Goal: Task Accomplishment & Management: Manage account settings

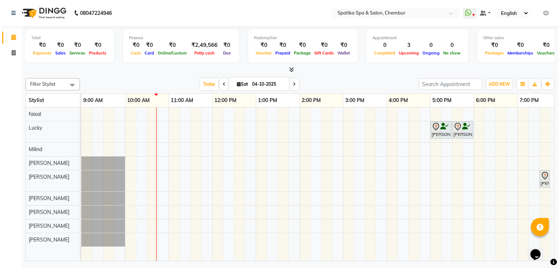
click at [152, 239] on div "Sakshi puri, TK02, 05:00 PM-05:30 PM, Female-Hair Wash Below Shoulder Sakshi pu…" at bounding box center [364, 185] width 567 height 154
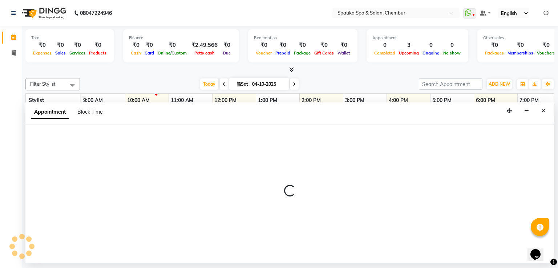
select select "92993"
select select "tentative"
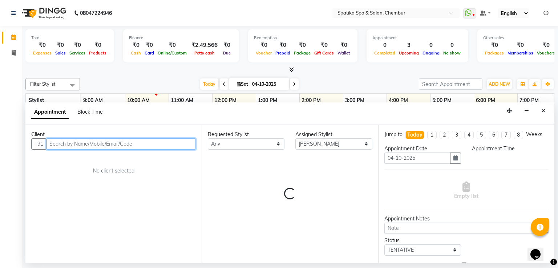
select select "630"
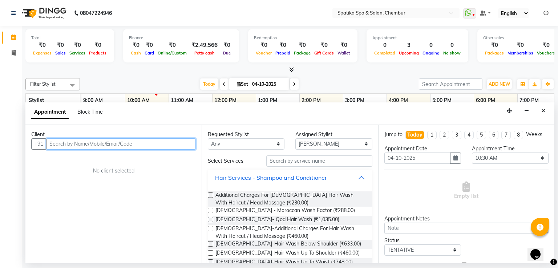
click at [121, 141] on input "text" at bounding box center [121, 144] width 150 height 11
type input "9819541134"
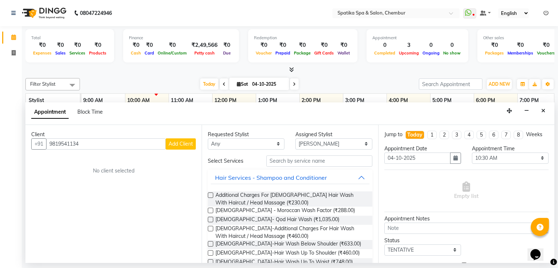
click at [180, 144] on span "Add Client" at bounding box center [181, 144] width 24 height 7
select select "22"
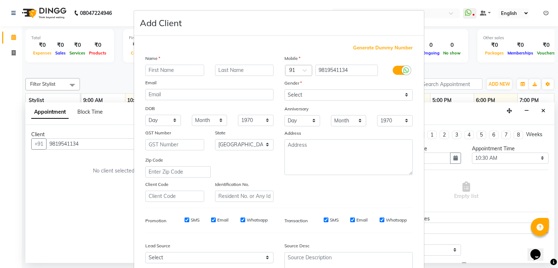
click at [160, 70] on input "text" at bounding box center [174, 70] width 59 height 11
type input "archana"
click at [257, 68] on input "text" at bounding box center [244, 70] width 59 height 11
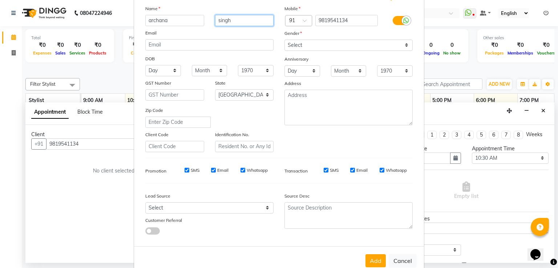
scroll to position [51, 0]
type input "singh"
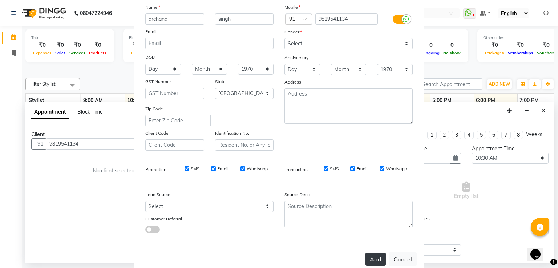
click at [375, 262] on button "Add" at bounding box center [376, 259] width 20 height 13
click at [11, 35] on ngb-modal-window "Add Client Generate Dummy Number Name archana singh Email DOB Day 01 02 03 04 0…" at bounding box center [279, 134] width 558 height 268
click at [36, 57] on ngb-modal-window "Add Client Generate Dummy Number Name archana singh Email DOB Day 01 02 03 04 0…" at bounding box center [279, 134] width 558 height 268
click at [369, 263] on button "Add" at bounding box center [376, 259] width 20 height 13
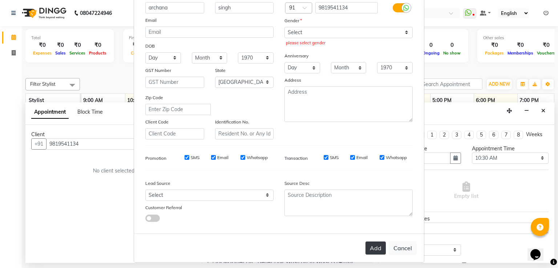
scroll to position [71, 0]
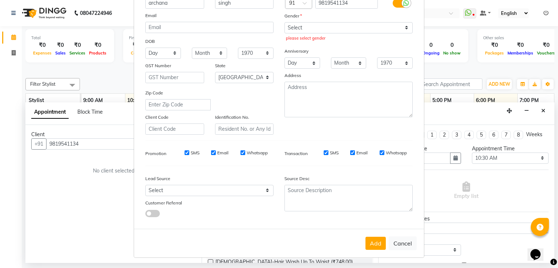
click at [541, 108] on ngb-modal-window "Add Client Generate Dummy Number Name archana singh Email DOB Day 01 02 03 04 0…" at bounding box center [279, 134] width 558 height 268
click at [544, 109] on ngb-modal-window "Add Client Generate Dummy Number Name archana singh Email DOB Day 01 02 03 04 0…" at bounding box center [279, 134] width 558 height 268
click at [544, 110] on ngb-modal-window "Add Client Generate Dummy Number Name archana singh Email DOB Day 01 02 03 04 0…" at bounding box center [279, 134] width 558 height 268
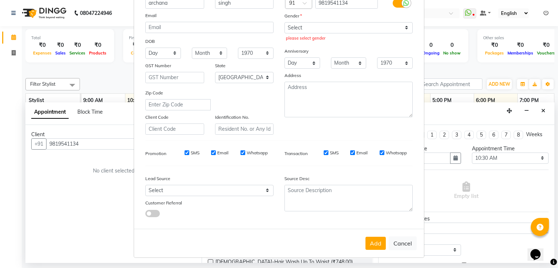
click at [13, 53] on ngb-modal-window "Add Client Generate Dummy Number Name archana singh Email DOB Day 01 02 03 04 0…" at bounding box center [279, 134] width 558 height 268
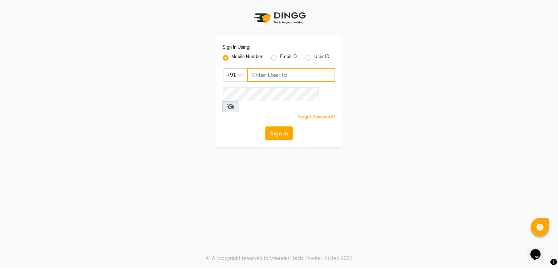
click at [270, 73] on input "Username" at bounding box center [291, 75] width 88 height 14
type input "9820786960"
click at [235, 104] on icon at bounding box center [230, 107] width 7 height 6
click at [276, 127] on button "Sign In" at bounding box center [279, 134] width 28 height 14
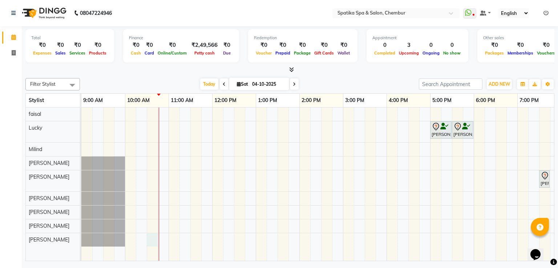
click at [156, 236] on div "[PERSON_NAME], TK02, 05:00 PM-05:30 PM, [DEMOGRAPHIC_DATA]-Hair Wash Below Shou…" at bounding box center [364, 185] width 567 height 154
select select "92993"
select select "tentative"
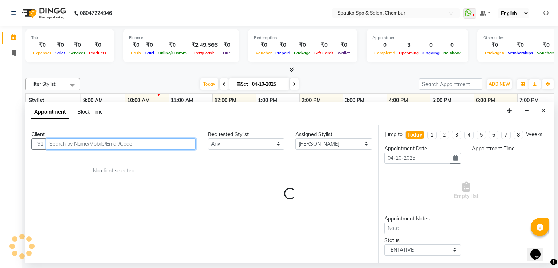
select select "630"
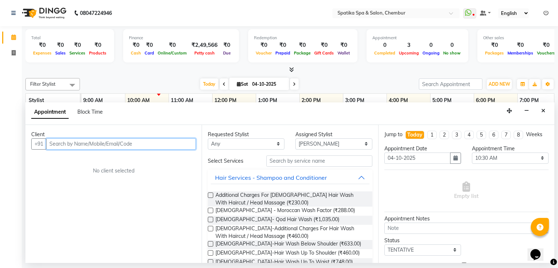
click at [79, 143] on input "text" at bounding box center [121, 144] width 150 height 11
click at [66, 144] on input "waling" at bounding box center [106, 144] width 120 height 11
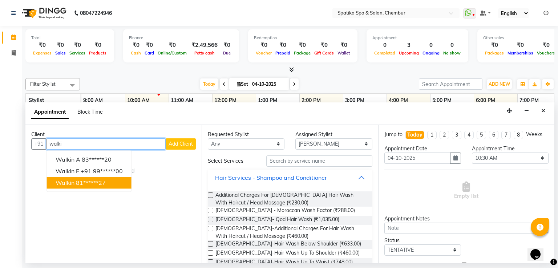
click at [69, 179] on span "walkin" at bounding box center [65, 182] width 19 height 7
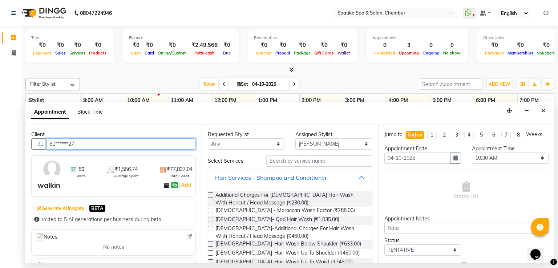
type input "81******27"
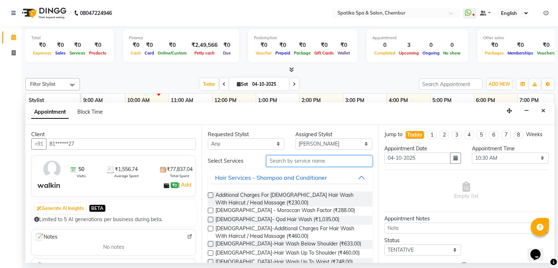
click at [312, 163] on input "text" at bounding box center [320, 161] width 106 height 11
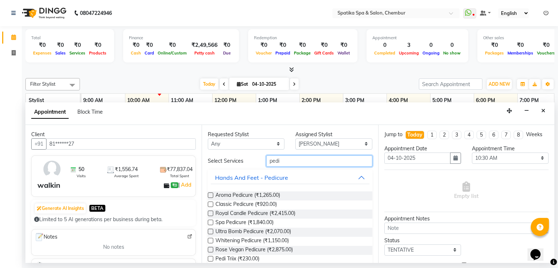
type input "pedi"
click at [212, 203] on label at bounding box center [210, 204] width 5 height 5
click at [212, 203] on input "checkbox" at bounding box center [210, 205] width 5 height 5
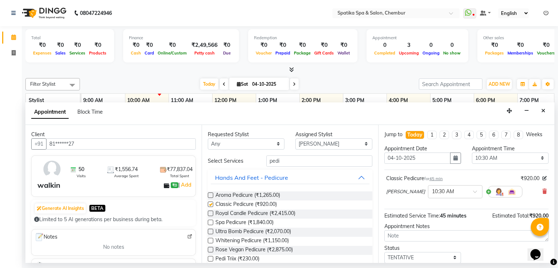
checkbox input "false"
click at [281, 158] on input "pedi" at bounding box center [320, 161] width 106 height 11
type input "p"
type input "mani"
click at [212, 204] on label at bounding box center [210, 204] width 5 height 5
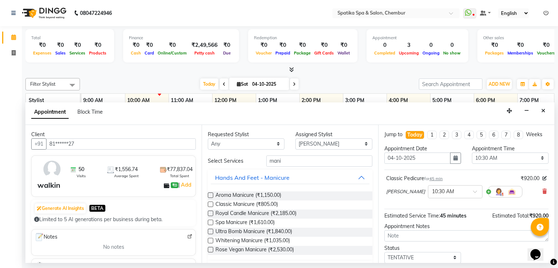
click at [212, 204] on input "checkbox" at bounding box center [210, 205] width 5 height 5
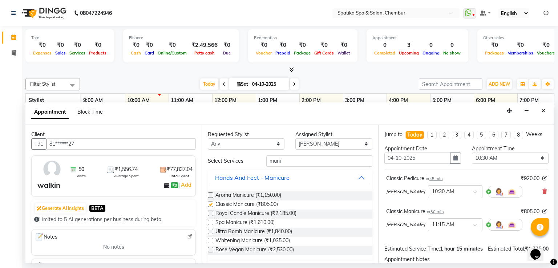
checkbox input "false"
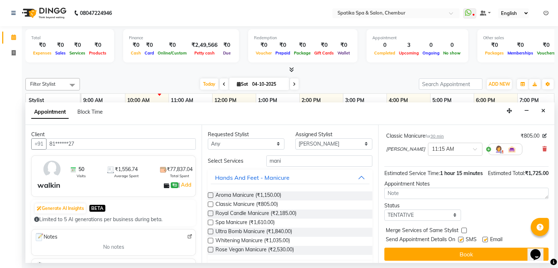
scroll to position [80, 0]
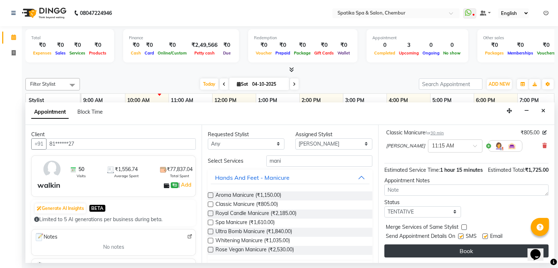
click at [436, 258] on button "Book" at bounding box center [467, 251] width 164 height 13
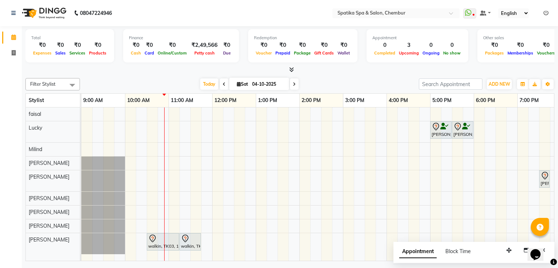
click at [223, 82] on icon at bounding box center [224, 84] width 3 height 4
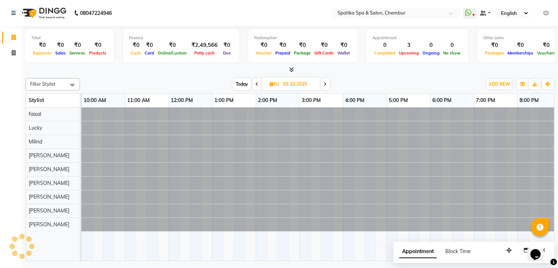
scroll to position [0, 44]
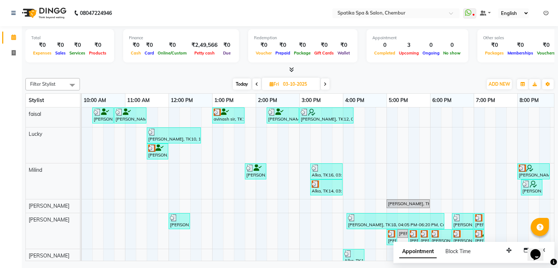
click at [256, 83] on icon at bounding box center [257, 84] width 3 height 4
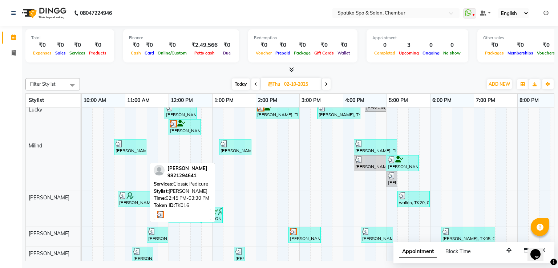
scroll to position [61, 0]
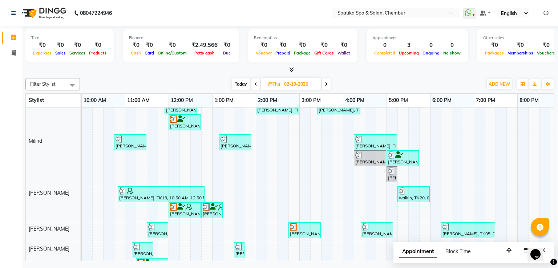
click at [327, 82] on icon at bounding box center [326, 84] width 3 height 4
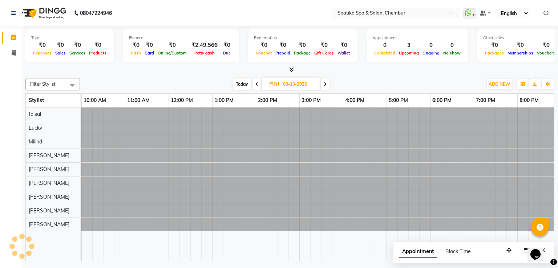
scroll to position [0, 0]
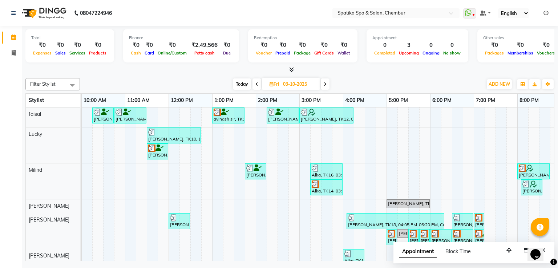
click at [327, 82] on icon at bounding box center [325, 84] width 3 height 4
type input "04-10-2025"
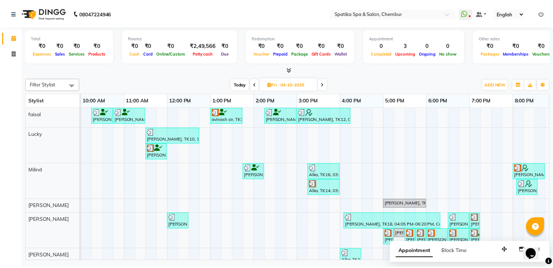
scroll to position [0, 44]
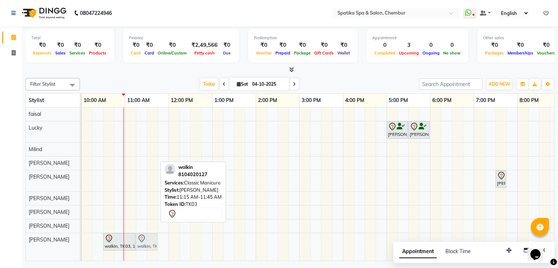
drag, startPoint x: 153, startPoint y: 233, endPoint x: 148, endPoint y: 238, distance: 6.7
click at [38, 238] on div "walkin, TK03, 10:30 AM-11:15 AM, Classic Pedicure walkin, TK03, 11:15 AM-11:45 …" at bounding box center [38, 243] width 0 height 21
click at [148, 238] on div at bounding box center [146, 239] width 19 height 9
select select "7"
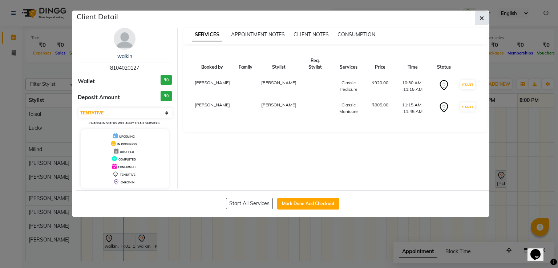
click at [481, 15] on span "button" at bounding box center [482, 18] width 4 height 7
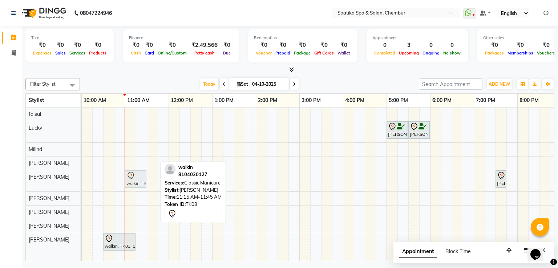
drag, startPoint x: 142, startPoint y: 241, endPoint x: 126, endPoint y: 191, distance: 52.7
click at [126, 191] on div "Sakshi puri, TK02, 05:00 PM-05:30 PM, Female-Hair Wash Below Shoulder Sakshi pu…" at bounding box center [321, 185] width 567 height 154
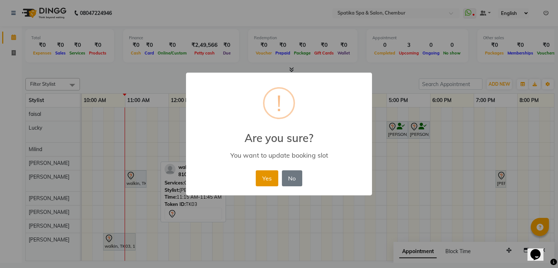
click at [263, 180] on button "Yes" at bounding box center [267, 179] width 22 height 16
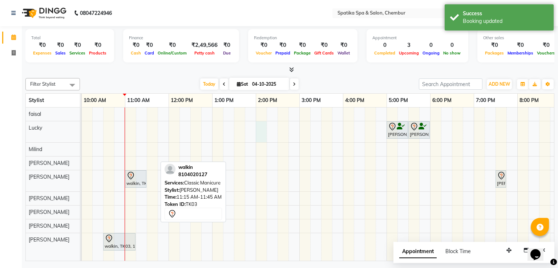
click at [265, 138] on div "Sakshi puri, TK02, 05:00 PM-05:30 PM, Female-Hair Wash Below Shoulder Sakshi pu…" at bounding box center [321, 185] width 567 height 154
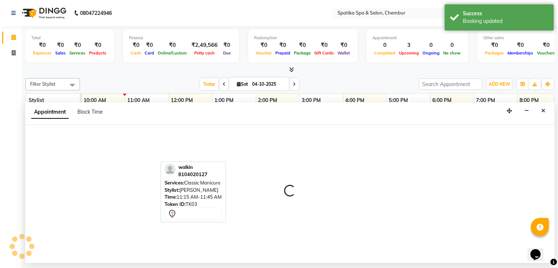
select select "9046"
select select "840"
select select "tentative"
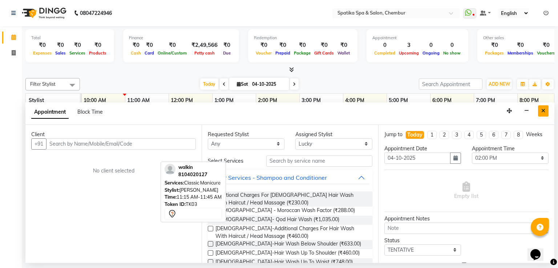
click at [542, 109] on icon "Close" at bounding box center [544, 110] width 4 height 5
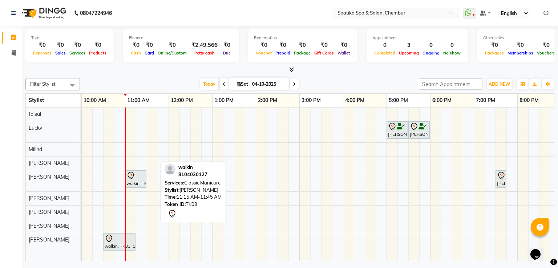
click at [242, 182] on div "Sakshi puri, TK02, 05:00 PM-05:30 PM, Female-Hair Wash Below Shoulder Sakshi pu…" at bounding box center [321, 185] width 567 height 154
select select "29950"
select select "tentative"
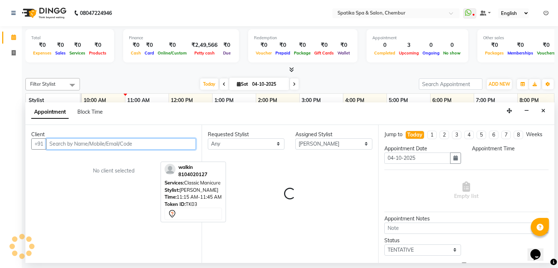
select select "810"
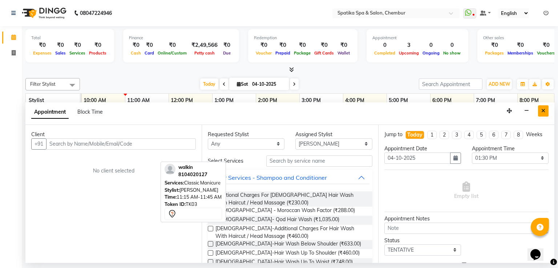
click at [546, 111] on button "Close" at bounding box center [543, 110] width 11 height 11
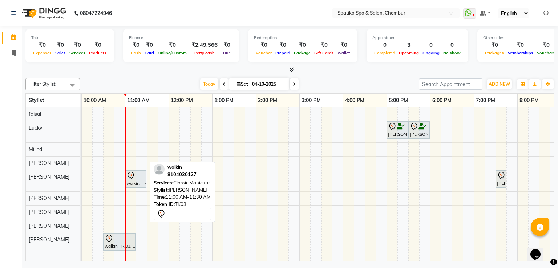
click at [130, 184] on div "walkin, TK03, 11:00 AM-11:30 AM, Classic Manicure" at bounding box center [136, 179] width 20 height 15
select select "7"
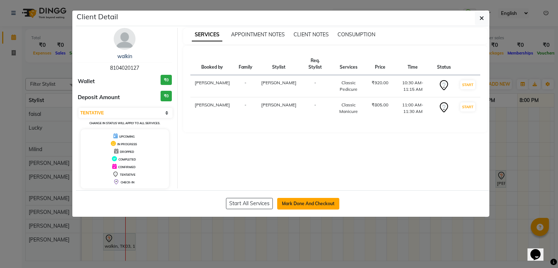
click at [298, 198] on button "Mark Done And Checkout" at bounding box center [308, 204] width 62 height 12
select select "631"
select select "service"
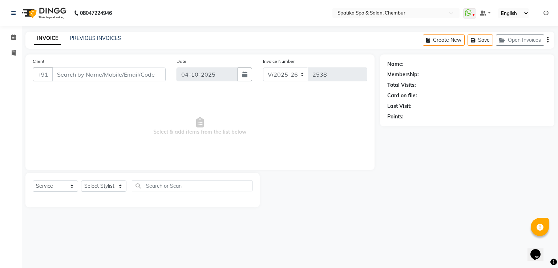
type input "81******27"
select select "92993"
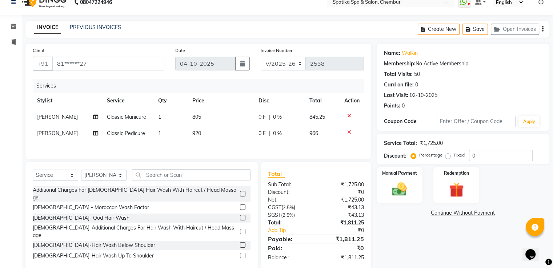
scroll to position [24, 0]
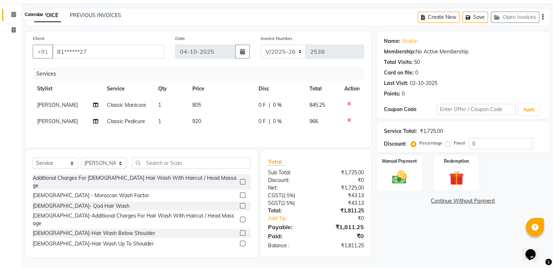
click at [12, 13] on icon at bounding box center [13, 14] width 5 height 5
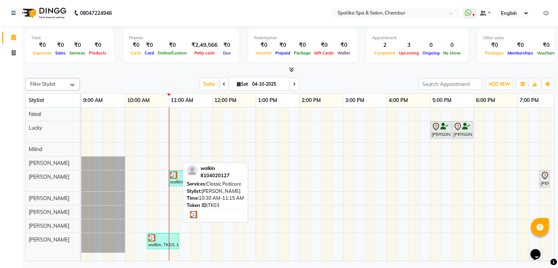
click at [163, 240] on div "walkin, TK03, 10:30 AM-11:15 AM, Classic Pedicure" at bounding box center [163, 242] width 31 height 14
select select "3"
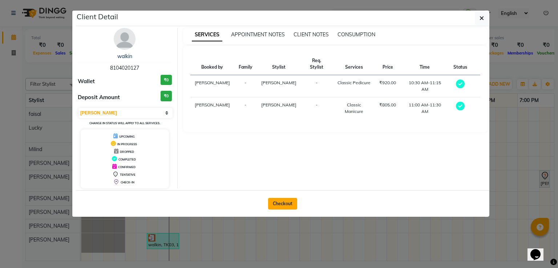
click at [291, 198] on button "Checkout" at bounding box center [282, 204] width 29 height 12
select select "service"
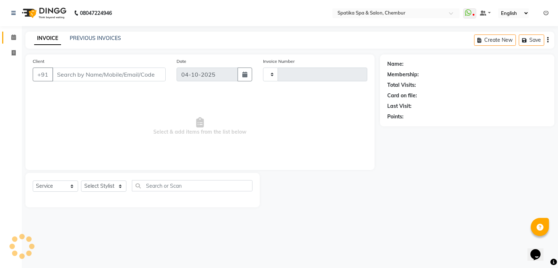
type input "2538"
select select "631"
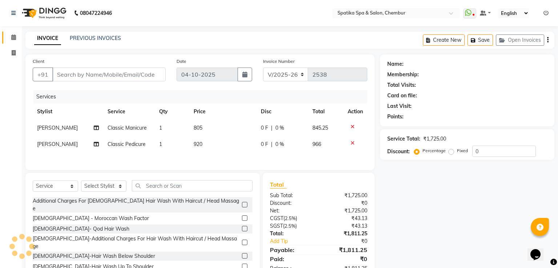
type input "81******27"
select select "92993"
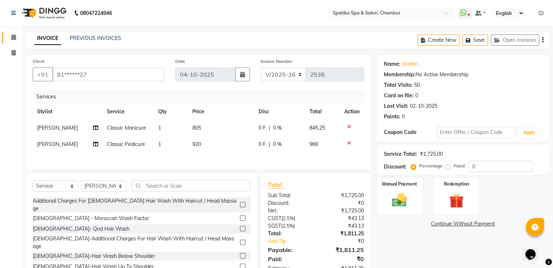
scroll to position [24, 0]
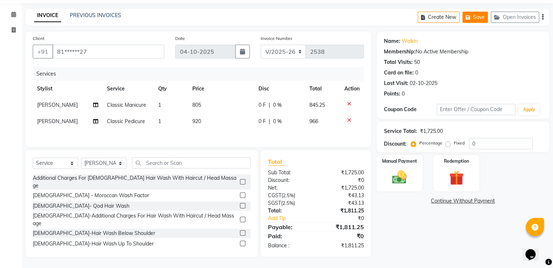
click at [473, 12] on button "Save" at bounding box center [474, 17] width 25 height 11
click at [12, 12] on icon at bounding box center [13, 14] width 5 height 5
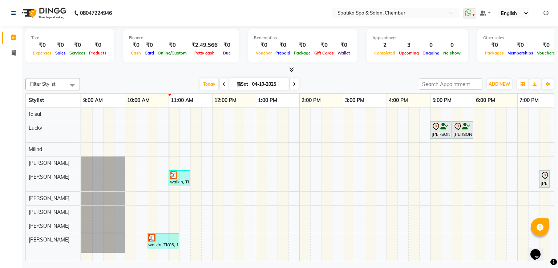
click at [239, 113] on div "Sakshi puri, TK02, 05:00 PM-05:30 PM, Female-Hair Wash Below Shoulder Sakshi pu…" at bounding box center [364, 185] width 567 height 154
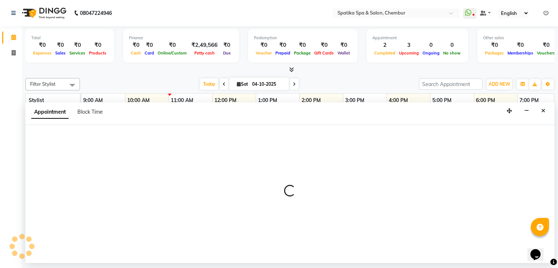
select select "9045"
select select "tentative"
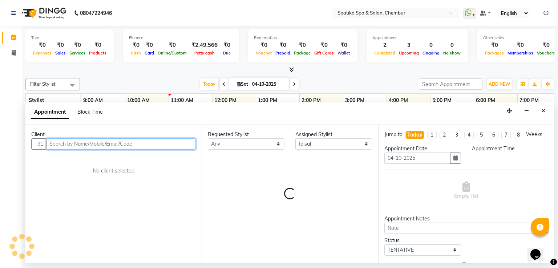
select select "750"
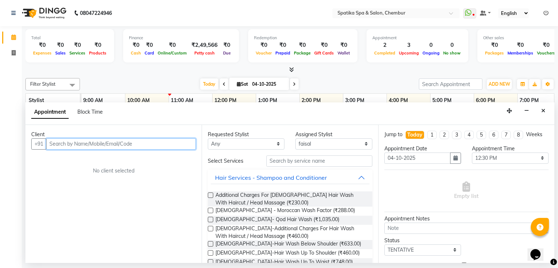
click at [135, 145] on input "text" at bounding box center [121, 144] width 150 height 11
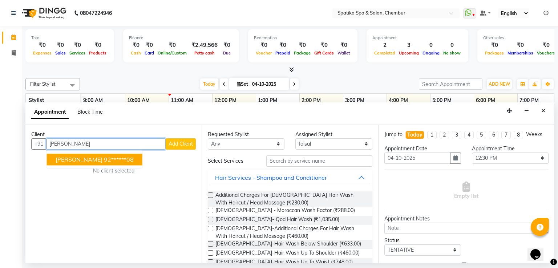
click at [123, 156] on ngb-highlight "92******08" at bounding box center [119, 159] width 30 height 7
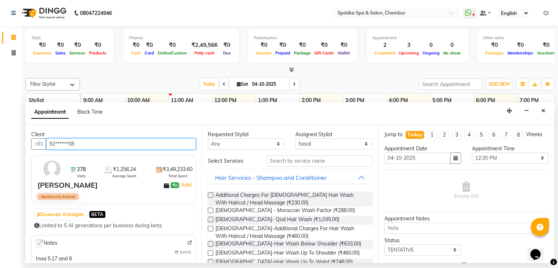
type input "92******08"
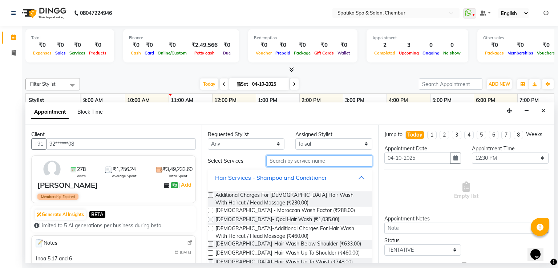
click at [311, 161] on input "text" at bounding box center [320, 161] width 106 height 11
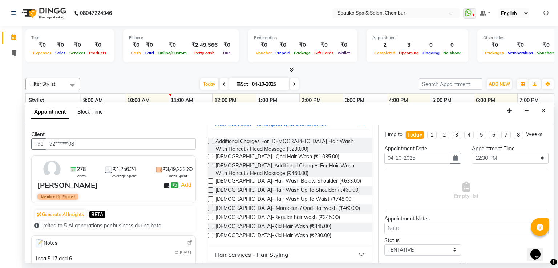
scroll to position [58, 0]
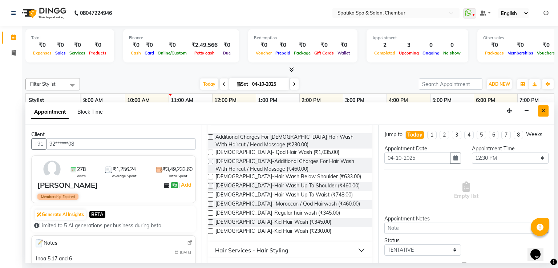
type input "hair"
click at [545, 111] on icon "Close" at bounding box center [544, 110] width 4 height 5
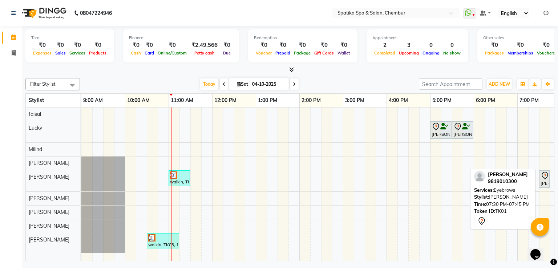
click at [543, 178] on icon at bounding box center [545, 176] width 9 height 9
select select "7"
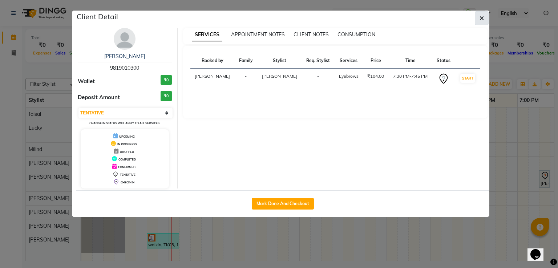
click at [481, 16] on icon "button" at bounding box center [482, 18] width 4 height 6
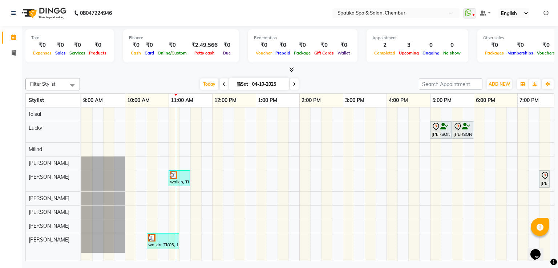
click at [199, 115] on div "Sakshi puri, TK02, 05:00 PM-05:30 PM, Female-Hair Wash Below Shoulder Sakshi pu…" at bounding box center [364, 185] width 567 height 154
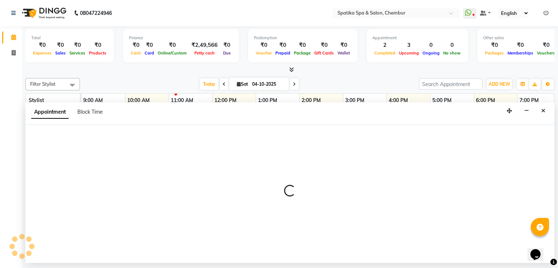
select select "9045"
select select "690"
select select "tentative"
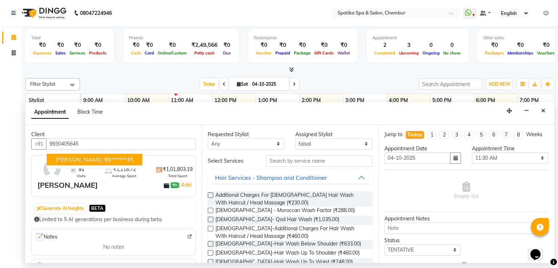
click at [89, 157] on span "Harsha Almad" at bounding box center [79, 159] width 47 height 7
type input "99******45"
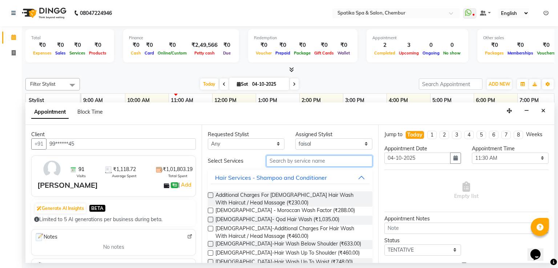
click at [289, 161] on input "text" at bounding box center [320, 161] width 106 height 11
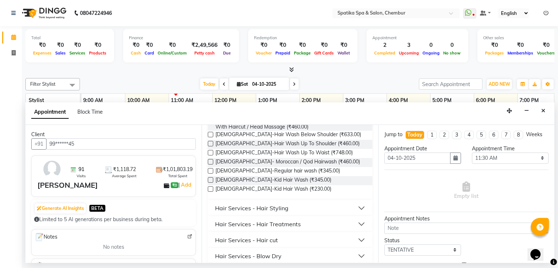
scroll to position [102, 0]
type input "hair"
click at [299, 240] on button "Hair Services - Hair cut" at bounding box center [290, 238] width 159 height 13
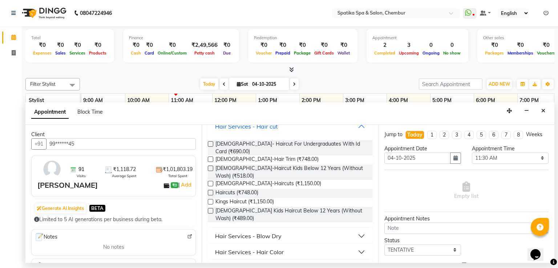
scroll to position [218, 0]
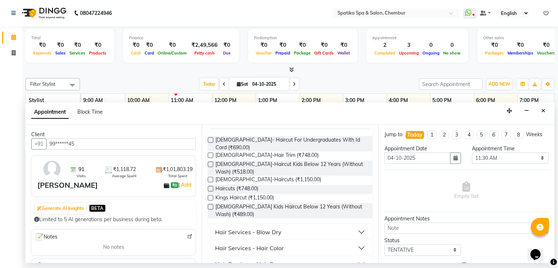
click at [212, 186] on label at bounding box center [210, 188] width 5 height 5
click at [212, 187] on input "checkbox" at bounding box center [210, 189] width 5 height 5
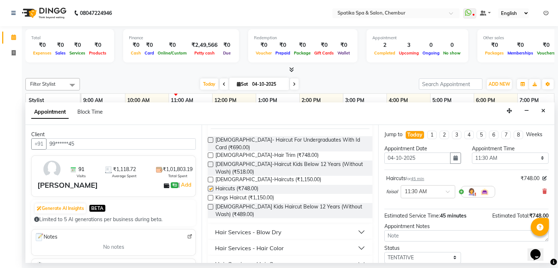
checkbox input "false"
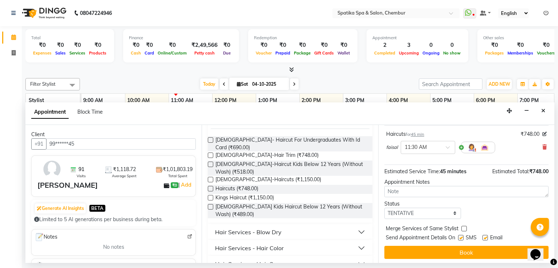
scroll to position [45, 0]
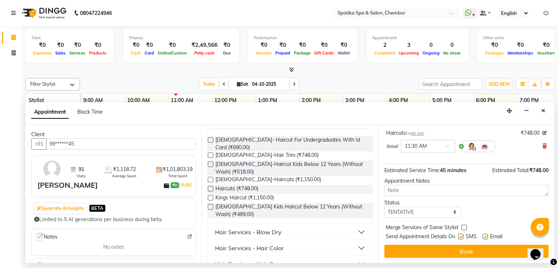
click at [478, 251] on button "Book" at bounding box center [467, 251] width 164 height 13
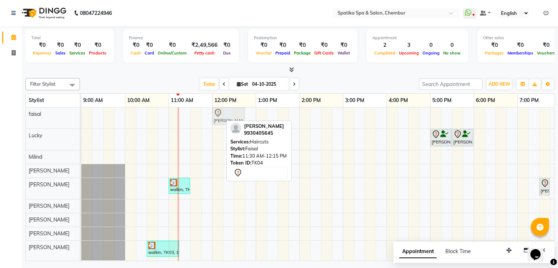
drag, startPoint x: 209, startPoint y: 108, endPoint x: 235, endPoint y: 115, distance: 26.3
click at [81, 115] on div "Harsha Almad, TK04, 11:30 AM-12:15 PM, Haircuts Harsha Almad, TK04, 11:30 AM-12…" at bounding box center [81, 118] width 0 height 21
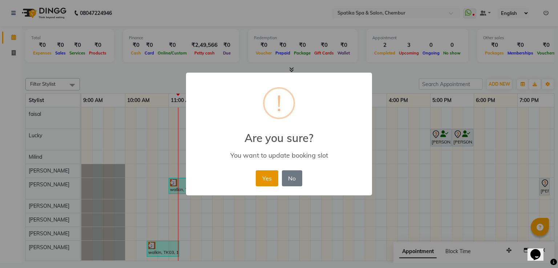
click at [271, 175] on button "Yes" at bounding box center [267, 179] width 22 height 16
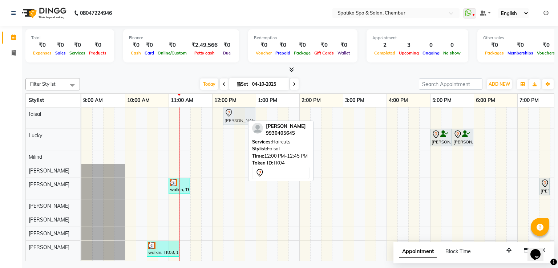
drag, startPoint x: 229, startPoint y: 113, endPoint x: 235, endPoint y: 113, distance: 5.5
click at [81, 113] on div "Harsha Almad, TK04, 12:00 PM-12:45 PM, Haircuts Harsha Almad, TK04, 12:00 PM-12…" at bounding box center [81, 118] width 0 height 21
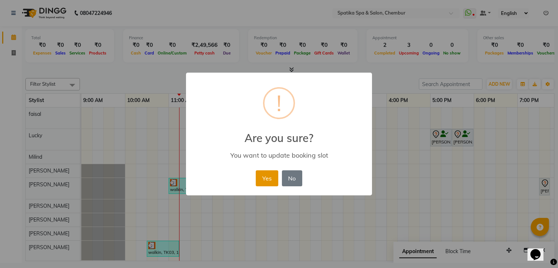
click at [260, 178] on button "Yes" at bounding box center [267, 179] width 22 height 16
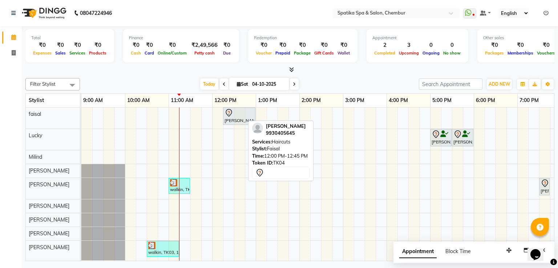
click at [378, 174] on div "Harsha Almad, TK04, 12:15 PM-01:00 PM, Haircuts Sakshi puri, TK02, 05:00 PM-05:…" at bounding box center [364, 185] width 567 height 154
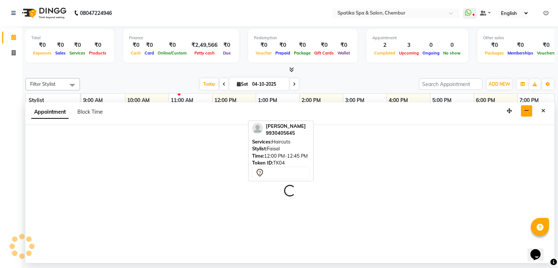
select select "17981"
select select "945"
select select "tentative"
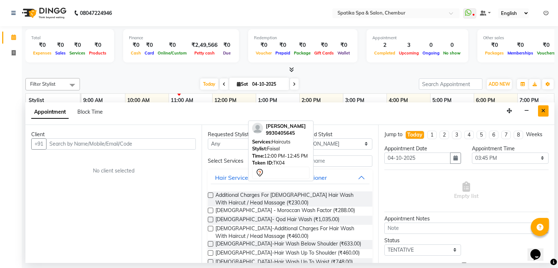
click at [547, 112] on button "Close" at bounding box center [543, 110] width 11 height 11
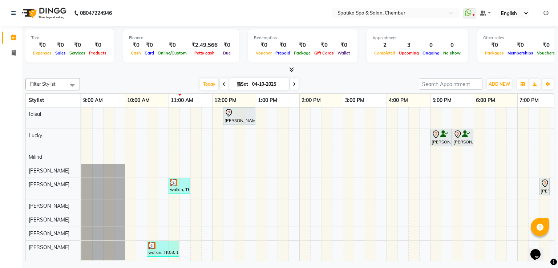
click at [241, 203] on div "Harsha Almad, TK04, 12:15 PM-01:00 PM, Haircuts Sakshi puri, TK02, 05:00 PM-05:…" at bounding box center [364, 185] width 567 height 154
select select "62535"
select select "tentative"
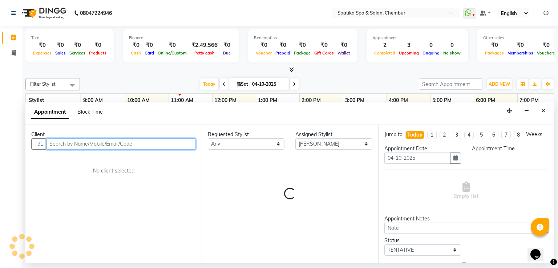
select select "750"
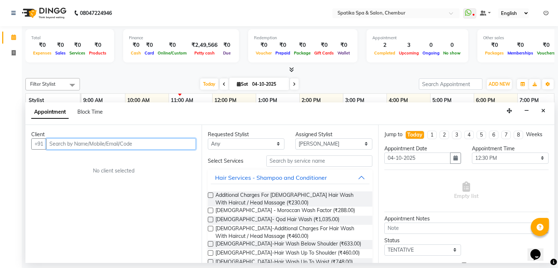
click at [159, 144] on input "text" at bounding box center [121, 144] width 150 height 11
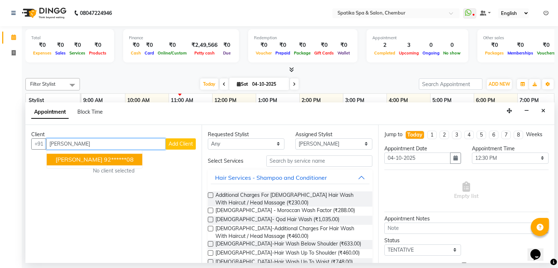
click at [115, 157] on ngb-highlight "92******08" at bounding box center [119, 159] width 30 height 7
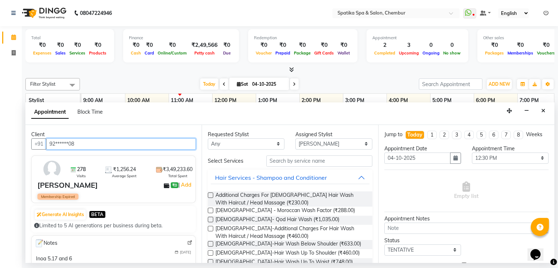
type input "92******08"
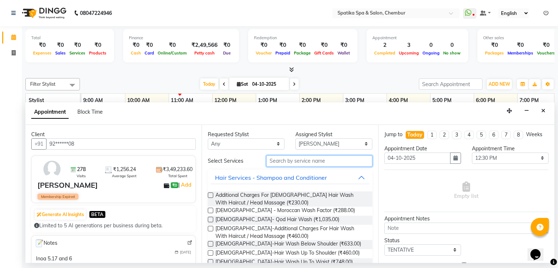
click at [286, 160] on input "text" at bounding box center [320, 161] width 106 height 11
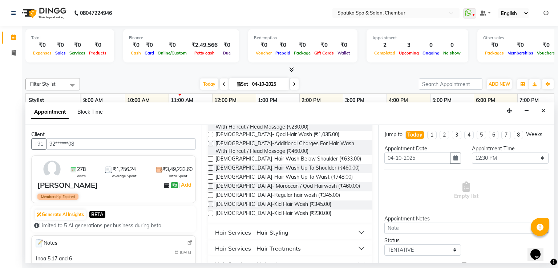
scroll to position [87, 0]
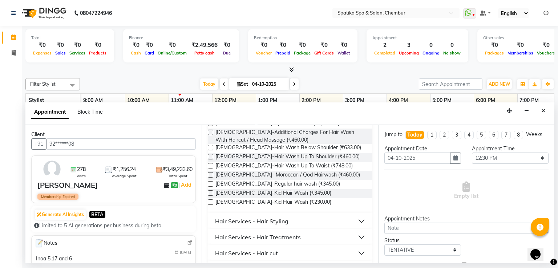
type input "hair"
click at [209, 165] on label at bounding box center [210, 165] width 5 height 5
click at [209, 165] on input "checkbox" at bounding box center [210, 166] width 5 height 5
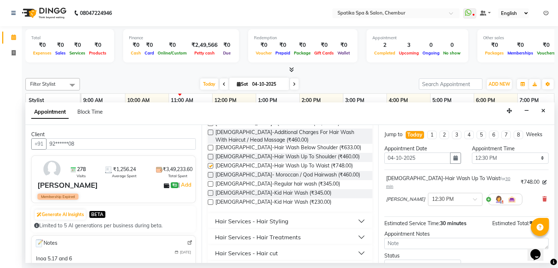
checkbox input "false"
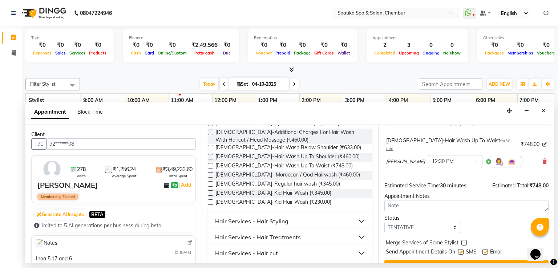
scroll to position [45, 0]
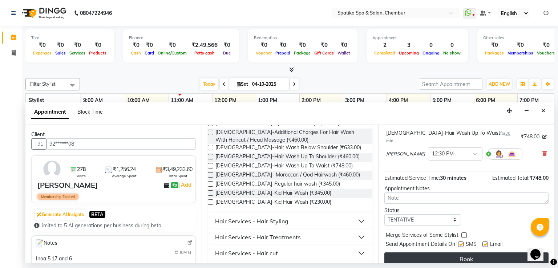
click at [499, 253] on button "Book" at bounding box center [467, 259] width 164 height 13
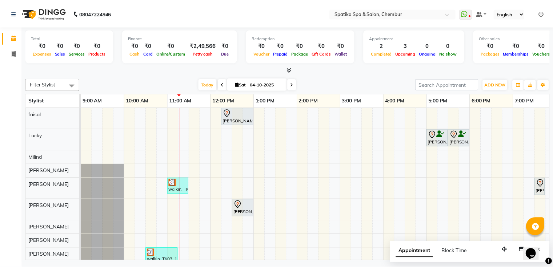
scroll to position [12, 0]
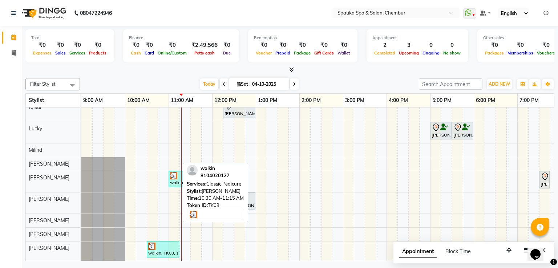
click at [171, 243] on div at bounding box center [162, 246] width 29 height 7
select select "3"
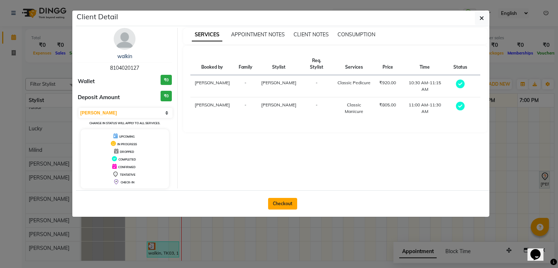
click at [276, 201] on button "Checkout" at bounding box center [282, 204] width 29 height 12
select select "service"
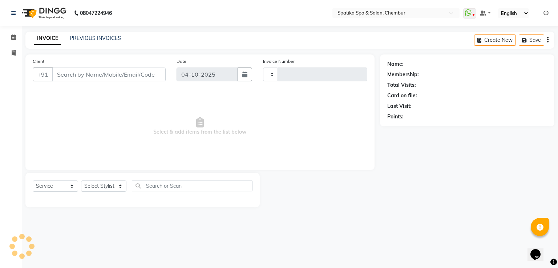
type input "2538"
select select "631"
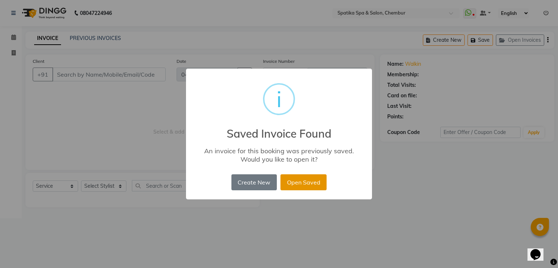
click at [299, 183] on button "Open Saved" at bounding box center [304, 183] width 46 height 16
type input "81******27"
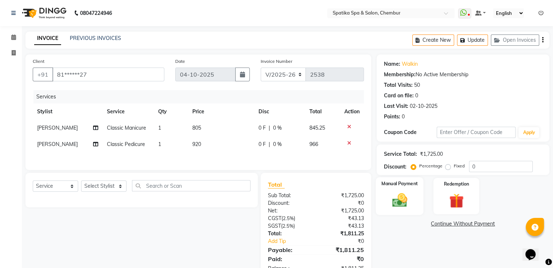
click at [401, 204] on img at bounding box center [399, 200] width 24 height 17
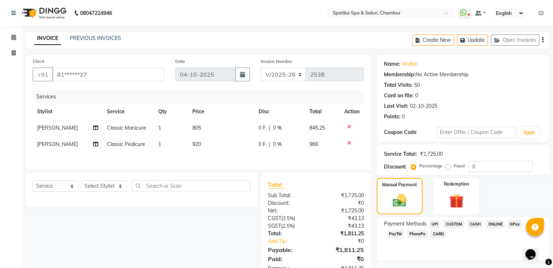
click at [513, 224] on span "GPay" at bounding box center [515, 224] width 15 height 8
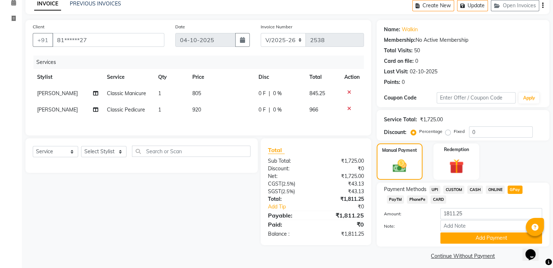
scroll to position [40, 0]
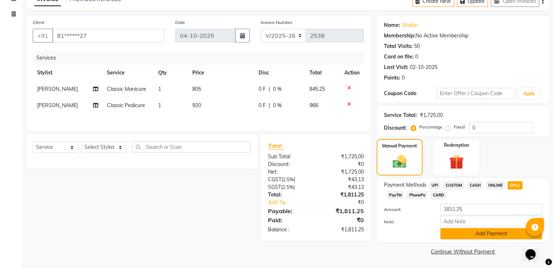
click at [514, 228] on button "Add Payment" at bounding box center [491, 233] width 102 height 11
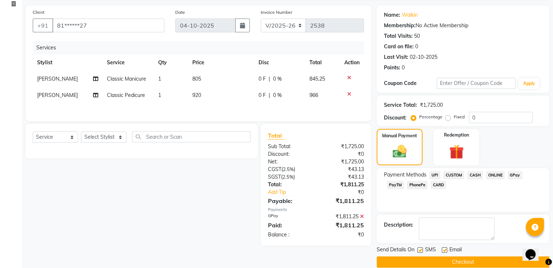
scroll to position [59, 0]
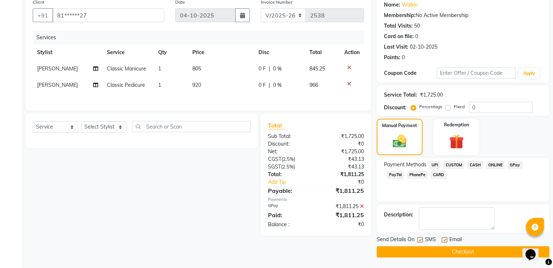
click at [488, 255] on button "Checkout" at bounding box center [463, 252] width 173 height 11
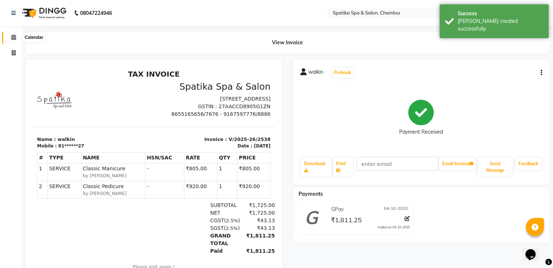
click at [13, 38] on icon at bounding box center [13, 37] width 5 height 5
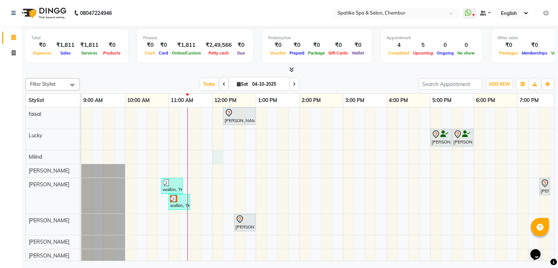
click at [220, 151] on div "Harsha Almad, TK04, 12:15 PM-01:00 PM, Haircuts Sakshi puri, TK02, 05:00 PM-05:…" at bounding box center [364, 195] width 567 height 175
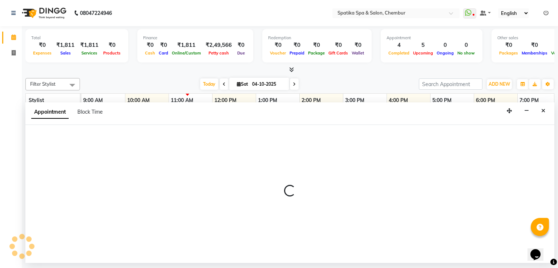
select select "9061"
select select "720"
select select "tentative"
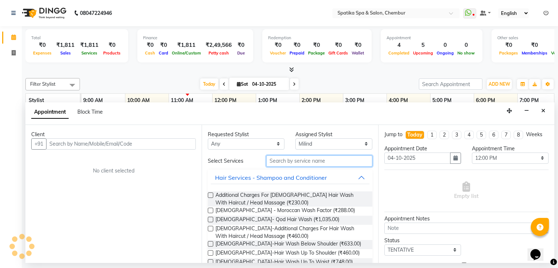
click at [301, 163] on input "text" at bounding box center [320, 161] width 106 height 11
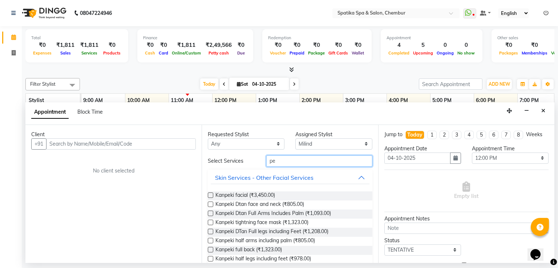
type input "p"
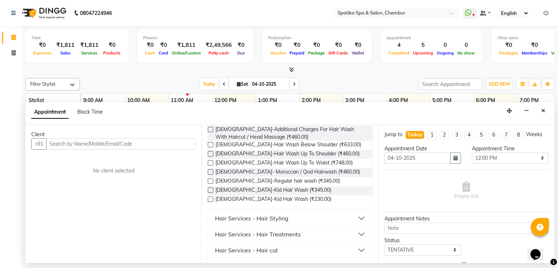
scroll to position [102, 0]
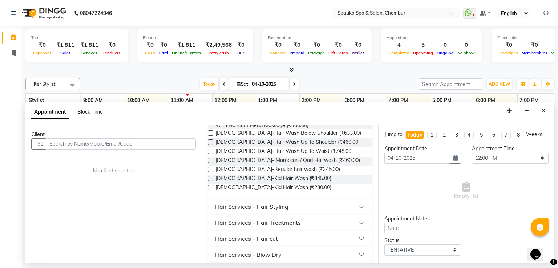
click at [356, 240] on button "Hair Services - Hair cut" at bounding box center [290, 238] width 159 height 13
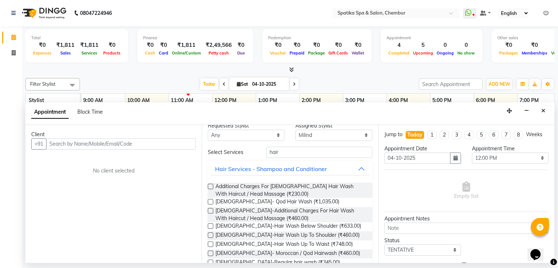
scroll to position [0, 0]
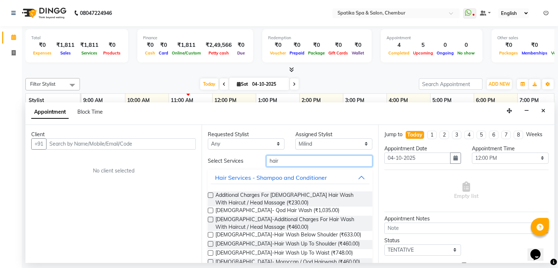
click at [276, 162] on input "hair" at bounding box center [320, 161] width 106 height 11
type input "h"
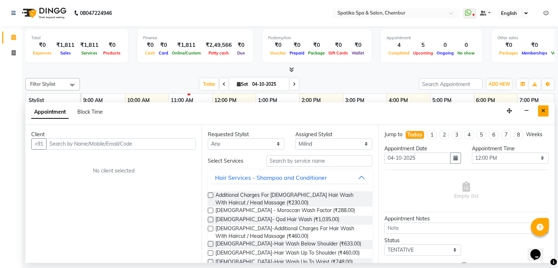
click at [544, 111] on icon "Close" at bounding box center [544, 110] width 4 height 5
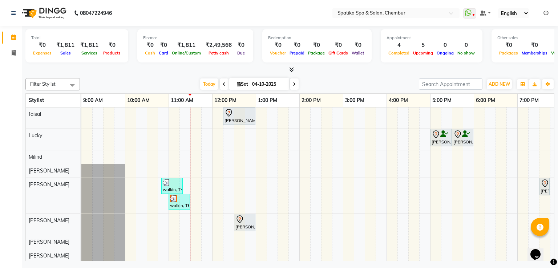
click at [306, 162] on div "Harsha Almad, TK04, 12:15 PM-01:00 PM, Haircuts Sakshi puri, TK02, 05:00 PM-05:…" at bounding box center [364, 195] width 567 height 175
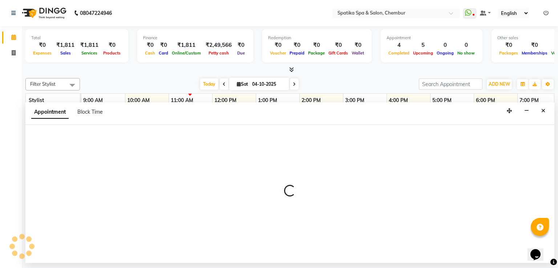
select select "9061"
select select "840"
select select "tentative"
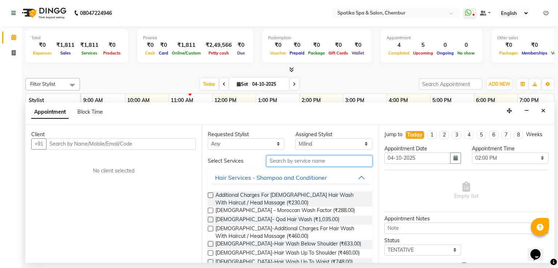
click at [303, 162] on input "text" at bounding box center [320, 161] width 106 height 11
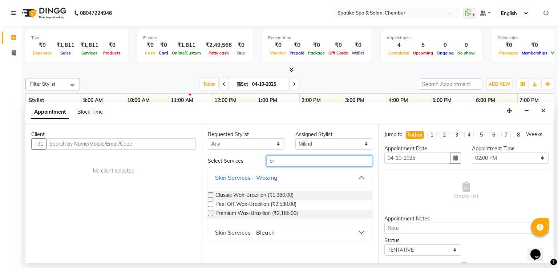
type input "b"
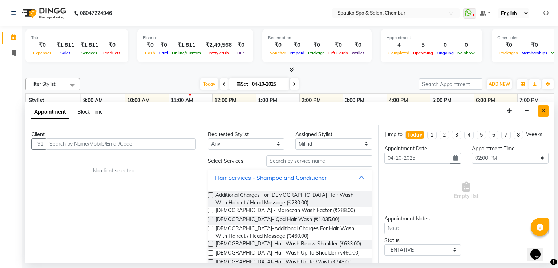
click at [545, 111] on icon "Close" at bounding box center [544, 110] width 4 height 5
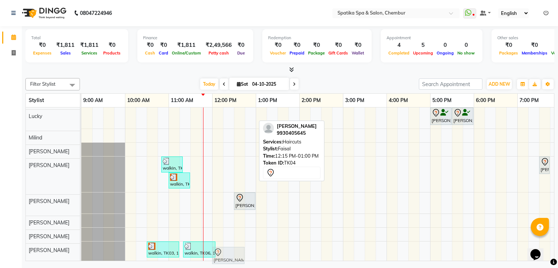
scroll to position [26, 0]
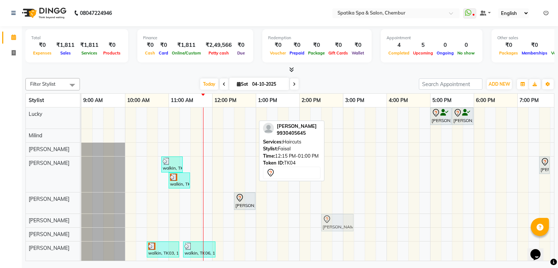
drag, startPoint x: 232, startPoint y: 111, endPoint x: 333, endPoint y: 213, distance: 143.5
click at [334, 213] on tbody "Harsha Almad, TK04, 12:15 PM-01:00 PM, Haircuts Sakshi puri, TK02, 05:00 PM-05:…" at bounding box center [364, 173] width 567 height 175
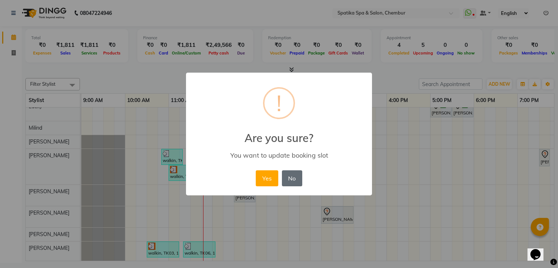
click at [287, 173] on button "No" at bounding box center [292, 179] width 20 height 16
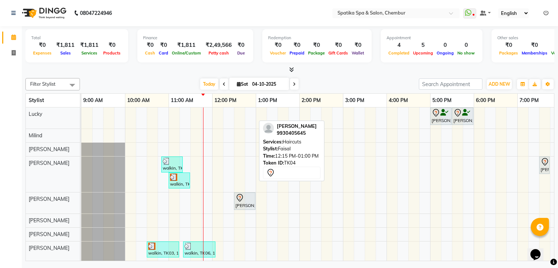
click at [298, 150] on div "Stylist: Faisal" at bounding box center [291, 148] width 57 height 7
click at [263, 139] on span "Services:" at bounding box center [273, 142] width 20 height 6
click at [233, 111] on div "Harsha Almad, TK04, 12:15 PM-01:00 PM, Haircuts Sakshi puri, TK02, 05:00 PM-05:…" at bounding box center [364, 173] width 567 height 175
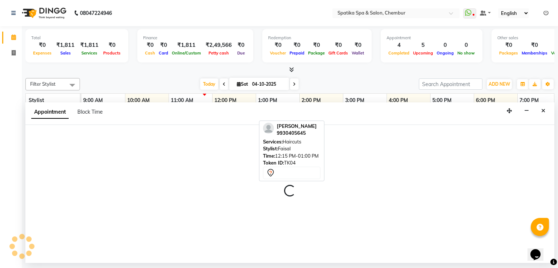
select select "9046"
select select "735"
select select "tentative"
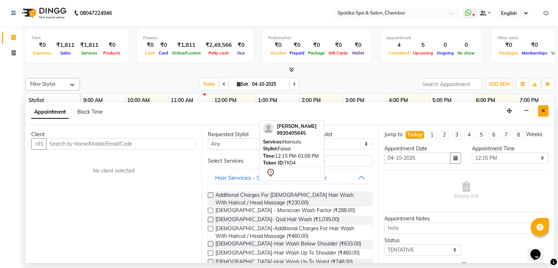
click at [542, 106] on button "Close" at bounding box center [543, 110] width 11 height 11
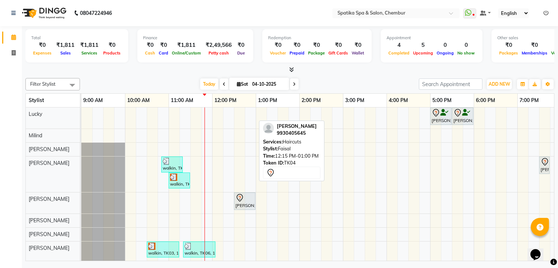
click at [391, 141] on div "Harsha Almad, TK04, 12:15 PM-01:00 PM, Haircuts Sakshi puri, TK02, 05:00 PM-05:…" at bounding box center [364, 173] width 567 height 175
select select "17981"
select select "tentative"
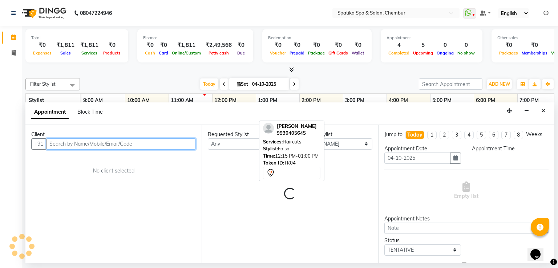
select select "960"
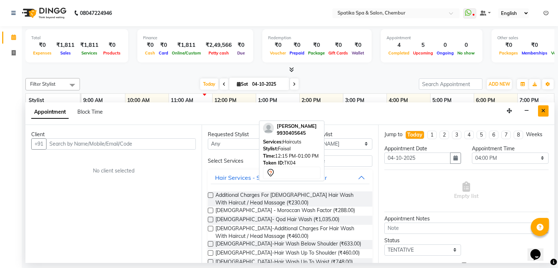
click at [544, 108] on icon "Close" at bounding box center [544, 110] width 4 height 5
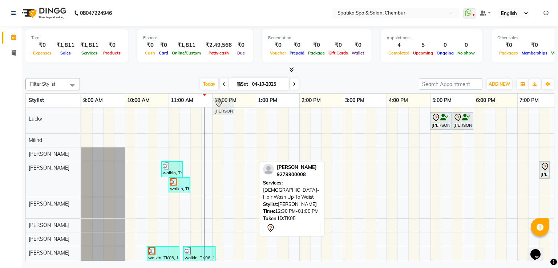
scroll to position [0, 0]
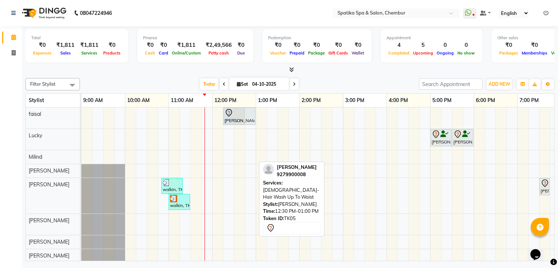
drag, startPoint x: 239, startPoint y: 202, endPoint x: 227, endPoint y: 122, distance: 80.8
click at [227, 122] on tbody "Harsha Almad, TK04, 12:15 PM-01:00 PM, Haircuts Puneet Gupta, TK05, 12:30 PM-01…" at bounding box center [364, 195] width 567 height 175
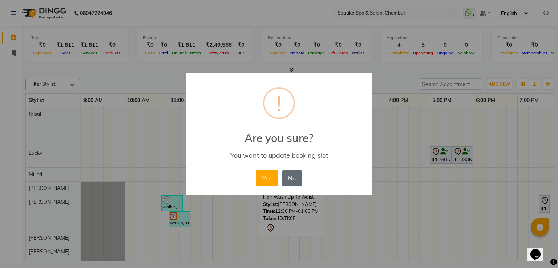
drag, startPoint x: 279, startPoint y: 171, endPoint x: 288, endPoint y: 171, distance: 8.7
click at [288, 171] on div "Yes No No" at bounding box center [279, 179] width 50 height 20
click at [273, 177] on button "Yes" at bounding box center [267, 179] width 22 height 16
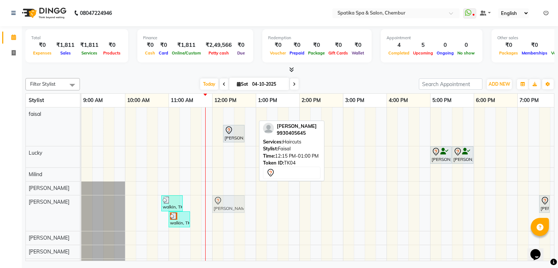
drag, startPoint x: 230, startPoint y: 110, endPoint x: 222, endPoint y: 223, distance: 113.7
click at [222, 223] on div "Harsha Almad, TK04, 12:15 PM-01:00 PM, Haircuts Puneet Gupta, TK05, 12:15 PM-12…" at bounding box center [364, 200] width 567 height 185
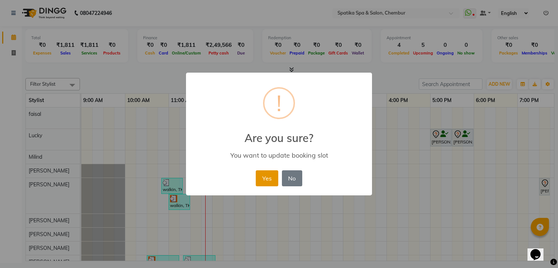
click at [265, 172] on button "Yes" at bounding box center [267, 179] width 22 height 16
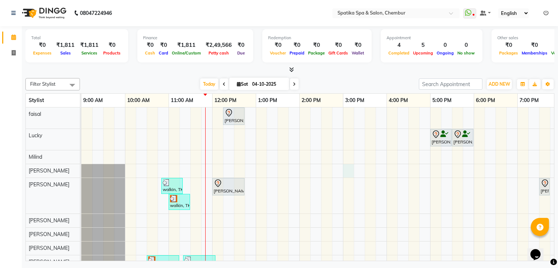
click at [348, 170] on div "Puneet Gupta, TK05, 12:15 PM-12:45 PM, Female-Hair Wash Up To Waist Sakshi puri…" at bounding box center [364, 192] width 567 height 168
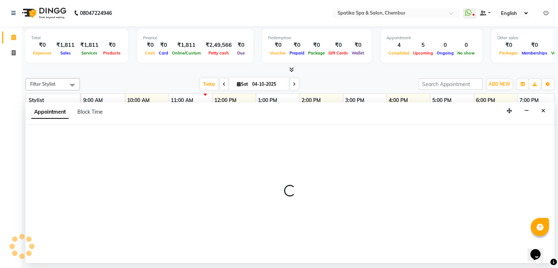
select select "17981"
select select "900"
select select "tentative"
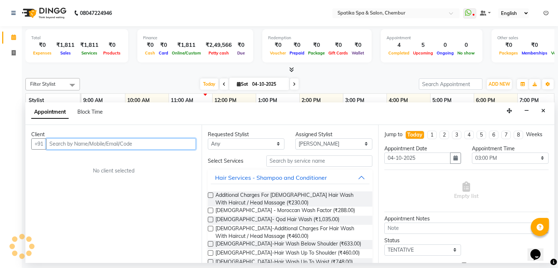
click at [138, 139] on input "text" at bounding box center [121, 144] width 150 height 11
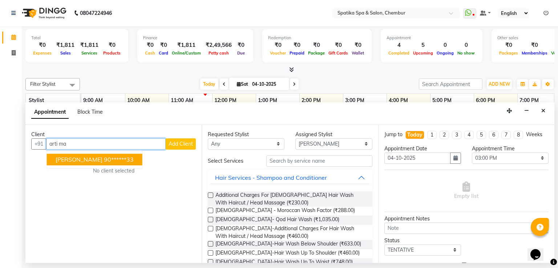
click at [112, 156] on ngb-highlight "90******33" at bounding box center [119, 159] width 30 height 7
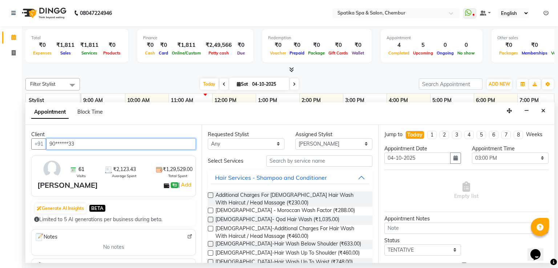
type input "90******33"
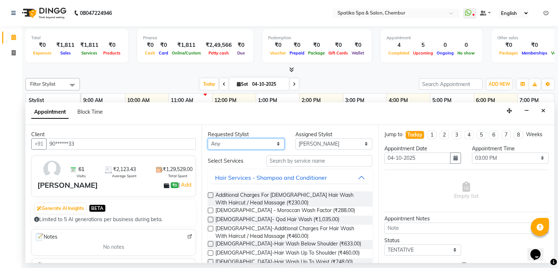
click at [277, 141] on select "Any Ali faisal Lucky Madhu Gupta Milind Sarita Fernandes Seema misquita shahruk…" at bounding box center [246, 144] width 77 height 11
select select "17981"
click at [208, 139] on select "Any Ali faisal Lucky Madhu Gupta Milind Sarita Fernandes Seema misquita shahruk…" at bounding box center [246, 144] width 77 height 11
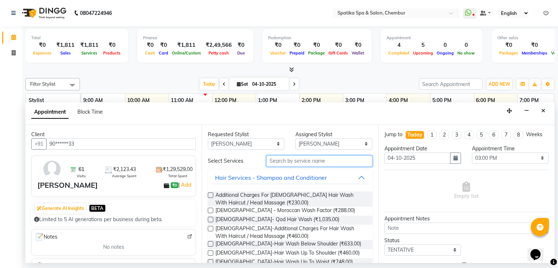
click at [305, 163] on input "text" at bounding box center [320, 161] width 106 height 11
click at [304, 160] on input "text" at bounding box center [320, 161] width 106 height 11
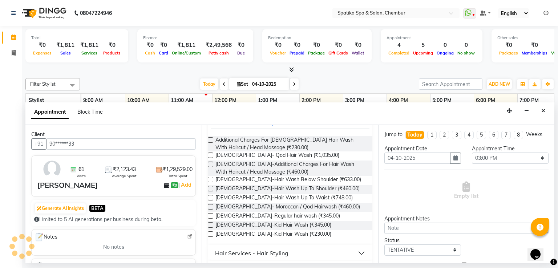
scroll to position [58, 0]
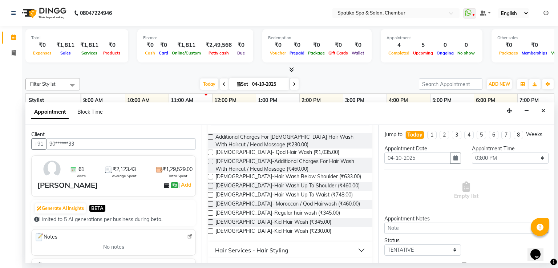
type input "hair"
click at [209, 176] on label at bounding box center [210, 176] width 5 height 5
click at [209, 176] on input "checkbox" at bounding box center [210, 177] width 5 height 5
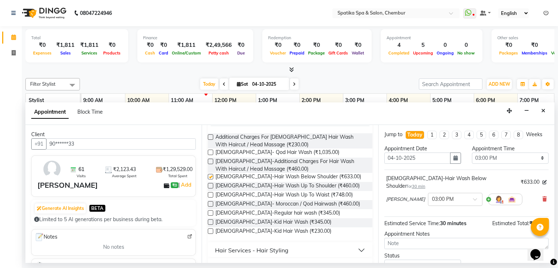
checkbox input "false"
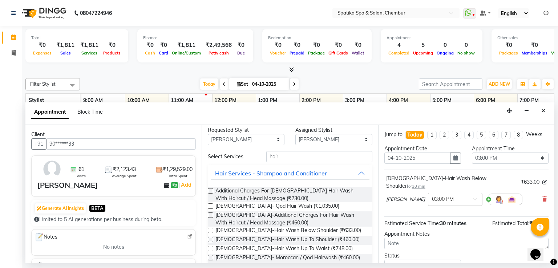
scroll to position [0, 0]
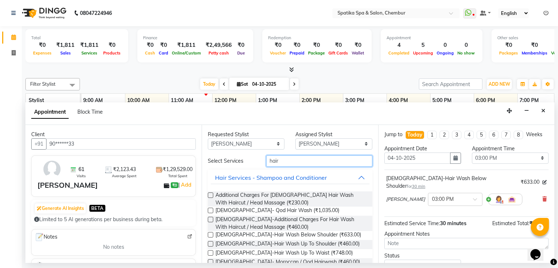
click at [276, 159] on input "hair" at bounding box center [320, 161] width 106 height 11
type input "h"
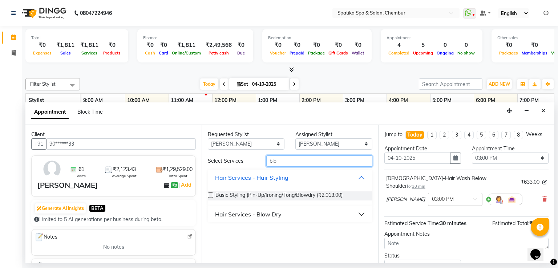
type input "blo"
click at [247, 213] on div "Hair Services - Blow Dry" at bounding box center [248, 214] width 67 height 9
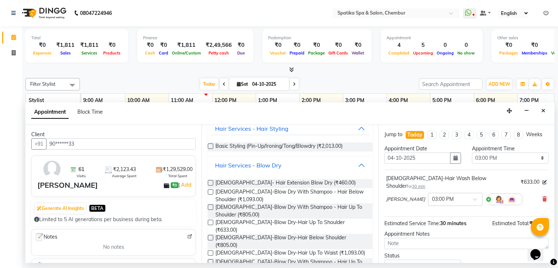
scroll to position [58, 0]
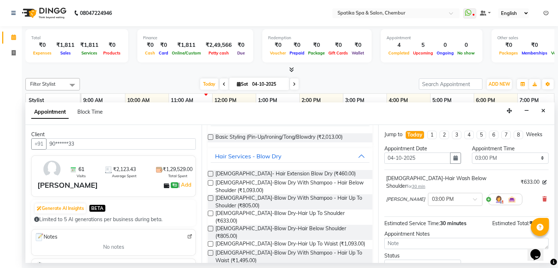
click at [211, 184] on label at bounding box center [210, 182] width 5 height 5
click at [211, 184] on input "checkbox" at bounding box center [210, 183] width 5 height 5
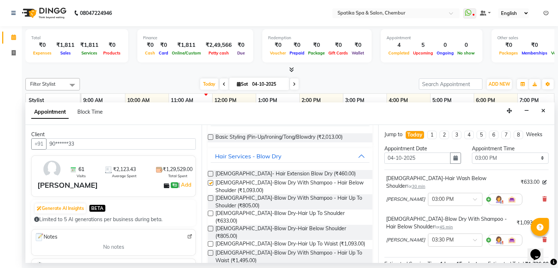
checkbox input "false"
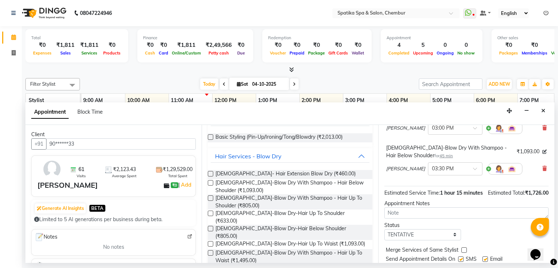
scroll to position [94, 0]
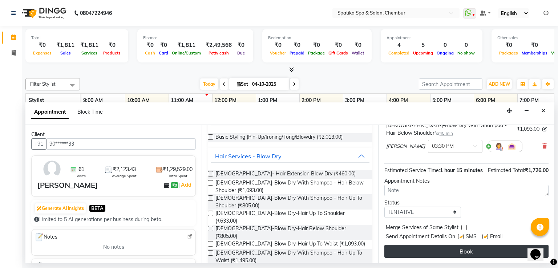
click at [450, 248] on button "Book" at bounding box center [467, 251] width 164 height 13
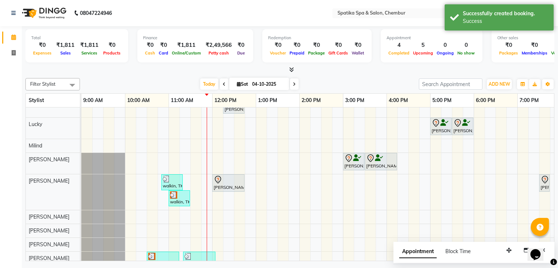
scroll to position [26, 0]
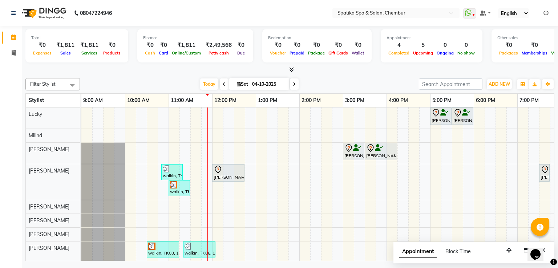
click at [204, 214] on div "Puneet Gupta, TK05, 12:15 PM-12:45 PM, Female-Hair Wash Up To Waist Sakshi puri…" at bounding box center [364, 173] width 567 height 175
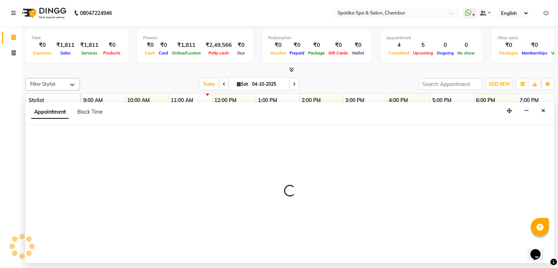
select select "82021"
select select "705"
select select "tentative"
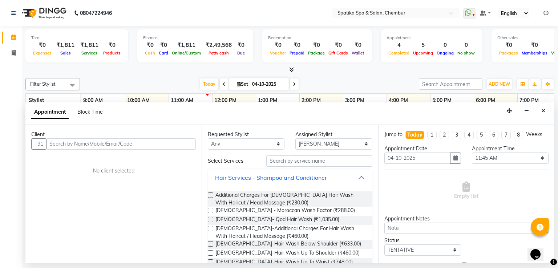
click at [162, 139] on input "text" at bounding box center [121, 144] width 150 height 11
click at [150, 144] on input "text" at bounding box center [121, 144] width 150 height 11
type input "9545511410"
click at [173, 143] on span "Add Client" at bounding box center [181, 144] width 24 height 7
select select "22"
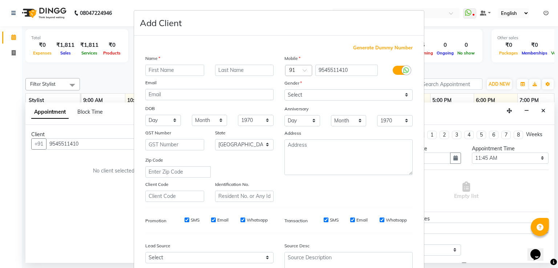
click at [162, 65] on input "text" at bounding box center [174, 70] width 59 height 11
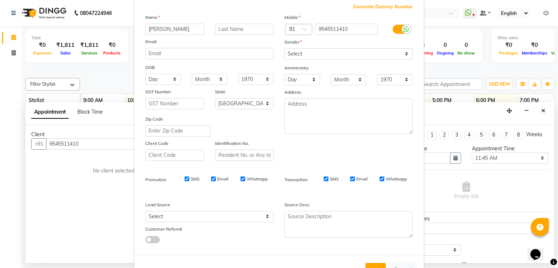
scroll to position [71, 0]
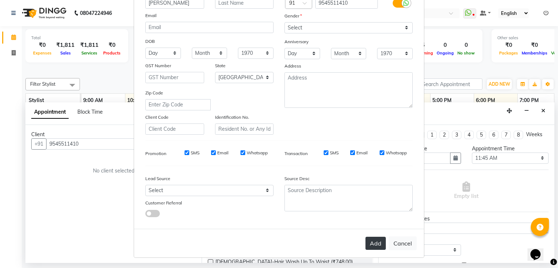
type input "Binal"
click at [375, 245] on button "Add" at bounding box center [376, 243] width 20 height 13
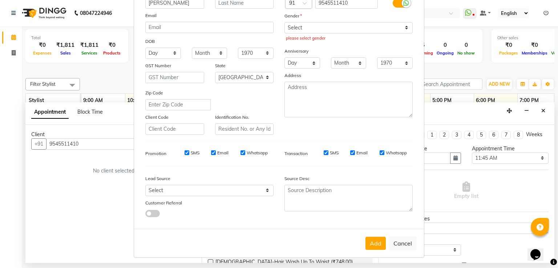
click at [17, 248] on ngb-modal-window "Add Client Generate Dummy Number Name Binal Email DOB Day 01 02 03 04 05 06 07 …" at bounding box center [279, 134] width 558 height 268
click at [35, 237] on ngb-modal-window "Add Client Generate Dummy Number Name Binal Email DOB Day 01 02 03 04 05 06 07 …" at bounding box center [279, 134] width 558 height 268
click at [134, 168] on div "Generate Dummy Number Name Binal Email DOB Day 01 02 03 04 05 06 07 08 09 10 11…" at bounding box center [279, 98] width 290 height 261
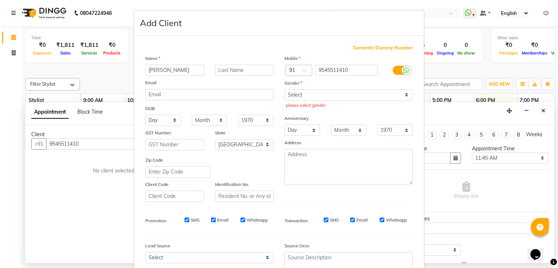
click at [79, 184] on ngb-modal-window "Add Client Generate Dummy Number Name Binal Email DOB Day 01 02 03 04 05 06 07 …" at bounding box center [279, 134] width 558 height 268
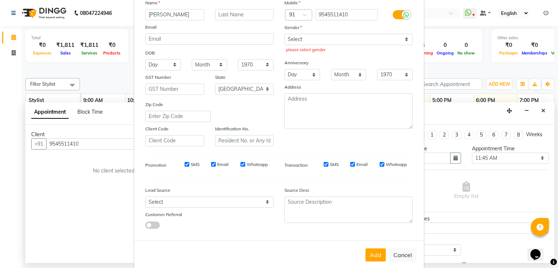
scroll to position [71, 0]
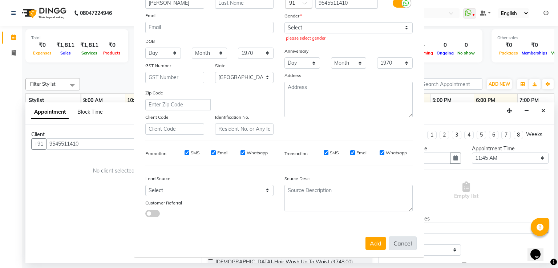
click at [406, 243] on button "Cancel" at bounding box center [403, 244] width 28 height 14
select select
select select "null"
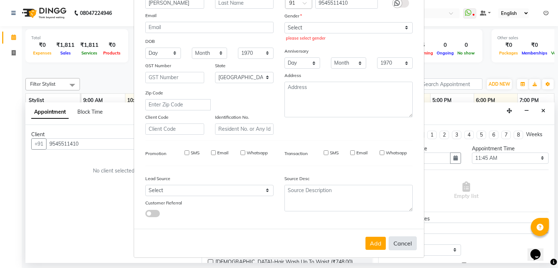
select select
checkbox input "false"
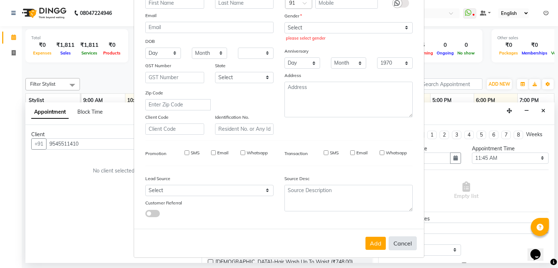
checkbox input "false"
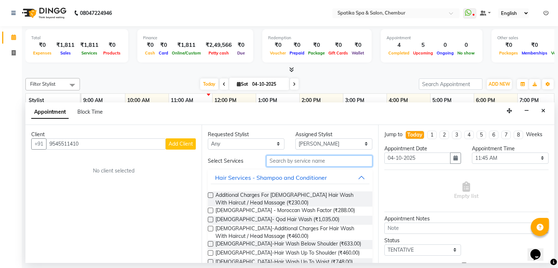
click at [309, 157] on input "text" at bounding box center [320, 161] width 106 height 11
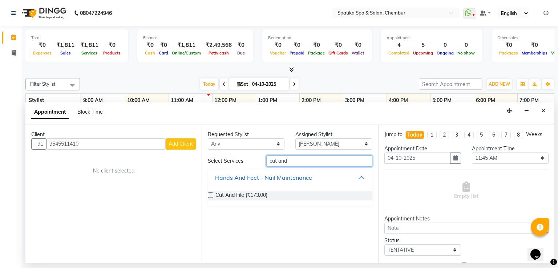
type input "cut and"
click at [211, 193] on label at bounding box center [210, 195] width 5 height 5
click at [211, 194] on input "checkbox" at bounding box center [210, 196] width 5 height 5
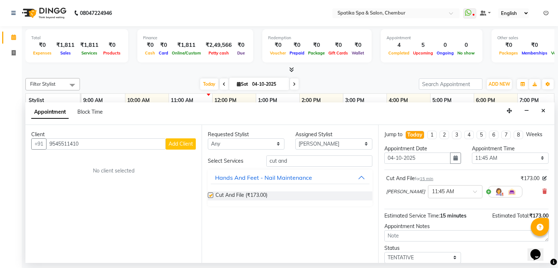
checkbox input "false"
click at [277, 144] on select "Any Ali faisal Lucky Madhu Gupta Milind Sarita Fernandes Seema misquita shahruk…" at bounding box center [246, 144] width 77 height 11
select select "9045"
click at [208, 139] on select "Any Ali faisal Lucky Madhu Gupta Milind Sarita Fernandes Seema misquita shahruk…" at bounding box center [246, 144] width 77 height 11
select select "9045"
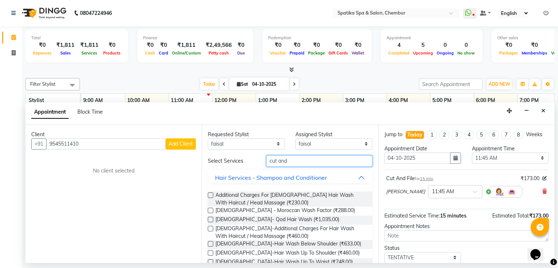
click at [287, 160] on input "cut and" at bounding box center [320, 161] width 106 height 11
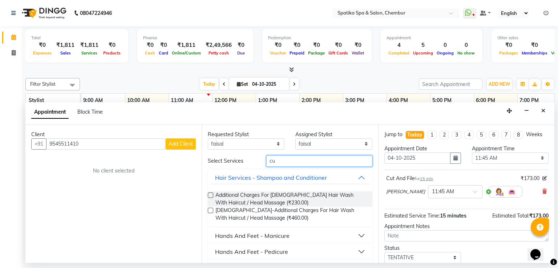
type input "c"
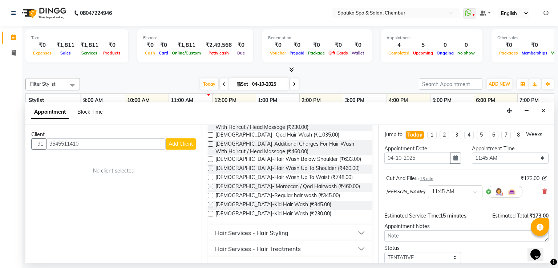
scroll to position [87, 0]
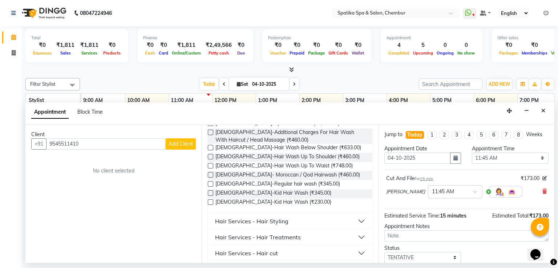
type input "hair"
click at [356, 252] on button "Hair Services - Hair cut" at bounding box center [290, 253] width 159 height 13
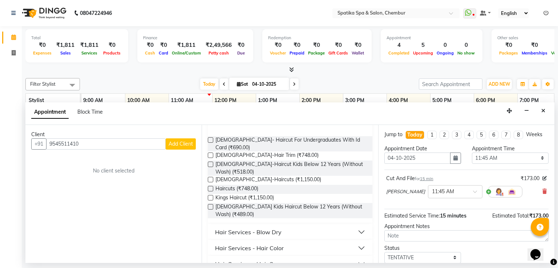
scroll to position [220, 0]
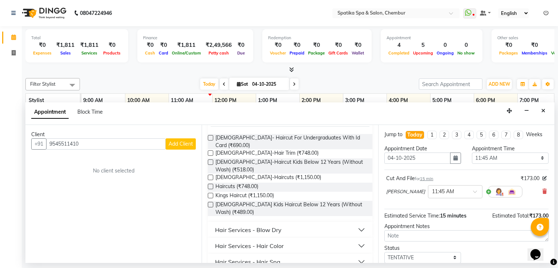
click at [211, 202] on label at bounding box center [210, 204] width 5 height 5
click at [211, 203] on input "checkbox" at bounding box center [210, 205] width 5 height 5
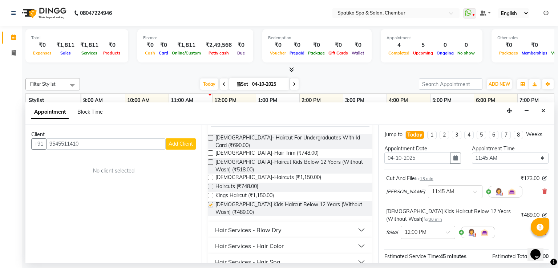
checkbox input "false"
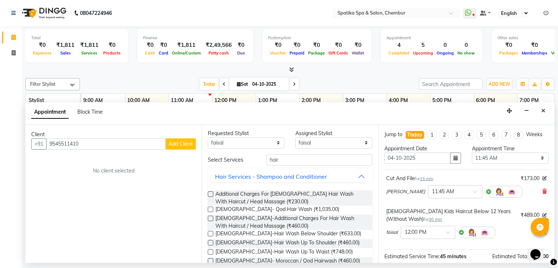
scroll to position [0, 0]
click at [277, 143] on select "Any Ali faisal Lucky Madhu Gupta Milind Sarita Fernandes Seema misquita shahruk…" at bounding box center [246, 144] width 77 height 11
select select "82021"
click at [208, 139] on select "Any Ali faisal Lucky Madhu Gupta Milind Sarita Fernandes Seema misquita shahruk…" at bounding box center [246, 144] width 77 height 11
select select "82021"
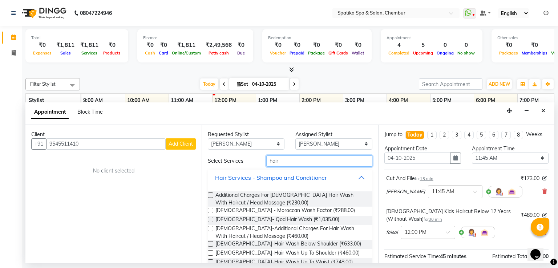
click at [279, 161] on input "hair" at bounding box center [320, 161] width 106 height 11
type input "h"
click at [543, 192] on icon at bounding box center [545, 191] width 4 height 5
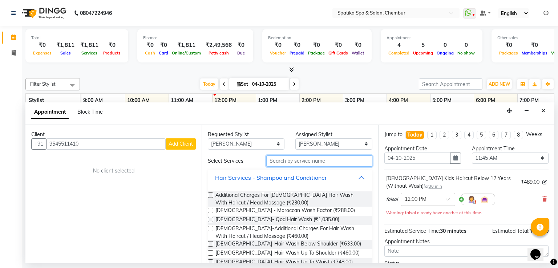
click at [301, 161] on input "text" at bounding box center [320, 161] width 106 height 11
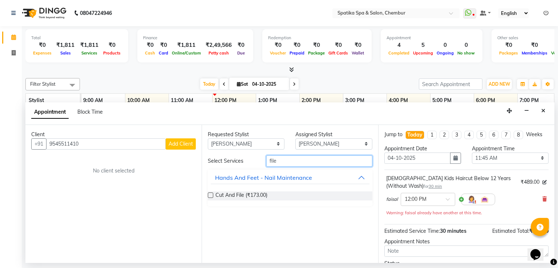
type input "file"
click at [209, 194] on label at bounding box center [210, 195] width 5 height 5
click at [209, 194] on input "checkbox" at bounding box center [210, 196] width 5 height 5
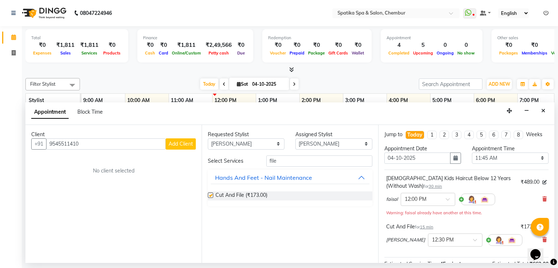
checkbox input "false"
click at [279, 162] on input "file" at bounding box center [320, 161] width 106 height 11
type input "f"
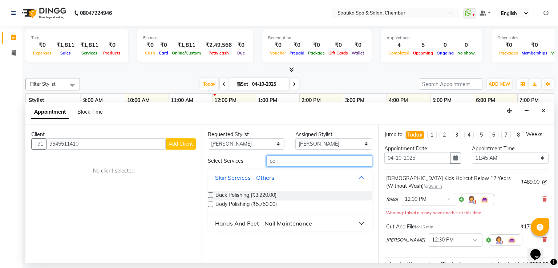
type input "poli"
click at [284, 224] on div "Hands And Feet - Nail Maintenance" at bounding box center [263, 223] width 97 height 9
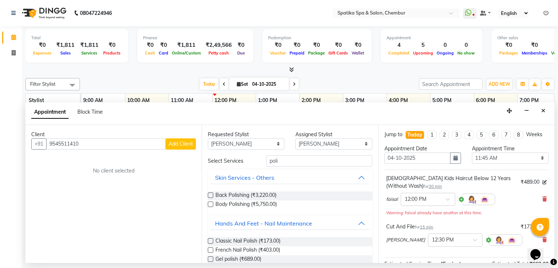
click at [209, 240] on label at bounding box center [210, 241] width 5 height 5
click at [209, 240] on input "checkbox" at bounding box center [210, 242] width 5 height 5
checkbox input "false"
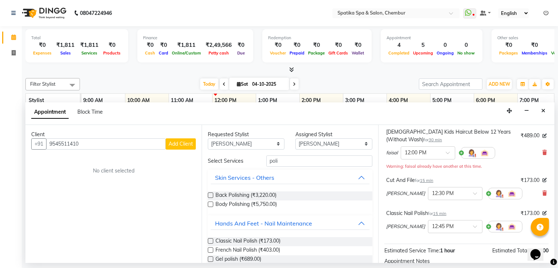
scroll to position [66, 0]
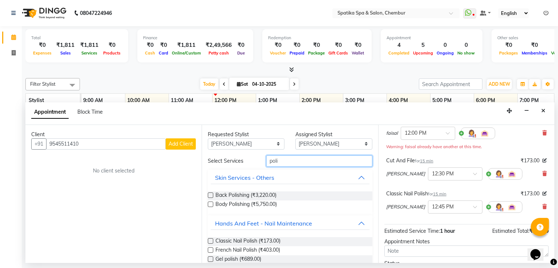
click at [276, 160] on input "poli" at bounding box center [320, 161] width 106 height 11
type input "p"
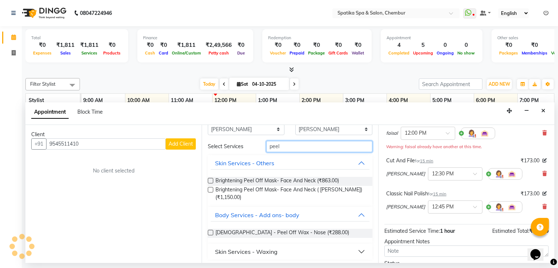
scroll to position [17, 0]
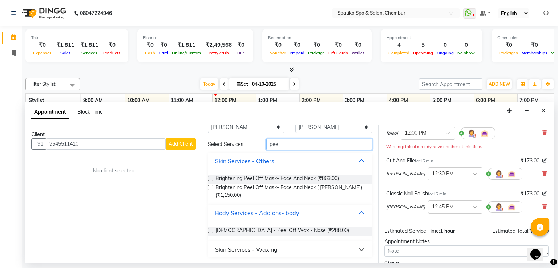
type input "peel"
click at [276, 248] on div "Skin Services - Waxing" at bounding box center [246, 249] width 63 height 9
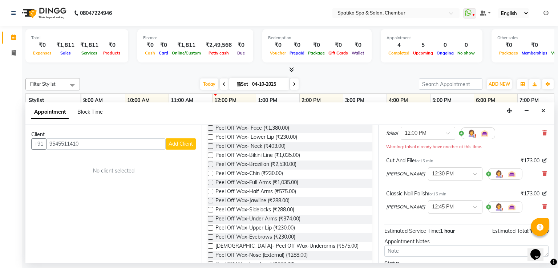
scroll to position [191, 0]
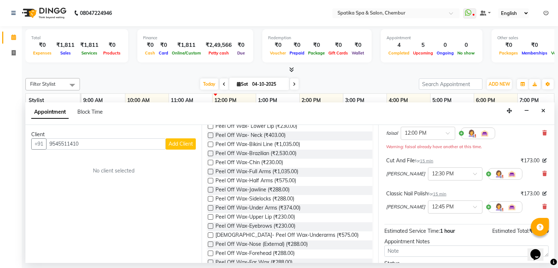
click at [211, 196] on label at bounding box center [210, 198] width 5 height 5
click at [211, 197] on input "checkbox" at bounding box center [210, 199] width 5 height 5
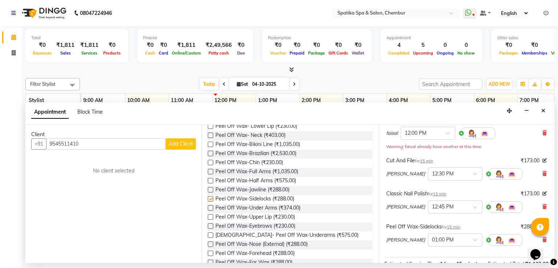
checkbox input "false"
click at [212, 215] on label at bounding box center [210, 217] width 5 height 5
click at [212, 216] on input "checkbox" at bounding box center [210, 218] width 5 height 5
checkbox input "false"
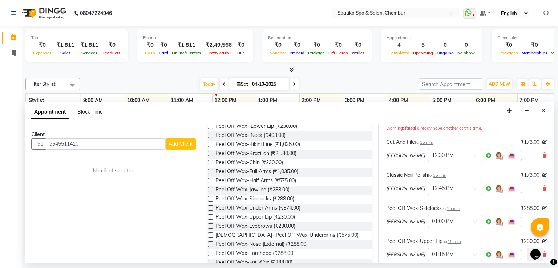
scroll to position [85, 0]
drag, startPoint x: 489, startPoint y: 71, endPoint x: 489, endPoint y: 95, distance: 24.4
click at [489, 95] on div "Filter Stylist Select All Ali faisal Lucky Madhu Gupta Milind Sarita Fernandes …" at bounding box center [289, 168] width 529 height 186
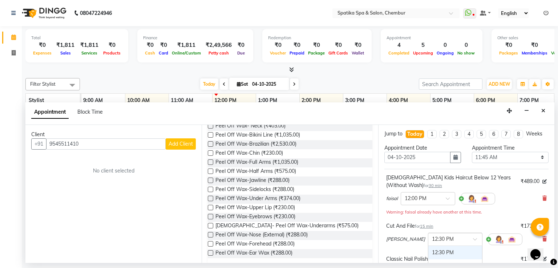
scroll to position [0, 0]
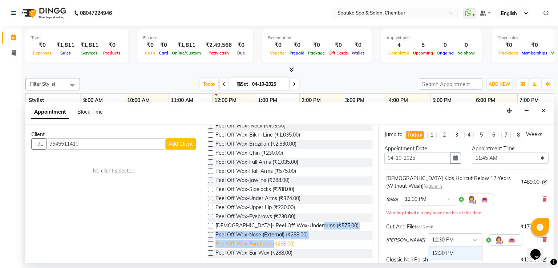
click at [272, 240] on div "Male- Peel Off Wax-Ear Wax (₹403.00) Male- Peel Off Wax-Nose (External) (₹288.0…" at bounding box center [290, 169] width 164 height 191
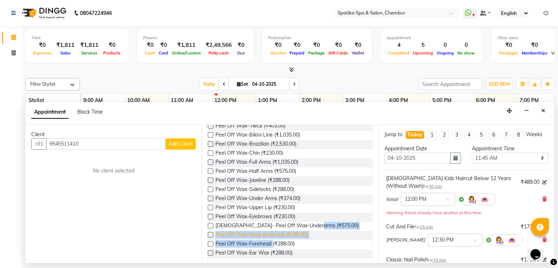
click at [307, 231] on span "Peel Off Wax-Nose (External) (₹288.00)" at bounding box center [262, 235] width 92 height 9
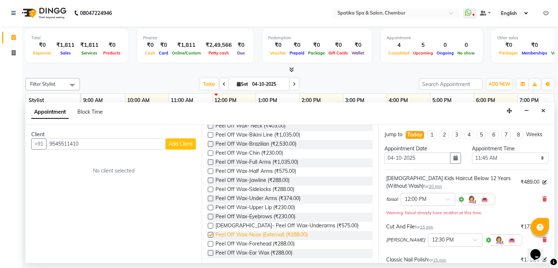
checkbox input "false"
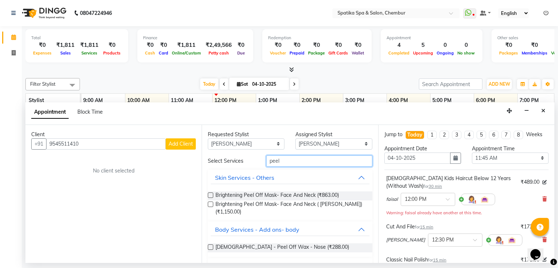
click at [279, 160] on input "peel" at bounding box center [320, 161] width 106 height 11
type input "p"
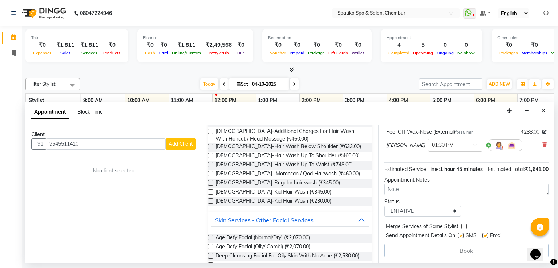
scroll to position [234, 0]
click at [465, 255] on div "Book" at bounding box center [467, 251] width 164 height 14
click at [544, 108] on icon "Close" at bounding box center [544, 110] width 4 height 5
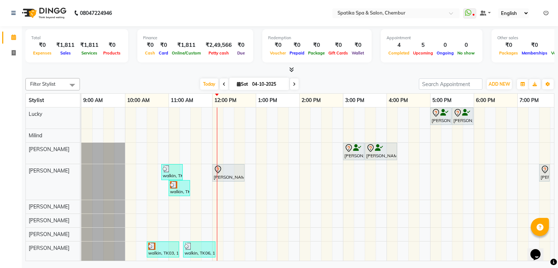
click at [218, 214] on div "Puneet Gupta, TK05, 12:15 PM-12:45 PM, Female-Hair Wash Up To Waist Sakshi puri…" at bounding box center [364, 173] width 567 height 175
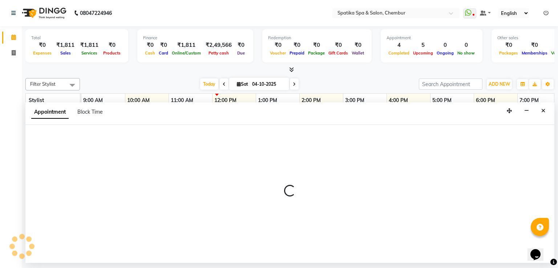
select select "82021"
select select "720"
select select "tentative"
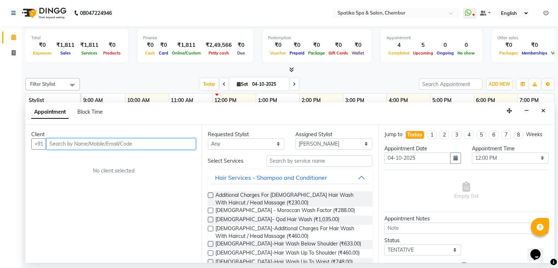
click at [111, 143] on input "text" at bounding box center [121, 144] width 150 height 11
type input "9545511410"
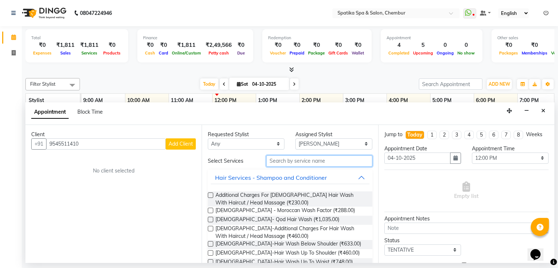
click at [294, 159] on input "text" at bounding box center [320, 161] width 106 height 11
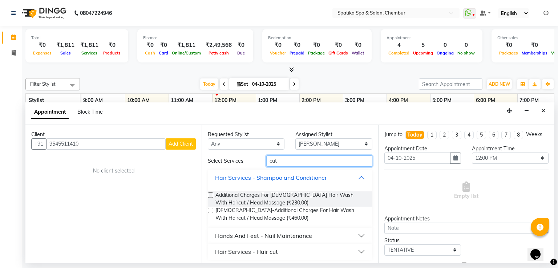
scroll to position [2, 0]
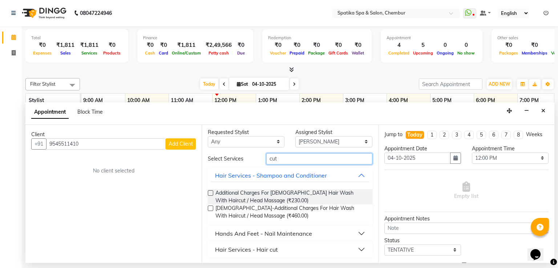
type input "cut"
click at [265, 232] on div "Hands And Feet - Nail Maintenance" at bounding box center [263, 233] width 97 height 9
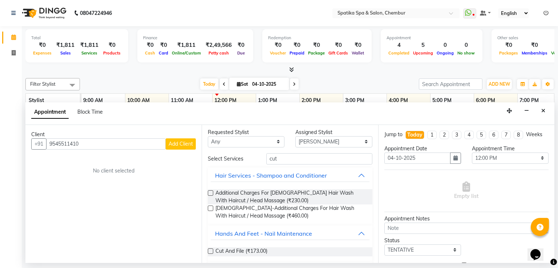
click at [211, 250] on label at bounding box center [210, 251] width 5 height 5
click at [211, 250] on input "checkbox" at bounding box center [210, 252] width 5 height 5
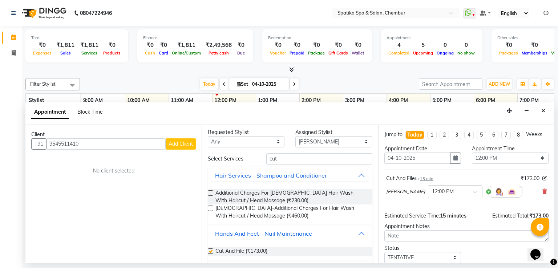
checkbox input "false"
click at [275, 159] on input "cut" at bounding box center [320, 158] width 106 height 11
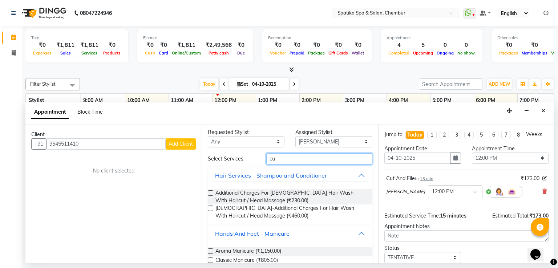
type input "c"
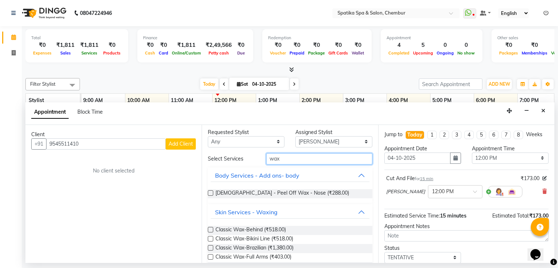
click at [281, 157] on input "wax" at bounding box center [320, 158] width 106 height 11
type input "w"
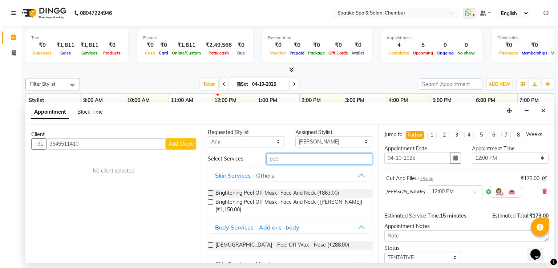
click at [277, 159] on input "pee" at bounding box center [320, 158] width 106 height 11
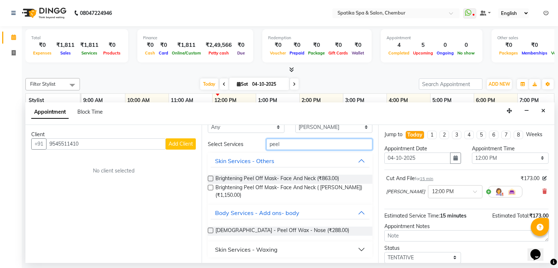
type input "peel"
click at [265, 248] on div "Skin Services - Waxing" at bounding box center [246, 249] width 63 height 9
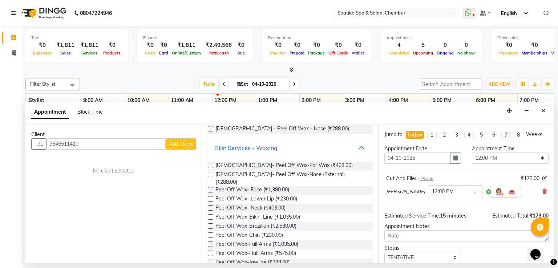
scroll to position [133, 0]
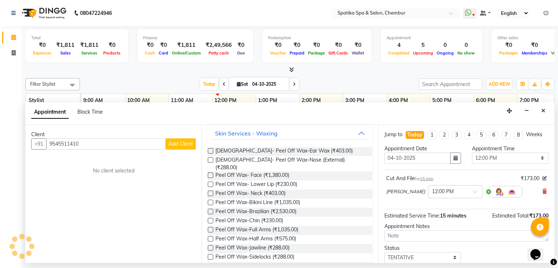
click at [210, 255] on label at bounding box center [210, 257] width 5 height 5
click at [210, 256] on input "checkbox" at bounding box center [210, 258] width 5 height 5
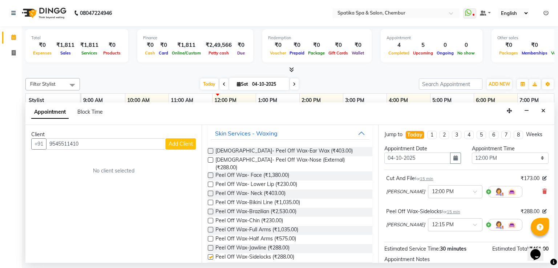
checkbox input "false"
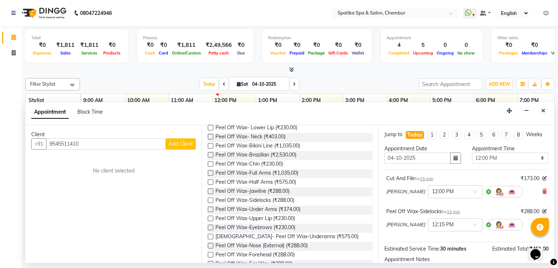
scroll to position [191, 0]
click at [210, 215] on label at bounding box center [210, 217] width 5 height 5
click at [210, 216] on input "checkbox" at bounding box center [210, 218] width 5 height 5
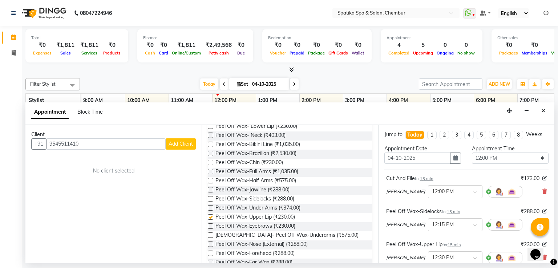
checkbox input "false"
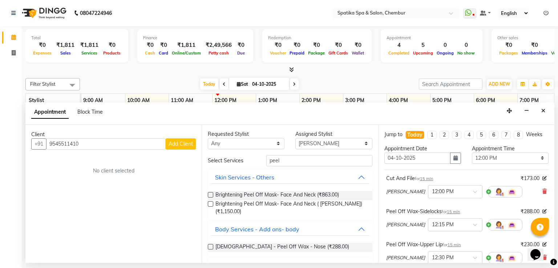
scroll to position [0, 0]
click at [278, 160] on input "peel" at bounding box center [320, 161] width 106 height 11
type input "p"
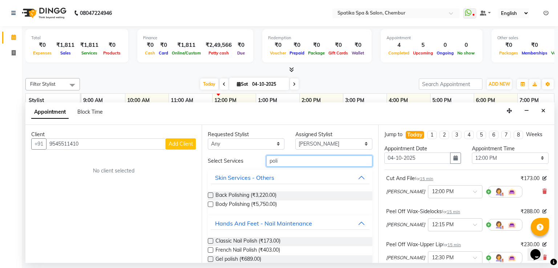
type input "poli"
click at [211, 240] on label at bounding box center [210, 241] width 5 height 5
click at [211, 240] on input "checkbox" at bounding box center [210, 242] width 5 height 5
checkbox input "false"
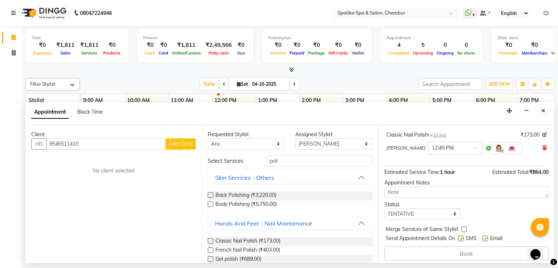
scroll to position [145, 0]
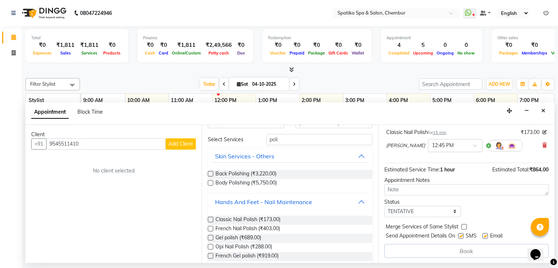
click at [323, 187] on ngb-accordion "Skin Services - Others Back Polishing (₹3,220.00) Body Polishing (₹5,750.00) Ha…" at bounding box center [290, 207] width 164 height 119
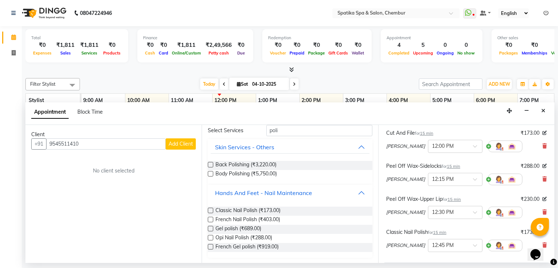
scroll to position [41, 0]
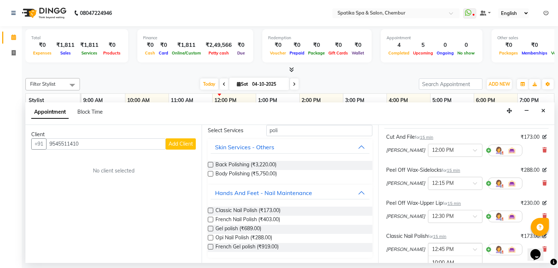
click at [459, 243] on div "× 12:45 PM" at bounding box center [455, 249] width 55 height 13
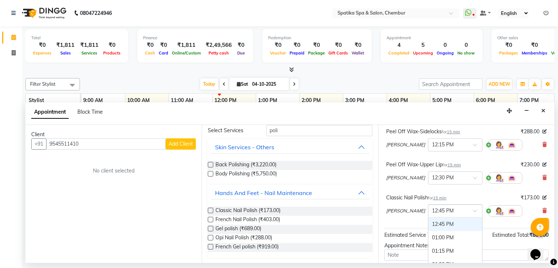
scroll to position [89, 0]
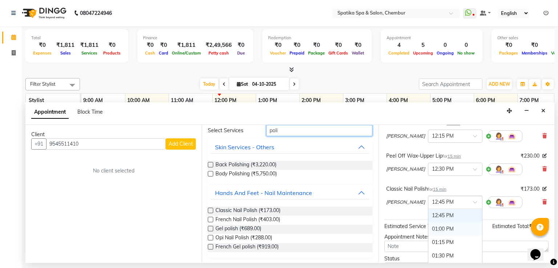
click at [278, 129] on input "poli" at bounding box center [320, 130] width 106 height 11
type input "p"
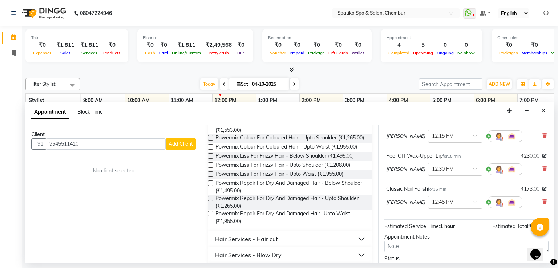
scroll to position [263, 0]
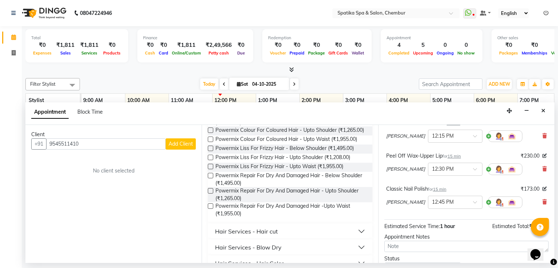
type input "hair"
click at [330, 235] on button "Hair Services - Hair cut" at bounding box center [290, 231] width 159 height 13
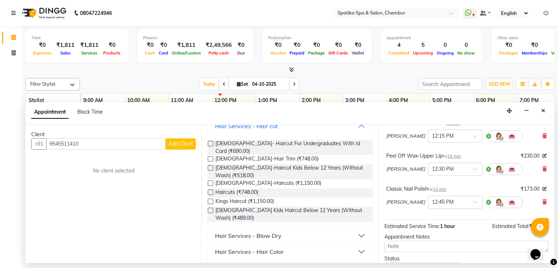
scroll to position [380, 0]
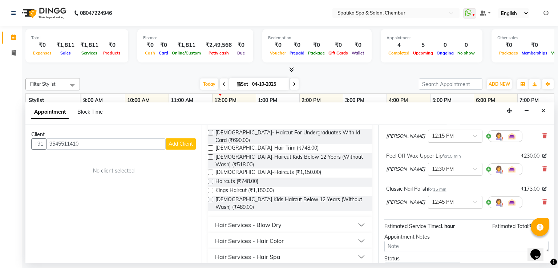
click at [213, 198] on label at bounding box center [210, 199] width 5 height 5
click at [213, 198] on input "checkbox" at bounding box center [210, 200] width 5 height 5
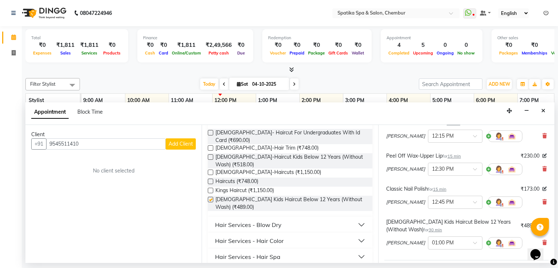
checkbox input "false"
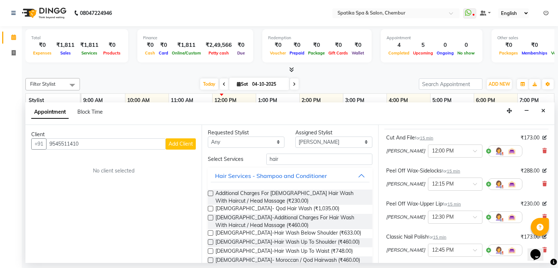
scroll to position [0, 0]
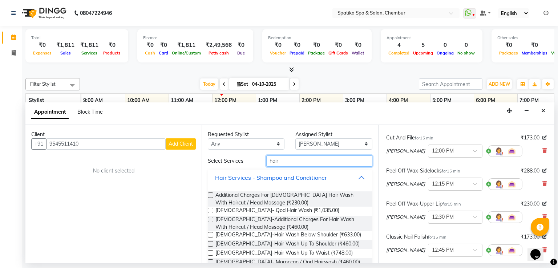
click at [280, 160] on input "hair" at bounding box center [320, 161] width 106 height 11
type input "h"
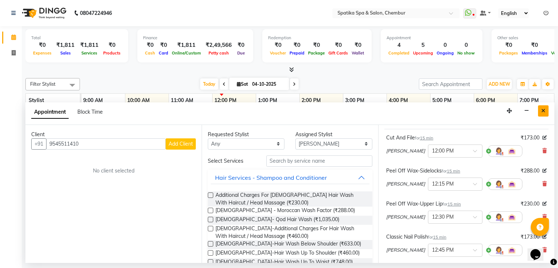
click at [544, 109] on icon "Close" at bounding box center [544, 110] width 4 height 5
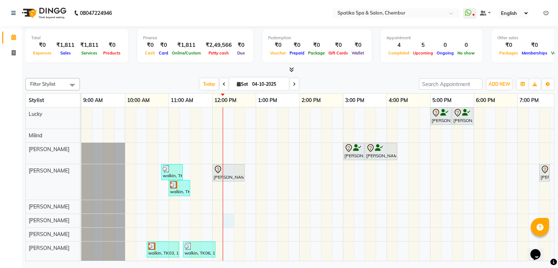
click at [228, 213] on div "Puneet Gupta, TK05, 12:15 PM-12:45 PM, Female-Hair Wash Up To Waist Sakshi puri…" at bounding box center [364, 173] width 567 height 175
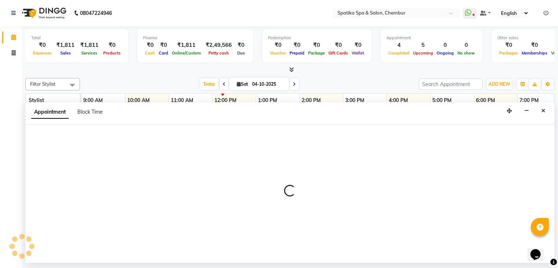
select select "82021"
select select "tentative"
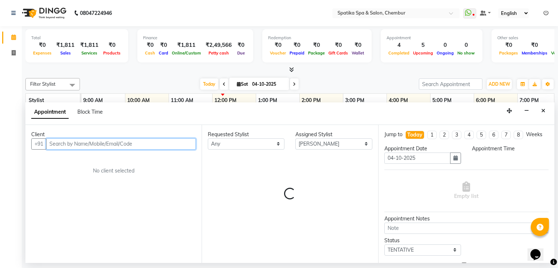
select select "735"
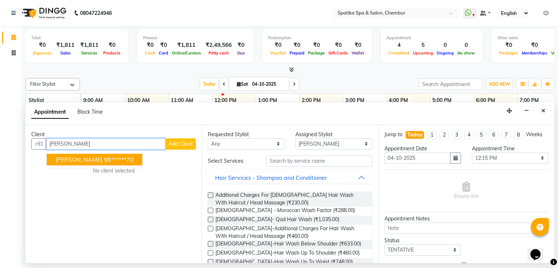
click at [96, 154] on button "Binal 98******70" at bounding box center [95, 160] width 96 height 12
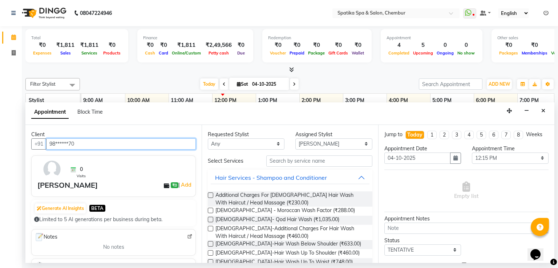
type input "98******70"
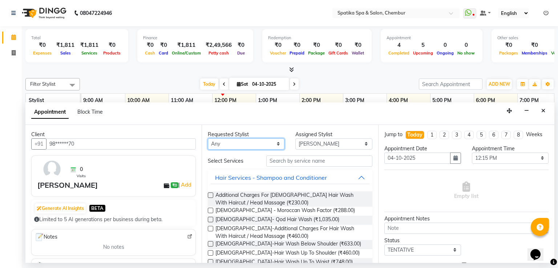
click at [275, 143] on select "Any Ali faisal Lucky Madhu Gupta Milind Sarita Fernandes Seema misquita shahruk…" at bounding box center [246, 144] width 77 height 11
click at [420, 175] on div "Empty list" at bounding box center [467, 191] width 164 height 36
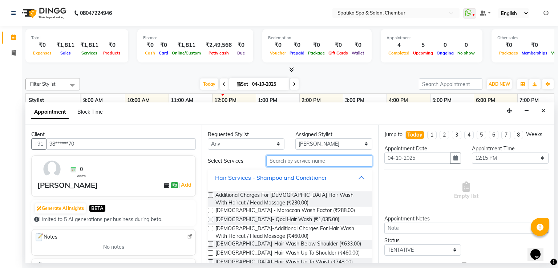
click at [307, 161] on input "text" at bounding box center [320, 161] width 106 height 11
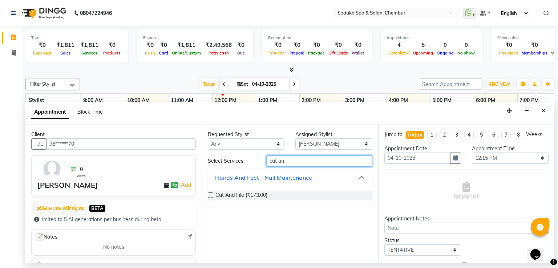
type input "cut an"
click at [209, 194] on label at bounding box center [210, 195] width 5 height 5
click at [209, 194] on input "checkbox" at bounding box center [210, 196] width 5 height 5
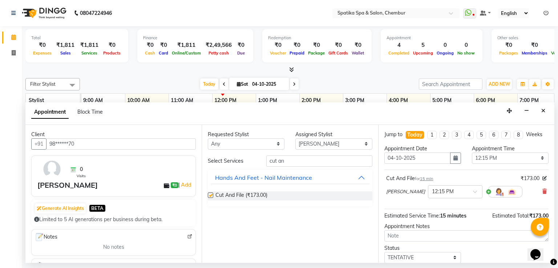
checkbox input "false"
click at [284, 161] on input "cut an" at bounding box center [320, 161] width 106 height 11
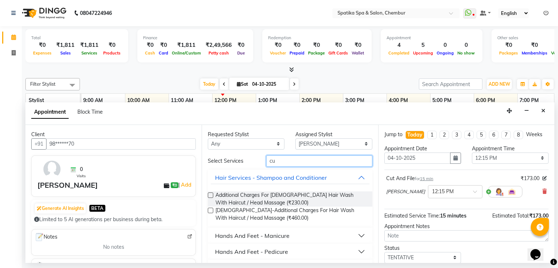
type input "c"
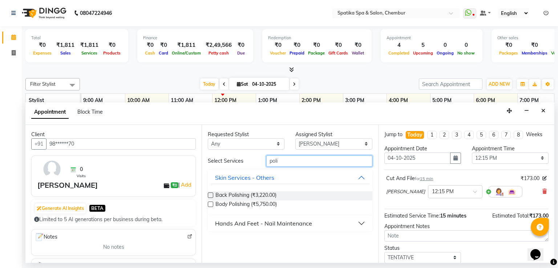
type input "poli"
click at [301, 220] on div "Hands And Feet - Nail Maintenance" at bounding box center [263, 223] width 97 height 9
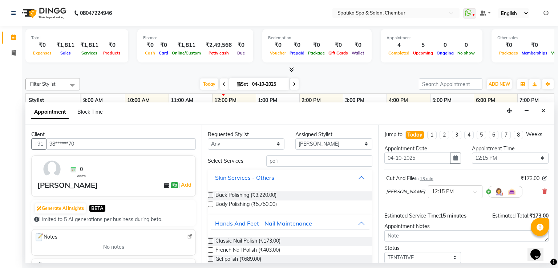
click at [212, 239] on label at bounding box center [210, 241] width 5 height 5
click at [212, 240] on input "checkbox" at bounding box center [210, 242] width 5 height 5
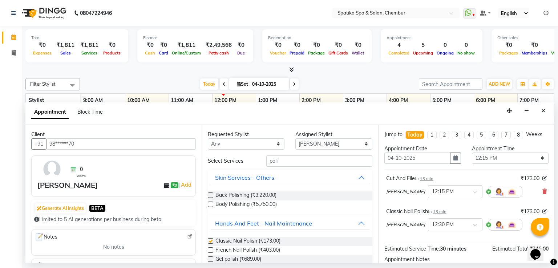
checkbox input "false"
click at [277, 159] on input "poli" at bounding box center [320, 161] width 106 height 11
type input "p"
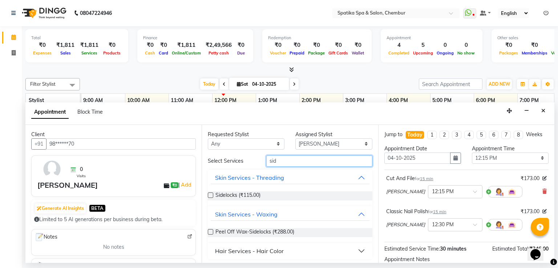
type input "sid"
click at [211, 195] on label at bounding box center [210, 195] width 5 height 5
click at [211, 195] on input "checkbox" at bounding box center [210, 196] width 5 height 5
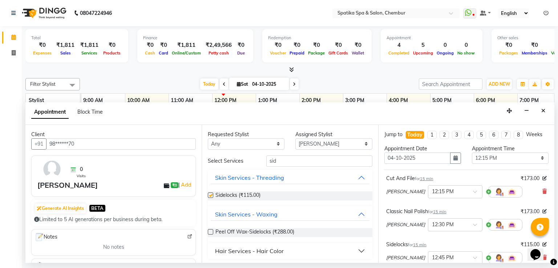
checkbox input "false"
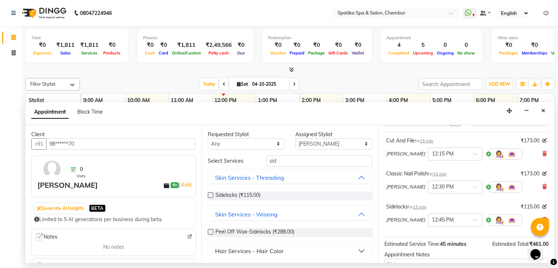
scroll to position [39, 0]
click at [543, 216] on span at bounding box center [545, 220] width 4 height 8
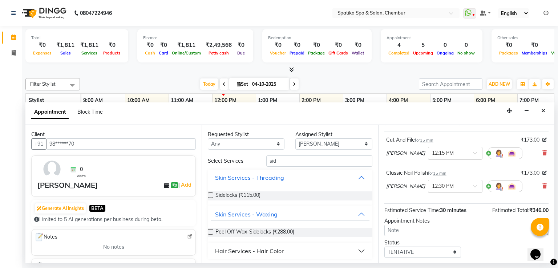
click at [210, 231] on label at bounding box center [210, 231] width 5 height 5
click at [210, 231] on input "checkbox" at bounding box center [210, 233] width 5 height 5
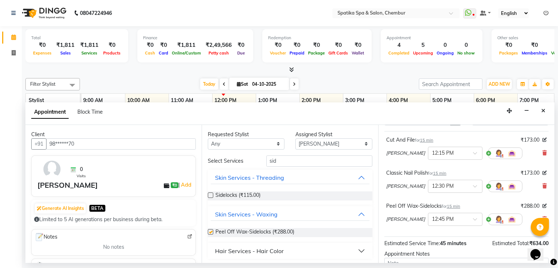
checkbox input "false"
click at [275, 160] on input "sid" at bounding box center [320, 161] width 106 height 11
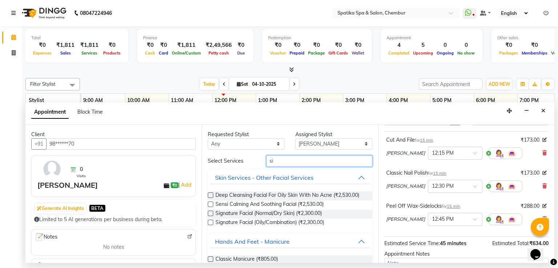
type input "s"
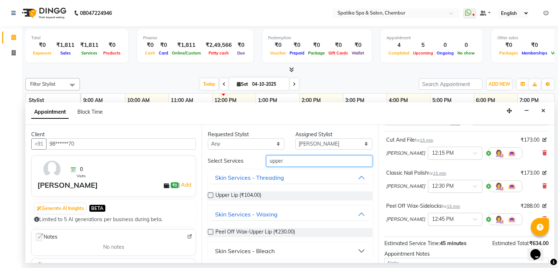
type input "upper"
click at [211, 230] on label at bounding box center [210, 231] width 5 height 5
click at [211, 231] on input "checkbox" at bounding box center [210, 233] width 5 height 5
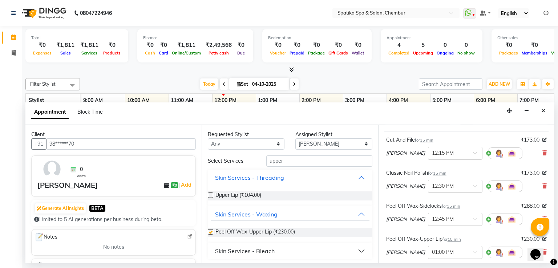
checkbox input "false"
click at [332, 142] on select "Select Ali faisal Lucky Madhu Gupta Milind Sarita Fernandes Seema misquita shah…" at bounding box center [334, 144] width 77 height 11
select select "9045"
click at [296, 139] on select "Select Ali faisal Lucky Madhu Gupta Milind Sarita Fernandes Seema misquita shah…" at bounding box center [334, 144] width 77 height 11
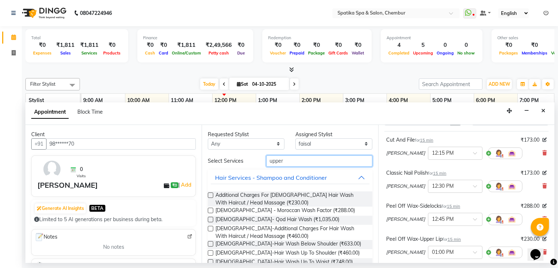
click at [281, 160] on input "upper" at bounding box center [320, 161] width 106 height 11
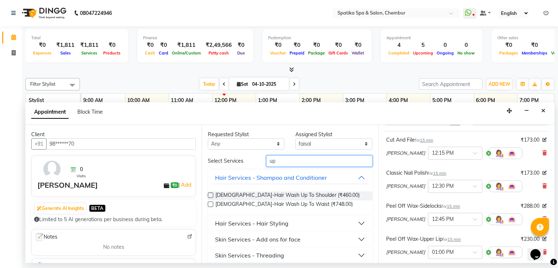
type input "u"
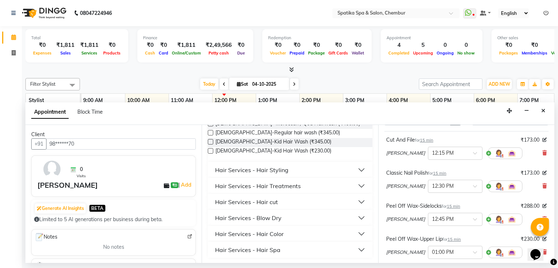
scroll to position [139, 0]
type input "hair"
click at [284, 200] on button "Hair Services - Hair cut" at bounding box center [290, 201] width 159 height 13
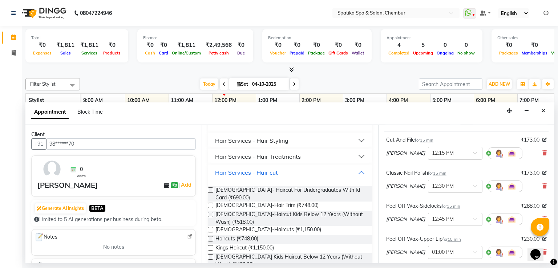
scroll to position [183, 0]
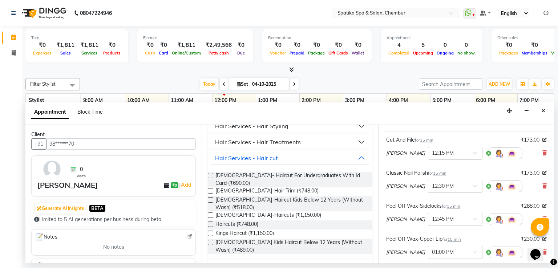
click at [213, 240] on label at bounding box center [210, 242] width 5 height 5
click at [213, 241] on input "checkbox" at bounding box center [210, 243] width 5 height 5
checkbox input "false"
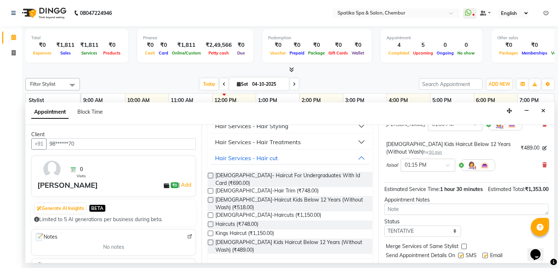
scroll to position [169, 0]
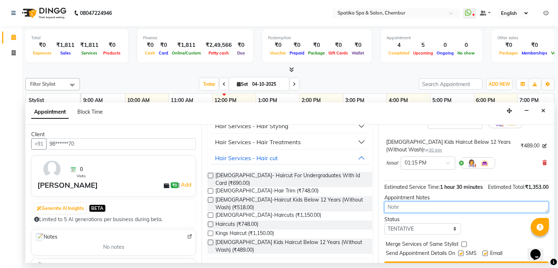
drag, startPoint x: 500, startPoint y: 164, endPoint x: 500, endPoint y: 170, distance: 5.5
click at [500, 170] on div "Jump to Today 1 2 3 4 5 6 7 8 Weeks Appointment Date 04-10-2025 Appointment Tim…" at bounding box center [467, 194] width 176 height 139
drag, startPoint x: 471, startPoint y: 201, endPoint x: 454, endPoint y: 217, distance: 22.9
click at [468, 206] on div "Jump to Today 1 2 3 4 5 6 7 8 Weeks Appointment Date 04-10-2025 Appointment Tim…" at bounding box center [467, 194] width 176 height 139
click at [484, 209] on textarea at bounding box center [467, 207] width 164 height 11
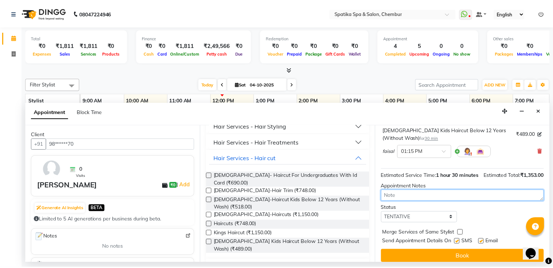
scroll to position [193, 0]
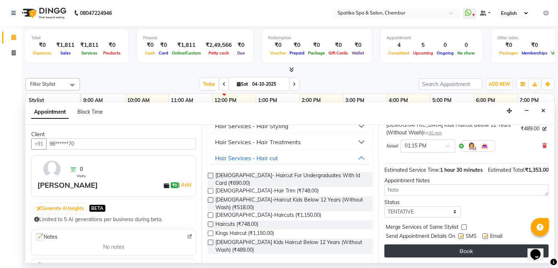
click at [484, 248] on button "Book" at bounding box center [467, 251] width 164 height 13
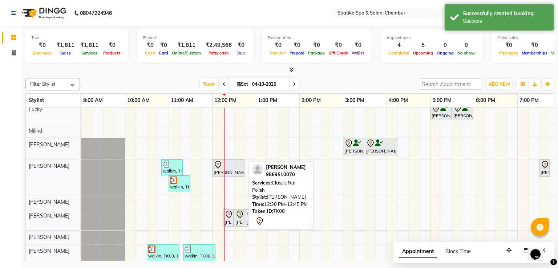
click at [238, 212] on icon at bounding box center [240, 215] width 9 height 9
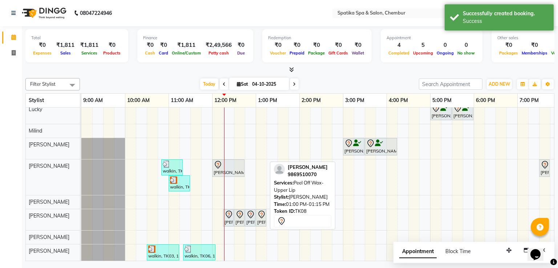
click at [258, 215] on icon at bounding box center [261, 215] width 9 height 9
select select "7"
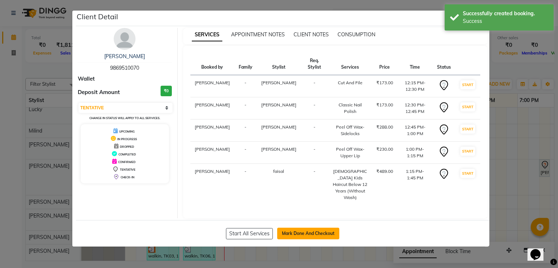
click at [307, 228] on button "Mark Done And Checkout" at bounding box center [308, 234] width 62 height 12
select select "service"
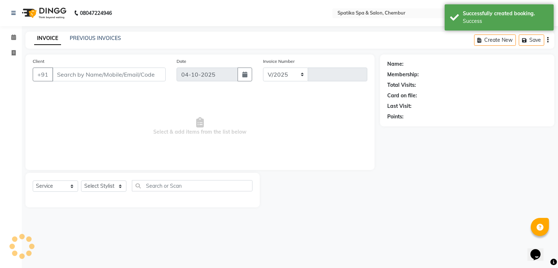
select select "631"
type input "2539"
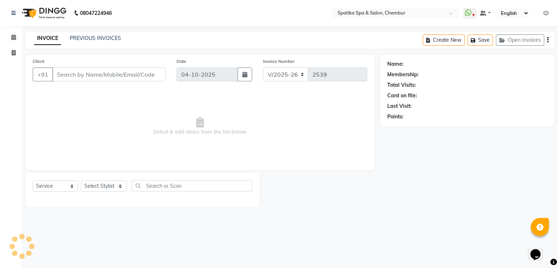
type input "98******70"
select select "82021"
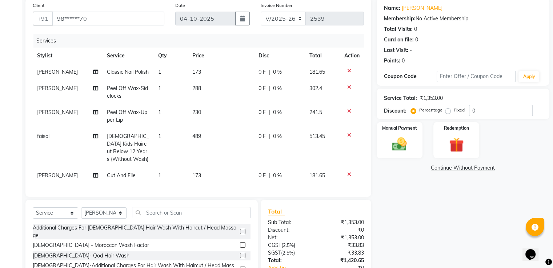
scroll to position [56, 0]
click at [393, 144] on img at bounding box center [399, 144] width 24 height 17
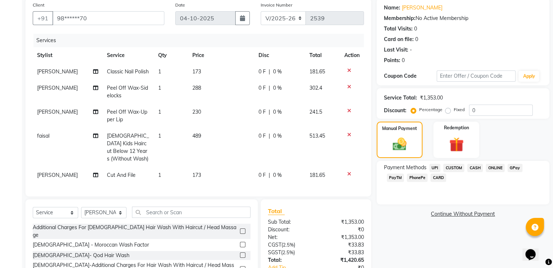
click at [513, 165] on span "GPay" at bounding box center [515, 168] width 15 height 8
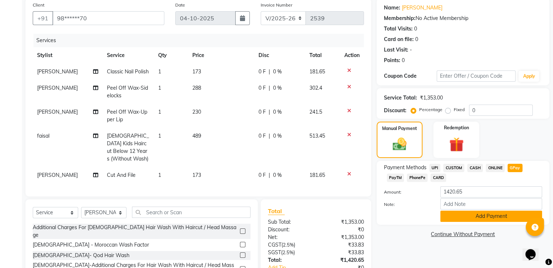
click at [497, 217] on button "Add Payment" at bounding box center [491, 216] width 102 height 11
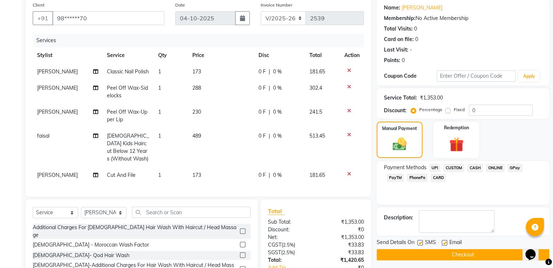
click at [494, 217] on textarea at bounding box center [457, 222] width 76 height 23
click at [474, 251] on button "Checkout" at bounding box center [463, 254] width 173 height 11
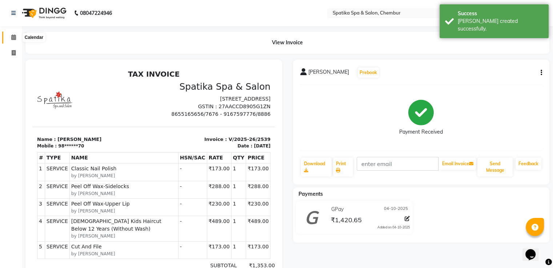
click at [16, 37] on span at bounding box center [13, 37] width 13 height 8
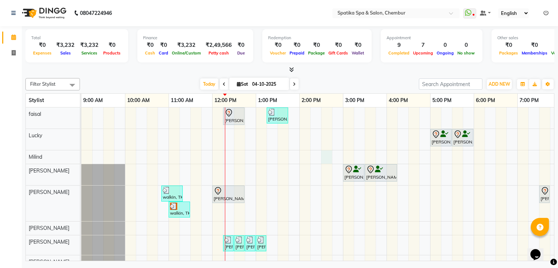
click at [327, 155] on div "Puneet Gupta, TK05, 12:15 PM-12:45 PM, Female-Hair Wash Up To Waist Binal, TK08…" at bounding box center [364, 198] width 567 height 181
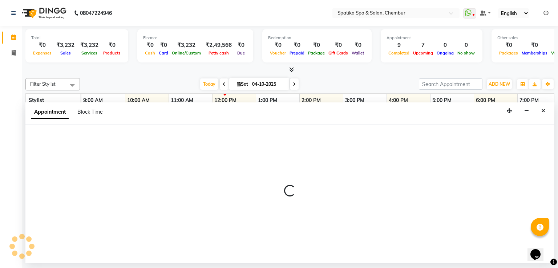
select select "9061"
select select "870"
select select "tentative"
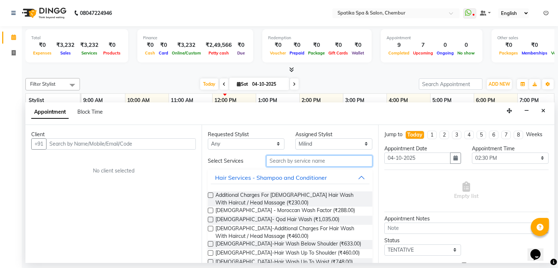
click at [319, 156] on input "text" at bounding box center [320, 161] width 106 height 11
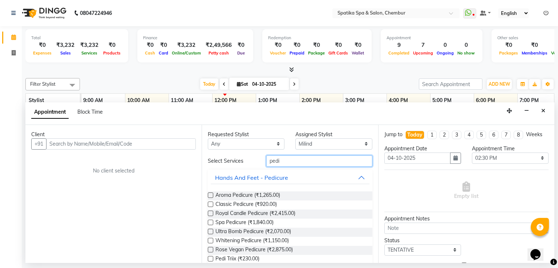
type input "pedi"
click at [212, 204] on label at bounding box center [210, 204] width 5 height 5
click at [212, 204] on input "checkbox" at bounding box center [210, 205] width 5 height 5
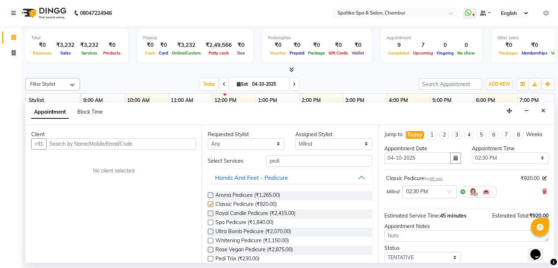
checkbox input "false"
click at [461, 232] on textarea at bounding box center [467, 236] width 164 height 11
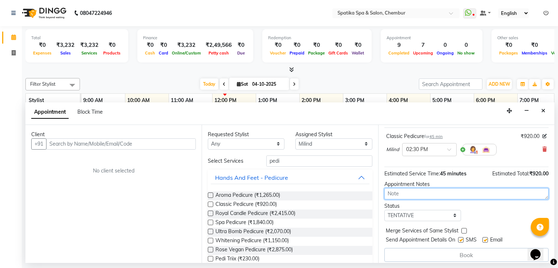
scroll to position [46, 0]
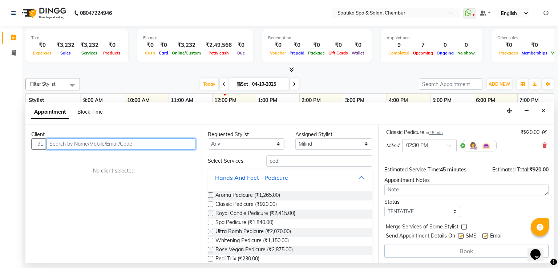
click at [135, 144] on input "text" at bounding box center [121, 144] width 150 height 11
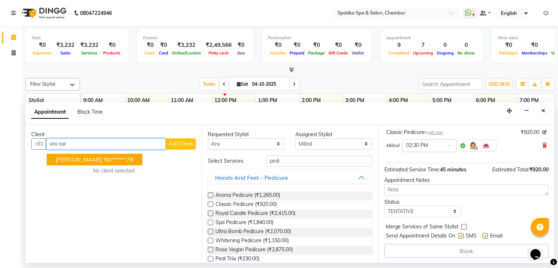
click at [122, 159] on ngb-highlight "98******76" at bounding box center [119, 159] width 30 height 7
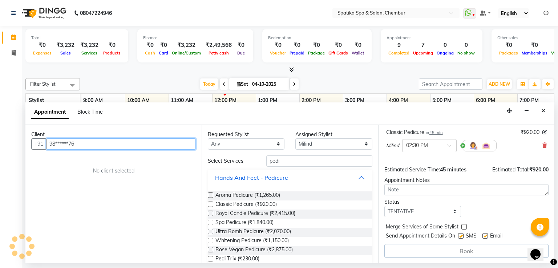
scroll to position [45, 0]
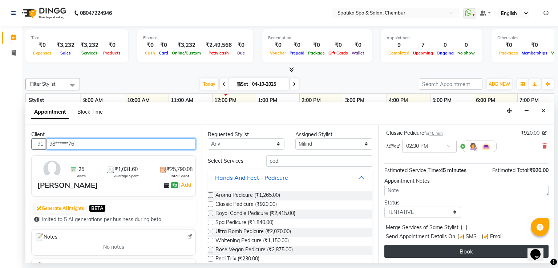
type input "98******76"
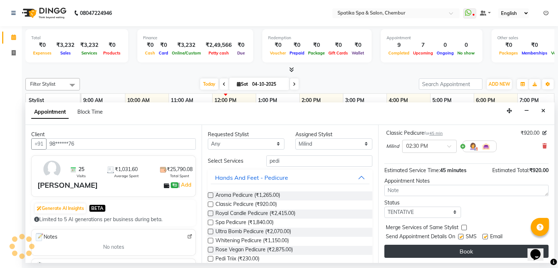
click at [417, 248] on button "Book" at bounding box center [467, 251] width 164 height 13
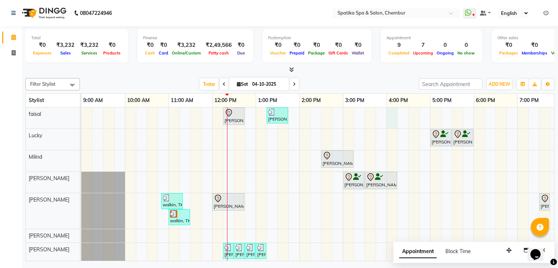
click at [392, 115] on div "Puneet Gupta, TK05, 12:15 PM-12:45 PM, Female-Hair Wash Up To Waist Binal, TK08…" at bounding box center [364, 202] width 567 height 189
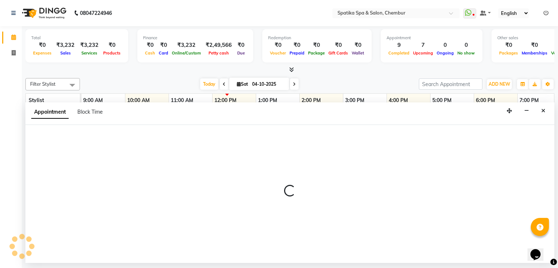
select select "9045"
select select "960"
select select "tentative"
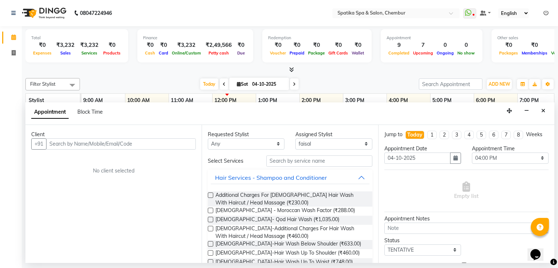
click at [169, 147] on input "text" at bounding box center [121, 144] width 150 height 11
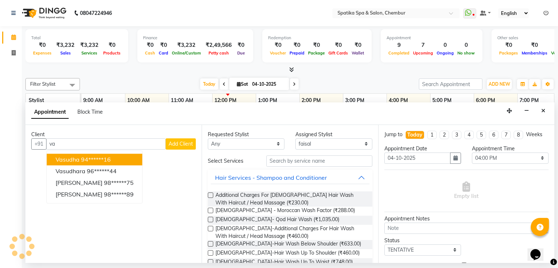
type input "v"
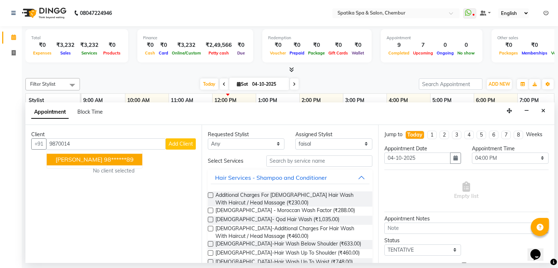
click at [93, 159] on span "[PERSON_NAME]" at bounding box center [79, 159] width 47 height 7
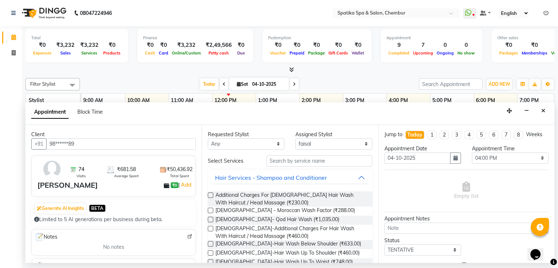
type input "98******89"
click at [274, 141] on select "Any Ali faisal Lucky Madhu Gupta Milind Sarita Fernandes Seema misquita shahruk…" at bounding box center [246, 144] width 77 height 11
select select "9045"
click at [208, 139] on select "Any Ali faisal Lucky Madhu Gupta Milind Sarita Fernandes Seema misquita shahruk…" at bounding box center [246, 144] width 77 height 11
click at [313, 158] on input "text" at bounding box center [320, 161] width 106 height 11
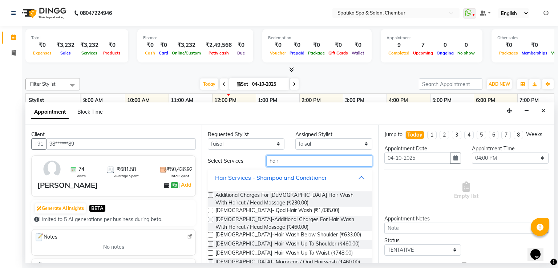
type input "hair"
click at [212, 253] on label at bounding box center [210, 253] width 5 height 5
click at [212, 253] on input "checkbox" at bounding box center [210, 254] width 5 height 5
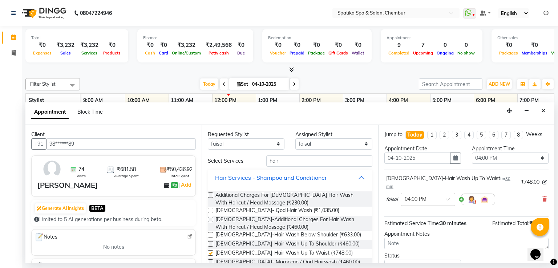
checkbox input "false"
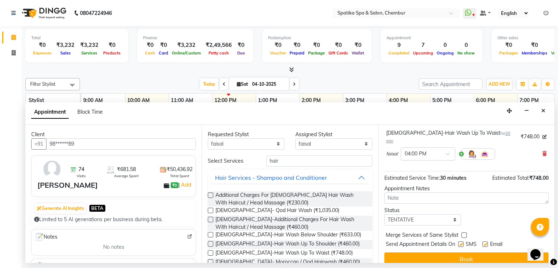
click at [478, 232] on div "Merge Services of Same Stylist" at bounding box center [467, 236] width 164 height 9
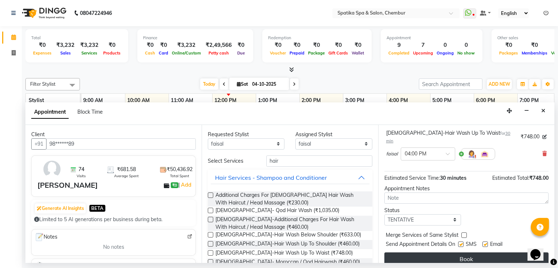
click at [474, 253] on button "Book" at bounding box center [467, 259] width 164 height 13
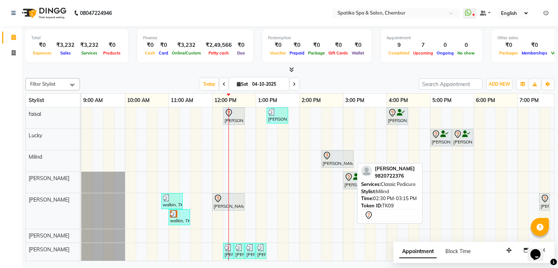
click at [342, 156] on div at bounding box center [337, 156] width 29 height 9
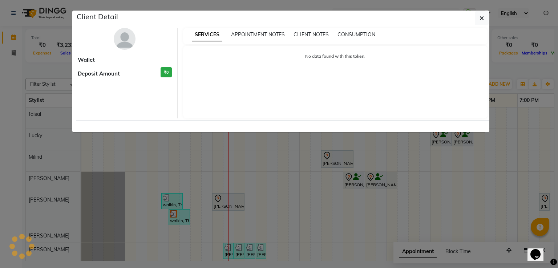
select select "7"
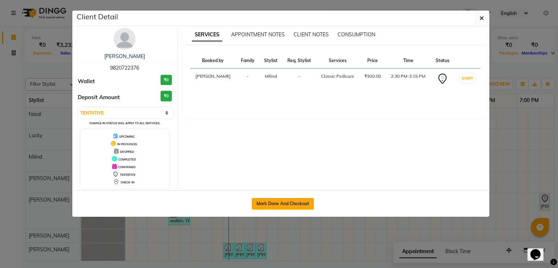
click at [270, 203] on button "Mark Done And Checkout" at bounding box center [283, 204] width 62 height 12
select select "service"
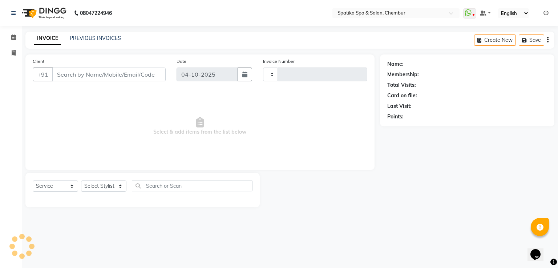
type input "2540"
select select "631"
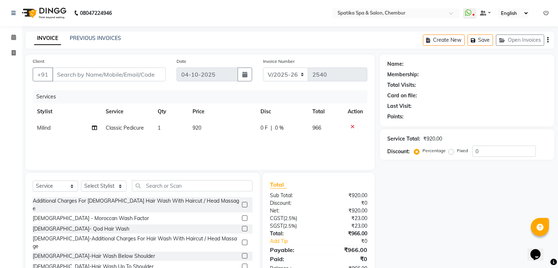
type input "98******76"
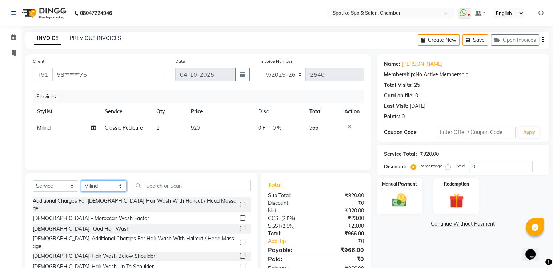
click at [119, 188] on select "Select Stylist [PERSON_NAME] [PERSON_NAME] [PERSON_NAME] [PERSON_NAME] [PERSON_…" at bounding box center [103, 186] width 45 height 11
select select "9046"
click at [81, 181] on select "Select Stylist [PERSON_NAME] [PERSON_NAME] [PERSON_NAME] [PERSON_NAME] [PERSON_…" at bounding box center [103, 186] width 45 height 11
click at [162, 181] on input "text" at bounding box center [191, 185] width 119 height 11
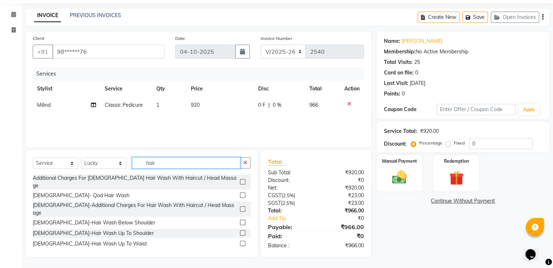
scroll to position [23, 0]
click at [156, 164] on input "hair" at bounding box center [186, 162] width 108 height 11
type input "h"
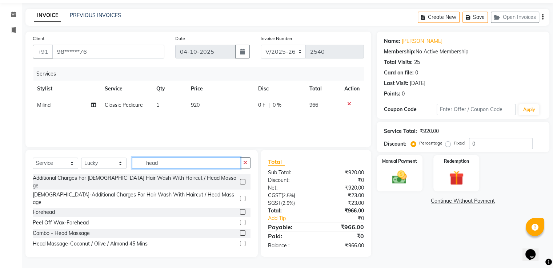
click at [157, 160] on input "head" at bounding box center [186, 162] width 108 height 11
type input "h"
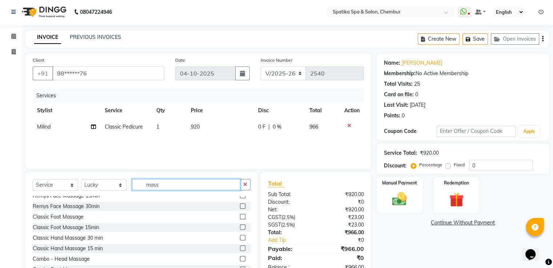
scroll to position [139, 0]
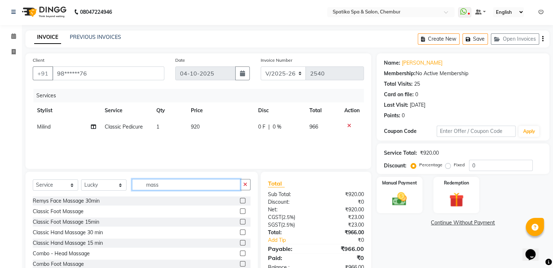
type input "mass"
click at [240, 230] on label at bounding box center [242, 232] width 5 height 5
click at [240, 231] on input "checkbox" at bounding box center [242, 233] width 5 height 5
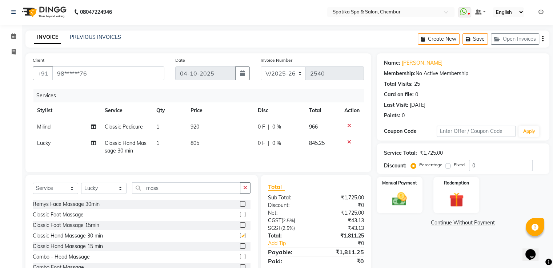
checkbox input "false"
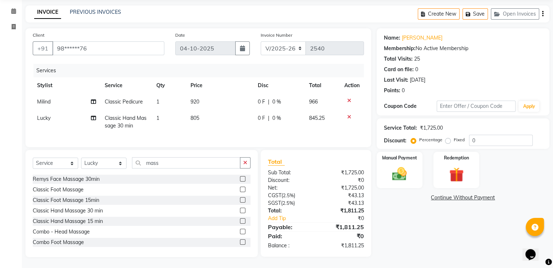
scroll to position [32, 0]
click at [480, 8] on button "Save" at bounding box center [474, 13] width 25 height 11
click at [15, 8] on icon at bounding box center [13, 10] width 5 height 5
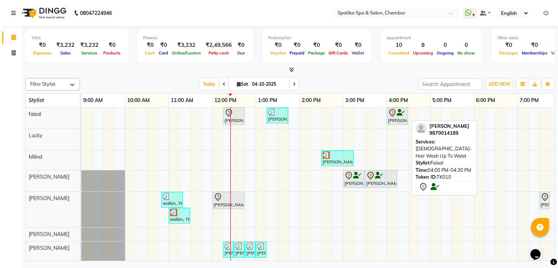
click at [399, 121] on div "[PERSON_NAME], TK10, 04:00 PM-04:30 PM, [DEMOGRAPHIC_DATA]-Hair Wash Up To Waist" at bounding box center [398, 116] width 20 height 15
select select "7"
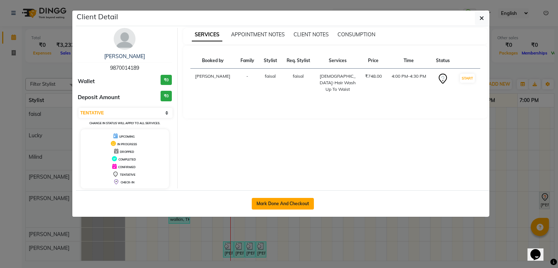
click at [286, 200] on button "Mark Done And Checkout" at bounding box center [283, 204] width 62 height 12
select select "631"
select select "service"
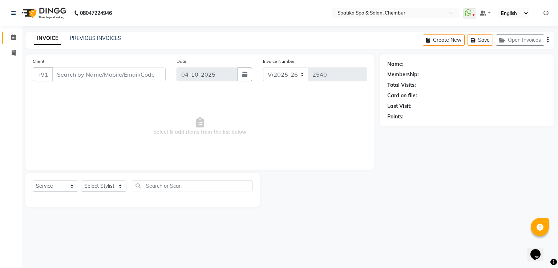
type input "98******89"
select select "9045"
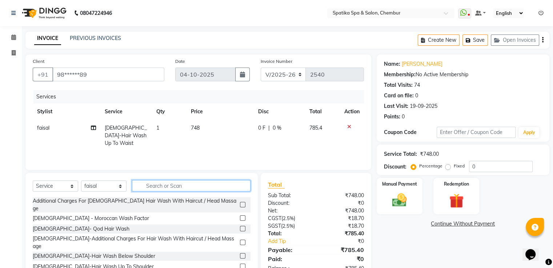
click at [190, 183] on input "text" at bounding box center [191, 185] width 119 height 11
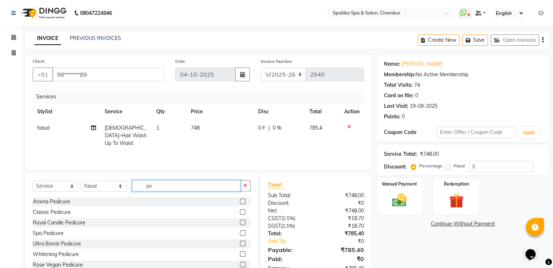
type input "p"
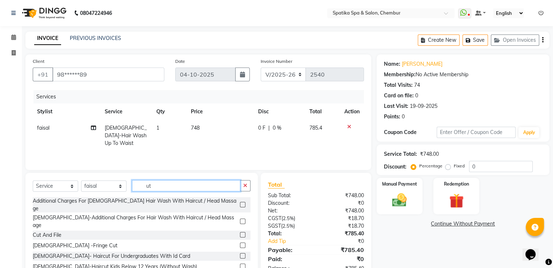
type input "u"
click at [240, 232] on label at bounding box center [242, 234] width 5 height 5
click at [240, 233] on input "checkbox" at bounding box center [242, 235] width 5 height 5
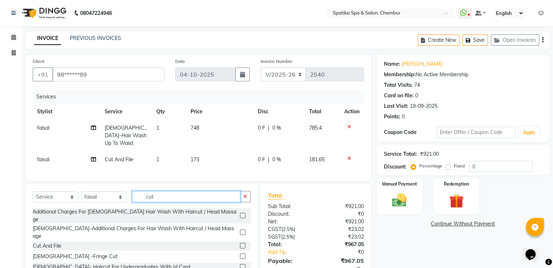
click at [156, 194] on input "cut" at bounding box center [186, 196] width 108 height 11
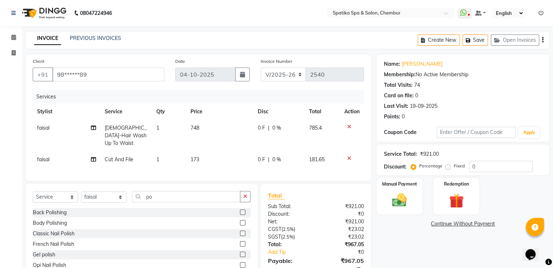
click at [348, 156] on icon at bounding box center [349, 158] width 4 height 5
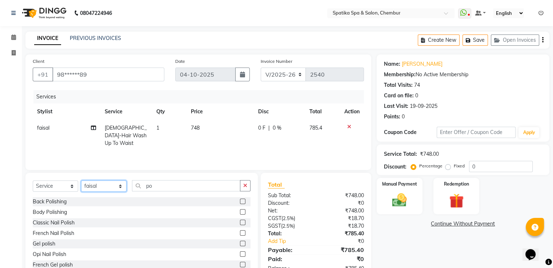
click at [118, 185] on select "Select Stylist [PERSON_NAME] [PERSON_NAME] [PERSON_NAME] [PERSON_NAME] [PERSON_…" at bounding box center [103, 186] width 45 height 11
click at [81, 181] on select "Select Stylist [PERSON_NAME] [PERSON_NAME] [PERSON_NAME] [PERSON_NAME] [PERSON_…" at bounding box center [103, 186] width 45 height 11
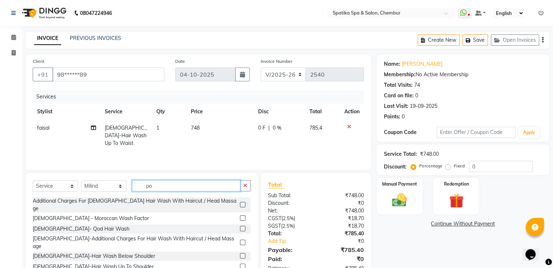
click at [154, 186] on input "po" at bounding box center [186, 185] width 108 height 11
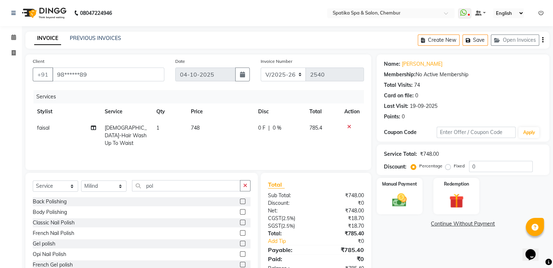
click at [240, 224] on label at bounding box center [242, 222] width 5 height 5
click at [240, 224] on input "checkbox" at bounding box center [242, 223] width 5 height 5
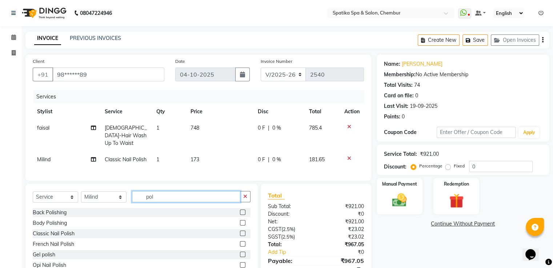
click at [155, 195] on input "pol" at bounding box center [186, 196] width 108 height 11
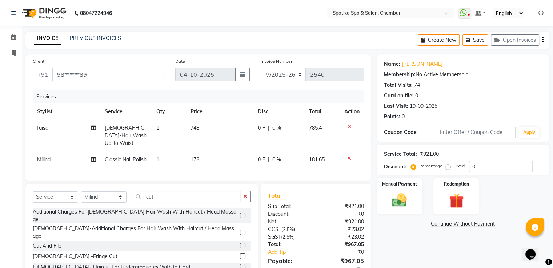
click at [240, 243] on label at bounding box center [242, 245] width 5 height 5
click at [240, 244] on input "checkbox" at bounding box center [242, 246] width 5 height 5
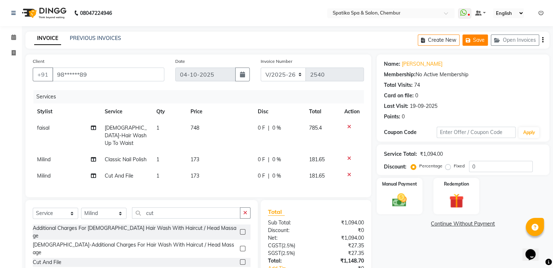
click at [483, 41] on button "Save" at bounding box center [474, 40] width 25 height 11
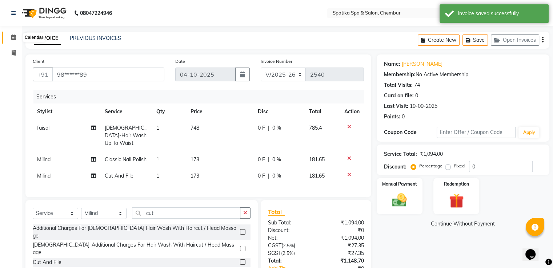
click at [15, 35] on icon at bounding box center [13, 37] width 5 height 5
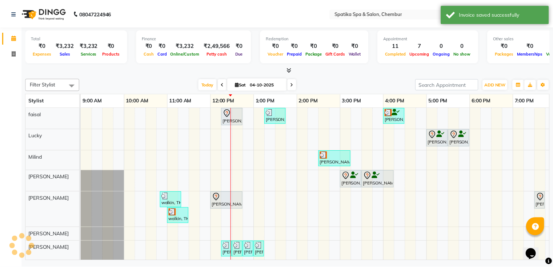
scroll to position [0, 94]
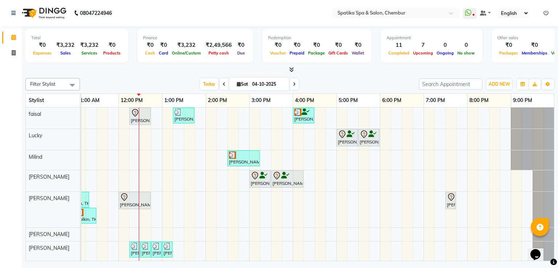
click at [307, 173] on div "Puneet Gupta, TK05, 12:15 PM-12:45 PM, Female-Hair Wash Up To Waist Binal, TK08…" at bounding box center [271, 202] width 567 height 188
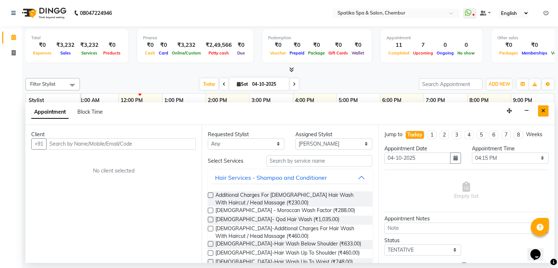
click at [547, 111] on button "Close" at bounding box center [543, 110] width 11 height 11
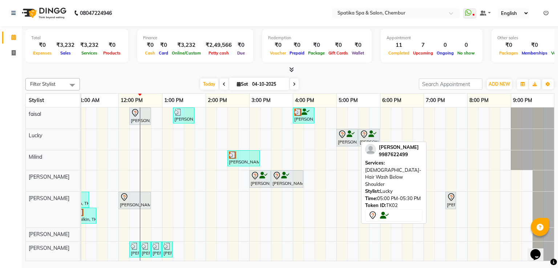
click at [355, 140] on div "[PERSON_NAME], TK02, 05:00 PM-05:30 PM, [DEMOGRAPHIC_DATA]-Hair Wash Below Shou…" at bounding box center [347, 137] width 20 height 15
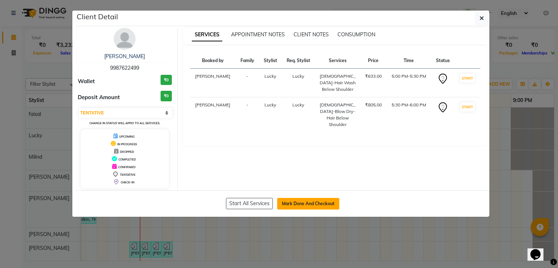
click at [317, 203] on button "Mark Done And Checkout" at bounding box center [308, 204] width 62 height 12
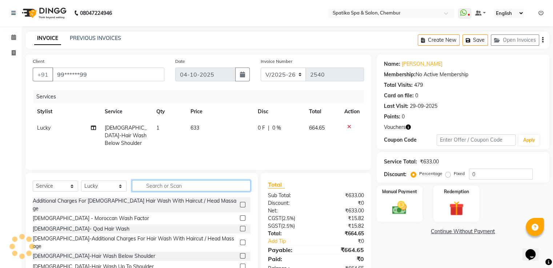
click at [174, 184] on input "text" at bounding box center [191, 185] width 119 height 11
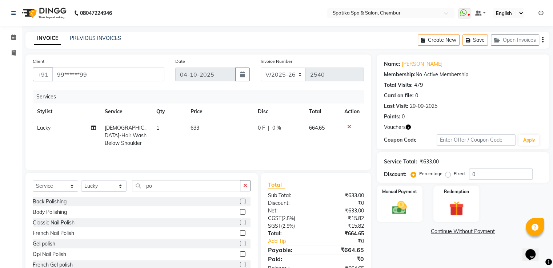
click at [240, 223] on label at bounding box center [242, 222] width 5 height 5
click at [240, 223] on input "checkbox" at bounding box center [242, 223] width 5 height 5
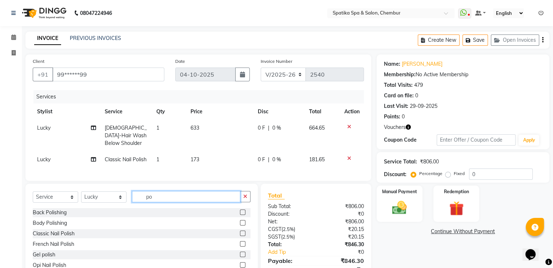
click at [152, 197] on input "po" at bounding box center [186, 196] width 108 height 11
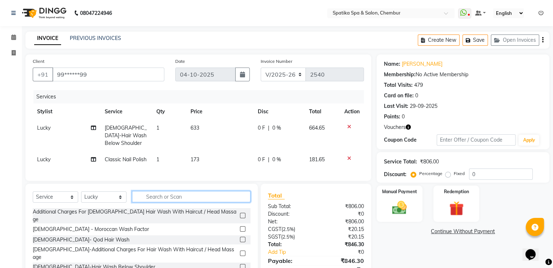
click at [145, 198] on input "text" at bounding box center [191, 196] width 119 height 11
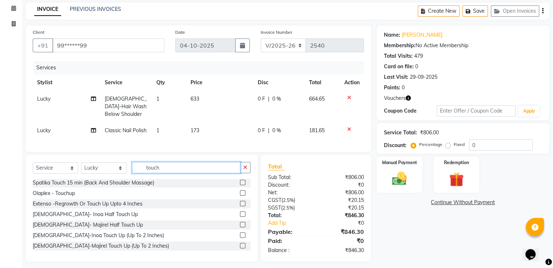
scroll to position [32, 0]
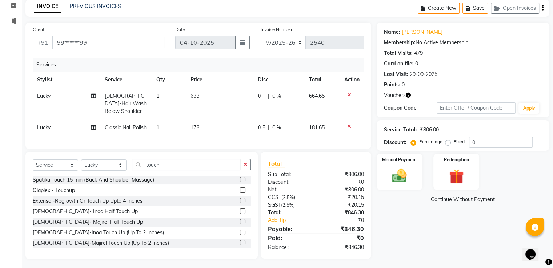
click at [240, 231] on label at bounding box center [242, 232] width 5 height 5
click at [240, 231] on input "checkbox" at bounding box center [242, 233] width 5 height 5
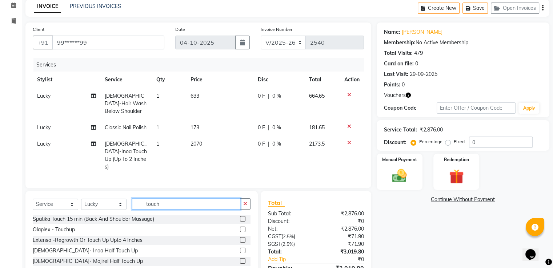
click at [161, 199] on input "touch" at bounding box center [186, 204] width 108 height 11
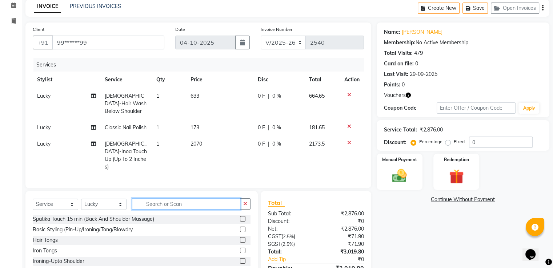
scroll to position [328, 0]
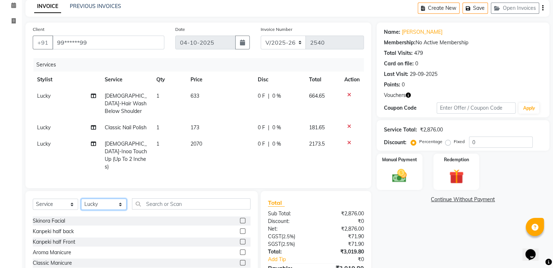
click at [121, 199] on select "Select Stylist [PERSON_NAME] [PERSON_NAME] [PERSON_NAME] [PERSON_NAME] [PERSON_…" at bounding box center [103, 204] width 45 height 11
click at [81, 199] on select "Select Stylist [PERSON_NAME] [PERSON_NAME] [PERSON_NAME] [PERSON_NAME] [PERSON_…" at bounding box center [103, 204] width 45 height 11
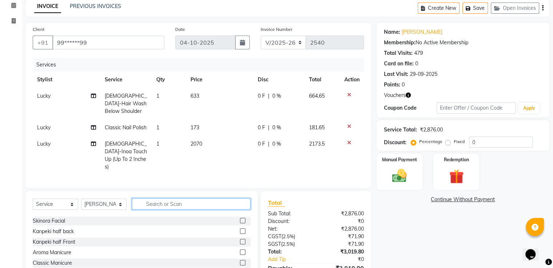
click at [149, 199] on input "text" at bounding box center [191, 204] width 119 height 11
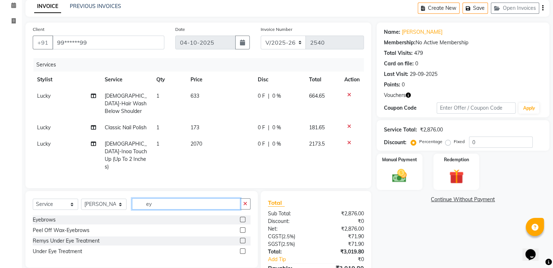
scroll to position [0, 0]
click at [240, 217] on label at bounding box center [242, 219] width 5 height 5
click at [240, 218] on input "checkbox" at bounding box center [242, 220] width 5 height 5
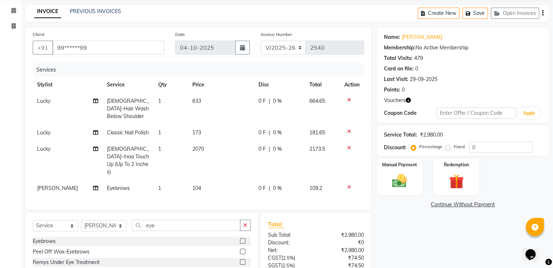
scroll to position [20, 0]
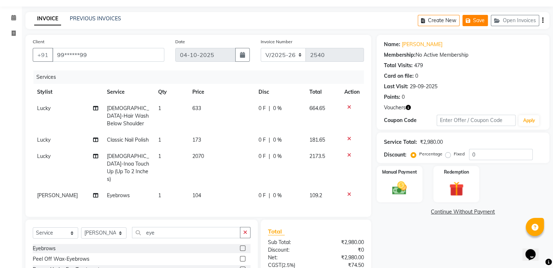
click at [481, 17] on button "Save" at bounding box center [474, 20] width 25 height 11
click at [468, 20] on icon "button" at bounding box center [469, 20] width 7 height 5
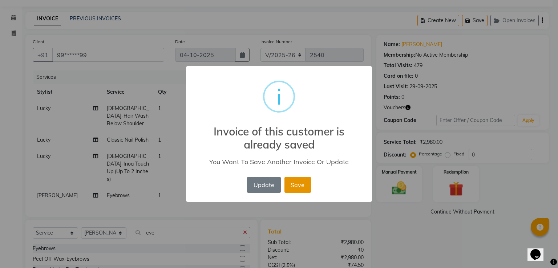
click at [303, 181] on button "Save" at bounding box center [298, 185] width 27 height 16
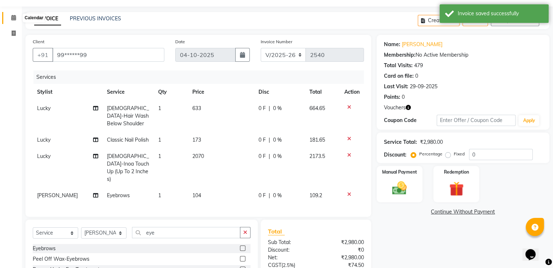
click at [15, 18] on icon at bounding box center [13, 17] width 5 height 5
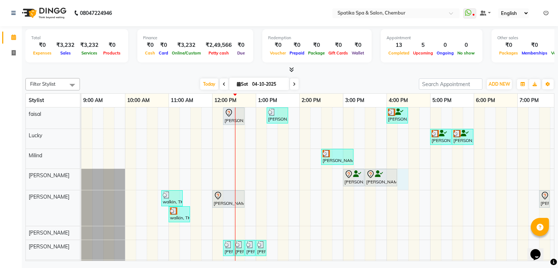
click at [401, 176] on div "Puneet Gupta, TK05, 12:15 PM-12:45 PM, Female-Hair Wash Up To Waist Binal, TK08…" at bounding box center [364, 201] width 567 height 186
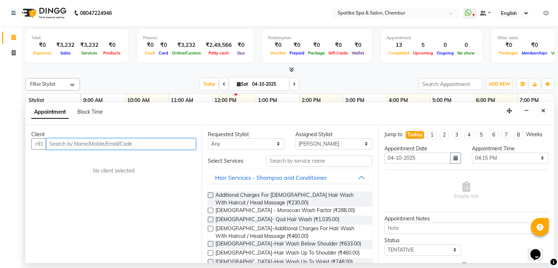
click at [139, 143] on input "text" at bounding box center [121, 144] width 150 height 11
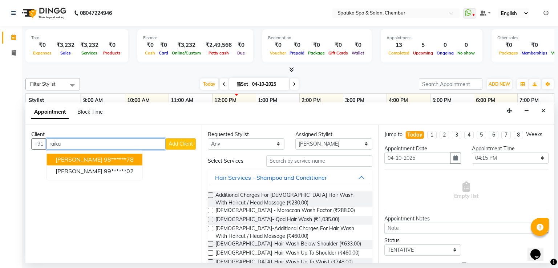
click at [62, 143] on input "raika" at bounding box center [106, 144] width 120 height 11
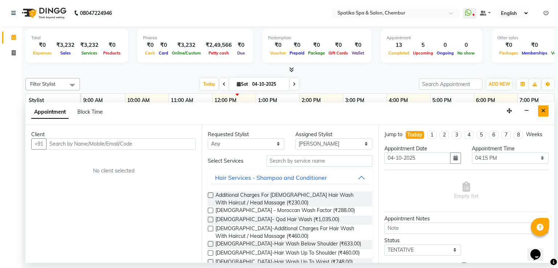
click at [542, 111] on icon "Close" at bounding box center [544, 110] width 4 height 5
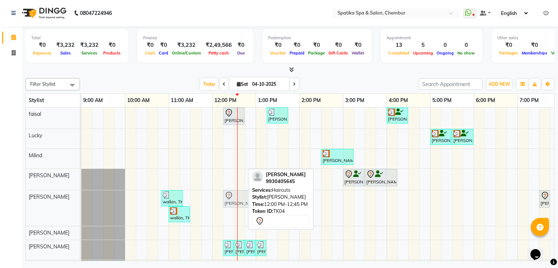
drag, startPoint x: 233, startPoint y: 190, endPoint x: 243, endPoint y: 186, distance: 10.1
click at [243, 186] on div "Puneet Gupta, TK05, 12:15 PM-12:45 PM, Female-Hair Wash Up To Waist Binal, TK08…" at bounding box center [364, 201] width 567 height 186
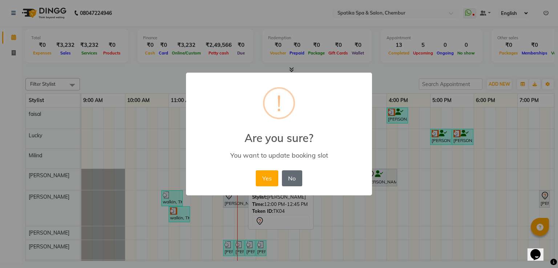
click at [297, 180] on button "No" at bounding box center [292, 179] width 20 height 16
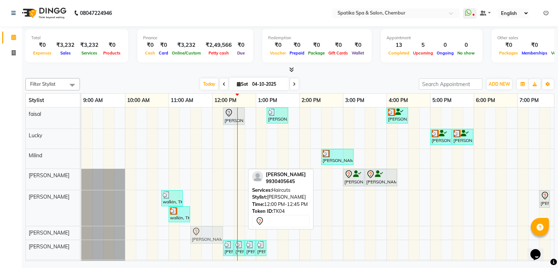
drag, startPoint x: 233, startPoint y: 197, endPoint x: 219, endPoint y: 233, distance: 38.2
click at [218, 233] on tbody "Puneet Gupta, TK05, 12:15 PM-12:45 PM, Female-Hair Wash Up To Waist Binal, TK08…" at bounding box center [364, 201] width 567 height 186
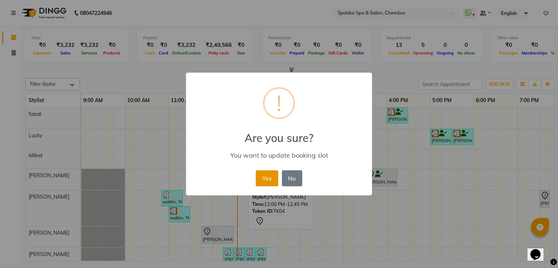
click at [261, 172] on button "Yes" at bounding box center [267, 179] width 22 height 16
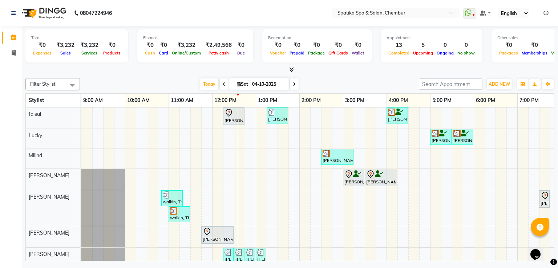
click at [399, 176] on div "Puneet Gupta, TK05, 12:15 PM-12:45 PM, Female-Hair Wash Up To Waist Binal, TK08…" at bounding box center [364, 205] width 567 height 194
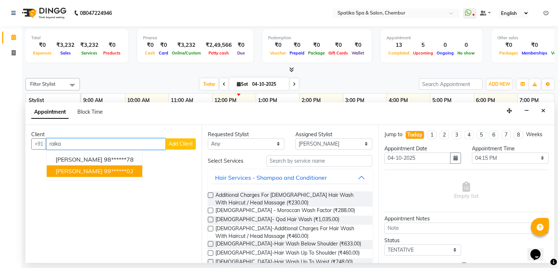
click at [104, 168] on ngb-highlight "99******02" at bounding box center [119, 171] width 30 height 7
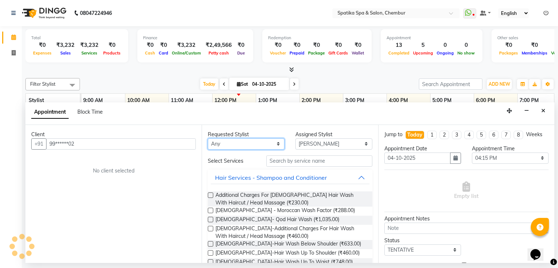
click at [277, 142] on select "Any Ali faisal Lucky Madhu Gupta Milind Sarita Fernandes Seema misquita shahruk…" at bounding box center [246, 144] width 77 height 11
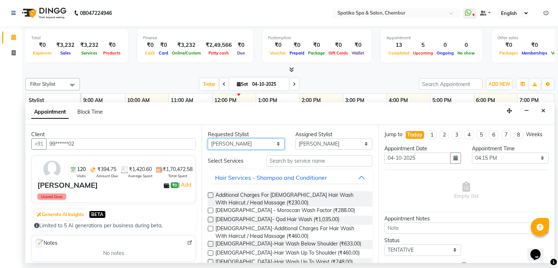
click at [208, 139] on select "Any Ali faisal Lucky Madhu Gupta Milind Sarita Fernandes Seema misquita shahruk…" at bounding box center [246, 144] width 77 height 11
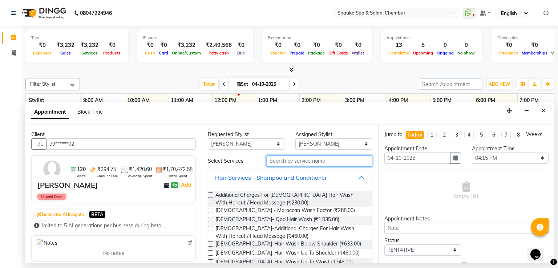
click at [295, 160] on input "text" at bounding box center [320, 161] width 106 height 11
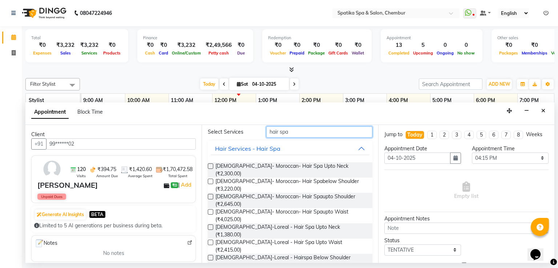
scroll to position [31, 0]
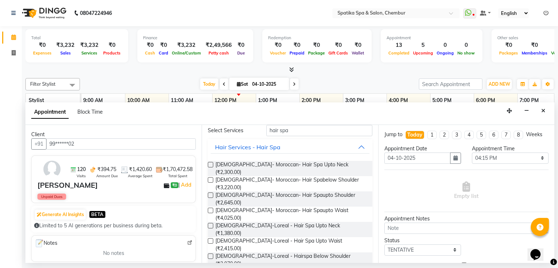
click at [213, 239] on label at bounding box center [210, 241] width 5 height 5
click at [213, 240] on input "checkbox" at bounding box center [210, 242] width 5 height 5
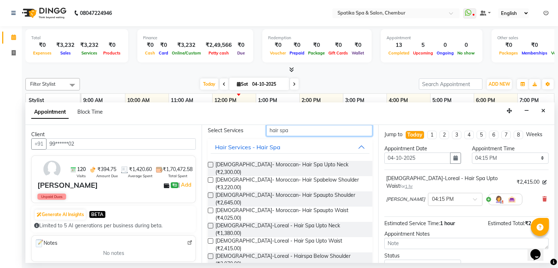
click at [288, 131] on input "hair spa" at bounding box center [320, 130] width 106 height 11
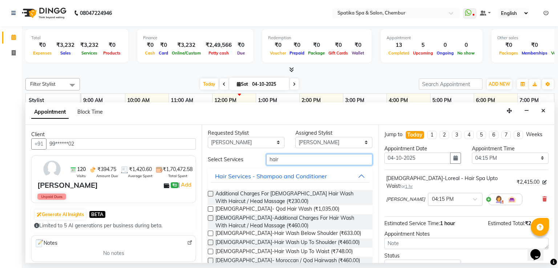
scroll to position [0, 0]
click at [277, 161] on input "hair" at bounding box center [320, 161] width 106 height 11
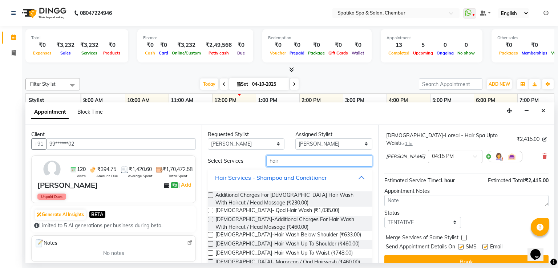
scroll to position [45, 0]
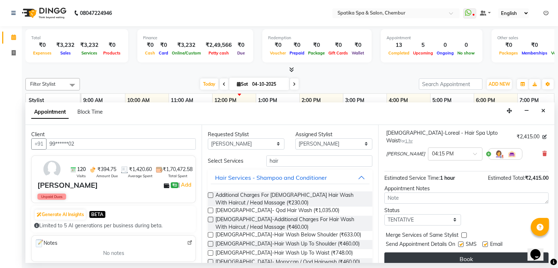
click at [464, 253] on button "Book" at bounding box center [467, 259] width 164 height 13
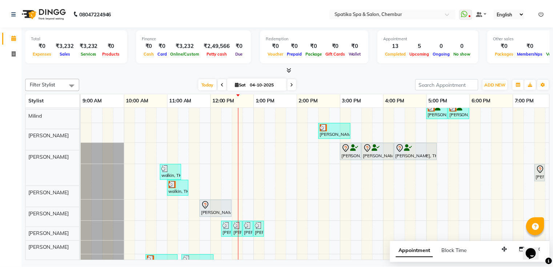
scroll to position [0, 0]
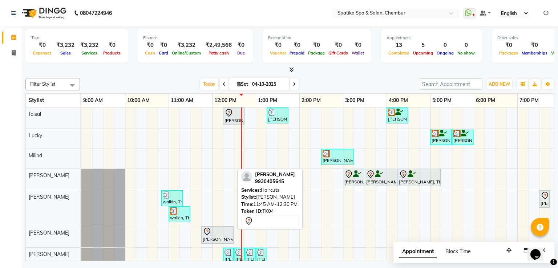
click at [227, 231] on div at bounding box center [217, 232] width 29 height 9
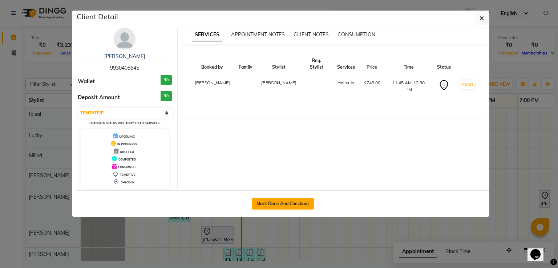
click at [287, 205] on button "Mark Done And Checkout" at bounding box center [283, 204] width 62 height 12
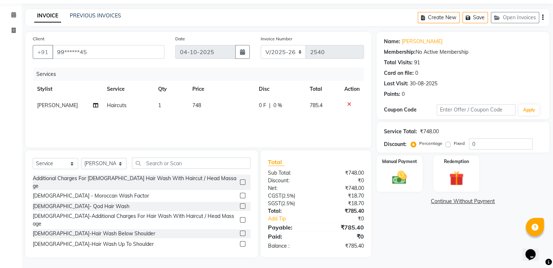
scroll to position [23, 0]
click at [150, 161] on input "text" at bounding box center [191, 162] width 119 height 11
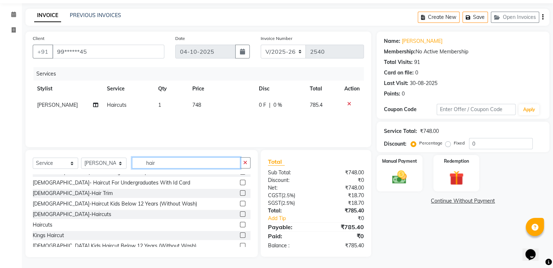
scroll to position [233, 0]
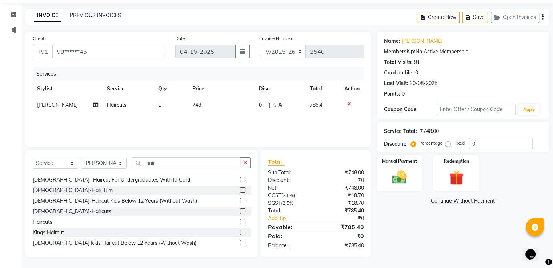
click at [240, 240] on label at bounding box center [242, 242] width 5 height 5
click at [240, 241] on input "checkbox" at bounding box center [242, 243] width 5 height 5
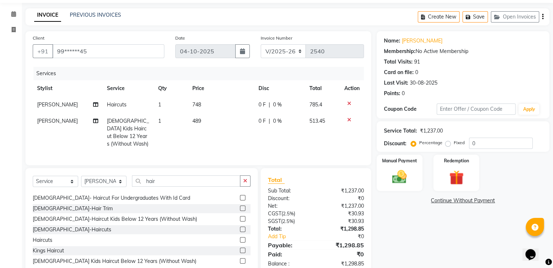
click at [350, 104] on icon at bounding box center [349, 103] width 4 height 5
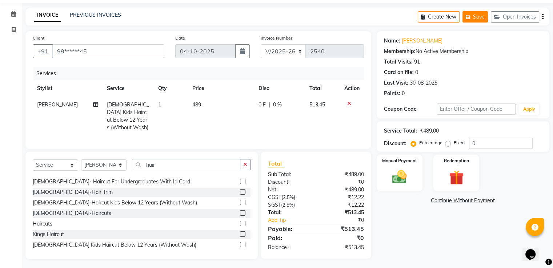
click at [480, 15] on button "Save" at bounding box center [474, 16] width 25 height 11
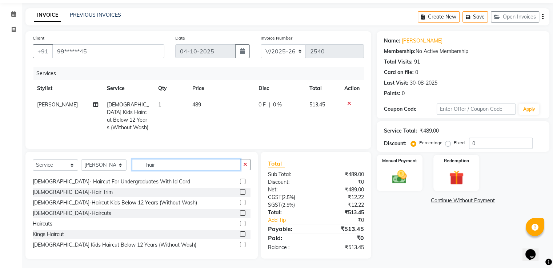
click at [154, 163] on input "hair" at bounding box center [186, 164] width 108 height 11
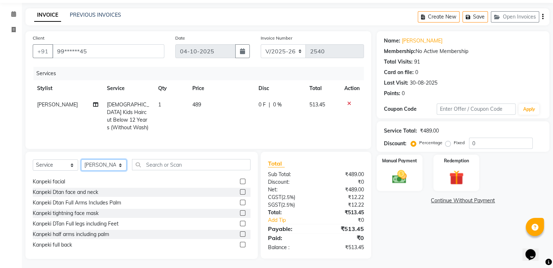
click at [118, 164] on select "Select Stylist [PERSON_NAME] [PERSON_NAME] [PERSON_NAME] [PERSON_NAME] [PERSON_…" at bounding box center [103, 165] width 45 height 11
click at [81, 160] on select "Select Stylist [PERSON_NAME] [PERSON_NAME] [PERSON_NAME] [PERSON_NAME] [PERSON_…" at bounding box center [103, 165] width 45 height 11
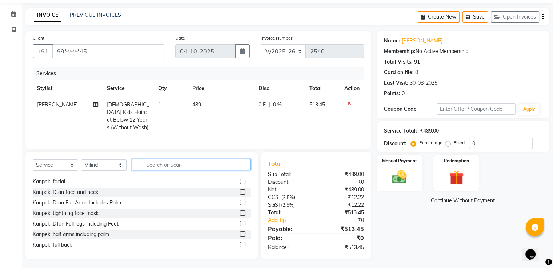
click at [179, 161] on input "text" at bounding box center [191, 164] width 119 height 11
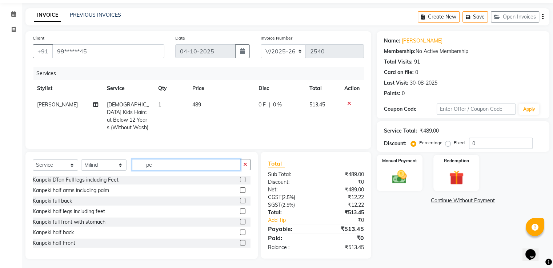
scroll to position [11, 0]
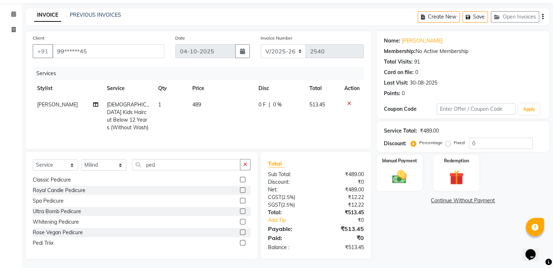
click at [240, 177] on label at bounding box center [242, 179] width 5 height 5
click at [240, 178] on input "checkbox" at bounding box center [242, 180] width 5 height 5
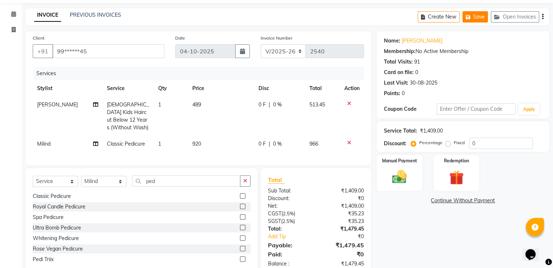
click at [476, 14] on button "Save" at bounding box center [474, 16] width 25 height 11
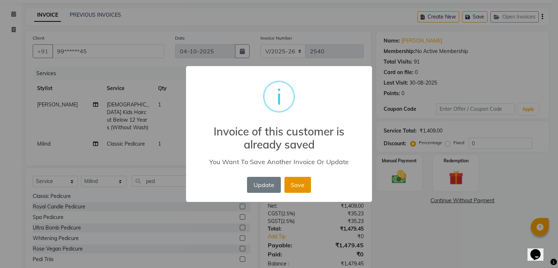
click at [300, 182] on button "Save" at bounding box center [298, 185] width 27 height 16
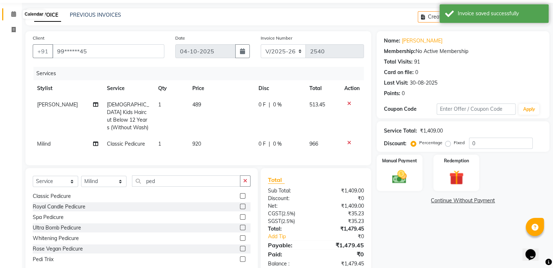
click at [11, 10] on span at bounding box center [13, 14] width 13 height 8
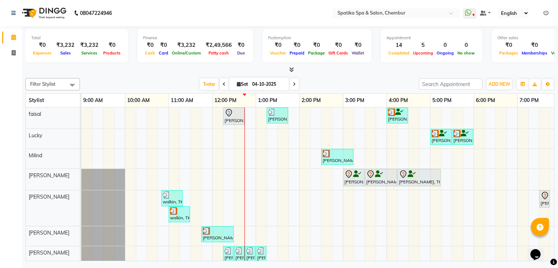
click at [295, 187] on div "Puneet Gupta, TK05, 12:15 PM-12:45 PM, Female-Hair Wash Up To Waist Binal, TK08…" at bounding box center [364, 204] width 567 height 192
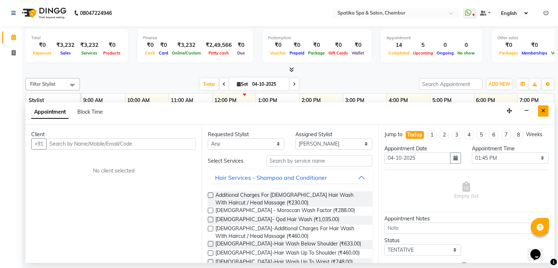
drag, startPoint x: 295, startPoint y: 187, endPoint x: 546, endPoint y: 108, distance: 263.5
click at [546, 108] on button "Close" at bounding box center [543, 110] width 11 height 11
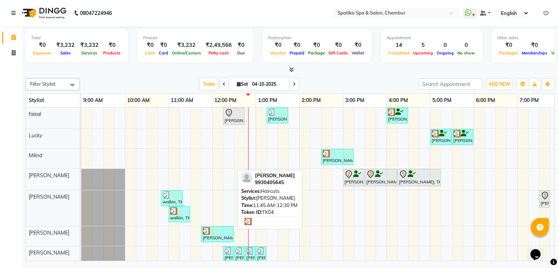
click at [230, 228] on div at bounding box center [217, 231] width 29 height 7
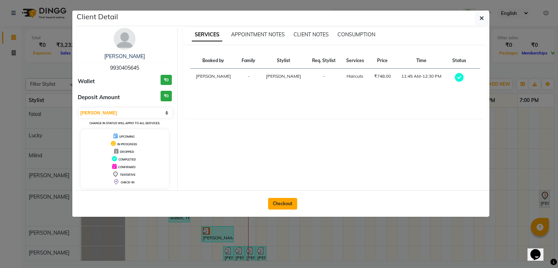
click at [287, 201] on button "Checkout" at bounding box center [282, 204] width 29 height 12
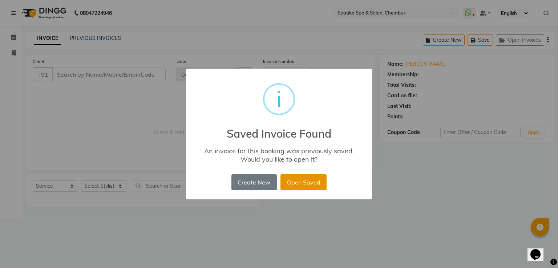
click at [296, 180] on button "Open Saved" at bounding box center [304, 183] width 46 height 16
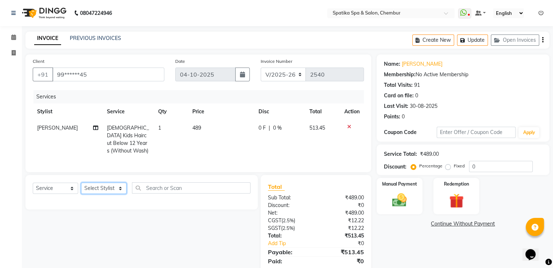
click at [121, 187] on select "Select Stylist [PERSON_NAME] [PERSON_NAME] [PERSON_NAME] [PERSON_NAME] [PERSON_…" at bounding box center [103, 188] width 45 height 11
click at [81, 183] on select "Select Stylist [PERSON_NAME] [PERSON_NAME] [PERSON_NAME] [PERSON_NAME] [PERSON_…" at bounding box center [103, 188] width 45 height 11
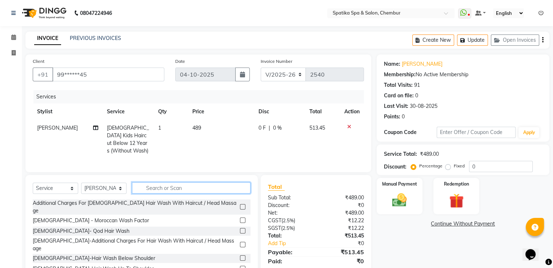
click at [168, 185] on input "text" at bounding box center [191, 188] width 119 height 11
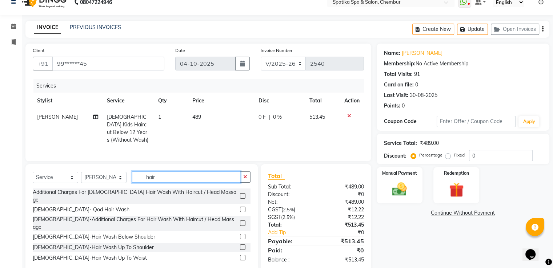
scroll to position [23, 0]
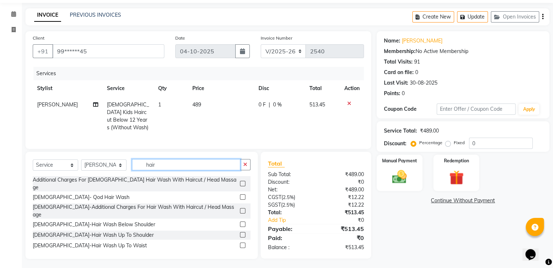
click at [156, 162] on input "hair" at bounding box center [186, 164] width 108 height 11
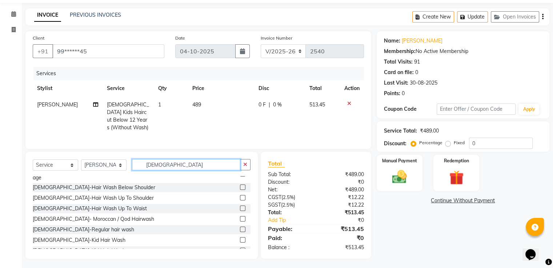
scroll to position [58, 0]
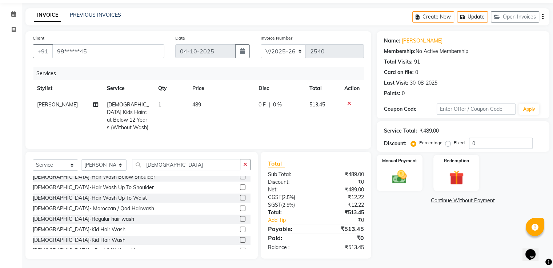
click at [240, 216] on label at bounding box center [242, 218] width 5 height 5
click at [240, 217] on input "checkbox" at bounding box center [242, 219] width 5 height 5
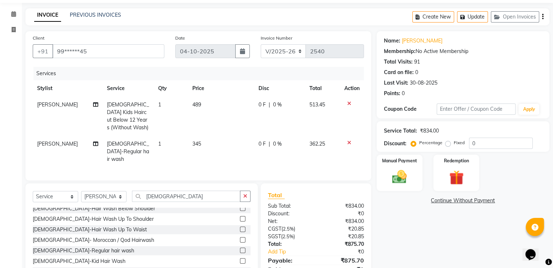
click at [240, 268] on label at bounding box center [242, 271] width 5 height 5
click at [240, 268] on input "checkbox" at bounding box center [242, 272] width 5 height 5
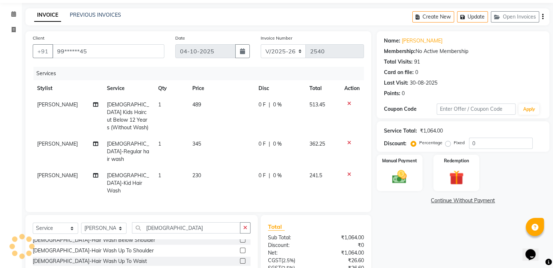
click at [348, 140] on icon at bounding box center [349, 142] width 4 height 5
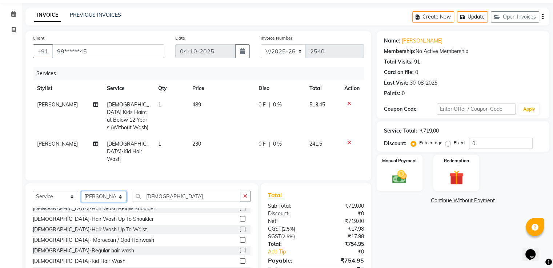
click at [116, 191] on select "Select Stylist [PERSON_NAME] [PERSON_NAME] [PERSON_NAME] [PERSON_NAME] [PERSON_…" at bounding box center [103, 196] width 45 height 11
click at [81, 191] on select "Select Stylist [PERSON_NAME] [PERSON_NAME] [PERSON_NAME] [PERSON_NAME] [PERSON_…" at bounding box center [103, 196] width 45 height 11
click at [160, 191] on input "male" at bounding box center [186, 196] width 108 height 11
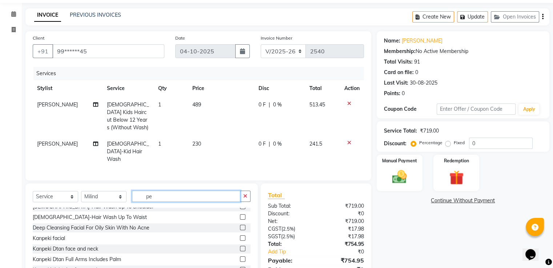
scroll to position [0, 0]
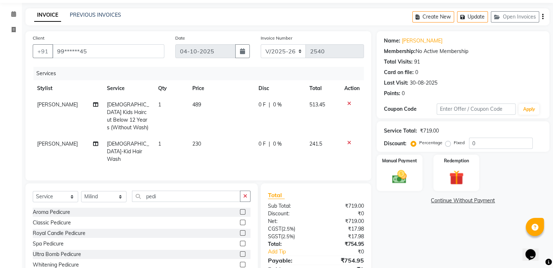
click at [240, 220] on label at bounding box center [242, 222] width 5 height 5
click at [240, 221] on input "checkbox" at bounding box center [242, 223] width 5 height 5
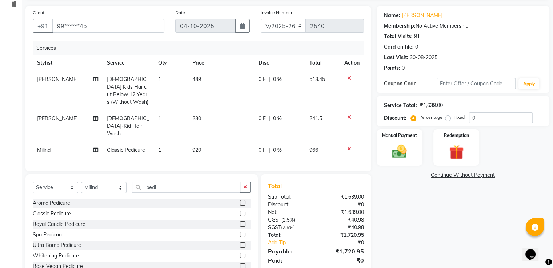
scroll to position [64, 0]
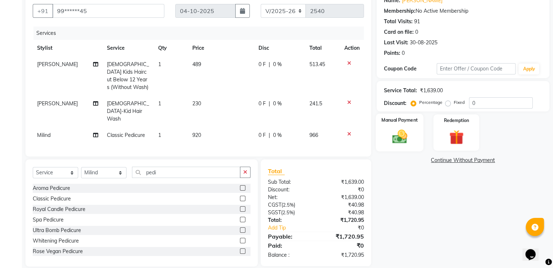
click at [402, 134] on img at bounding box center [399, 136] width 24 height 17
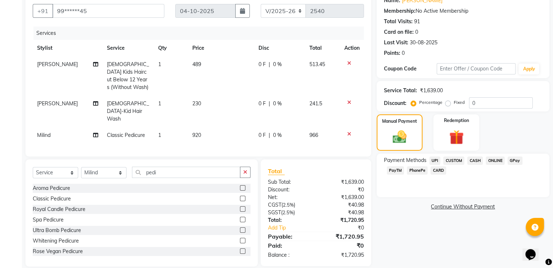
click at [515, 160] on span "GPay" at bounding box center [515, 161] width 15 height 8
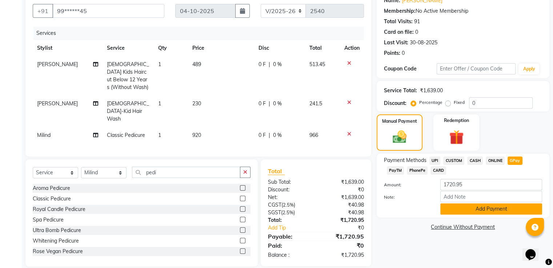
click at [514, 207] on button "Add Payment" at bounding box center [491, 209] width 102 height 11
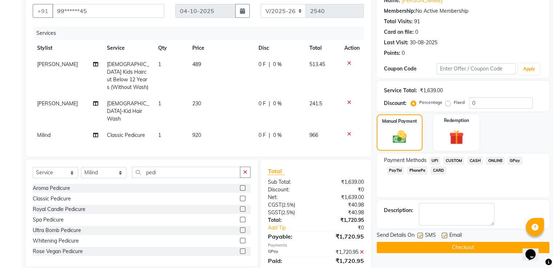
click at [486, 247] on button "Checkout" at bounding box center [463, 247] width 173 height 11
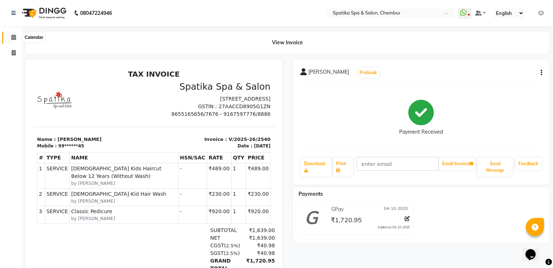
click at [15, 39] on icon at bounding box center [13, 37] width 5 height 5
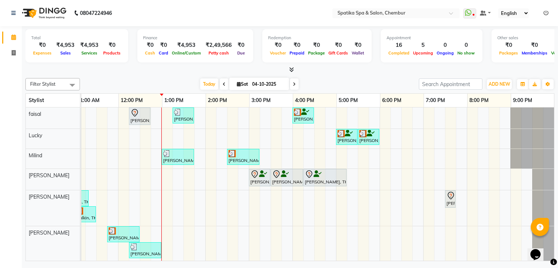
scroll to position [0, 99]
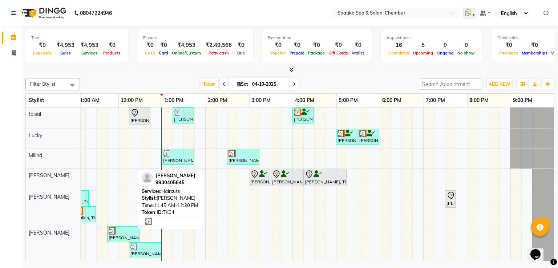
drag, startPoint x: 141, startPoint y: 244, endPoint x: 129, endPoint y: 233, distance: 15.9
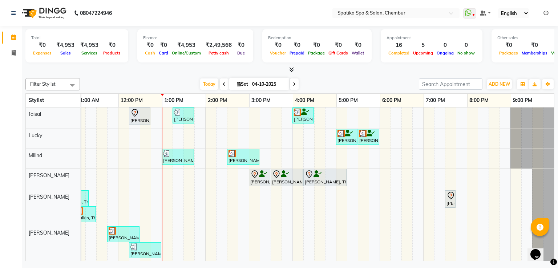
drag, startPoint x: 132, startPoint y: 249, endPoint x: 145, endPoint y: 232, distance: 21.4
click at [145, 232] on div "Puneet Gupta, TK05, 12:15 PM-12:45 PM, Female-Hair Wash Up To Waist Binal, TK08…" at bounding box center [270, 212] width 567 height 208
drag, startPoint x: 130, startPoint y: 248, endPoint x: 208, endPoint y: 276, distance: 82.7
click at [208, 268] on html "08047224946 Select Location × Spatika Spa & Salon, Chembur WhatsApp Status ✕ St…" at bounding box center [279, 134] width 558 height 268
drag, startPoint x: 143, startPoint y: 248, endPoint x: 142, endPoint y: 234, distance: 13.5
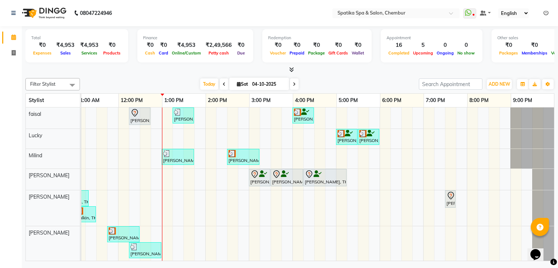
click at [142, 234] on div "Puneet Gupta, TK05, 12:15 PM-12:45 PM, Female-Hair Wash Up To Waist Binal, TK08…" at bounding box center [270, 212] width 567 height 208
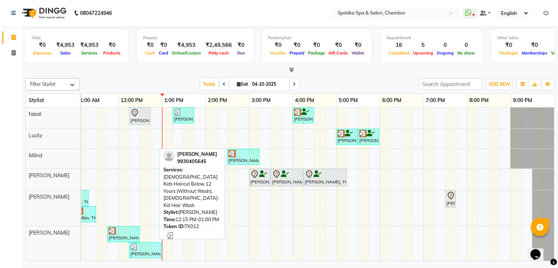
drag, startPoint x: 140, startPoint y: 247, endPoint x: 138, endPoint y: 242, distance: 5.4
click at [138, 243] on link "[PERSON_NAME], TK12, 12:15 PM-01:00 PM, [DEMOGRAPHIC_DATA] Kids Haircut Below 1…" at bounding box center [145, 251] width 32 height 16
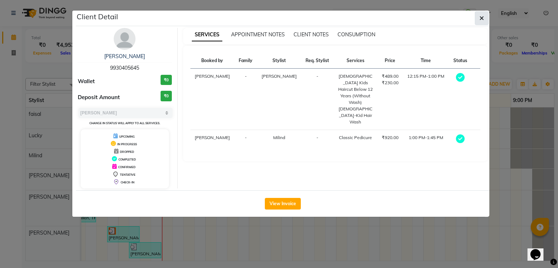
click at [482, 17] on icon "button" at bounding box center [482, 18] width 4 height 6
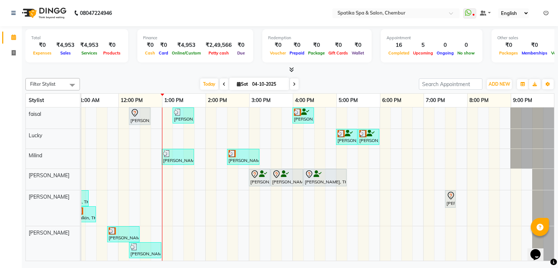
drag, startPoint x: 145, startPoint y: 244, endPoint x: 196, endPoint y: 218, distance: 56.9
click at [196, 218] on div "Puneet Gupta, TK05, 12:15 PM-12:45 PM, Female-Hair Wash Up To Waist Binal, TK08…" at bounding box center [270, 212] width 567 height 208
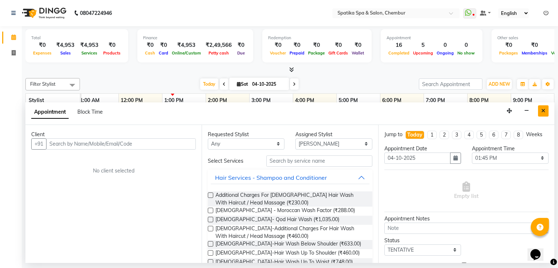
click at [542, 110] on icon "Close" at bounding box center [544, 110] width 4 height 5
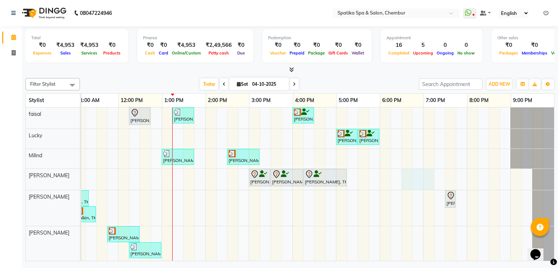
drag, startPoint x: 398, startPoint y: 170, endPoint x: 406, endPoint y: 157, distance: 15.8
click at [406, 157] on td at bounding box center [407, 212] width 11 height 208
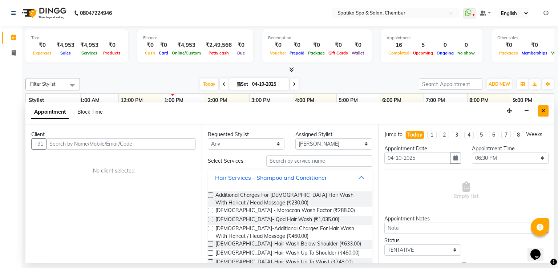
click at [545, 114] on button "Close" at bounding box center [543, 110] width 11 height 11
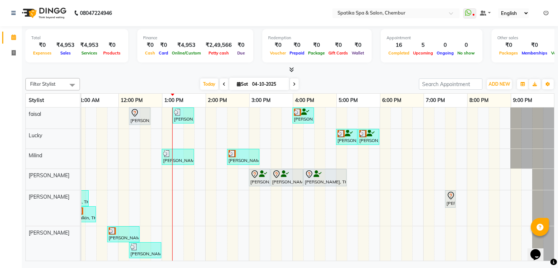
drag, startPoint x: 545, startPoint y: 114, endPoint x: 422, endPoint y: 155, distance: 130.2
click at [422, 155] on div "Puneet Gupta, TK05, 12:15 PM-12:45 PM, Female-Hair Wash Up To Waist Binal, TK08…" at bounding box center [270, 212] width 567 height 208
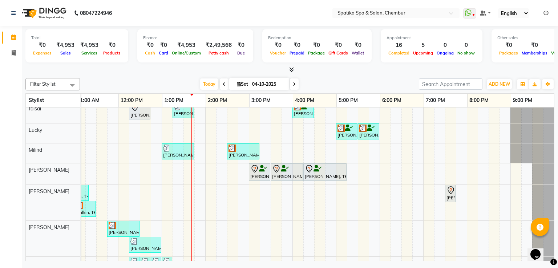
scroll to position [0, 0]
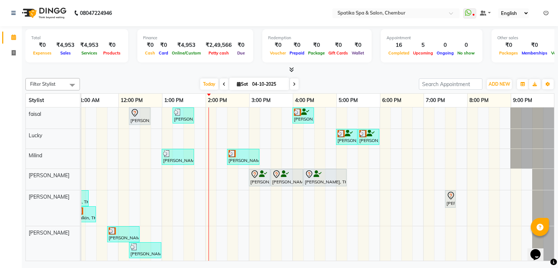
click at [355, 177] on div "Puneet Gupta, TK05, 12:15 PM-12:45 PM, Female-Hair Wash Up To Waist Binal, TK08…" at bounding box center [270, 212] width 567 height 208
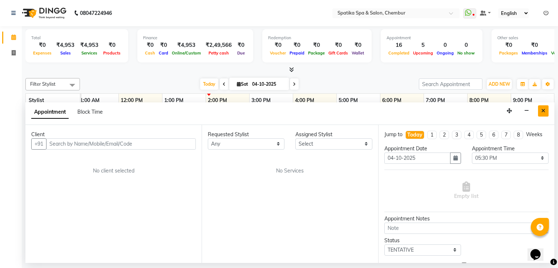
click at [545, 107] on button "Close" at bounding box center [543, 110] width 11 height 11
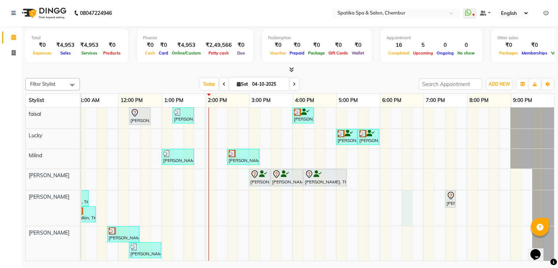
click at [401, 220] on div "Puneet Gupta, TK05, 12:15 PM-12:45 PM, Female-Hair Wash Up To Waist Binal, TK08…" at bounding box center [270, 212] width 567 height 208
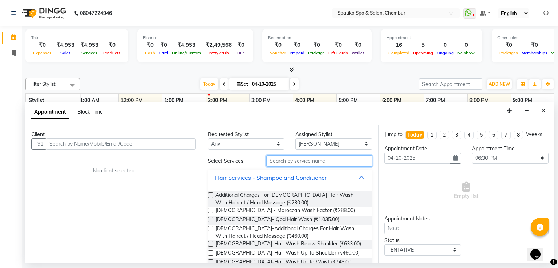
click at [320, 160] on input "text" at bounding box center [320, 161] width 106 height 11
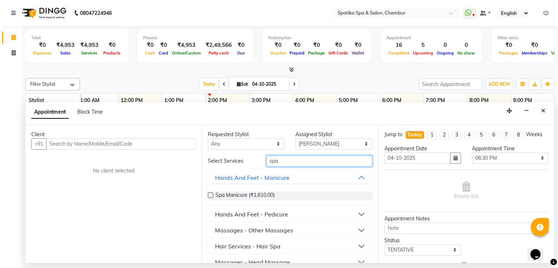
scroll to position [13, 0]
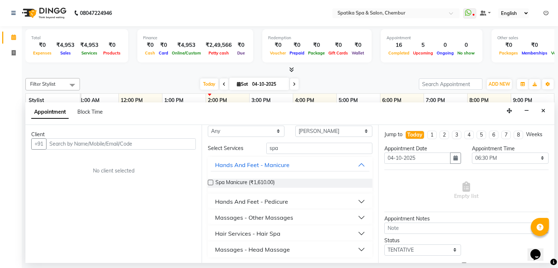
click at [283, 230] on button "Hair Services - Hair Spa" at bounding box center [290, 233] width 159 height 13
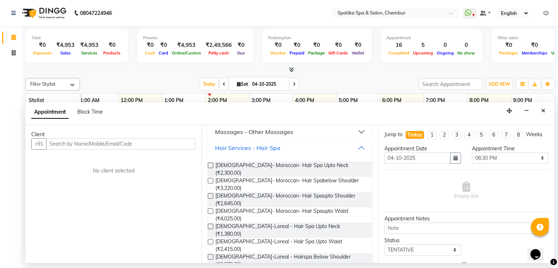
scroll to position [100, 0]
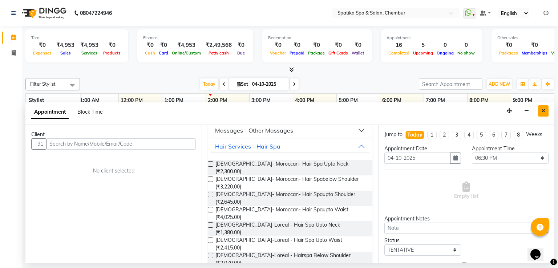
click at [546, 110] on button "Close" at bounding box center [543, 110] width 11 height 11
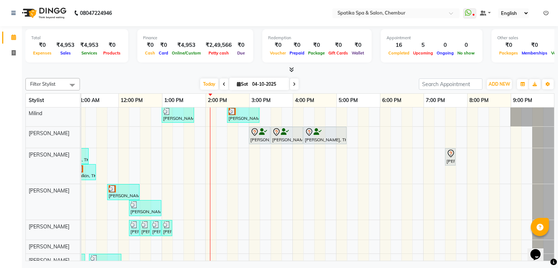
scroll to position [59, 0]
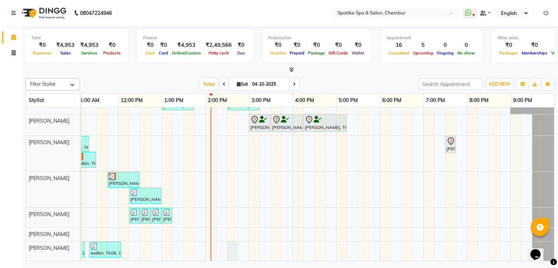
click at [227, 239] on div "Puneet Gupta, TK05, 12:15 PM-12:45 PM, Female-Hair Wash Up To Waist Binal, TK08…" at bounding box center [270, 157] width 567 height 208
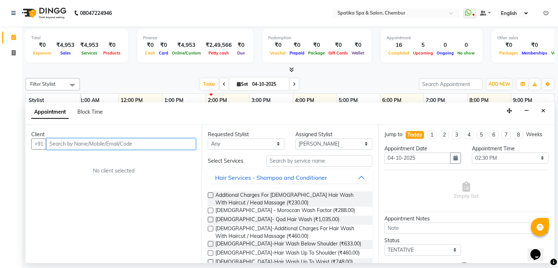
click at [114, 139] on input "text" at bounding box center [121, 144] width 150 height 11
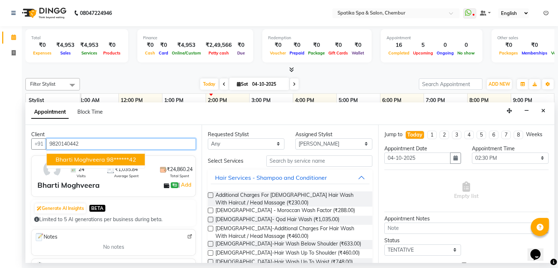
click at [96, 156] on span "Bharti Moghveera" at bounding box center [80, 159] width 49 height 7
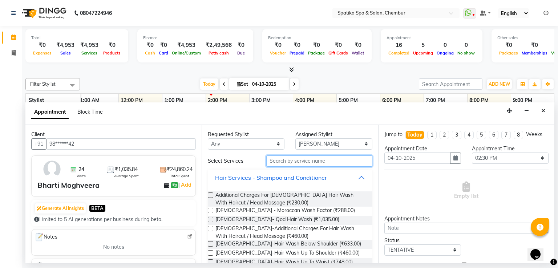
click at [291, 157] on input "text" at bounding box center [320, 161] width 106 height 11
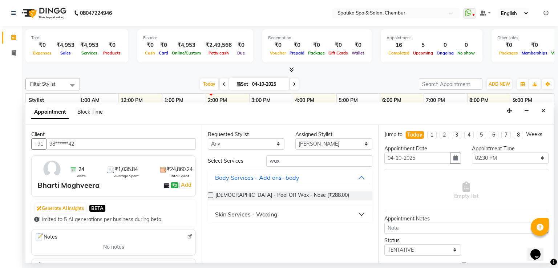
click at [254, 210] on div "Skin Services - Waxing" at bounding box center [246, 214] width 63 height 9
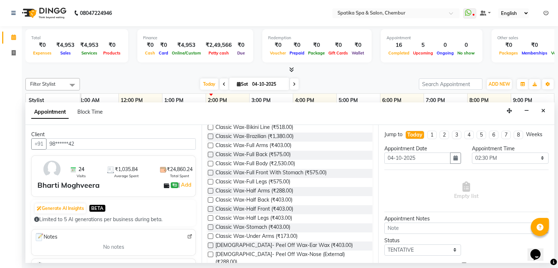
scroll to position [131, 0]
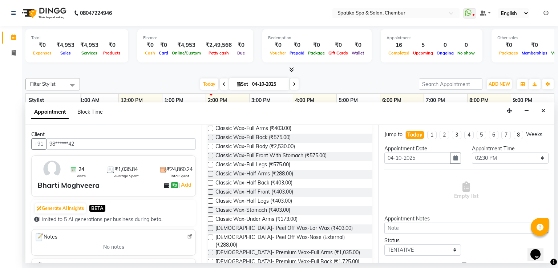
click at [210, 162] on label at bounding box center [210, 164] width 5 height 5
click at [210, 163] on input "checkbox" at bounding box center [210, 165] width 5 height 5
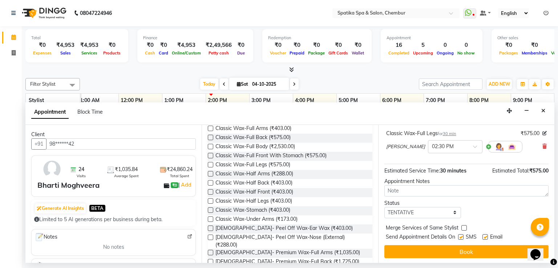
scroll to position [45, 0]
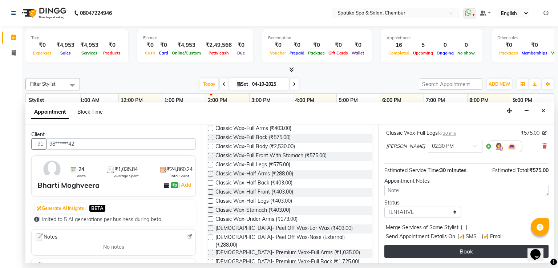
click at [462, 248] on button "Book" at bounding box center [467, 251] width 164 height 13
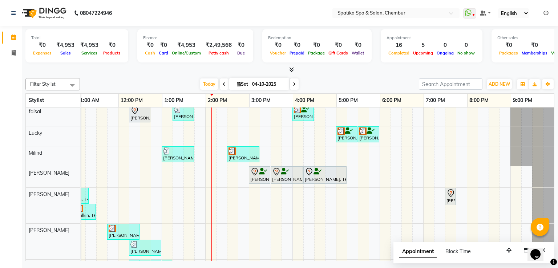
scroll to position [0, 0]
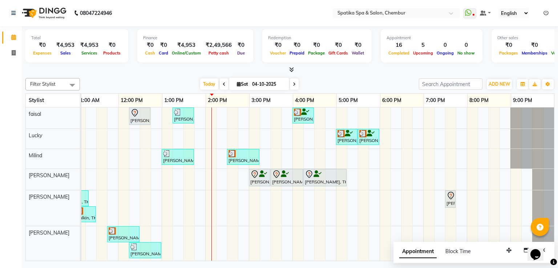
click at [415, 210] on div "Puneet Gupta, TK05, 12:15 PM-12:45 PM, Female-Hair Wash Up To Waist Binal, TK08…" at bounding box center [270, 213] width 567 height 210
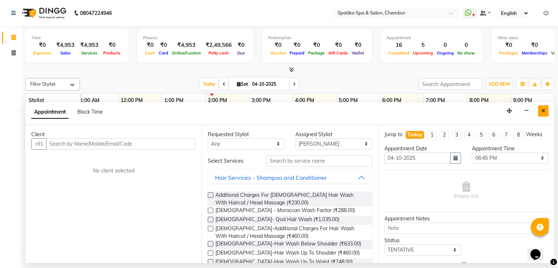
click at [544, 112] on icon "Close" at bounding box center [544, 110] width 4 height 5
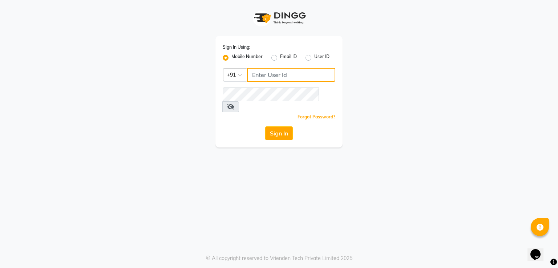
click at [318, 75] on input "Username" at bounding box center [291, 75] width 88 height 14
click at [235, 104] on icon at bounding box center [230, 107] width 7 height 6
click at [271, 127] on button "Sign In" at bounding box center [279, 134] width 28 height 14
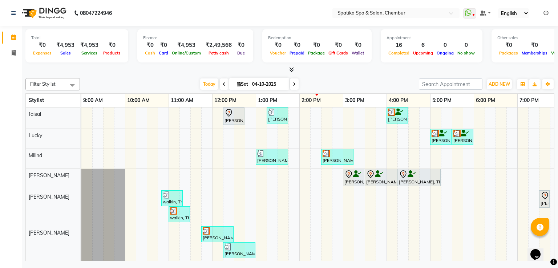
click at [524, 146] on div "Puneet Gupta, TK05, 12:15 PM-12:45 PM, Female-Hair Wash Up To Waist Binal, TK08…" at bounding box center [364, 213] width 567 height 210
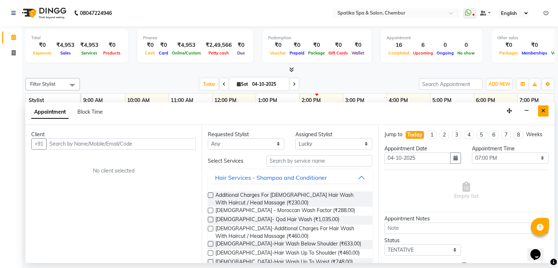
click at [543, 111] on icon "Close" at bounding box center [544, 110] width 4 height 5
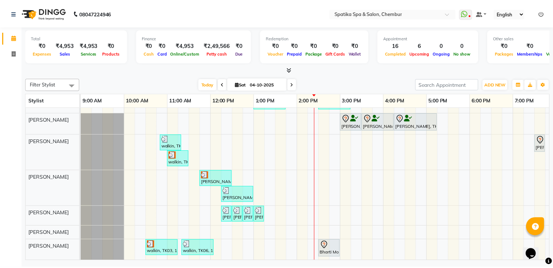
scroll to position [61, 0]
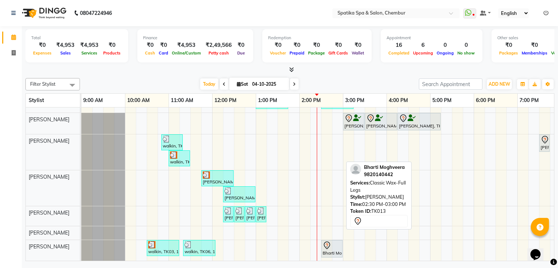
click at [332, 240] on link "Bharti Moghveera, TK13, 02:30 PM-03:00 PM, Classic Wax-Full Legs" at bounding box center [331, 248] width 21 height 17
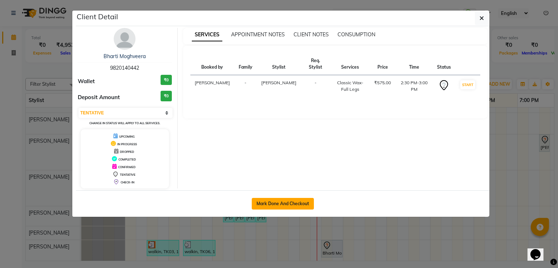
click at [300, 198] on button "Mark Done And Checkout" at bounding box center [283, 204] width 62 height 12
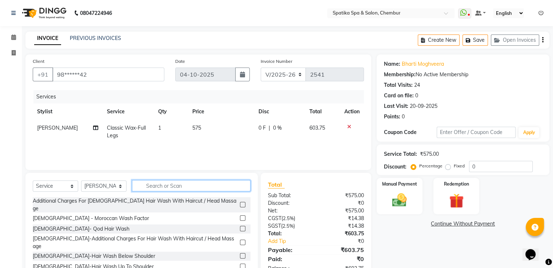
click at [172, 185] on input "text" at bounding box center [191, 185] width 119 height 11
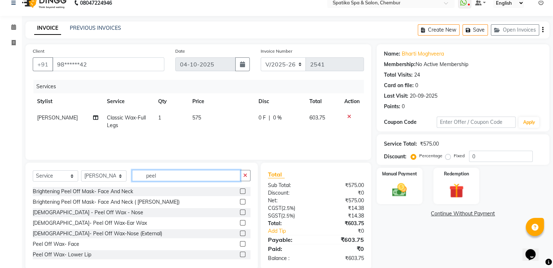
scroll to position [17, 0]
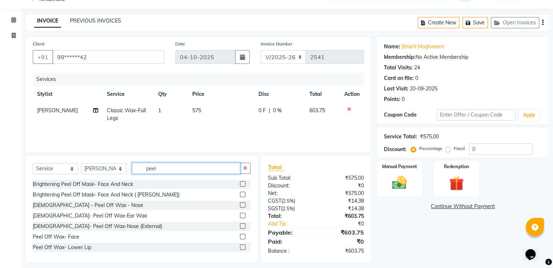
click at [156, 168] on input "peel" at bounding box center [186, 168] width 108 height 11
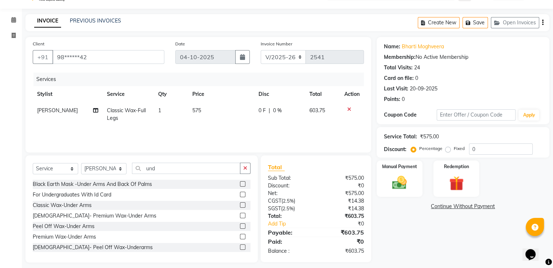
click at [240, 227] on label at bounding box center [242, 226] width 5 height 5
click at [240, 227] on input "checkbox" at bounding box center [242, 226] width 5 height 5
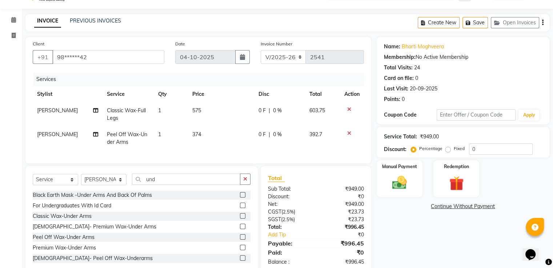
click at [349, 109] on icon at bounding box center [349, 109] width 4 height 5
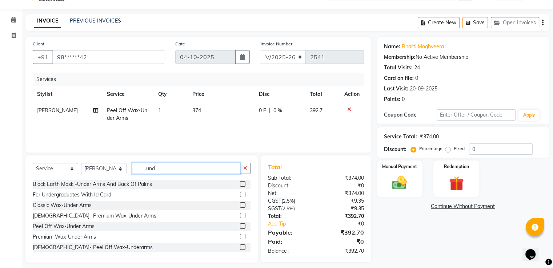
click at [156, 171] on input "und" at bounding box center [186, 168] width 108 height 11
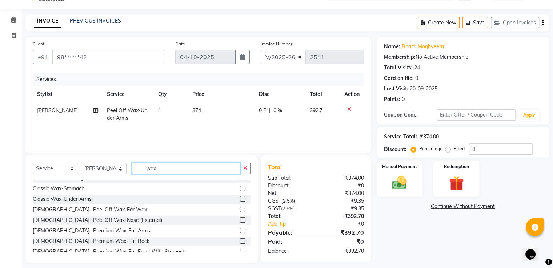
scroll to position [133, 0]
click at [240, 229] on label at bounding box center [242, 229] width 5 height 5
click at [240, 229] on input "checkbox" at bounding box center [242, 230] width 5 height 5
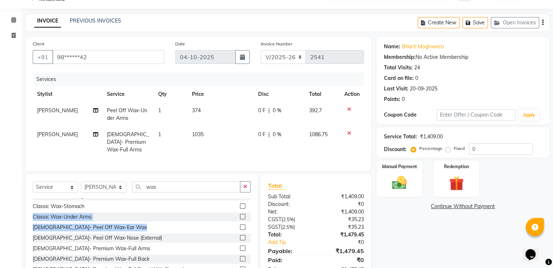
scroll to position [101, 0]
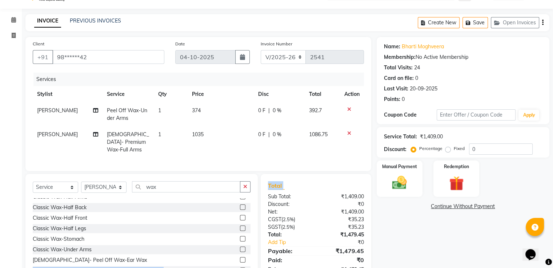
drag, startPoint x: 237, startPoint y: 229, endPoint x: 261, endPoint y: 193, distance: 43.3
click at [261, 193] on div "Select Service Product Membership Package Voucher Prepaid Gift Card Select Styl…" at bounding box center [198, 227] width 357 height 107
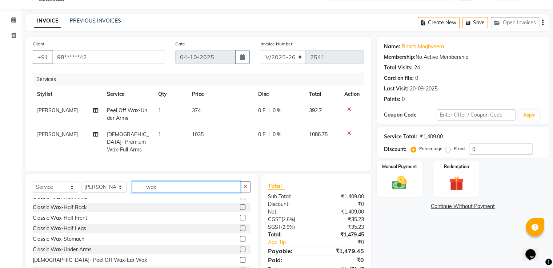
click at [156, 185] on input "wax" at bounding box center [186, 186] width 108 height 11
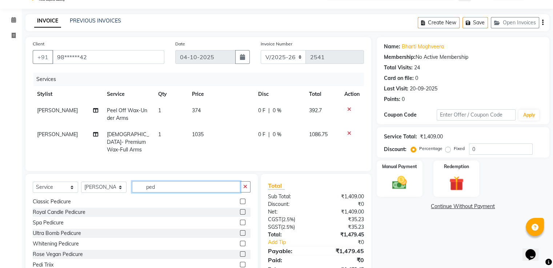
scroll to position [0, 0]
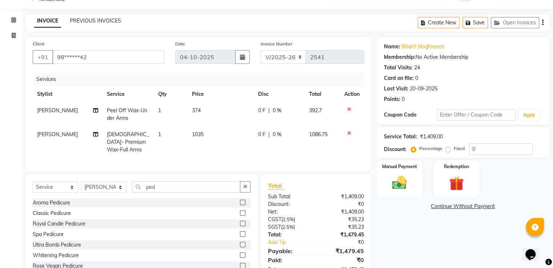
drag, startPoint x: 243, startPoint y: 201, endPoint x: 239, endPoint y: 201, distance: 4.4
click at [240, 201] on div at bounding box center [245, 203] width 11 height 9
click at [240, 201] on label at bounding box center [242, 202] width 5 height 5
click at [240, 201] on input "checkbox" at bounding box center [242, 203] width 5 height 5
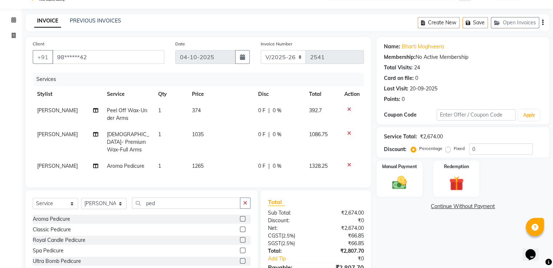
click at [349, 163] on icon at bounding box center [349, 165] width 4 height 5
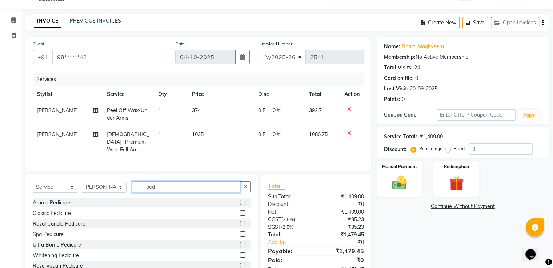
click at [154, 185] on input "ped" at bounding box center [186, 186] width 108 height 11
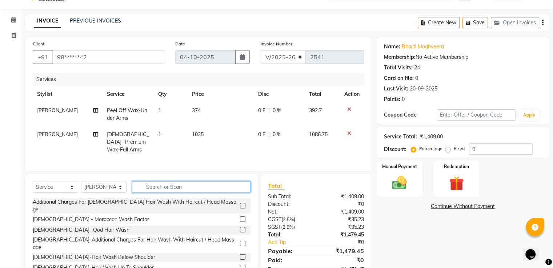
click at [154, 185] on input "text" at bounding box center [191, 186] width 119 height 11
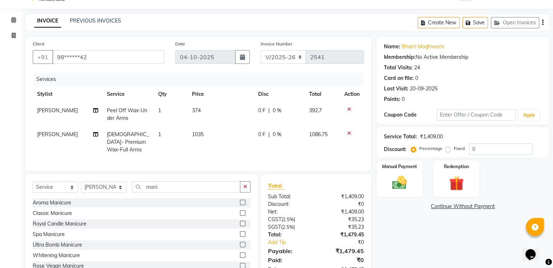
click at [240, 211] on label at bounding box center [242, 213] width 5 height 5
click at [240, 211] on input "checkbox" at bounding box center [242, 213] width 5 height 5
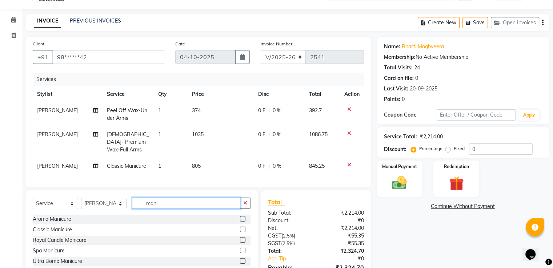
click at [163, 200] on input "mani" at bounding box center [186, 203] width 108 height 11
click at [119, 201] on select "Select Stylist [PERSON_NAME] [PERSON_NAME] [PERSON_NAME] [PERSON_NAME] [PERSON_…" at bounding box center [103, 203] width 45 height 11
click at [81, 198] on select "Select Stylist [PERSON_NAME] [PERSON_NAME] [PERSON_NAME] [PERSON_NAME] [PERSON_…" at bounding box center [103, 203] width 45 height 11
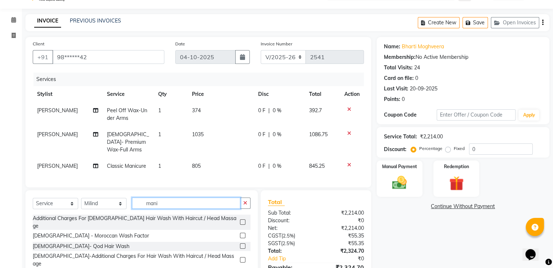
click at [159, 202] on input "mani" at bounding box center [186, 203] width 108 height 11
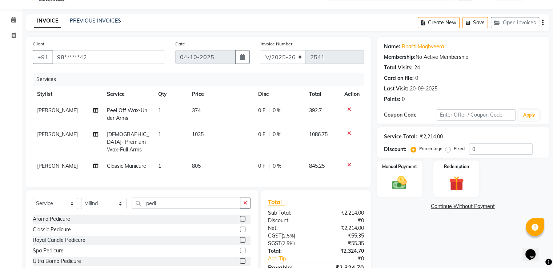
click at [240, 229] on label at bounding box center [242, 229] width 5 height 5
click at [240, 229] on input "checkbox" at bounding box center [242, 230] width 5 height 5
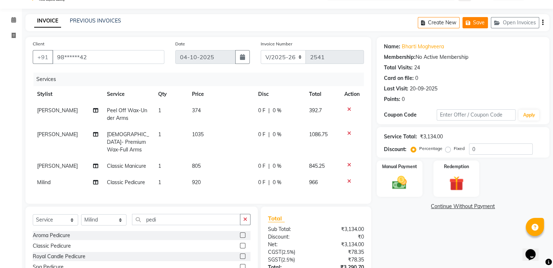
click at [482, 21] on button "Save" at bounding box center [474, 22] width 25 height 11
click at [13, 21] on icon at bounding box center [13, 19] width 5 height 5
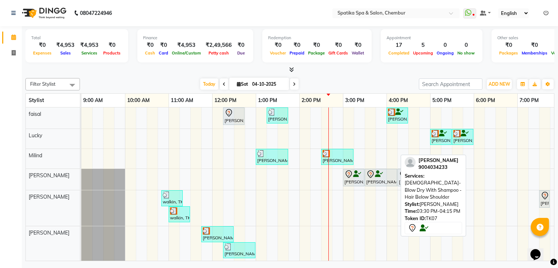
click at [378, 174] on icon at bounding box center [379, 174] width 8 height 0
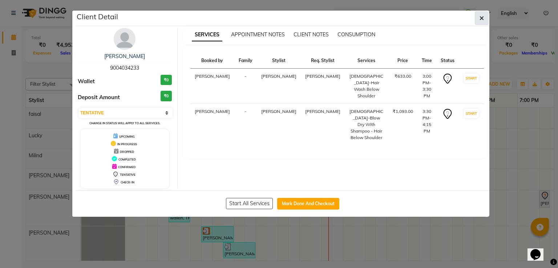
click at [480, 16] on icon "button" at bounding box center [482, 18] width 4 height 6
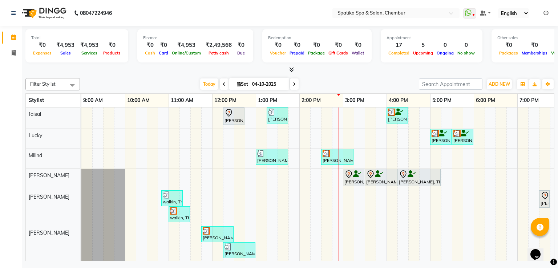
click at [293, 83] on icon at bounding box center [294, 84] width 3 height 4
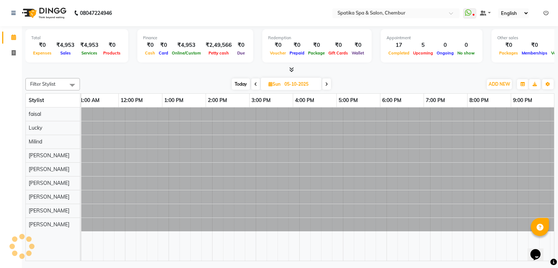
scroll to position [0, 94]
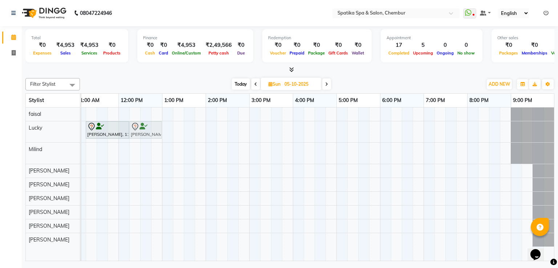
drag, startPoint x: 138, startPoint y: 142, endPoint x: 138, endPoint y: 130, distance: 12.0
click at [138, 130] on tbody "Zeena Vaz, 11:15 AM-12:15 PM, Female-Inoa Touch Up (Up To 2 Inches) Zeena Vaz, …" at bounding box center [271, 177] width 567 height 139
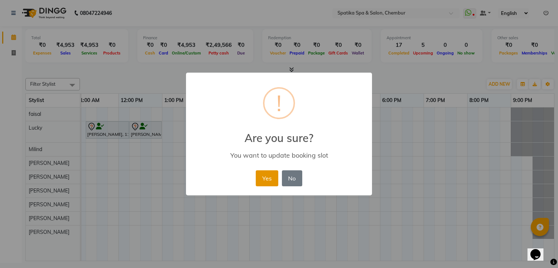
click at [261, 178] on button "Yes" at bounding box center [267, 179] width 22 height 16
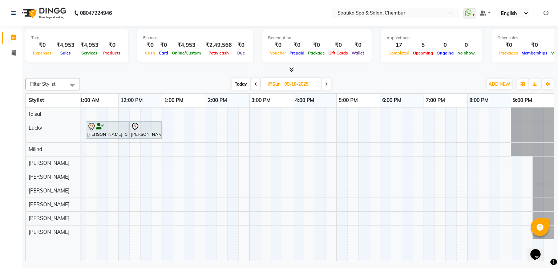
click at [238, 85] on span "Today" at bounding box center [241, 84] width 18 height 11
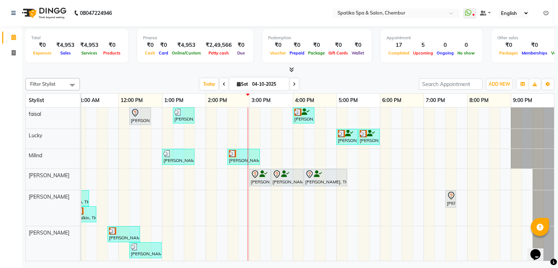
drag, startPoint x: 152, startPoint y: 245, endPoint x: 144, endPoint y: 233, distance: 14.8
click at [144, 233] on div "Puneet Gupta, TK05, 12:15 PM-12:45 PM, Female-Hair Wash Up To Waist Binal, TK08…" at bounding box center [271, 212] width 567 height 208
drag, startPoint x: 148, startPoint y: 249, endPoint x: 153, endPoint y: 247, distance: 4.9
click at [153, 255] on div "Puneet Gupta, TK05, 12:15 PM-12:45 PM, Female-Hair Wash Up To Waist Binal, TK08…" at bounding box center [317, 185] width 473 height 154
click at [320, 112] on div "Puneet Gupta, TK05, 12:15 PM-12:45 PM, Female-Hair Wash Up To Waist Binal, TK08…" at bounding box center [271, 212] width 567 height 208
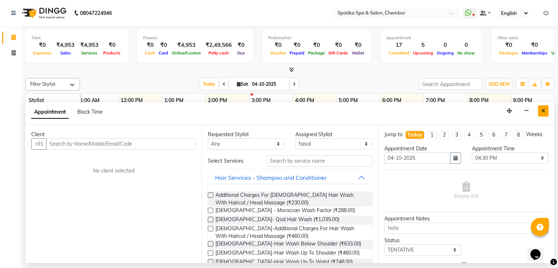
click at [546, 109] on button "Close" at bounding box center [543, 110] width 11 height 11
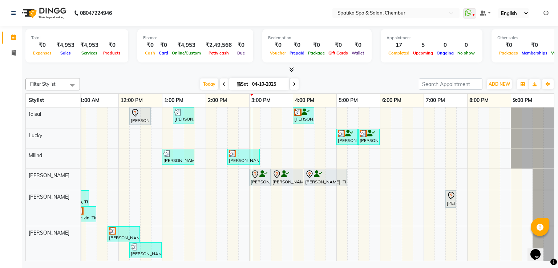
click at [320, 116] on div "Puneet Gupta, TK05, 12:15 PM-12:45 PM, Female-Hair Wash Up To Waist Binal, TK08…" at bounding box center [271, 212] width 567 height 208
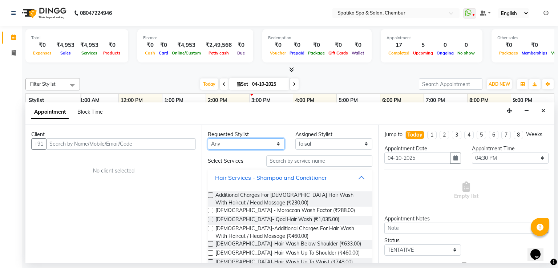
click at [276, 144] on select "Any Ali faisal Lucky Madhu Gupta Milind Sarita Fernandes Seema misquita shahruk…" at bounding box center [246, 144] width 77 height 11
click at [208, 139] on select "Any Ali faisal Lucky Madhu Gupta Milind Sarita Fernandes Seema misquita shahruk…" at bounding box center [246, 144] width 77 height 11
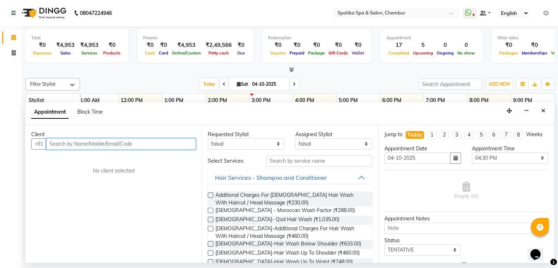
click at [110, 140] on input "text" at bounding box center [121, 144] width 150 height 11
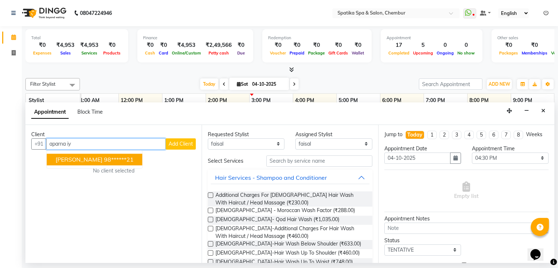
click at [117, 159] on ngb-highlight "98******21" at bounding box center [119, 159] width 30 height 7
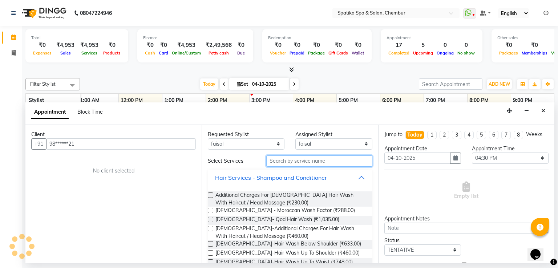
click at [299, 159] on input "text" at bounding box center [320, 161] width 106 height 11
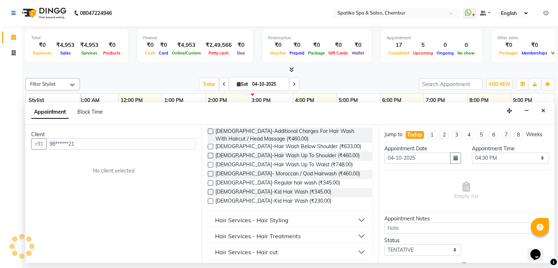
scroll to position [102, 0]
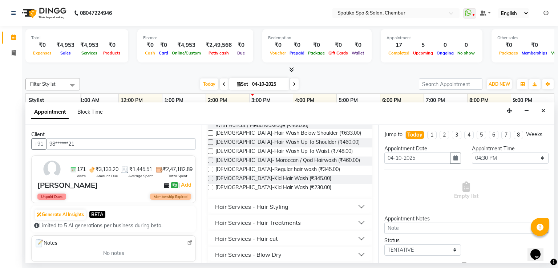
click at [211, 151] on label at bounding box center [210, 151] width 5 height 5
click at [211, 151] on input "checkbox" at bounding box center [210, 152] width 5 height 5
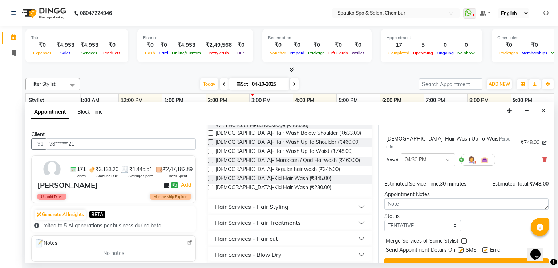
scroll to position [45, 0]
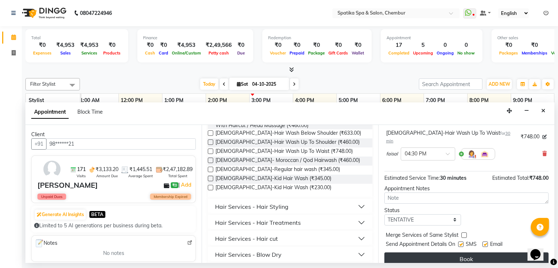
click at [477, 253] on button "Book" at bounding box center [467, 259] width 164 height 13
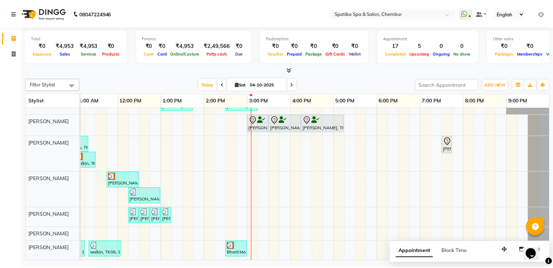
scroll to position [59, 0]
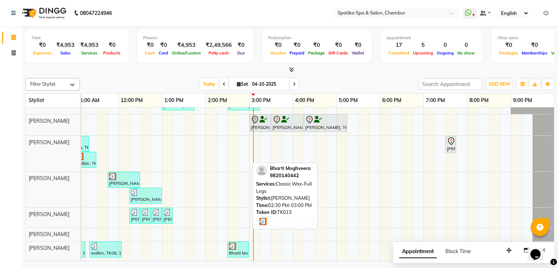
click at [244, 245] on div "Bharti Moghveera, TK13, 02:30 PM-03:00 PM, Classic Wax-Full Legs" at bounding box center [238, 250] width 20 height 14
click at [234, 243] on img at bounding box center [232, 246] width 7 height 7
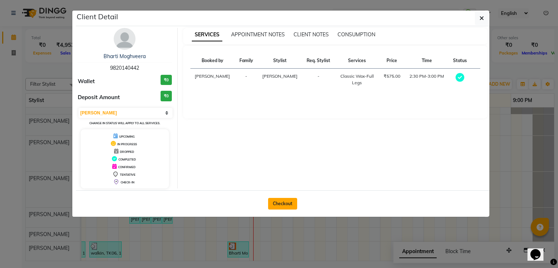
click at [283, 201] on button "Checkout" at bounding box center [282, 204] width 29 height 12
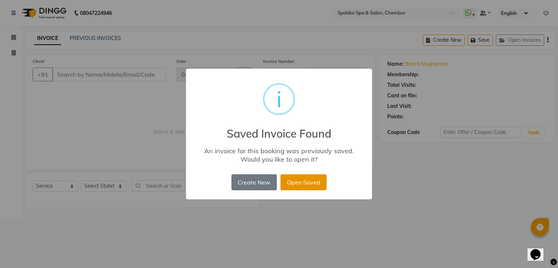
click at [291, 187] on button "Open Saved" at bounding box center [304, 183] width 46 height 16
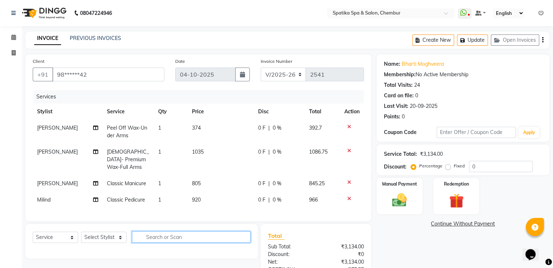
click at [215, 232] on input "text" at bounding box center [191, 237] width 119 height 11
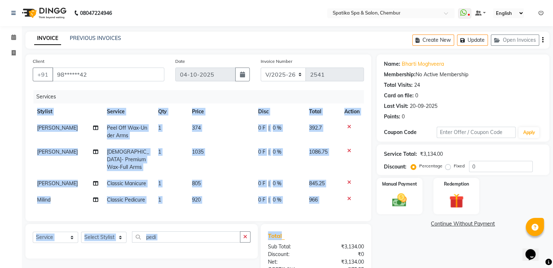
drag, startPoint x: 326, startPoint y: 226, endPoint x: 335, endPoint y: 205, distance: 22.0
click at [335, 205] on div "Client +91 98******42 Date 04-10-2025 Invoice Number V/2025 V/2025-26 2541 Serv…" at bounding box center [198, 193] width 357 height 277
click at [333, 232] on div "Total" at bounding box center [316, 236] width 96 height 9
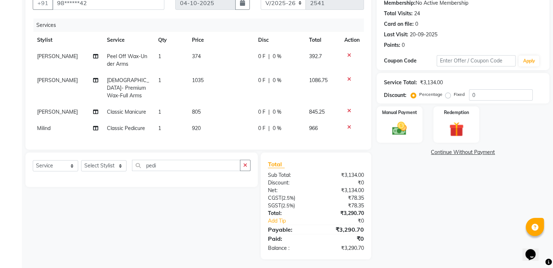
scroll to position [72, 0]
click at [121, 163] on select "Select Stylist [PERSON_NAME] [PERSON_NAME] [PERSON_NAME] [PERSON_NAME] [PERSON_…" at bounding box center [103, 165] width 45 height 11
click at [81, 160] on select "Select Stylist [PERSON_NAME] [PERSON_NAME] [PERSON_NAME] [PERSON_NAME] [PERSON_…" at bounding box center [103, 165] width 45 height 11
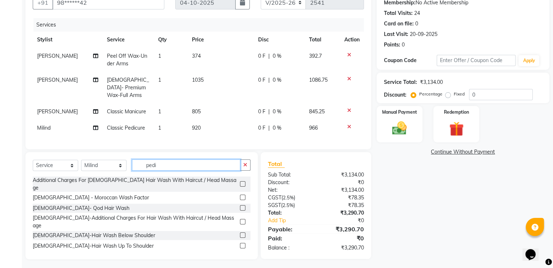
click at [156, 164] on input "pedi" at bounding box center [186, 165] width 108 height 11
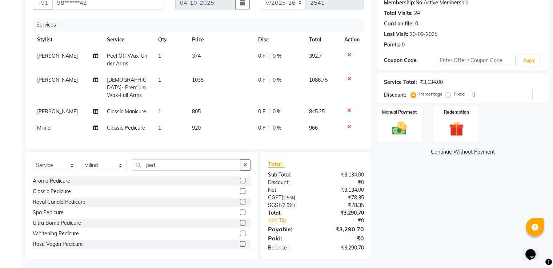
click at [240, 179] on label at bounding box center [242, 180] width 5 height 5
click at [240, 179] on input "checkbox" at bounding box center [242, 181] width 5 height 5
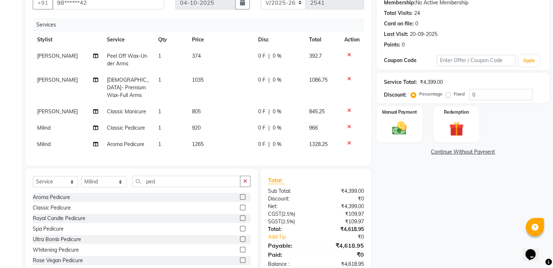
click at [348, 124] on icon at bounding box center [349, 126] width 4 height 5
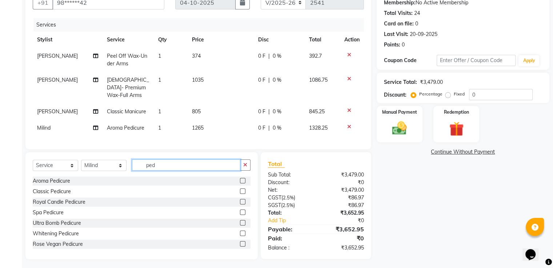
click at [155, 163] on input "ped" at bounding box center [186, 165] width 108 height 11
click at [120, 161] on select "Select Stylist [PERSON_NAME] [PERSON_NAME] [PERSON_NAME] [PERSON_NAME] [PERSON_…" at bounding box center [103, 165] width 45 height 11
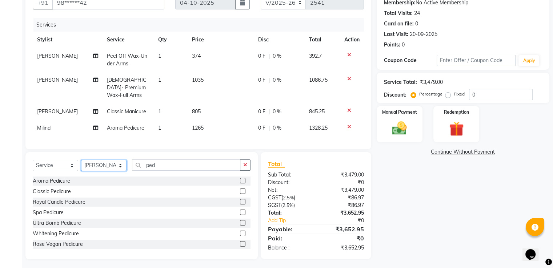
click at [81, 160] on select "Select Stylist [PERSON_NAME] [PERSON_NAME] [PERSON_NAME] [PERSON_NAME] [PERSON_…" at bounding box center [103, 165] width 45 height 11
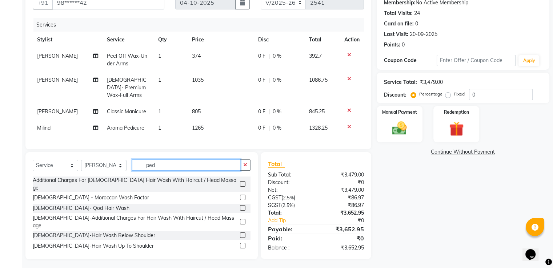
click at [155, 165] on input "ped" at bounding box center [186, 165] width 108 height 11
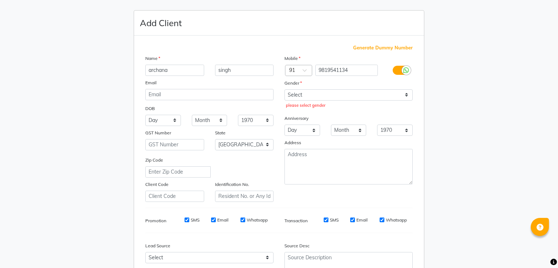
select select "22"
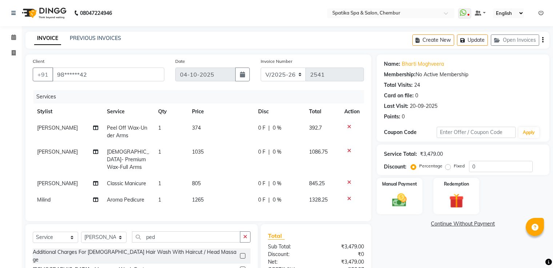
select select "631"
select select "service"
select select "92993"
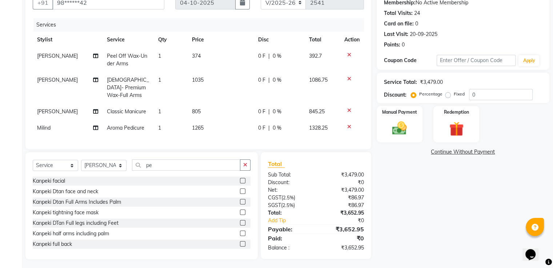
type input "p"
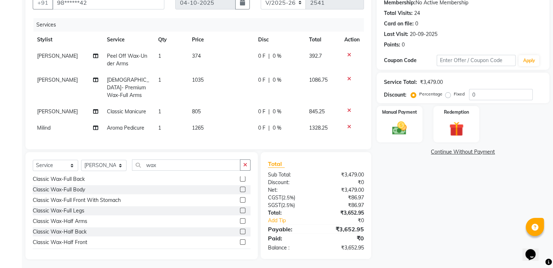
scroll to position [58, 0]
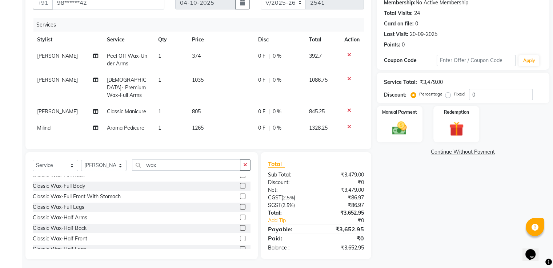
type input "wax"
click at [399, 189] on div "Name: Bharti Moghveera Membership: No Active Membership Total Visits: 24 Card o…" at bounding box center [466, 121] width 178 height 277
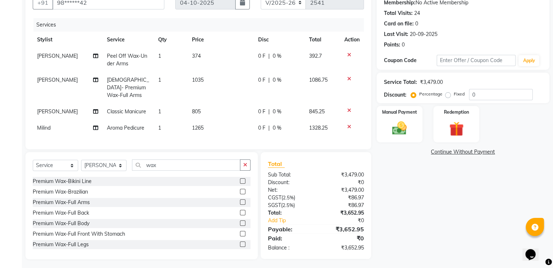
scroll to position [407, 0]
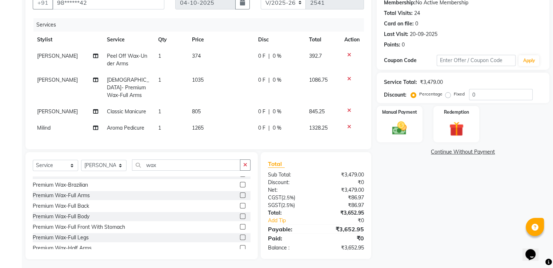
click at [240, 193] on label at bounding box center [242, 195] width 5 height 5
click at [240, 193] on input "checkbox" at bounding box center [242, 195] width 5 height 5
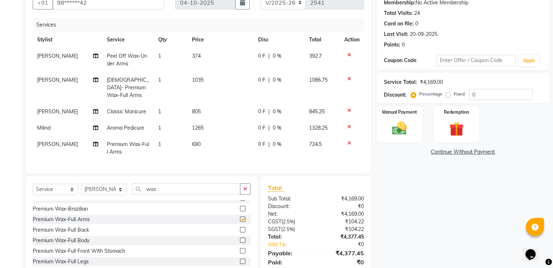
checkbox input "false"
click at [348, 80] on icon at bounding box center [349, 78] width 4 height 5
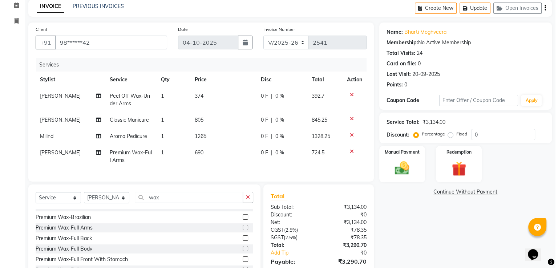
scroll to position [0, 0]
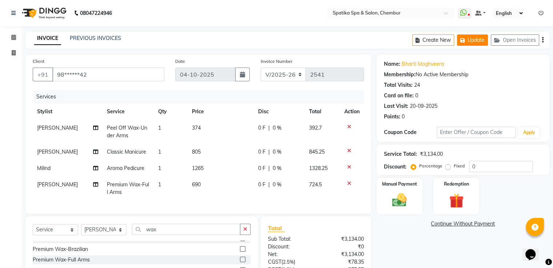
click at [481, 39] on button "Update" at bounding box center [472, 40] width 31 height 11
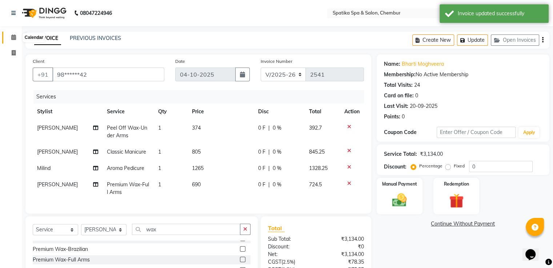
click at [12, 38] on icon at bounding box center [13, 37] width 5 height 5
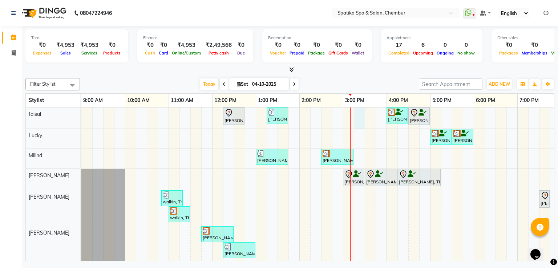
click at [359, 114] on div "Puneet Gupta, TK05, 12:15 PM-12:45 PM, Female-Hair Wash Up To Waist Binal, TK08…" at bounding box center [364, 212] width 567 height 208
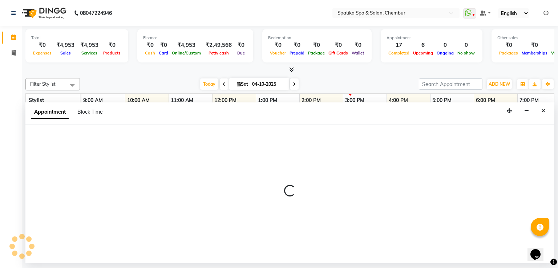
select select "9045"
select select "tentative"
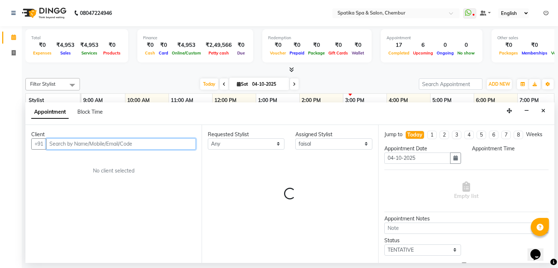
select select "915"
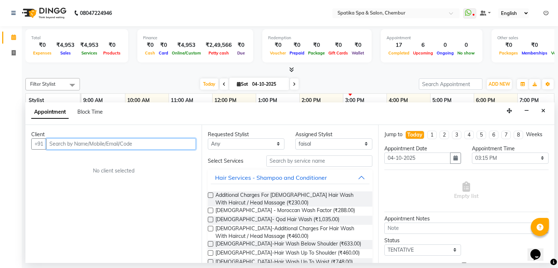
click at [174, 143] on input "text" at bounding box center [121, 144] width 150 height 11
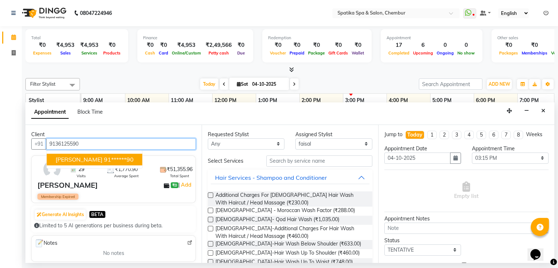
click at [131, 154] on button "AAKANSHA ARORA 91******90" at bounding box center [95, 160] width 96 height 12
type input "91******90"
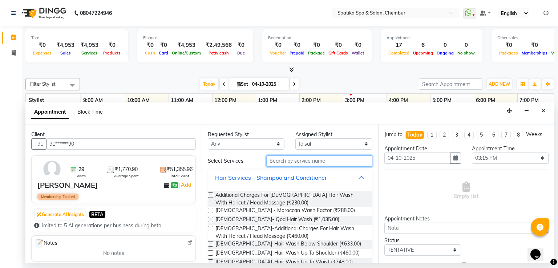
click at [289, 160] on input "text" at bounding box center [320, 161] width 106 height 11
type input "hair"
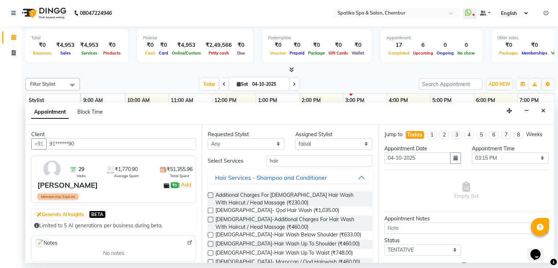
click at [211, 234] on label at bounding box center [210, 234] width 5 height 5
click at [211, 234] on input "checkbox" at bounding box center [210, 235] width 5 height 5
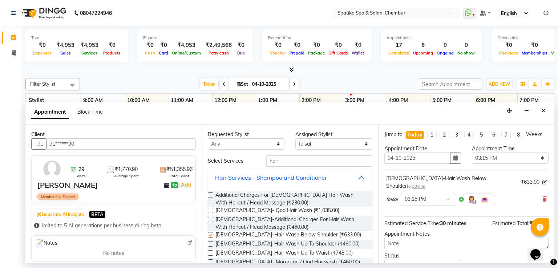
checkbox input "false"
click at [278, 162] on input "hair" at bounding box center [320, 161] width 106 height 11
type input "h"
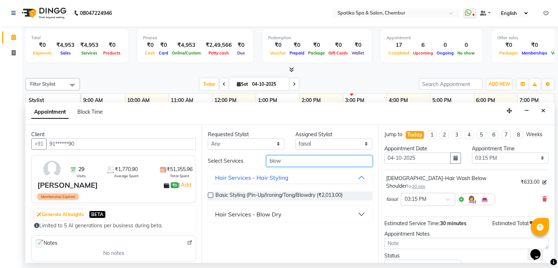
type input "blow"
click at [226, 211] on div "Hair Services - Blow Dry" at bounding box center [248, 214] width 67 height 9
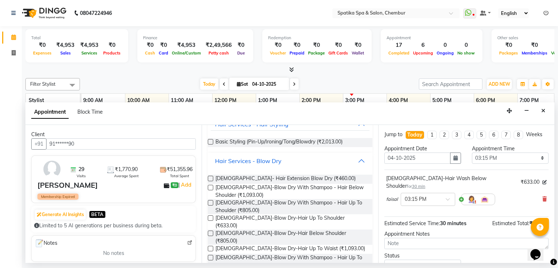
scroll to position [58, 0]
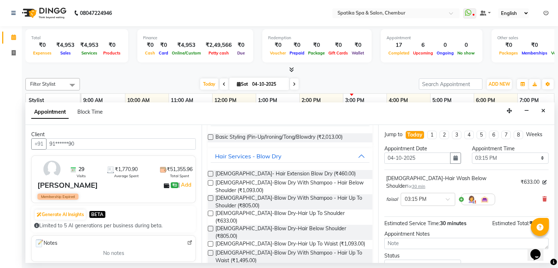
click at [211, 226] on label at bounding box center [210, 228] width 5 height 5
click at [211, 227] on input "checkbox" at bounding box center [210, 229] width 5 height 5
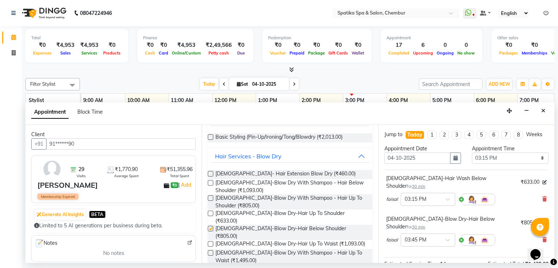
checkbox input "false"
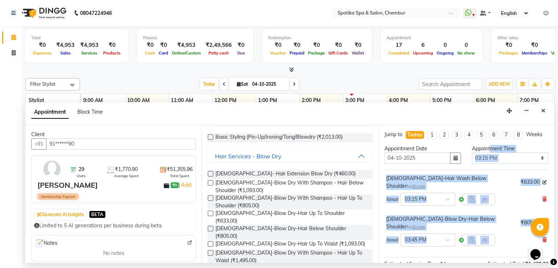
click at [484, 174] on div "Female-Hair Wash Below Shoulder for 30 min ₹633.00 faisal × 03:15 PM Female-Blo…" at bounding box center [467, 214] width 164 height 88
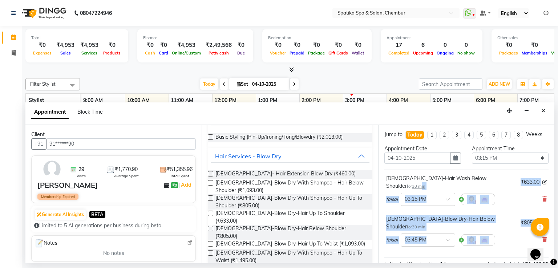
click at [474, 233] on div "faisal × 03:45 PM" at bounding box center [441, 240] width 109 height 19
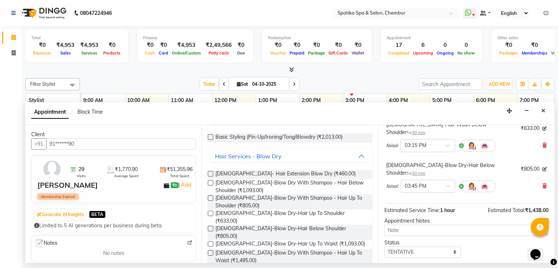
scroll to position [79, 0]
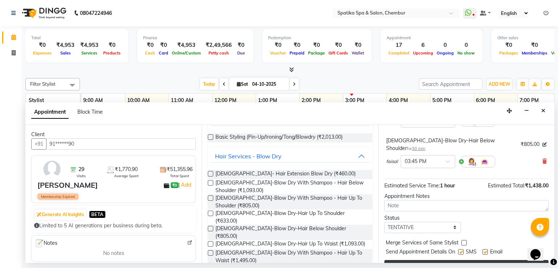
click at [474, 260] on button "Book" at bounding box center [467, 266] width 164 height 13
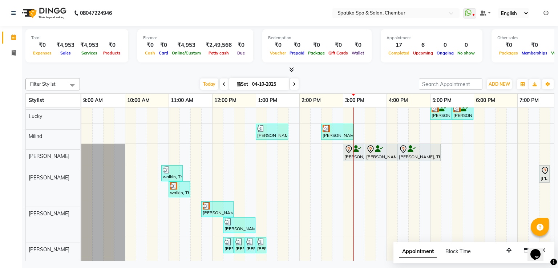
scroll to position [41, 0]
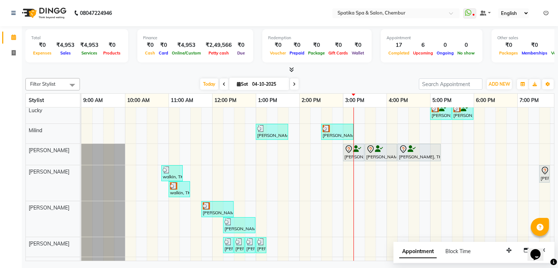
click at [487, 133] on div "Puneet Gupta, TK05, 12:15 PM-12:45 PM, Female-Hair Wash Up To Waist Binal, TK08…" at bounding box center [364, 179] width 567 height 224
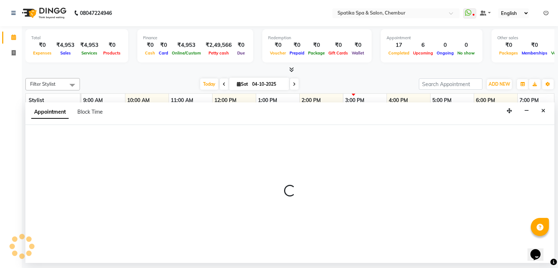
select select "9061"
select select "1095"
select select "tentative"
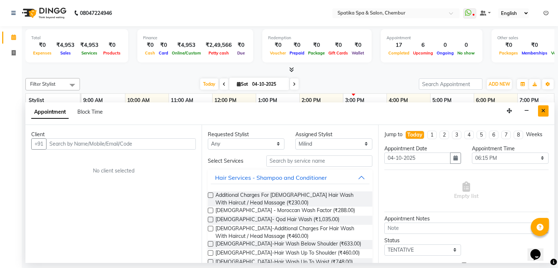
click at [542, 110] on icon "Close" at bounding box center [544, 110] width 4 height 5
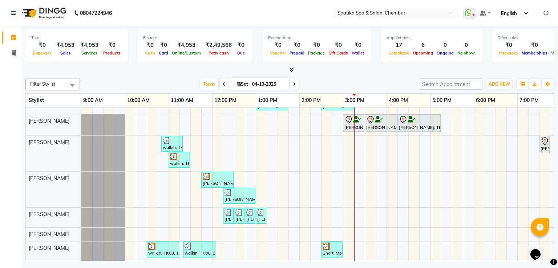
scroll to position [73, 0]
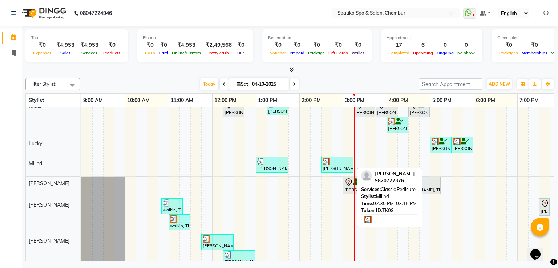
click at [343, 160] on div at bounding box center [337, 161] width 29 height 7
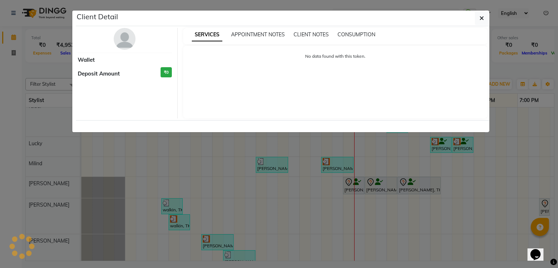
select select "3"
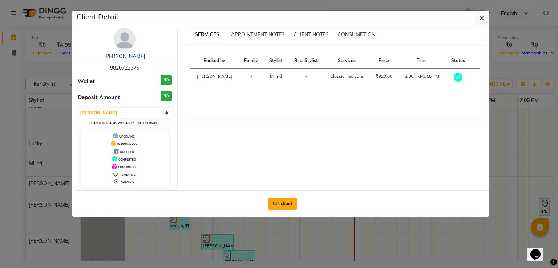
click at [288, 201] on button "Checkout" at bounding box center [282, 204] width 29 height 12
select select "service"
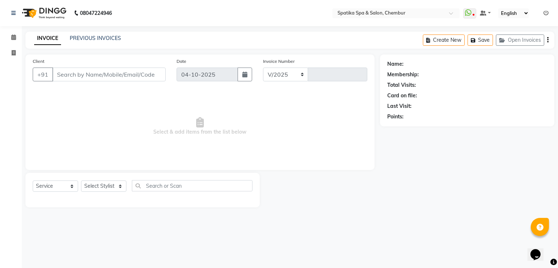
select select "631"
type input "2541"
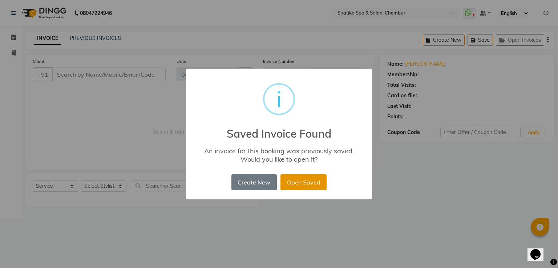
click at [304, 185] on button "Open Saved" at bounding box center [304, 183] width 46 height 16
type input "98******76"
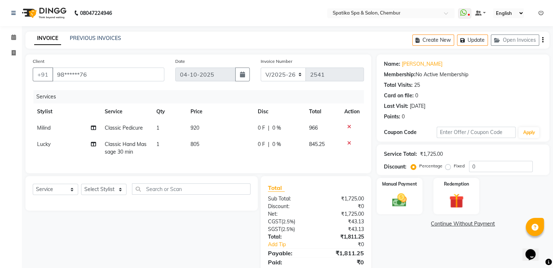
click at [349, 143] on icon at bounding box center [349, 143] width 4 height 5
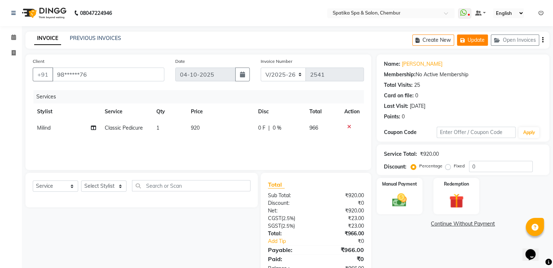
click at [471, 44] on button "Update" at bounding box center [472, 40] width 31 height 11
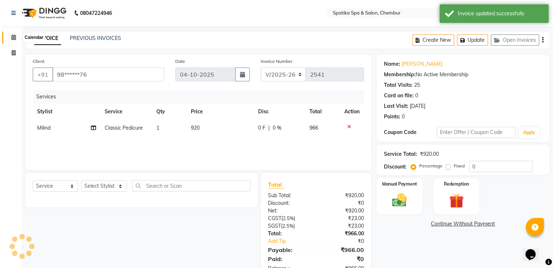
click at [16, 37] on span at bounding box center [13, 37] width 13 height 8
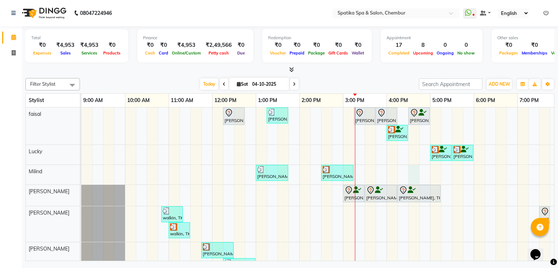
click at [414, 172] on div "Puneet Gupta, TK05, 12:15 PM-12:45 PM, Female-Hair Wash Up To Waist Binal, TK08…" at bounding box center [364, 220] width 567 height 224
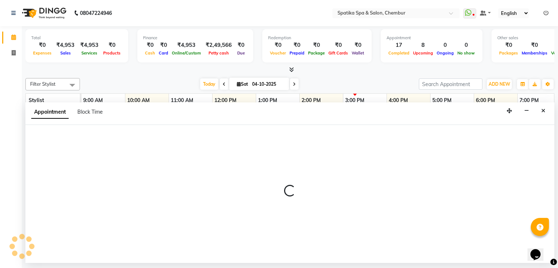
select select "9061"
select select "tentative"
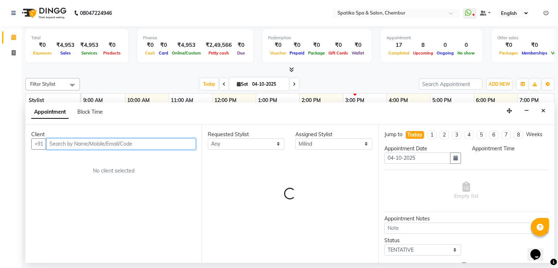
select select "990"
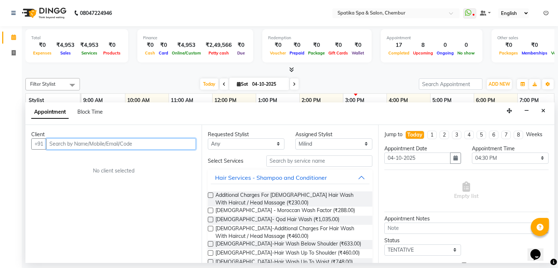
click at [161, 139] on input "text" at bounding box center [121, 144] width 150 height 11
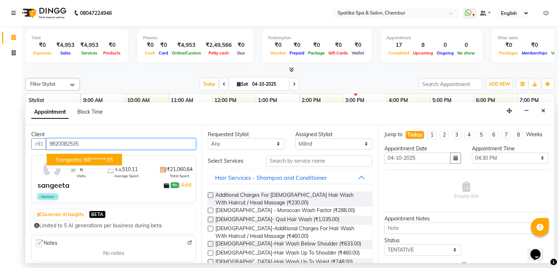
click at [111, 154] on button "sangeeta 98******35" at bounding box center [84, 160] width 75 height 12
type input "98******35"
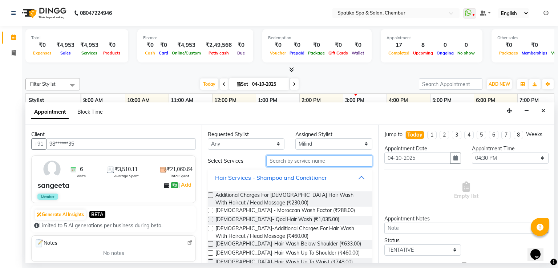
click at [284, 162] on input "text" at bounding box center [320, 161] width 106 height 11
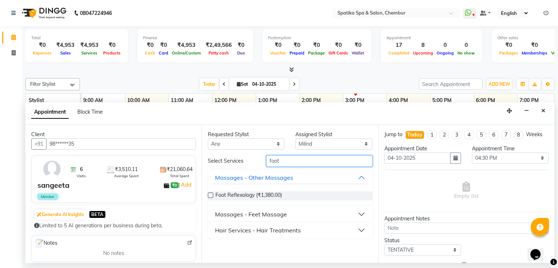
type input "foot"
click at [289, 211] on button "Massages - Feet Massage" at bounding box center [290, 214] width 159 height 13
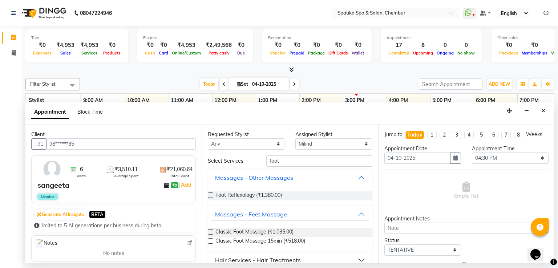
click at [212, 230] on label at bounding box center [210, 231] width 5 height 5
click at [212, 231] on input "checkbox" at bounding box center [210, 233] width 5 height 5
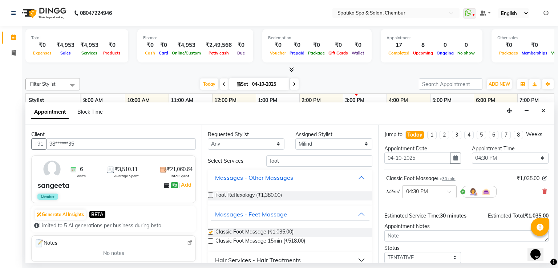
checkbox input "false"
click at [281, 160] on input "foot" at bounding box center [320, 161] width 106 height 11
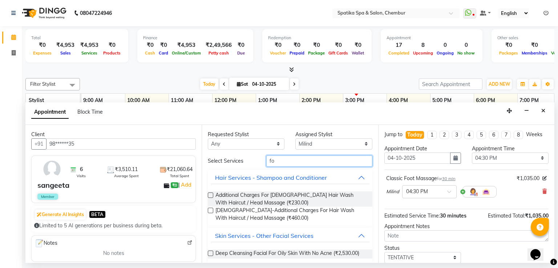
type input "f"
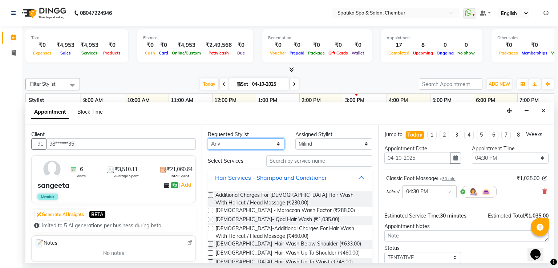
click at [276, 142] on select "Any Ali faisal Lucky Madhu Gupta Milind Sarita Fernandes Seema misquita shahruk…" at bounding box center [246, 144] width 77 height 11
select select "9045"
click at [208, 139] on select "Any Ali faisal Lucky Madhu Gupta Milind Sarita Fernandes Seema misquita shahruk…" at bounding box center [246, 144] width 77 height 11
select select "9045"
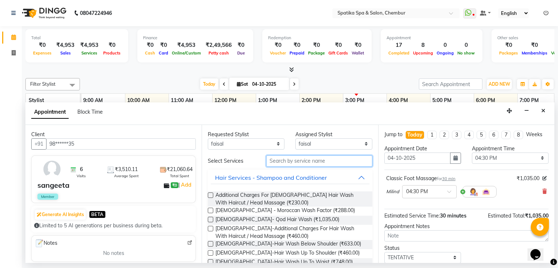
click at [316, 158] on input "text" at bounding box center [320, 161] width 106 height 11
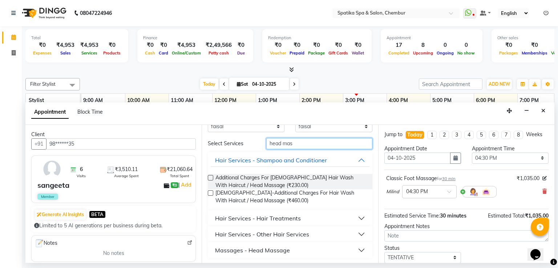
scroll to position [18, 0]
type input "head mas"
click at [292, 246] on button "Massages - Head Massage" at bounding box center [290, 249] width 159 height 13
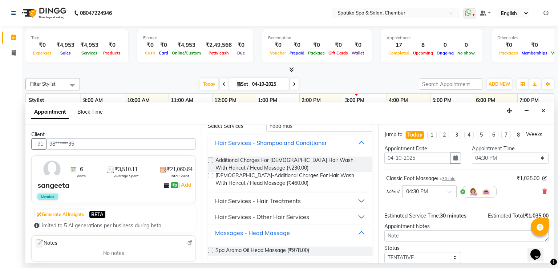
scroll to position [39, 0]
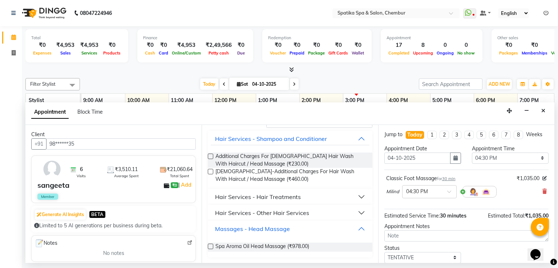
click at [277, 226] on div "Massages - Head Massage" at bounding box center [252, 229] width 75 height 9
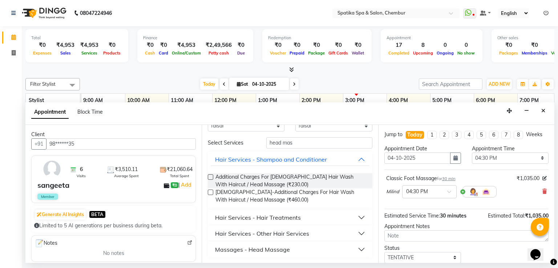
scroll to position [18, 0]
click at [280, 250] on div "Massages - Head Massage" at bounding box center [252, 249] width 75 height 9
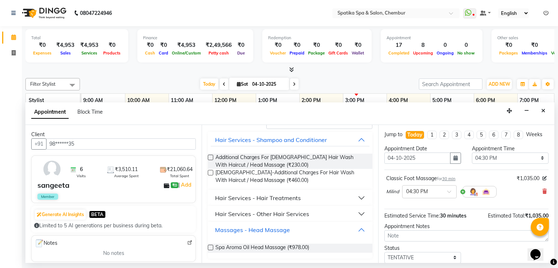
scroll to position [39, 0]
click at [212, 248] on label at bounding box center [210, 246] width 5 height 5
click at [212, 248] on input "checkbox" at bounding box center [210, 247] width 5 height 5
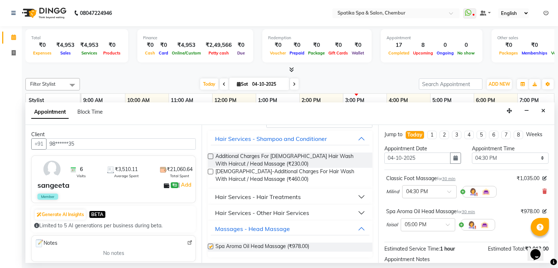
checkbox input "false"
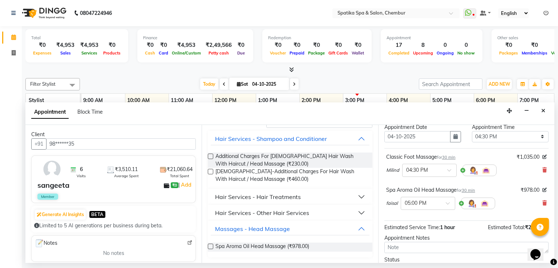
scroll to position [29, 0]
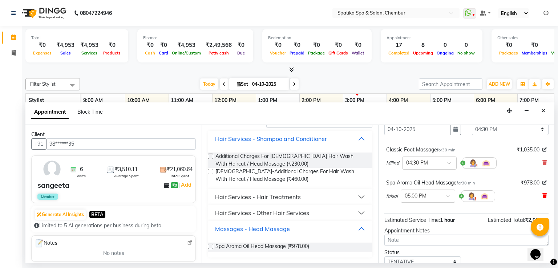
click at [543, 193] on icon at bounding box center [545, 195] width 4 height 5
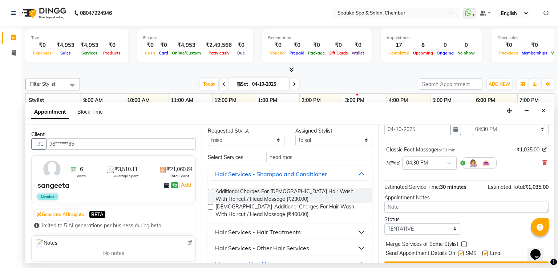
scroll to position [0, 0]
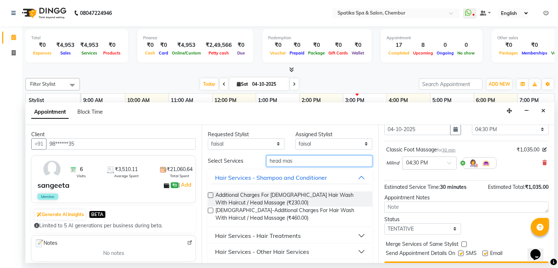
click at [291, 160] on input "head mas" at bounding box center [320, 161] width 106 height 11
type input "h"
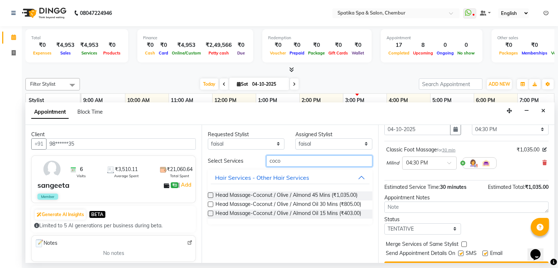
type input "coco"
click at [211, 204] on label at bounding box center [210, 204] width 5 height 5
click at [211, 204] on input "checkbox" at bounding box center [210, 205] width 5 height 5
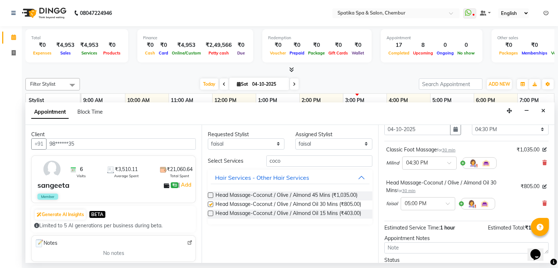
checkbox input "false"
click at [488, 163] on div "Jump to Today 1 2 3 4 5 6 7 8 Weeks Appointment Date 04-10-2025 Appointment Tim…" at bounding box center [467, 194] width 176 height 139
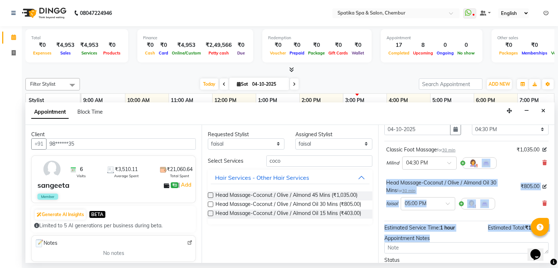
click at [401, 212] on div "faisal × 05:00 PM" at bounding box center [441, 204] width 109 height 19
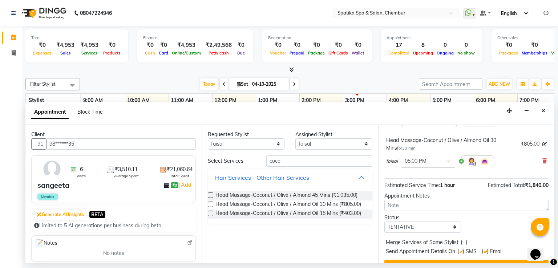
scroll to position [86, 0]
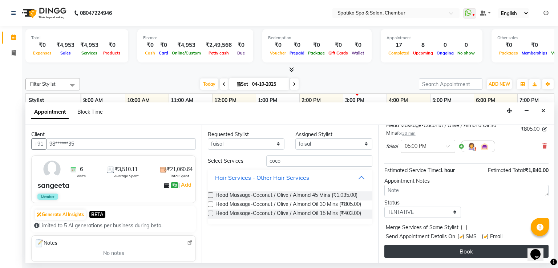
click at [470, 249] on button "Book" at bounding box center [467, 251] width 164 height 13
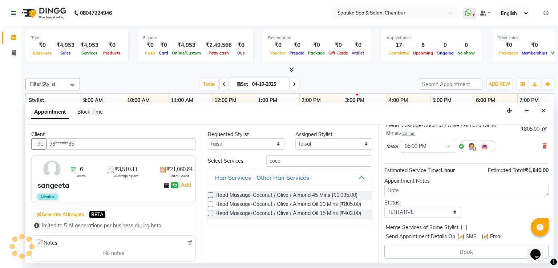
click at [470, 249] on div "Book" at bounding box center [467, 252] width 164 height 14
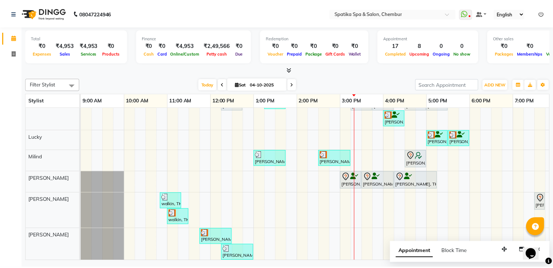
scroll to position [27, 0]
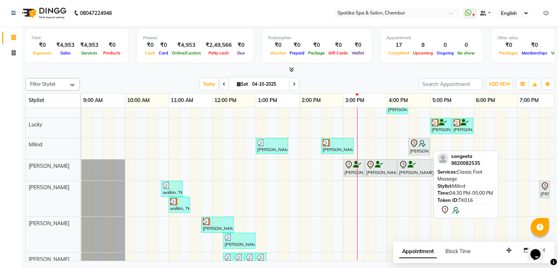
click at [417, 141] on icon at bounding box center [414, 144] width 6 height 8
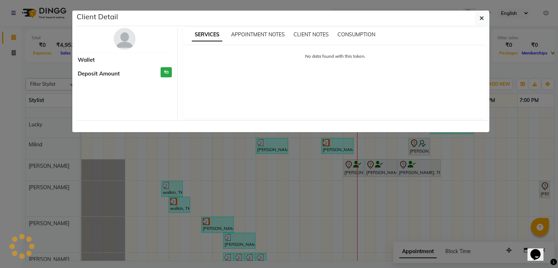
select select "7"
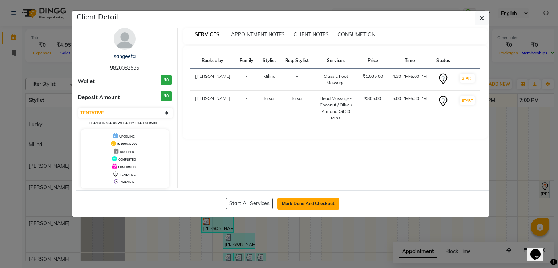
click at [314, 203] on button "Mark Done And Checkout" at bounding box center [308, 204] width 62 height 12
select select "631"
select select "service"
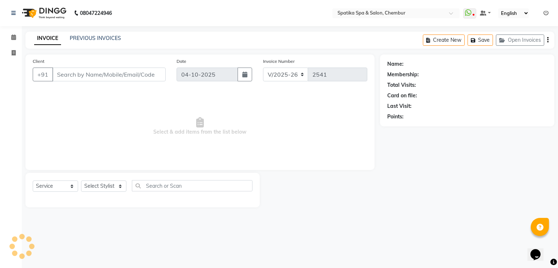
type input "98******35"
select select "9061"
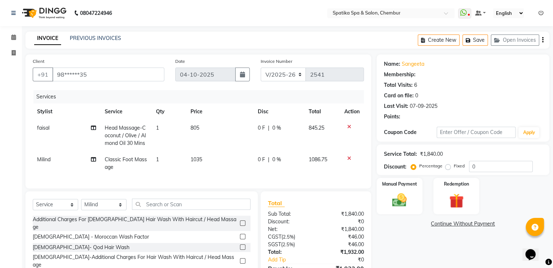
select select "1: Object"
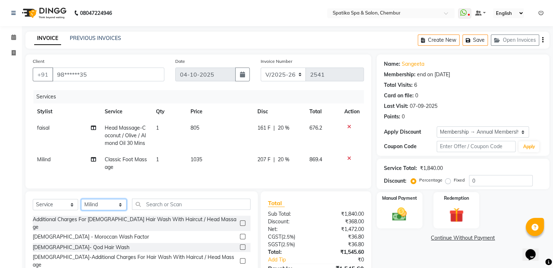
click at [119, 207] on select "Select Stylist [PERSON_NAME] [PERSON_NAME] [PERSON_NAME] [PERSON_NAME] [PERSON_…" at bounding box center [103, 204] width 45 height 11
select select "9045"
click at [81, 205] on select "Select Stylist [PERSON_NAME] [PERSON_NAME] [PERSON_NAME] [PERSON_NAME] [PERSON_…" at bounding box center [103, 204] width 45 height 11
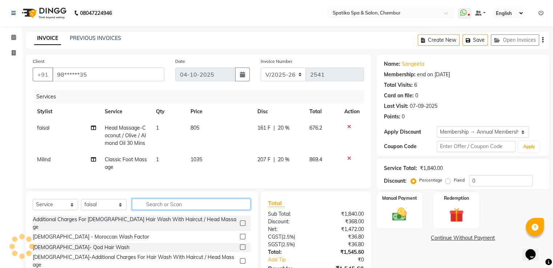
click at [156, 206] on input "text" at bounding box center [191, 204] width 119 height 11
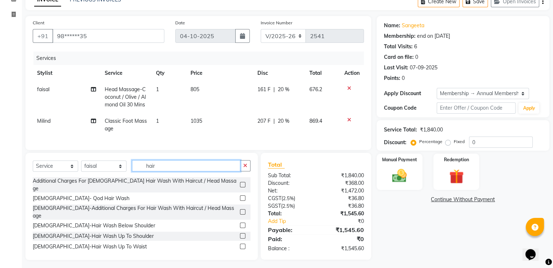
scroll to position [47, 0]
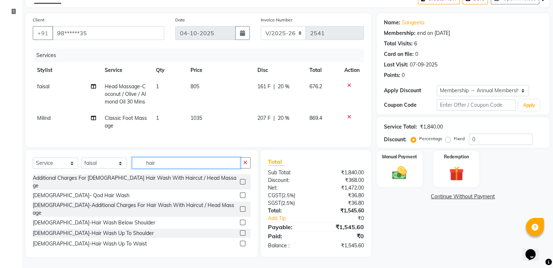
type input "hair"
click at [240, 220] on label at bounding box center [242, 222] width 5 height 5
click at [240, 221] on input "checkbox" at bounding box center [242, 223] width 5 height 5
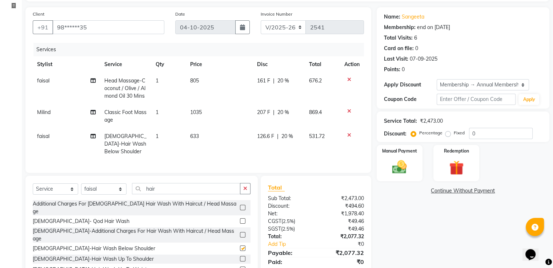
checkbox input "false"
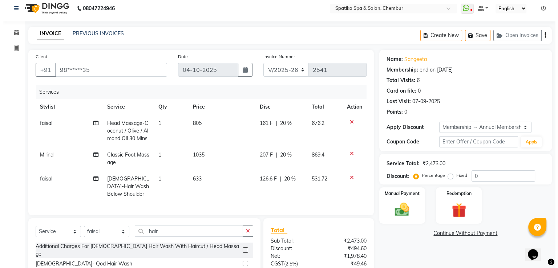
scroll to position [0, 0]
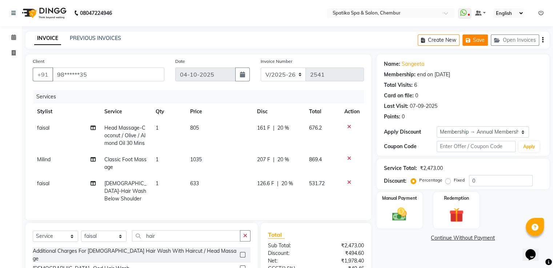
click at [481, 37] on button "Save" at bounding box center [474, 40] width 25 height 11
click at [16, 36] on span at bounding box center [13, 37] width 13 height 8
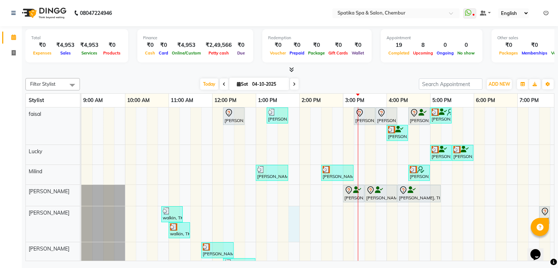
click at [289, 224] on div "Puneet Gupta, TK05, 12:15 PM-12:45 PM, Female-Hair Wash Up To Waist Binal, TK08…" at bounding box center [364, 220] width 567 height 224
select select "29950"
select select "tentative"
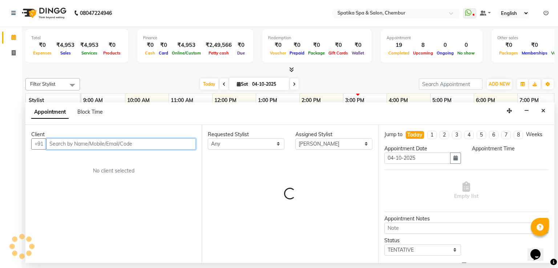
select select "825"
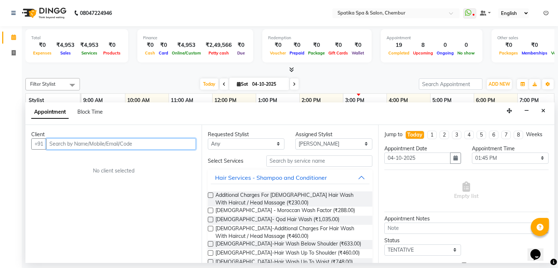
click at [176, 142] on input "text" at bounding box center [121, 144] width 150 height 11
click at [545, 110] on icon "Close" at bounding box center [544, 110] width 4 height 5
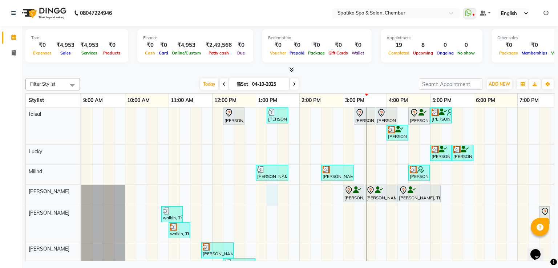
click at [270, 199] on div "Puneet Gupta, TK05, 12:15 PM-12:45 PM, Female-Hair Wash Up To Waist Binal, TK08…" at bounding box center [364, 220] width 567 height 224
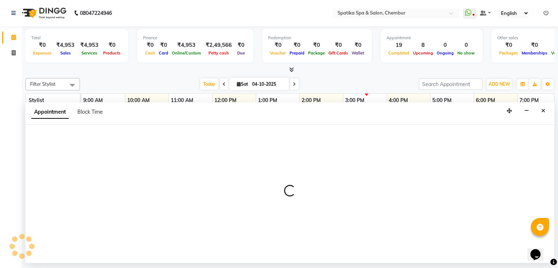
drag, startPoint x: 301, startPoint y: 143, endPoint x: 304, endPoint y: 135, distance: 8.7
click at [304, 135] on div at bounding box center [289, 194] width 529 height 139
select select "17981"
select select "795"
select select "tentative"
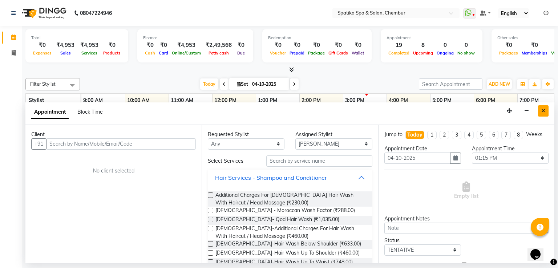
click at [545, 107] on button "Close" at bounding box center [543, 110] width 11 height 11
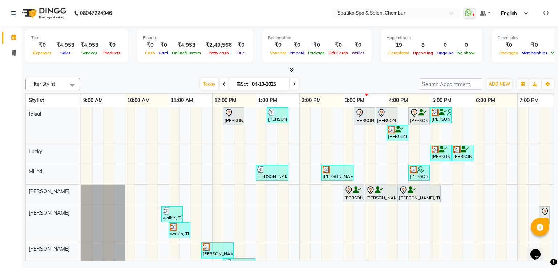
click at [516, 124] on tr at bounding box center [364, 220] width 567 height 224
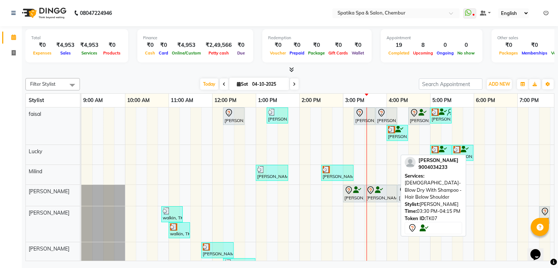
click at [367, 187] on icon at bounding box center [371, 190] width 9 height 9
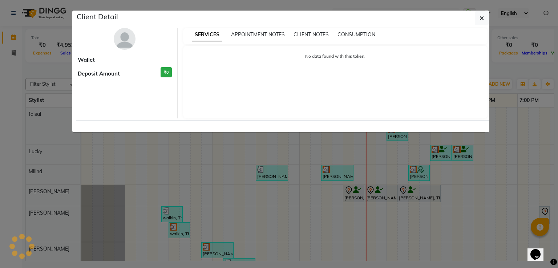
select select "7"
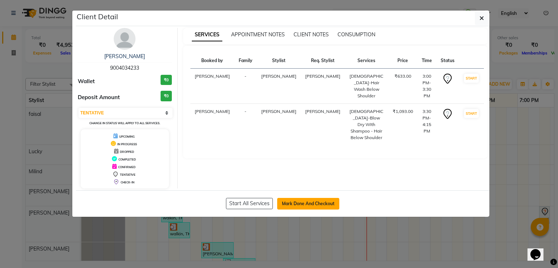
click at [323, 199] on button "Mark Done And Checkout" at bounding box center [308, 204] width 62 height 12
select select "service"
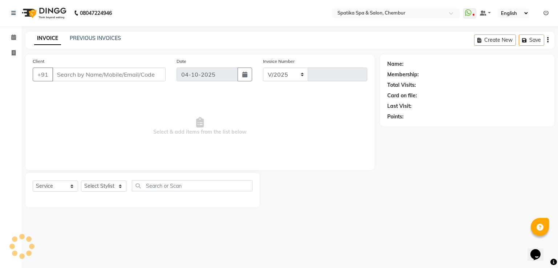
select select "631"
type input "2541"
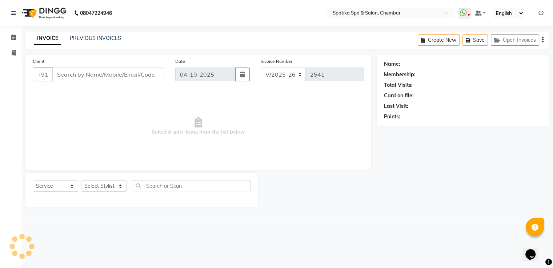
type input "90******33"
select select "17981"
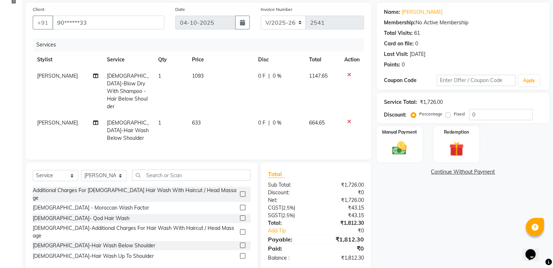
scroll to position [55, 0]
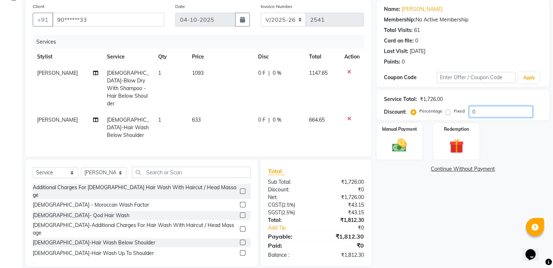
click at [476, 112] on input "0" at bounding box center [501, 111] width 64 height 11
type input "20"
click at [404, 147] on img at bounding box center [399, 145] width 24 height 17
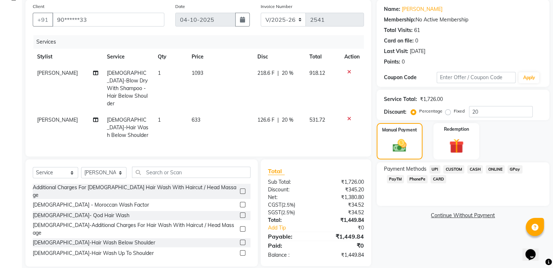
click at [513, 166] on span "GPay" at bounding box center [515, 169] width 15 height 8
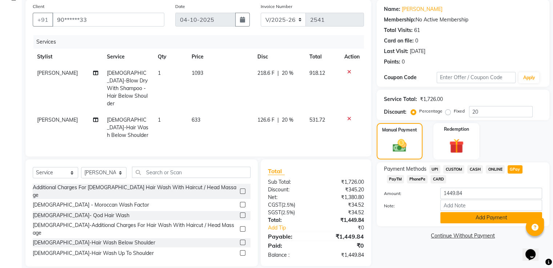
click at [516, 219] on button "Add Payment" at bounding box center [491, 217] width 102 height 11
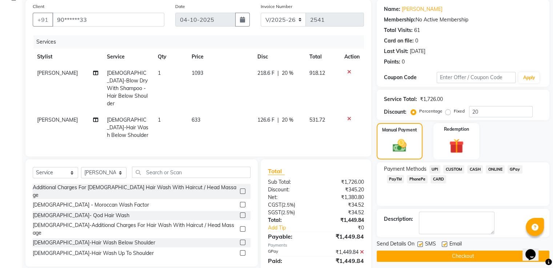
click at [489, 254] on button "Checkout" at bounding box center [463, 256] width 173 height 11
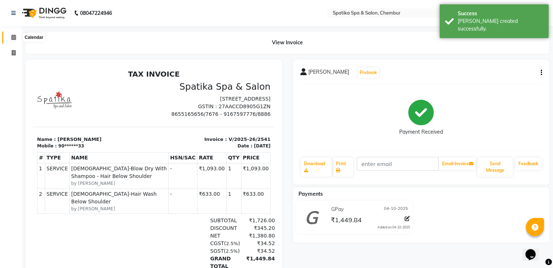
click at [14, 37] on icon at bounding box center [13, 37] width 5 height 5
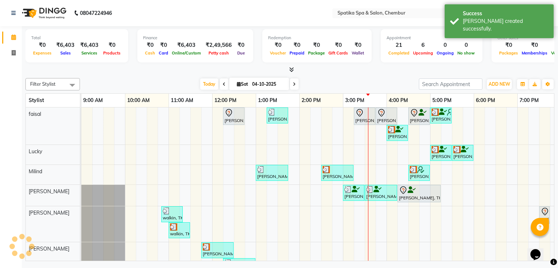
scroll to position [0, 94]
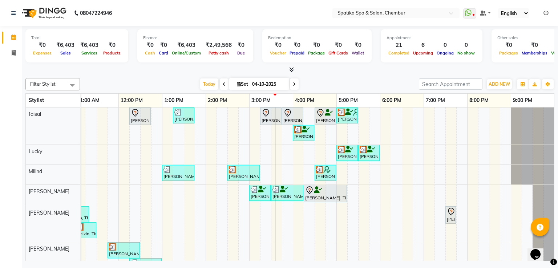
drag, startPoint x: 382, startPoint y: 211, endPoint x: 327, endPoint y: 247, distance: 65.9
click at [327, 247] on td at bounding box center [331, 220] width 11 height 224
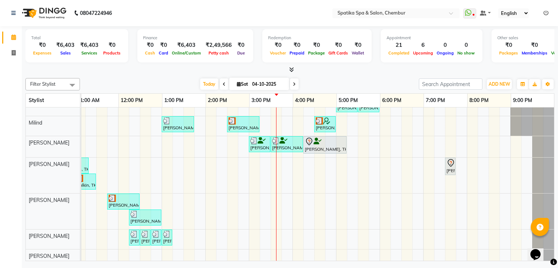
scroll to position [74, 0]
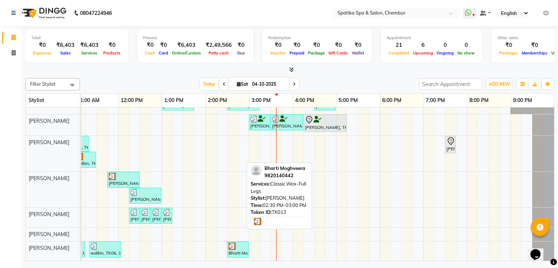
click at [229, 243] on img at bounding box center [232, 246] width 7 height 7
select select "3"
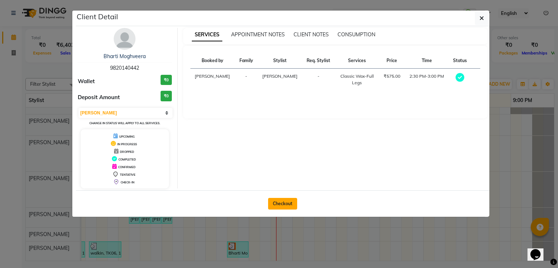
click at [279, 200] on button "Checkout" at bounding box center [282, 204] width 29 height 12
select select "631"
select select "service"
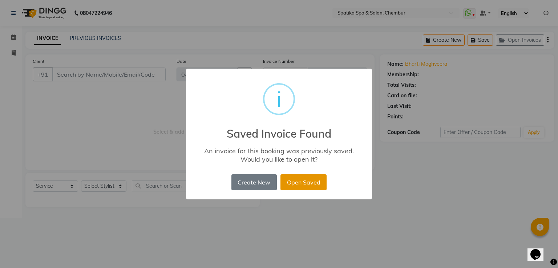
click at [307, 178] on button "Open Saved" at bounding box center [304, 183] width 46 height 16
type input "98******42"
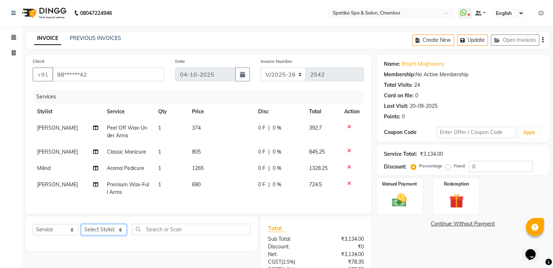
click at [118, 234] on select "Select Stylist [PERSON_NAME] [PERSON_NAME] [PERSON_NAME] [PERSON_NAME] [PERSON_…" at bounding box center [103, 229] width 45 height 11
select select "9046"
click at [81, 231] on select "Select Stylist [PERSON_NAME] [PERSON_NAME] [PERSON_NAME] [PERSON_NAME] [PERSON_…" at bounding box center [103, 229] width 45 height 11
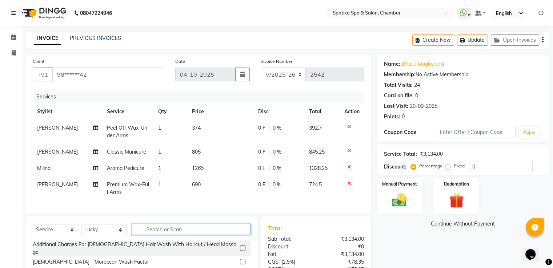
click at [175, 235] on input "text" at bounding box center [191, 229] width 119 height 11
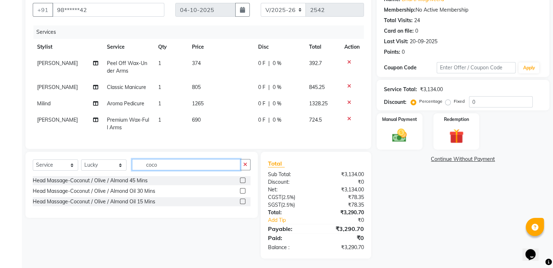
scroll to position [72, 0]
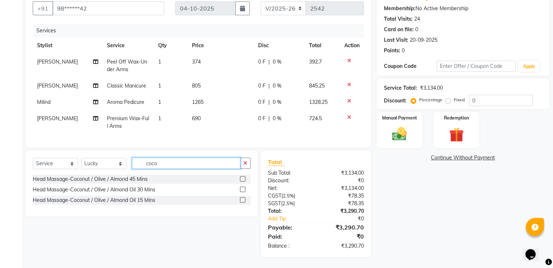
type input "coco"
click at [243, 188] on label at bounding box center [242, 189] width 5 height 5
click at [243, 188] on input "checkbox" at bounding box center [242, 190] width 5 height 5
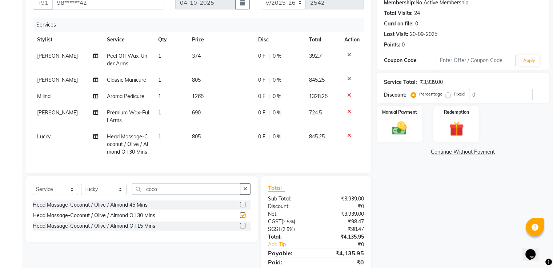
checkbox input "false"
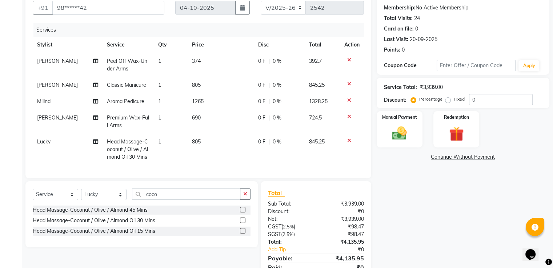
scroll to position [70, 0]
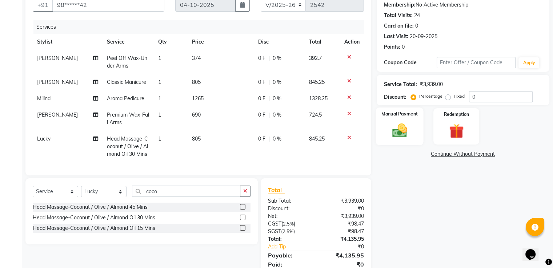
click at [403, 127] on img at bounding box center [399, 130] width 24 height 17
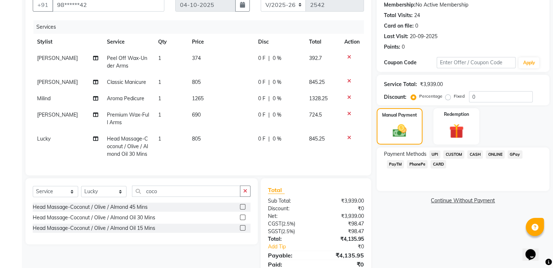
click at [510, 155] on span "GPay" at bounding box center [515, 155] width 15 height 8
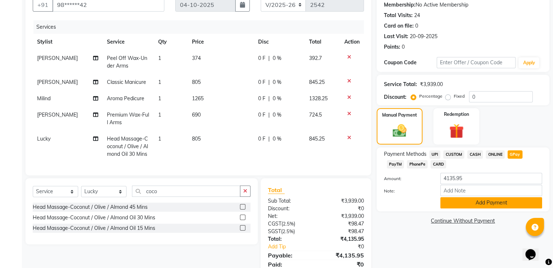
click at [521, 205] on button "Add Payment" at bounding box center [491, 202] width 102 height 11
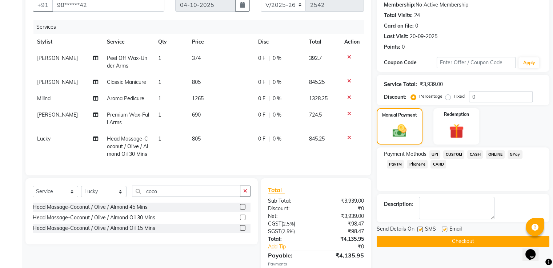
click at [525, 242] on div "Opens Chat This icon Opens the chat window." at bounding box center [533, 242] width 17 height 0
click at [509, 239] on button "Checkout" at bounding box center [463, 241] width 173 height 11
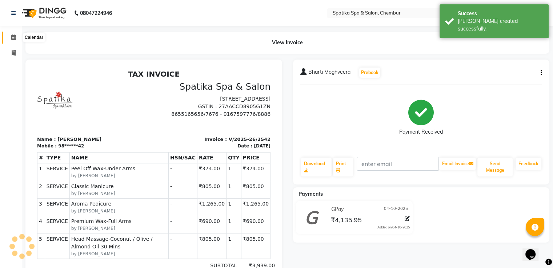
click at [14, 37] on icon at bounding box center [13, 37] width 5 height 5
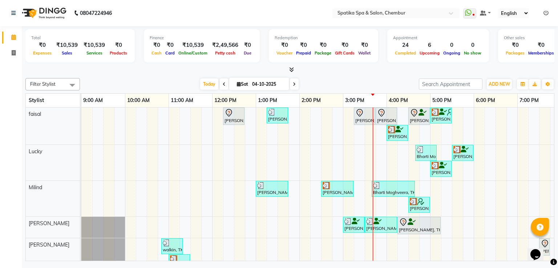
drag, startPoint x: 482, startPoint y: 195, endPoint x: 367, endPoint y: 203, distance: 114.8
click at [367, 203] on td at bounding box center [370, 244] width 11 height 272
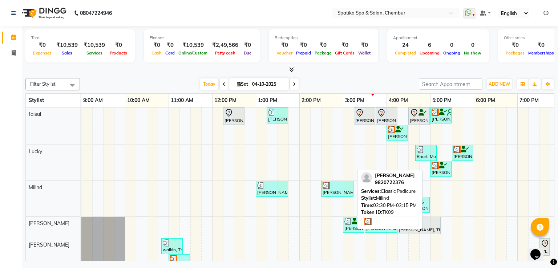
click at [345, 189] on div "[PERSON_NAME], TK09, 02:30 PM-03:15 PM, Classic Pedicure" at bounding box center [337, 189] width 31 height 14
select select "3"
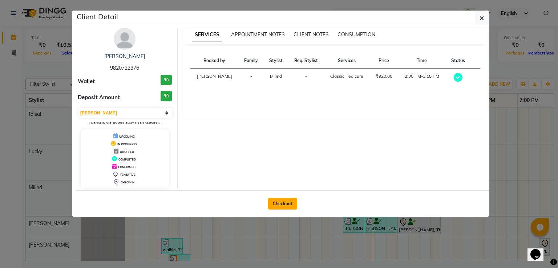
click at [283, 201] on button "Checkout" at bounding box center [282, 204] width 29 height 12
select select "631"
select select "service"
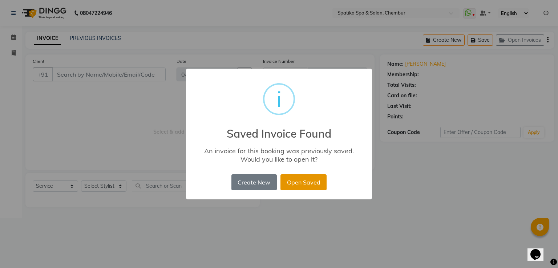
click at [312, 184] on button "Open Saved" at bounding box center [304, 183] width 46 height 16
type input "98******76"
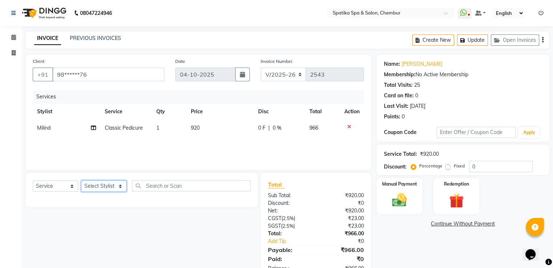
click at [117, 184] on select "Select Stylist [PERSON_NAME] [PERSON_NAME] [PERSON_NAME] [PERSON_NAME] [PERSON_…" at bounding box center [103, 186] width 45 height 11
click at [81, 181] on select "Select Stylist [PERSON_NAME] [PERSON_NAME] [PERSON_NAME] [PERSON_NAME] [PERSON_…" at bounding box center [103, 186] width 45 height 11
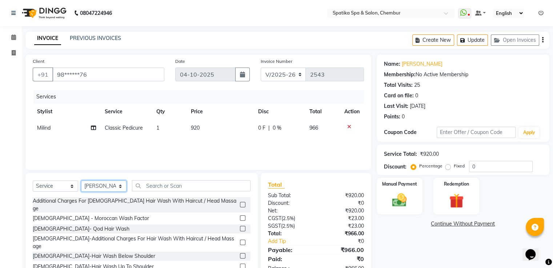
click at [119, 186] on select "Select Stylist [PERSON_NAME] [PERSON_NAME] [PERSON_NAME] [PERSON_NAME] [PERSON_…" at bounding box center [103, 186] width 45 height 11
select select "9061"
click at [81, 181] on select "Select Stylist [PERSON_NAME] [PERSON_NAME] [PERSON_NAME] [PERSON_NAME] [PERSON_…" at bounding box center [103, 186] width 45 height 11
click at [165, 185] on input "text" at bounding box center [191, 185] width 119 height 11
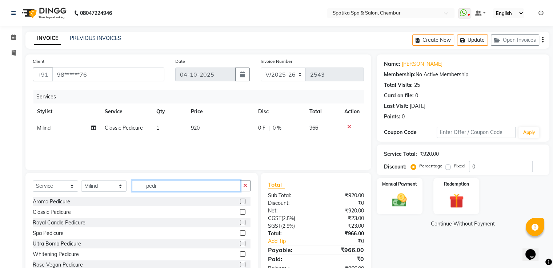
type input "pedi"
click at [240, 232] on label at bounding box center [242, 233] width 5 height 5
click at [240, 232] on input "checkbox" at bounding box center [242, 233] width 5 height 5
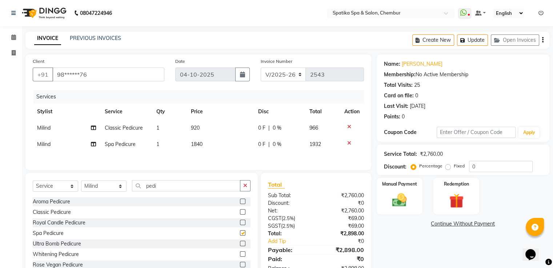
checkbox input "false"
click at [346, 126] on div at bounding box center [351, 126] width 15 height 5
click at [349, 126] on icon at bounding box center [349, 126] width 4 height 5
click at [117, 188] on select "Select Stylist [PERSON_NAME] [PERSON_NAME] [PERSON_NAME] [PERSON_NAME] [PERSON_…" at bounding box center [103, 186] width 45 height 11
select select "29950"
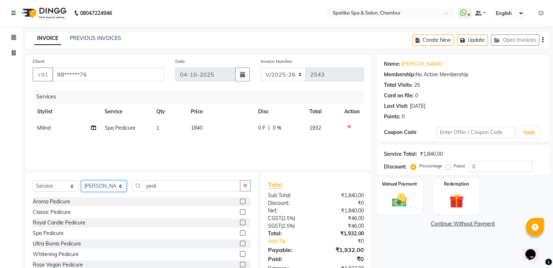
click at [81, 181] on select "Select Stylist [PERSON_NAME] [PERSON_NAME] [PERSON_NAME] [PERSON_NAME] [PERSON_…" at bounding box center [103, 186] width 45 height 11
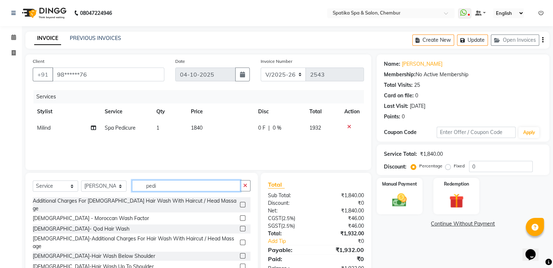
click at [156, 185] on input "pedi" at bounding box center [186, 185] width 108 height 11
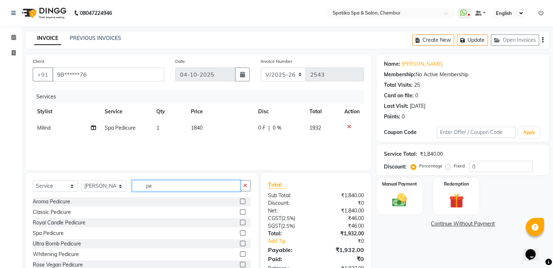
type input "p"
type input "mani"
click at [240, 213] on label at bounding box center [242, 211] width 5 height 5
click at [240, 213] on input "checkbox" at bounding box center [242, 212] width 5 height 5
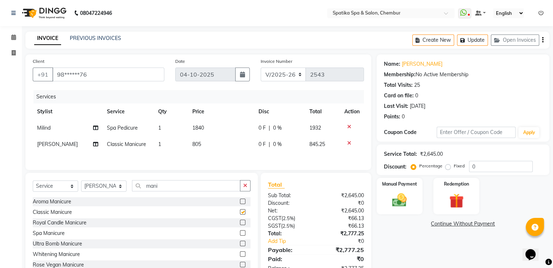
checkbox input "false"
click at [159, 185] on input "mani" at bounding box center [186, 185] width 108 height 11
type input "m"
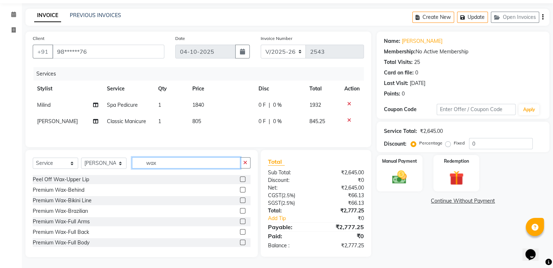
scroll to position [393, 0]
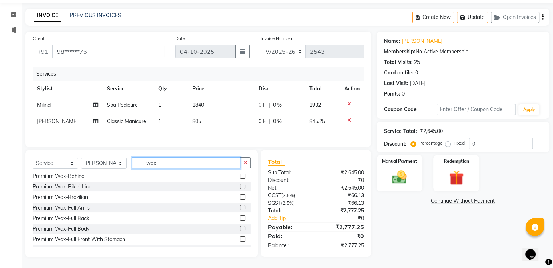
type input "wax"
click at [240, 207] on label at bounding box center [242, 207] width 5 height 5
click at [240, 207] on input "checkbox" at bounding box center [242, 208] width 5 height 5
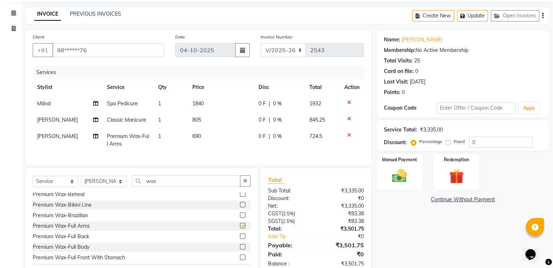
checkbox input "false"
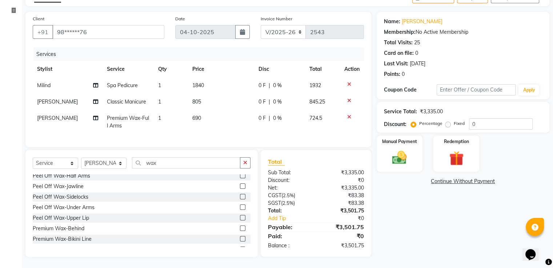
scroll to position [338, 0]
click at [240, 209] on label at bounding box center [242, 209] width 5 height 5
click at [240, 209] on input "checkbox" at bounding box center [242, 210] width 5 height 5
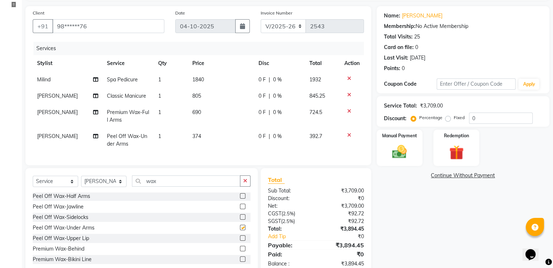
checkbox input "false"
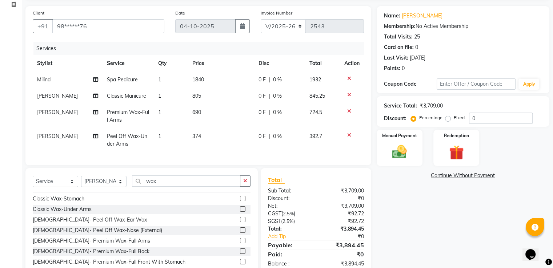
scroll to position [131, 0]
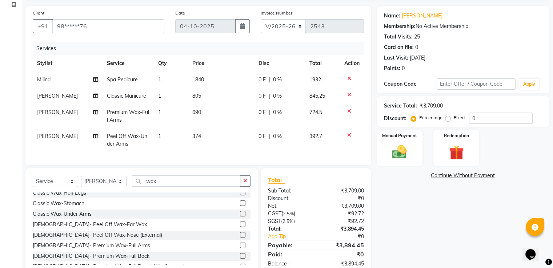
click at [259, 229] on div "Total Sub Total: ₹3,709.00 Discount: ₹0 Net: ₹3,709.00 CGST ( 2.5% ) ₹92.72 SGS…" at bounding box center [317, 221] width 119 height 107
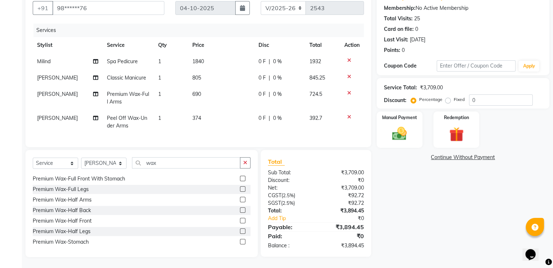
scroll to position [454, 0]
click at [158, 161] on input "wax" at bounding box center [186, 162] width 108 height 11
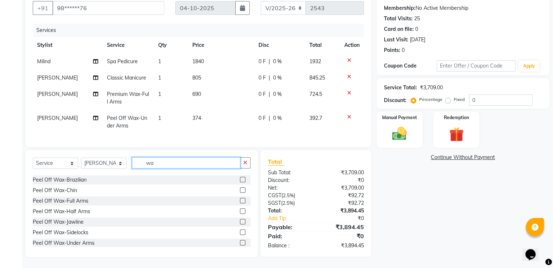
type input "w"
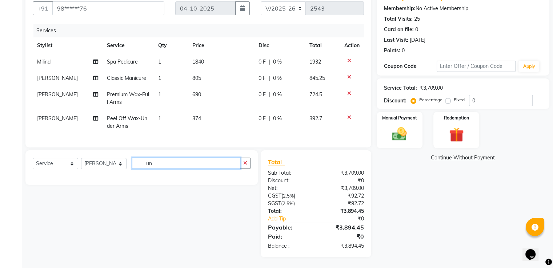
scroll to position [72, 0]
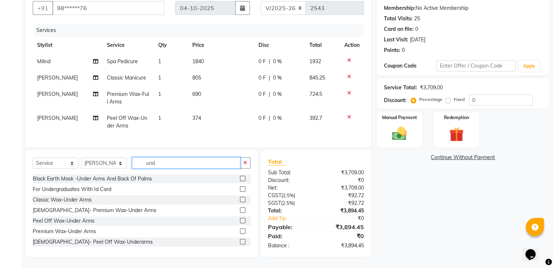
type input "und"
click at [240, 233] on label at bounding box center [242, 231] width 5 height 5
click at [240, 233] on input "checkbox" at bounding box center [242, 231] width 5 height 5
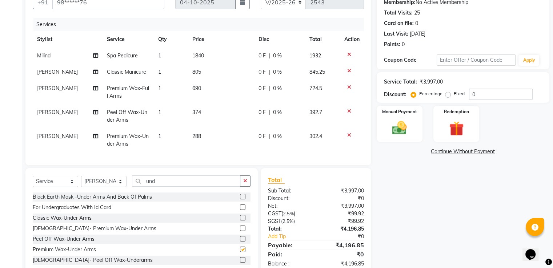
checkbox input "false"
click at [351, 111] on div at bounding box center [351, 111] width 15 height 5
click at [348, 111] on icon at bounding box center [349, 111] width 4 height 5
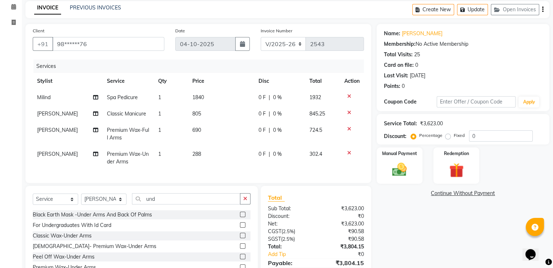
scroll to position [0, 0]
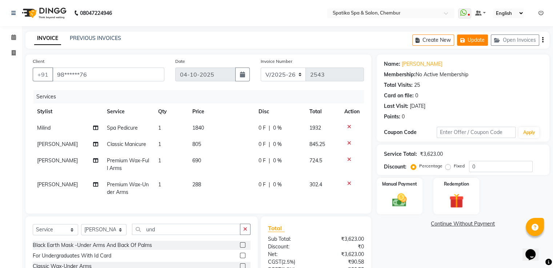
click at [473, 37] on button "Update" at bounding box center [472, 40] width 31 height 11
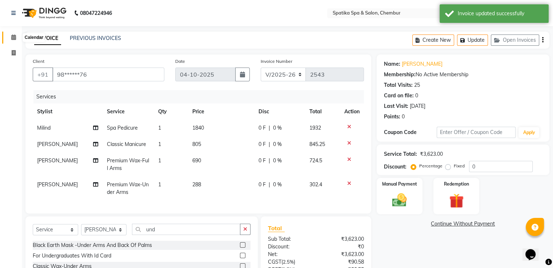
click at [17, 37] on span at bounding box center [13, 37] width 13 height 8
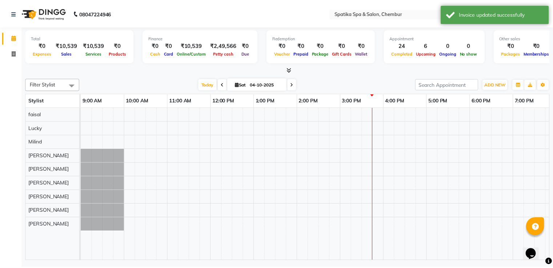
scroll to position [0, 94]
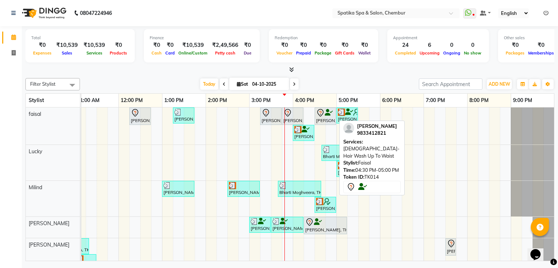
click at [323, 112] on icon at bounding box center [320, 113] width 6 height 8
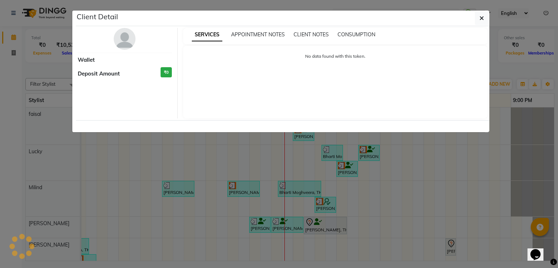
select select "7"
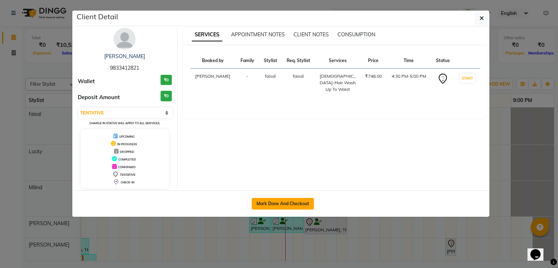
click at [278, 204] on button "Mark Done And Checkout" at bounding box center [283, 204] width 62 height 12
select select "service"
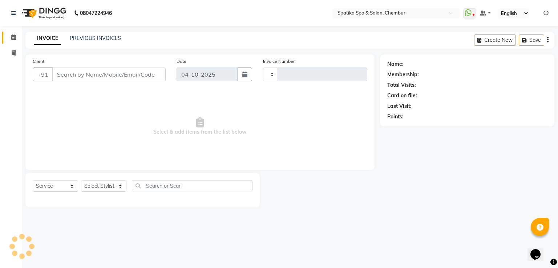
type input "2543"
select select "631"
type input "98******21"
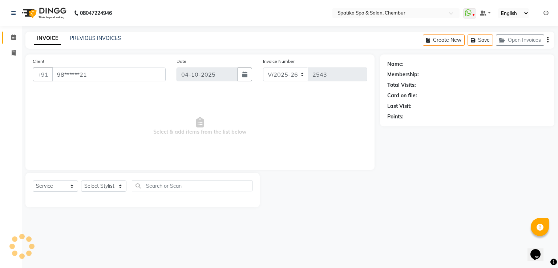
select select "9045"
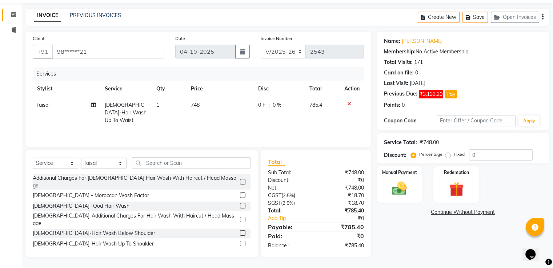
scroll to position [23, 0]
click at [181, 162] on input "text" at bounding box center [191, 162] width 119 height 11
click at [240, 231] on label at bounding box center [242, 233] width 5 height 5
click at [240, 231] on input "checkbox" at bounding box center [242, 233] width 5 height 5
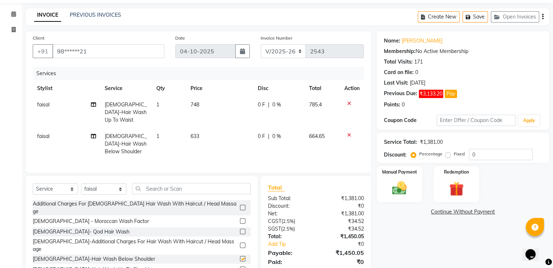
checkbox input "false"
click at [350, 104] on icon at bounding box center [349, 103] width 4 height 5
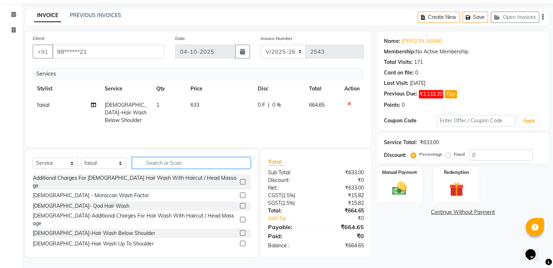
click at [155, 160] on input "text" at bounding box center [191, 162] width 119 height 11
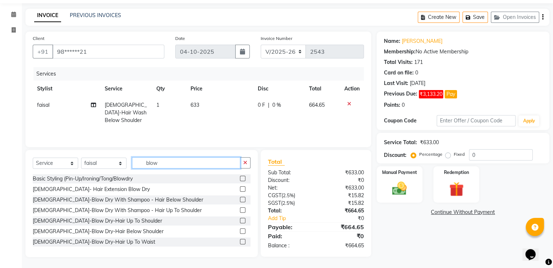
type input "blow"
click at [240, 229] on label at bounding box center [242, 231] width 5 height 5
click at [240, 229] on input "checkbox" at bounding box center [242, 231] width 5 height 5
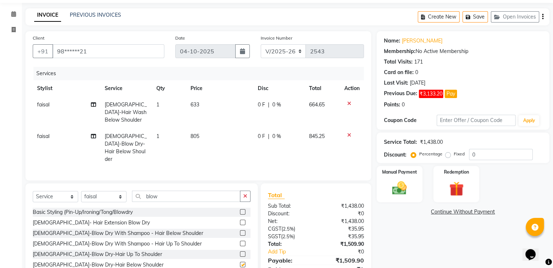
checkbox input "false"
click at [477, 156] on input "0" at bounding box center [501, 154] width 64 height 11
type input "2"
click at [396, 191] on img at bounding box center [399, 188] width 24 height 17
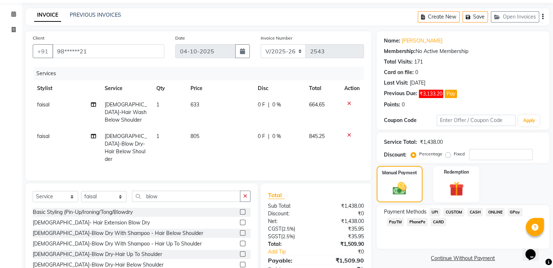
click at [431, 221] on span "CARD" at bounding box center [439, 222] width 16 height 8
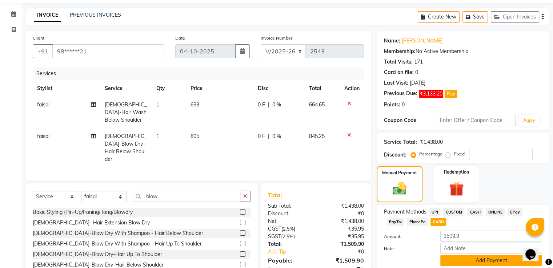
click at [457, 259] on button "Add Payment" at bounding box center [491, 260] width 102 height 11
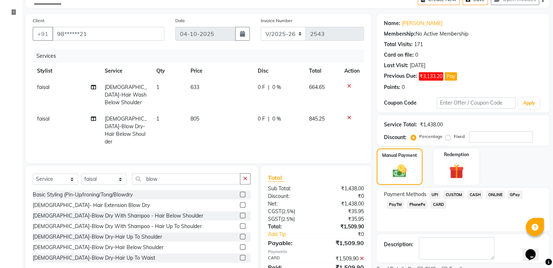
scroll to position [70, 0]
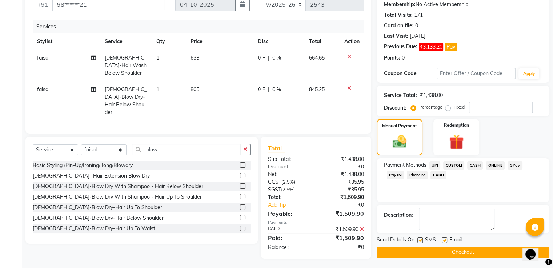
click at [458, 249] on button "Checkout" at bounding box center [463, 252] width 173 height 11
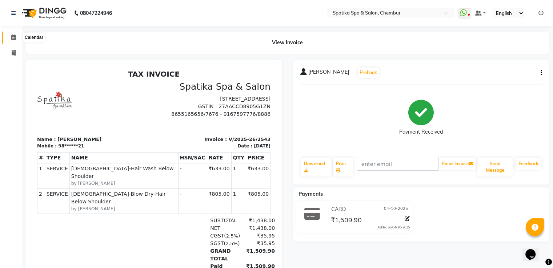
click at [13, 37] on icon at bounding box center [13, 37] width 5 height 5
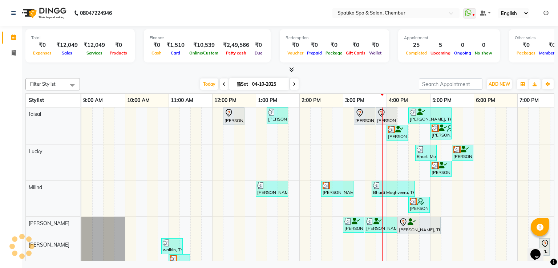
scroll to position [0, 94]
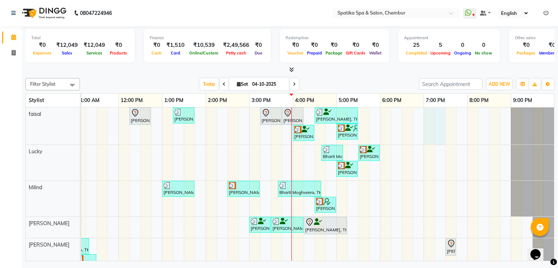
drag, startPoint x: 438, startPoint y: 112, endPoint x: 442, endPoint y: 129, distance: 17.9
click at [442, 129] on div "Puneet Gupta, TK05, 12:15 PM-12:45 PM, Female-Hair Wash Up To Waist Binal, TK08…" at bounding box center [271, 244] width 567 height 272
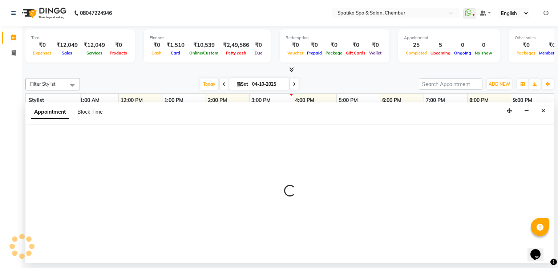
select select "9045"
select select "1140"
select select "tentative"
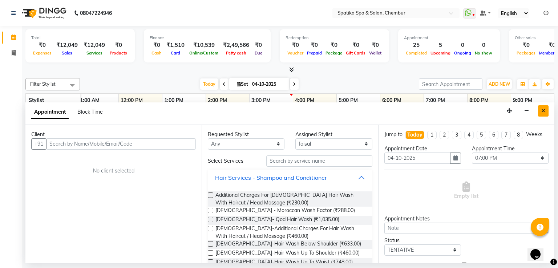
click at [543, 108] on icon "Close" at bounding box center [544, 110] width 4 height 5
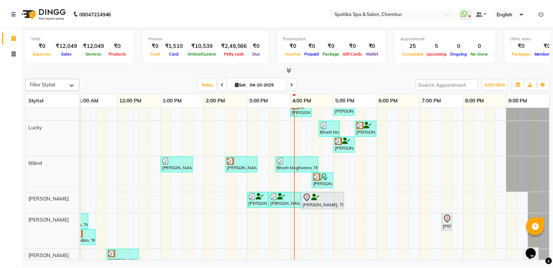
scroll to position [23, 0]
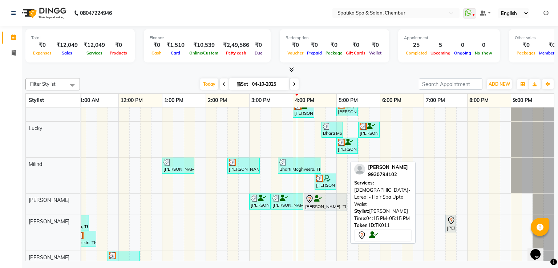
click at [336, 199] on div at bounding box center [325, 199] width 40 height 9
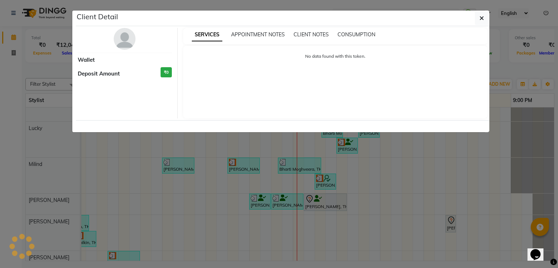
select select "7"
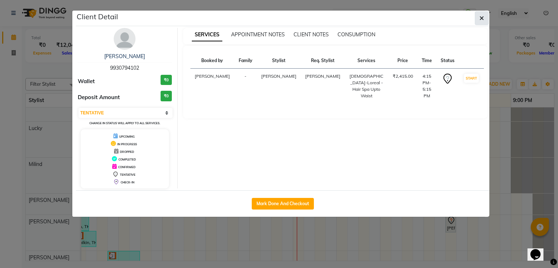
click at [481, 18] on icon "button" at bounding box center [482, 18] width 4 height 6
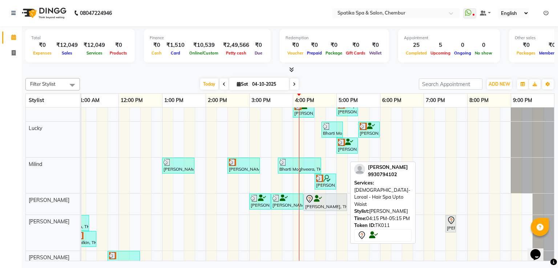
click at [321, 203] on div "[PERSON_NAME], TK11, 04:15 PM-05:15 PM, [DEMOGRAPHIC_DATA]-Loreal - Hair Spa Up…" at bounding box center [326, 202] width 42 height 15
select select "7"
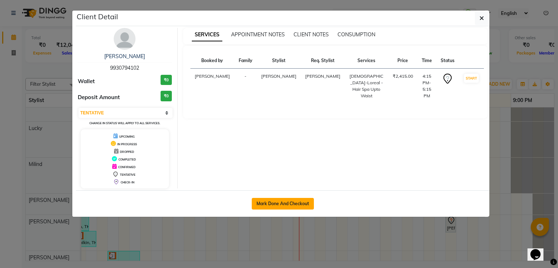
click at [301, 201] on button "Mark Done And Checkout" at bounding box center [283, 204] width 62 height 12
select select "service"
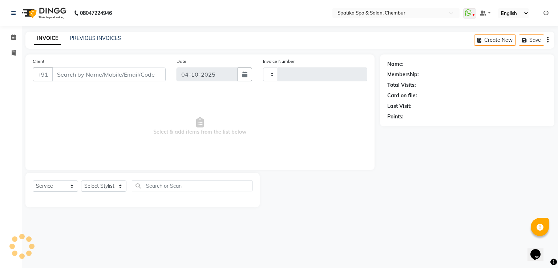
type input "2544"
select select "631"
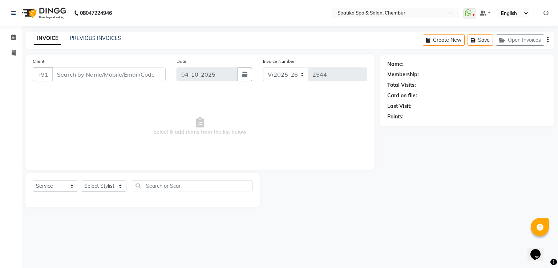
type input "99******02"
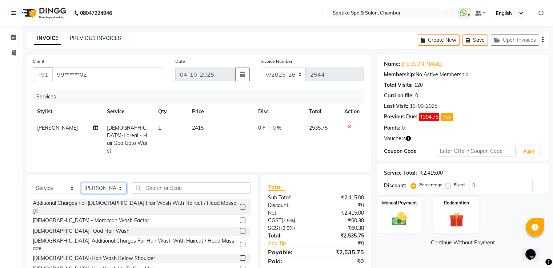
click at [123, 187] on select "Select Stylist [PERSON_NAME] [PERSON_NAME] [PERSON_NAME] [PERSON_NAME] [PERSON_…" at bounding box center [103, 188] width 45 height 11
select select "82021"
click at [81, 183] on select "Select Stylist [PERSON_NAME] [PERSON_NAME] [PERSON_NAME] [PERSON_NAME] [PERSON_…" at bounding box center [103, 188] width 45 height 11
click at [165, 183] on input "text" at bounding box center [191, 188] width 119 height 11
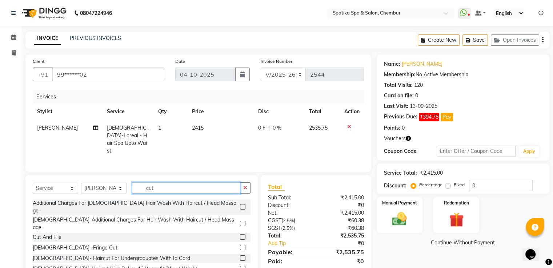
type input "cut"
click at [240, 235] on label at bounding box center [242, 237] width 5 height 5
click at [240, 235] on input "checkbox" at bounding box center [242, 237] width 5 height 5
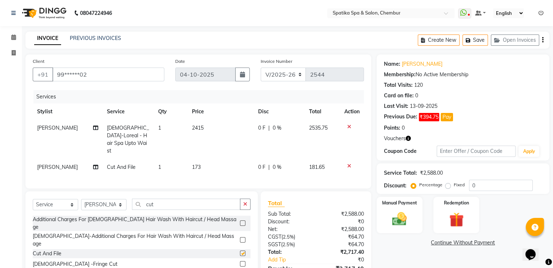
checkbox input "false"
click at [155, 201] on input "cut" at bounding box center [186, 204] width 108 height 11
type input "c"
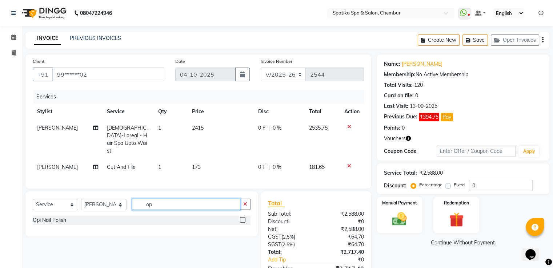
type input "op"
click at [242, 218] on label at bounding box center [242, 219] width 5 height 5
click at [242, 218] on input "checkbox" at bounding box center [242, 220] width 5 height 5
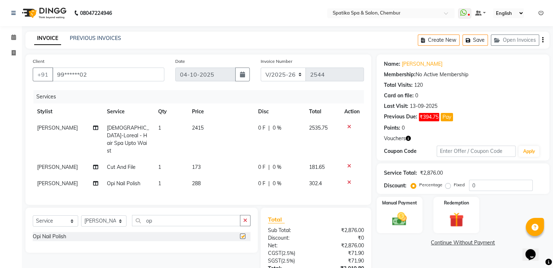
checkbox input "false"
click at [155, 220] on input "op" at bounding box center [186, 220] width 108 height 11
type input "o"
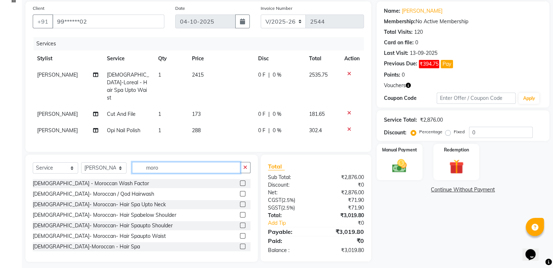
scroll to position [56, 0]
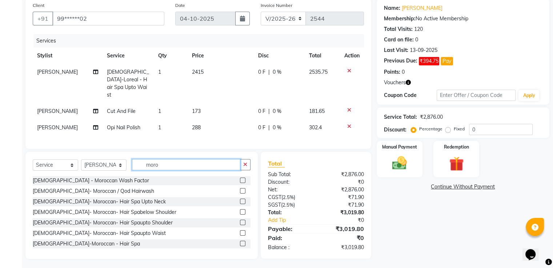
type input "moro"
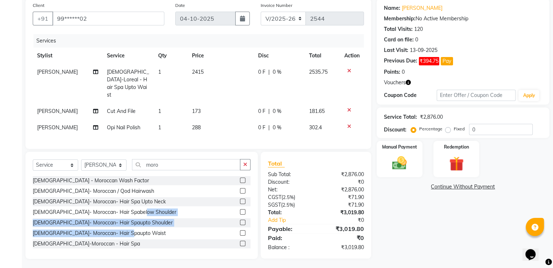
drag, startPoint x: 141, startPoint y: 231, endPoint x: 145, endPoint y: 212, distance: 19.5
click at [145, 212] on div "Female - Moroccan Wash Factor Male- Moroccan / Qod Hairwash Female- Moroccan- H…" at bounding box center [142, 212] width 218 height 73
click at [158, 215] on div "Female - Moroccan Wash Factor Male- Moroccan / Qod Hairwash Female- Moroccan- H…" at bounding box center [142, 212] width 218 height 73
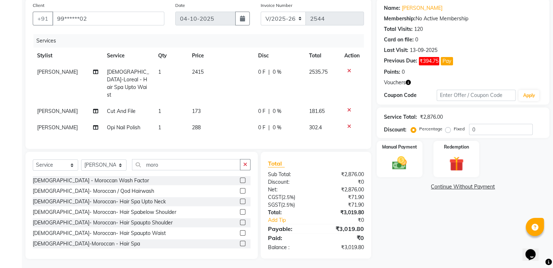
click at [240, 231] on label at bounding box center [242, 233] width 5 height 5
click at [240, 231] on input "checkbox" at bounding box center [242, 233] width 5 height 5
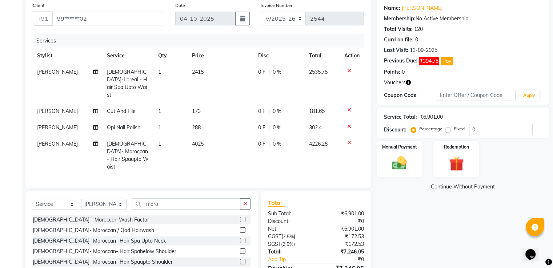
checkbox input "false"
click at [349, 70] on icon at bounding box center [349, 70] width 4 height 5
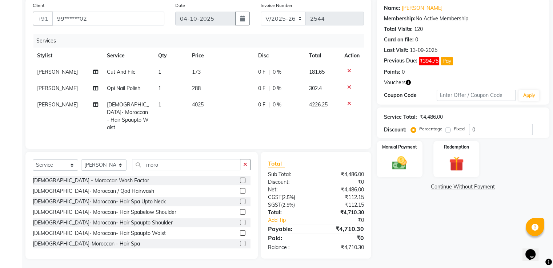
click at [161, 87] on td "1" at bounding box center [171, 88] width 34 height 16
select select "82021"
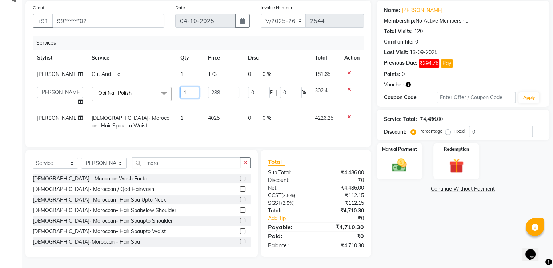
click at [180, 96] on input "1" at bounding box center [189, 92] width 19 height 11
type input "2"
click at [176, 71] on td "1" at bounding box center [190, 74] width 28 height 16
select select "82021"
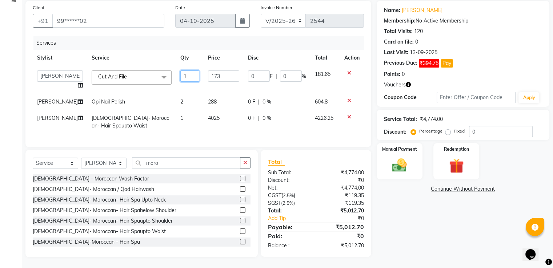
click at [180, 75] on input "1" at bounding box center [189, 76] width 19 height 11
type input "2"
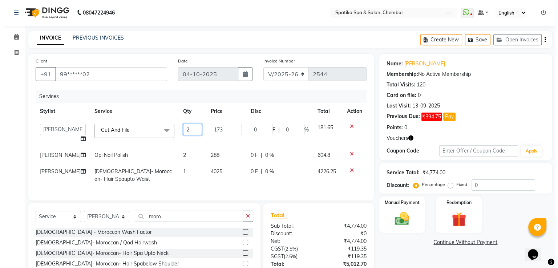
scroll to position [0, 0]
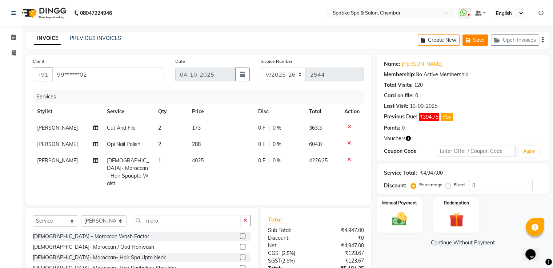
click at [481, 37] on button "Save" at bounding box center [474, 40] width 25 height 11
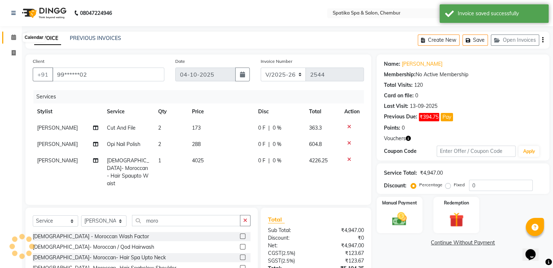
click at [14, 35] on icon at bounding box center [13, 37] width 5 height 5
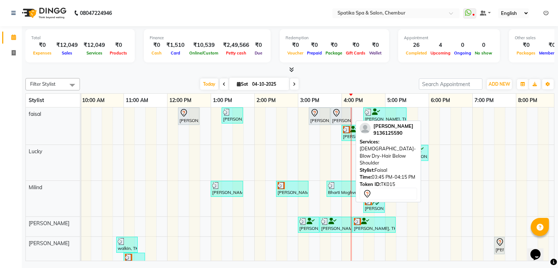
click at [343, 112] on div at bounding box center [341, 113] width 19 height 9
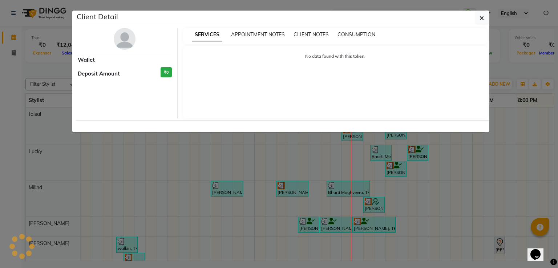
select select "7"
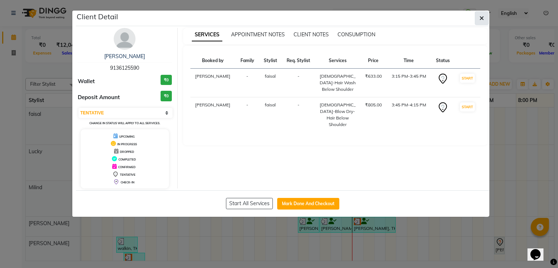
click at [485, 14] on button "button" at bounding box center [482, 18] width 14 height 14
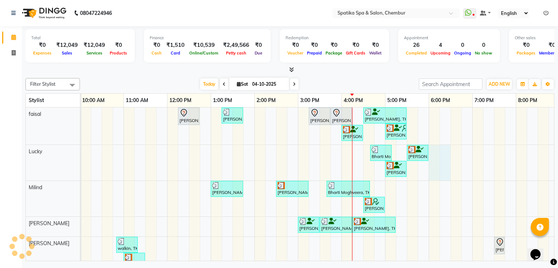
drag, startPoint x: 444, startPoint y: 130, endPoint x: 441, endPoint y: 136, distance: 6.5
click at [441, 136] on tr at bounding box center [319, 243] width 567 height 271
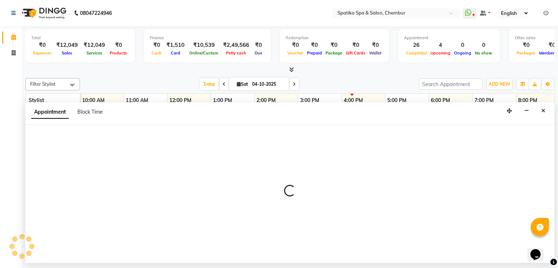
select select "9046"
select select "tentative"
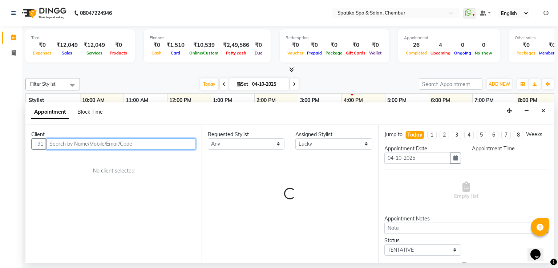
select select "1080"
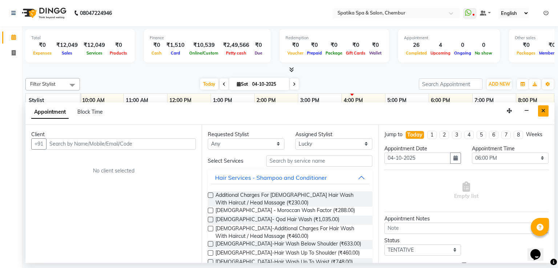
click at [541, 109] on button "Close" at bounding box center [543, 110] width 11 height 11
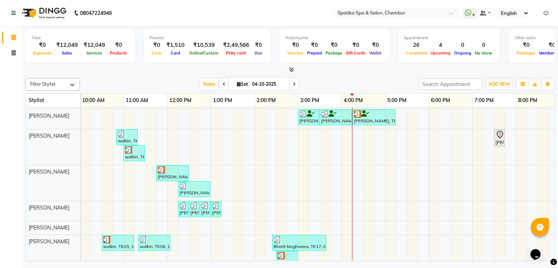
scroll to position [113, 0]
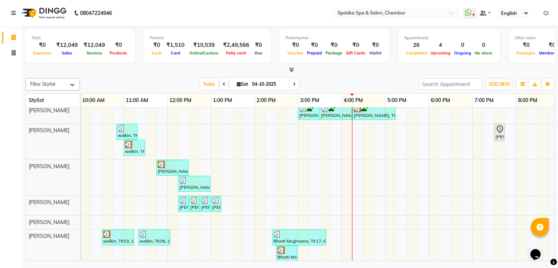
click at [415, 234] on div "Puneet Gupta, TK05, 12:15 PM-12:45 PM, Female-Hair Wash Up To Waist Binal, TK08…" at bounding box center [319, 130] width 567 height 271
select select "92993"
select select "tentative"
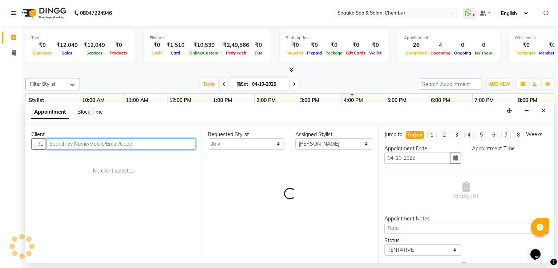
select select "1050"
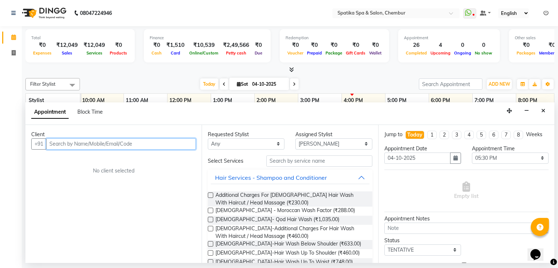
click at [176, 139] on input "text" at bounding box center [121, 144] width 150 height 11
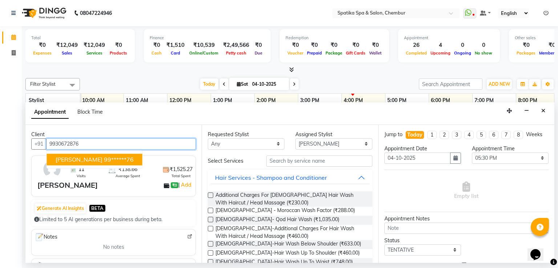
click at [129, 157] on ngb-highlight "99******76" at bounding box center [119, 159] width 30 height 7
type input "99******76"
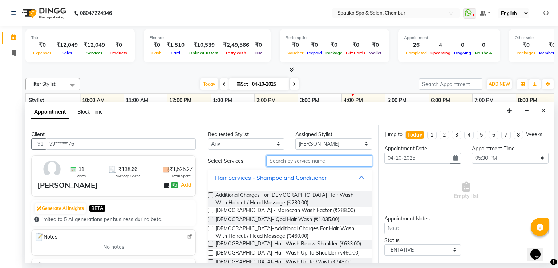
click at [300, 160] on input "text" at bounding box center [320, 161] width 106 height 11
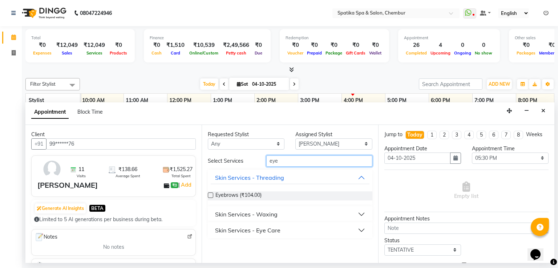
type input "eye"
click at [211, 193] on label at bounding box center [210, 195] width 5 height 5
click at [211, 194] on input "checkbox" at bounding box center [210, 196] width 5 height 5
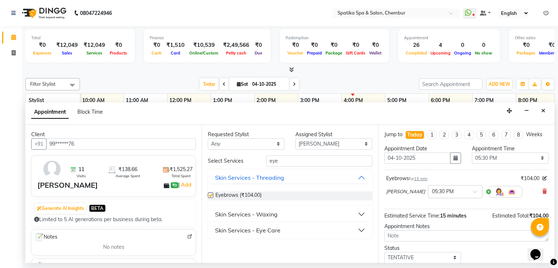
checkbox input "false"
click at [362, 141] on select "Select Ali faisal Lucky Madhu Gupta Milind Sarita Fernandes Seema misquita shah…" at bounding box center [334, 144] width 77 height 11
select select "29950"
click at [296, 139] on select "Select Ali faisal Lucky Madhu Gupta Milind Sarita Fernandes Seema misquita shah…" at bounding box center [334, 144] width 77 height 11
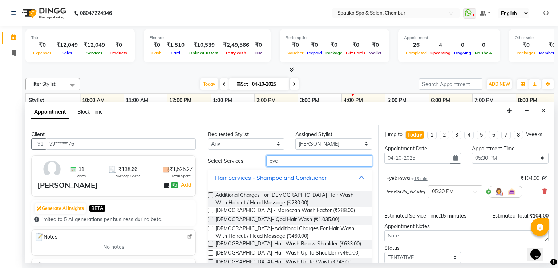
click at [276, 160] on input "eye" at bounding box center [320, 161] width 106 height 11
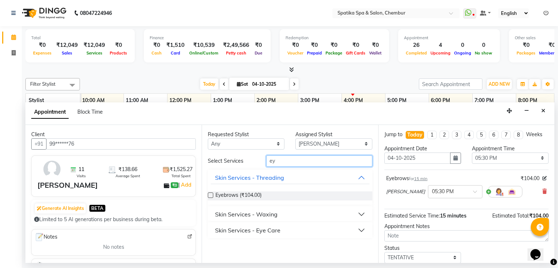
type input "e"
type input "eye"
click at [212, 195] on label at bounding box center [210, 195] width 5 height 5
click at [212, 195] on input "checkbox" at bounding box center [210, 196] width 5 height 5
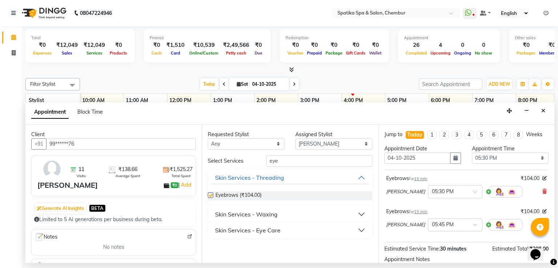
checkbox input "false"
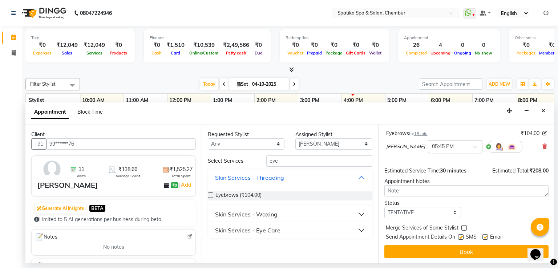
scroll to position [79, 0]
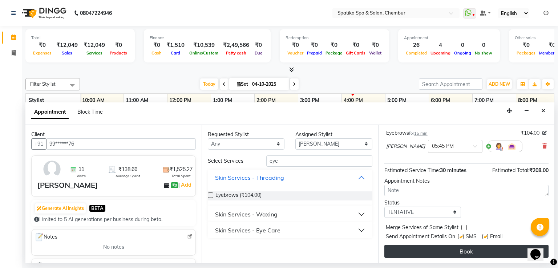
click at [448, 248] on button "Book" at bounding box center [467, 251] width 164 height 13
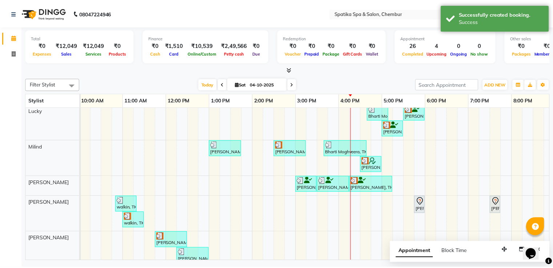
scroll to position [39, 0]
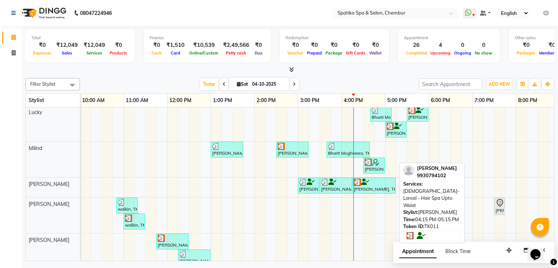
click at [371, 184] on div at bounding box center [374, 182] width 40 height 7
select select "3"
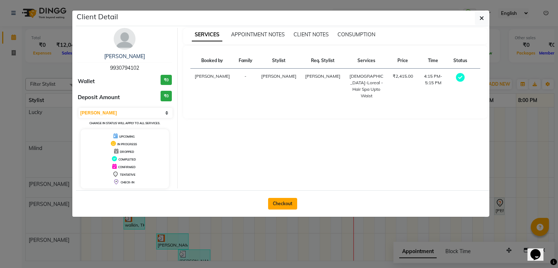
click at [279, 203] on button "Checkout" at bounding box center [282, 204] width 29 height 12
select select "631"
select select "service"
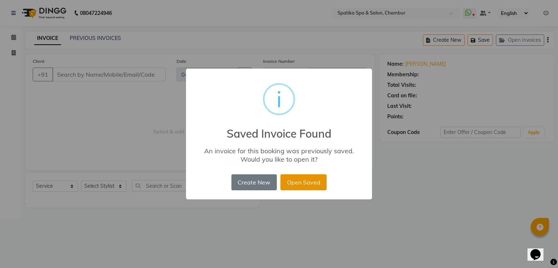
click at [306, 181] on button "Open Saved" at bounding box center [304, 183] width 46 height 16
type input "99******02"
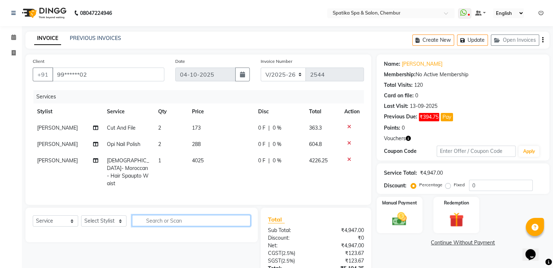
click at [190, 220] on input "text" at bounding box center [191, 220] width 119 height 11
click at [120, 218] on select "Select Stylist [PERSON_NAME] [PERSON_NAME] [PERSON_NAME] [PERSON_NAME] [PERSON_…" at bounding box center [103, 221] width 45 height 11
select select "17981"
click at [81, 216] on select "Select Stylist [PERSON_NAME] [PERSON_NAME] [PERSON_NAME] [PERSON_NAME] [PERSON_…" at bounding box center [103, 221] width 45 height 11
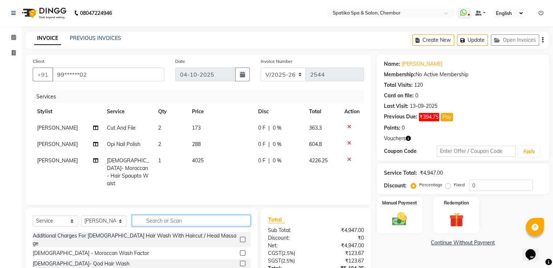
click at [170, 216] on input "text" at bounding box center [191, 220] width 119 height 11
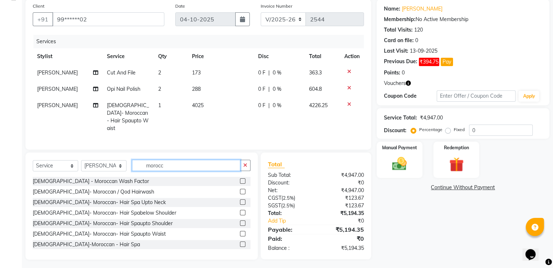
scroll to position [56, 0]
type input "morocc"
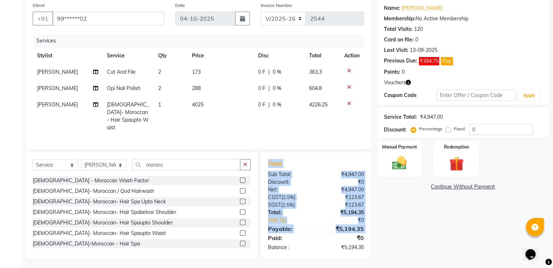
drag, startPoint x: 261, startPoint y: 236, endPoint x: 187, endPoint y: 240, distance: 74.6
click at [187, 240] on div "Select Service Product Membership Package Voucher Prepaid Gift Card Select Styl…" at bounding box center [198, 205] width 357 height 107
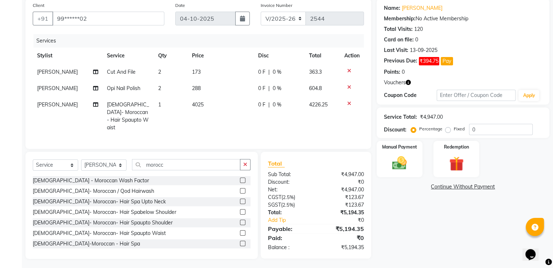
click at [266, 263] on main "INVOICE PREVIOUS INVOICES Create New Update Open Invoices Client +91 99******02…" at bounding box center [287, 123] width 531 height 295
click at [240, 220] on label at bounding box center [242, 222] width 5 height 5
click at [240, 221] on input "checkbox" at bounding box center [242, 223] width 5 height 5
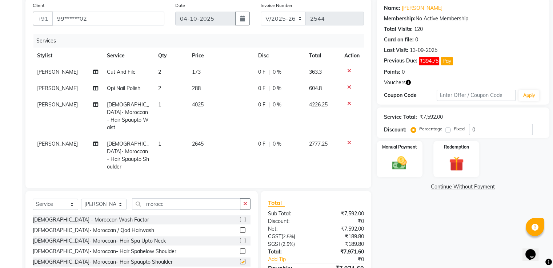
checkbox input "false"
click at [348, 102] on icon at bounding box center [349, 103] width 4 height 5
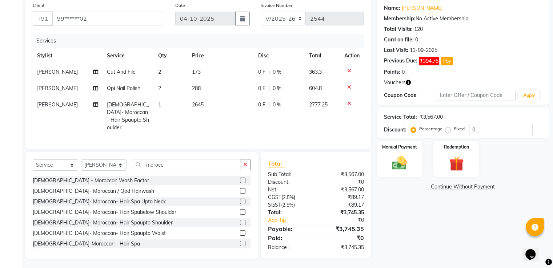
click at [240, 209] on label at bounding box center [242, 211] width 5 height 5
click at [240, 210] on input "checkbox" at bounding box center [242, 212] width 5 height 5
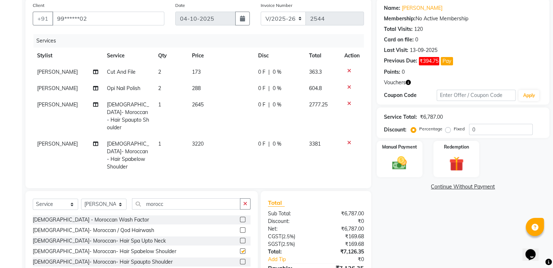
checkbox input "false"
click at [348, 101] on icon at bounding box center [349, 103] width 4 height 5
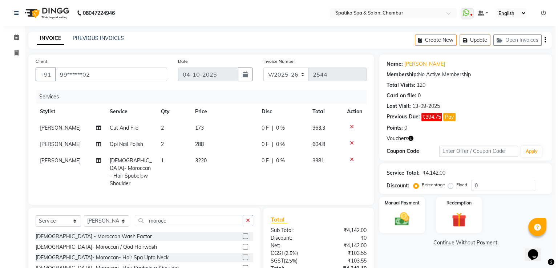
scroll to position [0, 0]
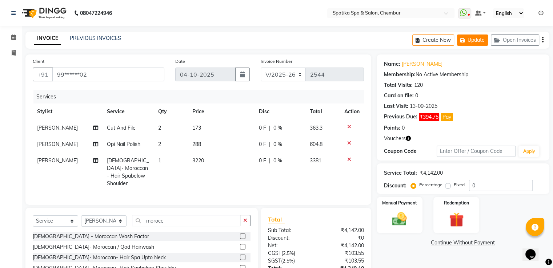
click at [476, 39] on button "Update" at bounding box center [472, 40] width 31 height 11
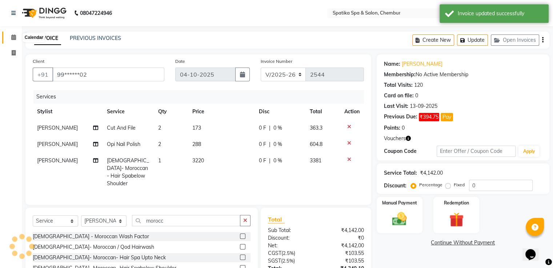
click at [13, 36] on icon at bounding box center [13, 37] width 5 height 5
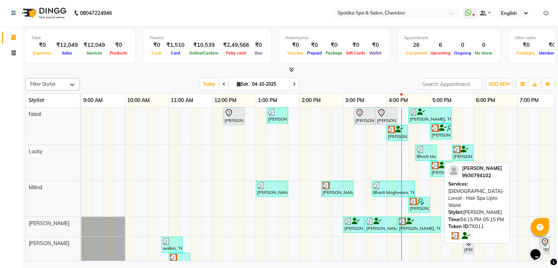
click at [418, 218] on div at bounding box center [419, 221] width 40 height 7
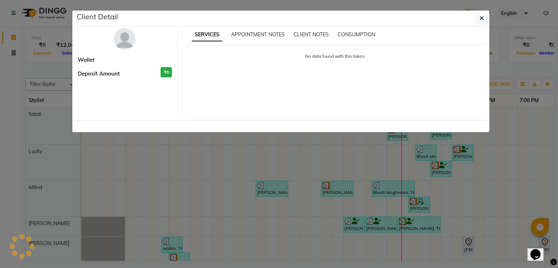
select select "3"
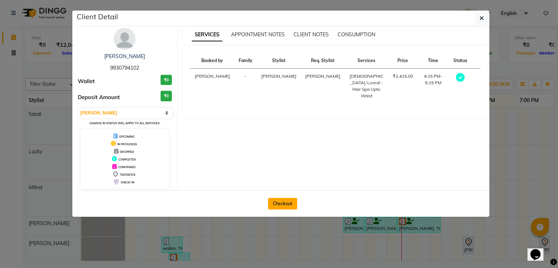
click at [285, 201] on button "Checkout" at bounding box center [282, 204] width 29 height 12
select select "631"
select select "service"
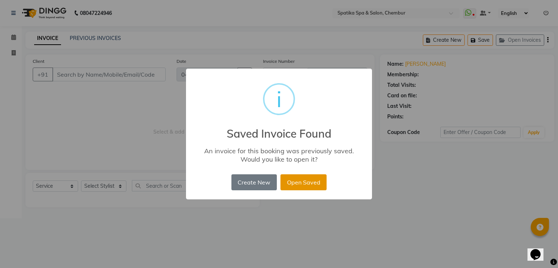
click at [301, 185] on button "Open Saved" at bounding box center [304, 183] width 46 height 16
type input "99******02"
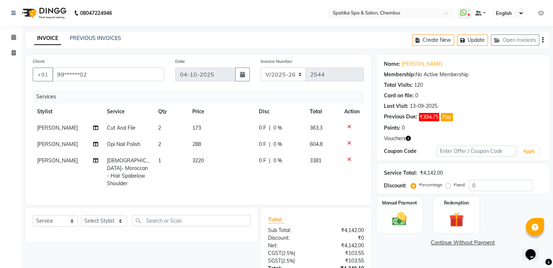
click at [137, 126] on td "Cut And File" at bounding box center [128, 128] width 51 height 16
select select "82021"
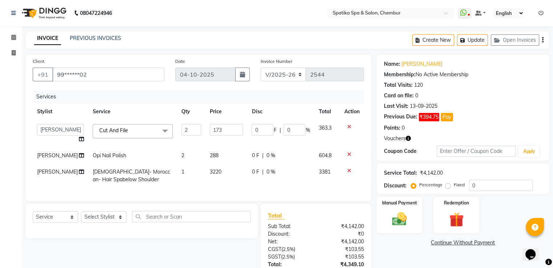
click at [117, 130] on span "Cut And File" at bounding box center [113, 130] width 29 height 7
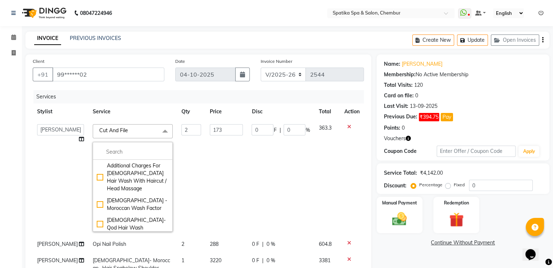
click at [114, 130] on span "Cut And File" at bounding box center [113, 130] width 29 height 7
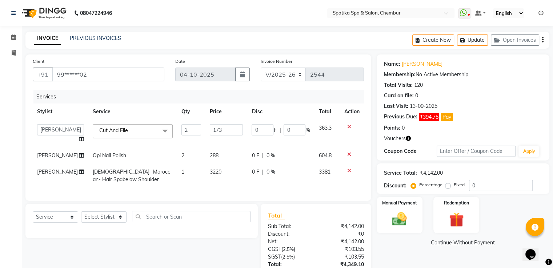
click at [135, 156] on td "Opi Nail Polish" at bounding box center [132, 156] width 89 height 16
select select "82021"
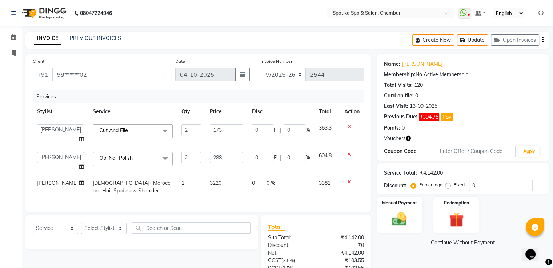
click at [158, 159] on span at bounding box center [165, 159] width 15 height 14
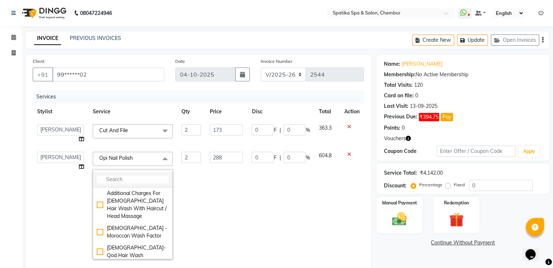
click at [122, 184] on li at bounding box center [132, 179] width 79 height 15
click at [121, 179] on input "multiselect-search" at bounding box center [133, 180] width 72 height 8
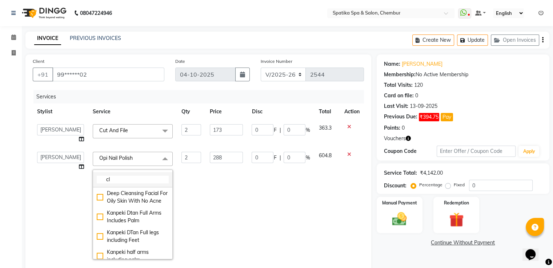
type input "c"
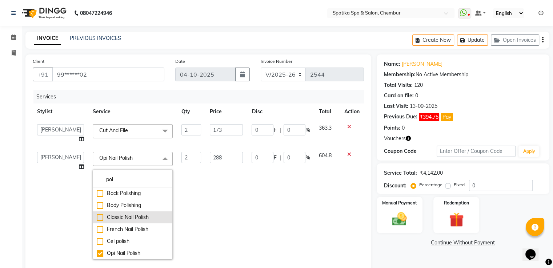
type input "pol"
click at [97, 216] on div "Classic Nail Polish" at bounding box center [133, 218] width 72 height 8
checkbox input "true"
type input "1"
type input "173"
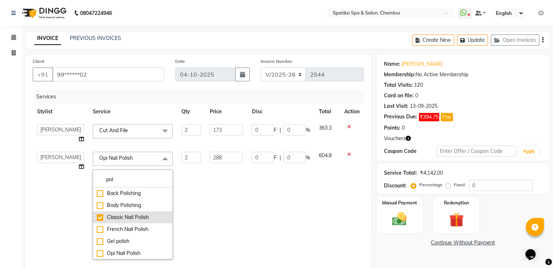
checkbox input "false"
click at [181, 155] on input "1" at bounding box center [190, 157] width 19 height 11
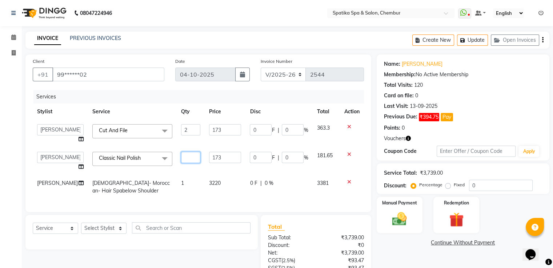
type input "2"
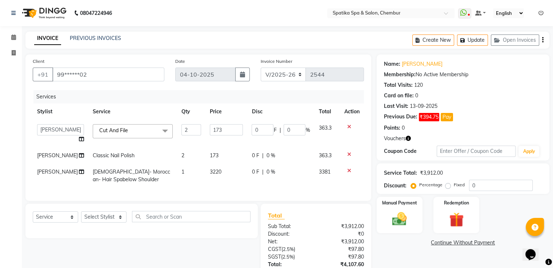
click at [349, 154] on icon at bounding box center [349, 154] width 4 height 5
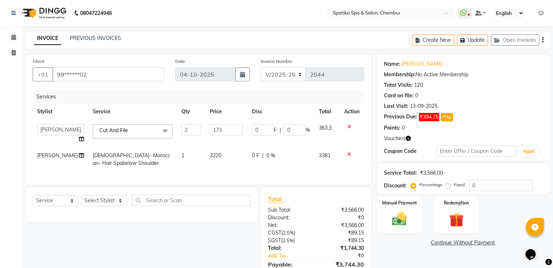
click at [348, 125] on icon at bounding box center [349, 126] width 4 height 5
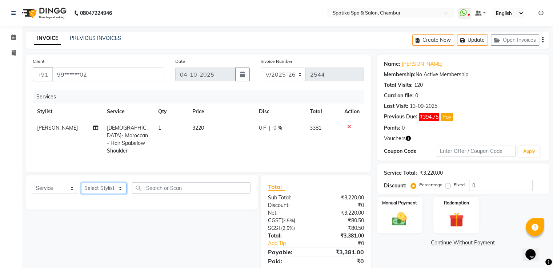
click at [116, 185] on select "Select Stylist [PERSON_NAME] [PERSON_NAME] [PERSON_NAME] [PERSON_NAME] [PERSON_…" at bounding box center [103, 188] width 45 height 11
select select "82021"
click at [81, 183] on select "Select Stylist [PERSON_NAME] [PERSON_NAME] [PERSON_NAME] [PERSON_NAME] [PERSON_…" at bounding box center [103, 188] width 45 height 11
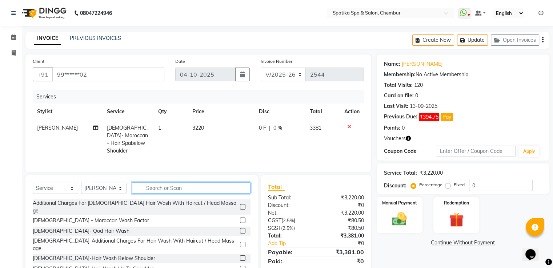
click at [148, 186] on input "text" at bounding box center [191, 188] width 119 height 11
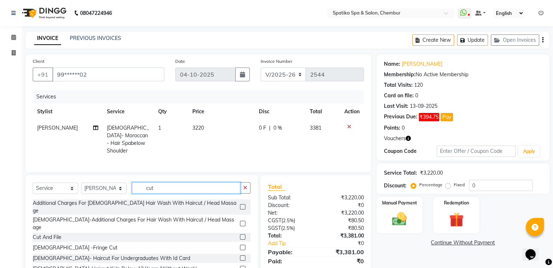
type input "cut"
click at [240, 235] on label at bounding box center [242, 237] width 5 height 5
click at [240, 235] on input "checkbox" at bounding box center [242, 237] width 5 height 5
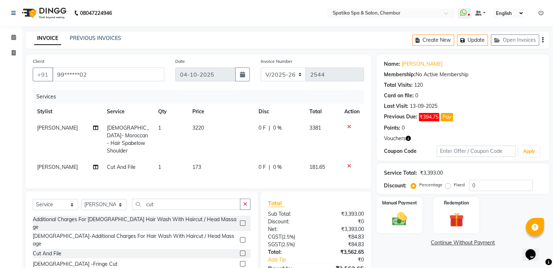
click at [240, 251] on label at bounding box center [242, 253] width 5 height 5
click at [240, 252] on input "checkbox" at bounding box center [242, 254] width 5 height 5
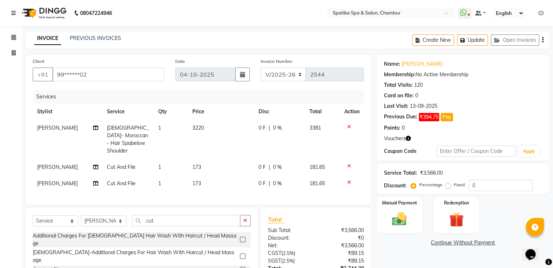
checkbox input "false"
click at [156, 216] on input "cut" at bounding box center [186, 220] width 108 height 11
type input "c"
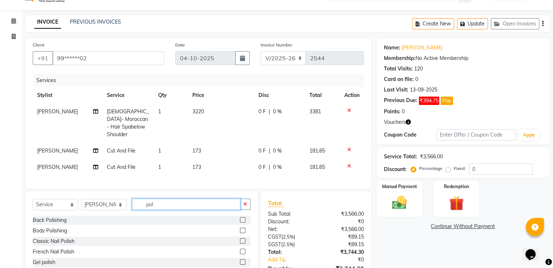
scroll to position [19, 0]
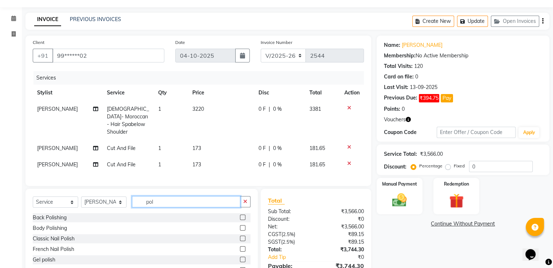
type input "pol"
click at [240, 236] on label at bounding box center [242, 238] width 5 height 5
click at [240, 237] on input "checkbox" at bounding box center [242, 239] width 5 height 5
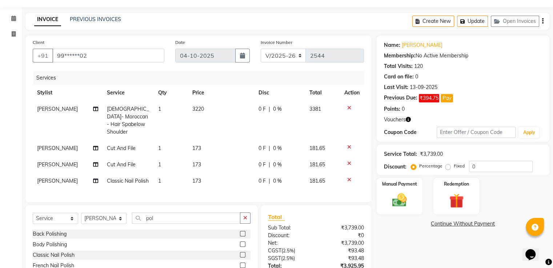
click at [240, 254] on label at bounding box center [242, 254] width 5 height 5
click at [240, 254] on input "checkbox" at bounding box center [242, 255] width 5 height 5
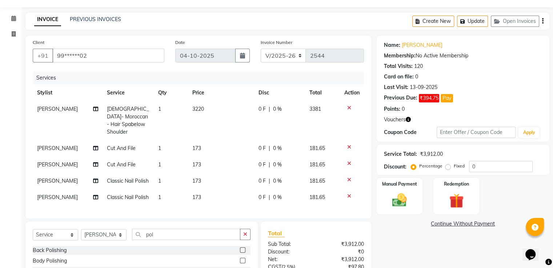
checkbox input "false"
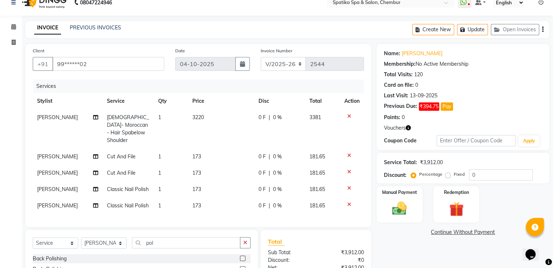
scroll to position [0, 0]
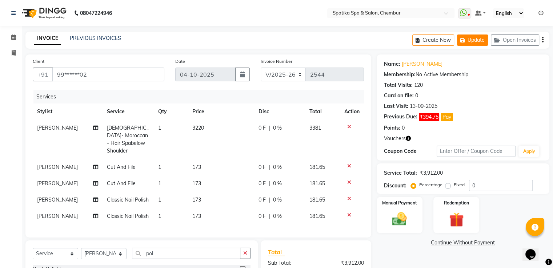
click at [474, 39] on button "Update" at bounding box center [472, 40] width 31 height 11
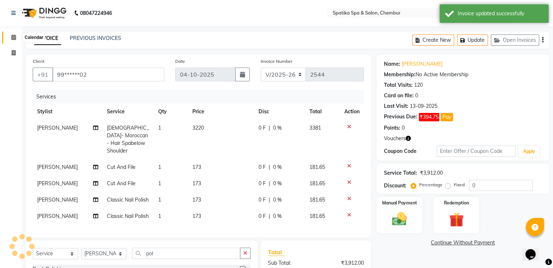
click at [15, 35] on icon at bounding box center [13, 37] width 5 height 5
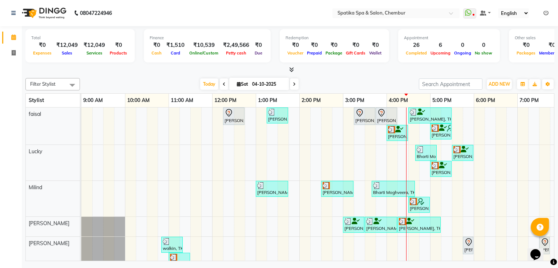
click at [346, 180] on div "Puneet Gupta, TK05, 12:15 PM-12:45 PM, Female-Hair Wash Up To Waist Binal, TK08…" at bounding box center [364, 243] width 567 height 271
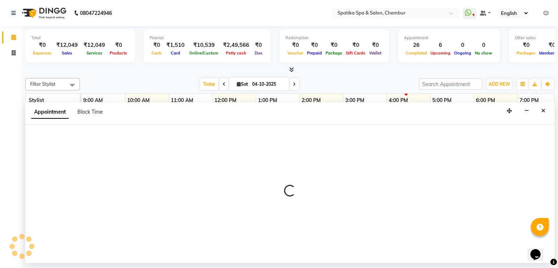
select select "9046"
select select "tentative"
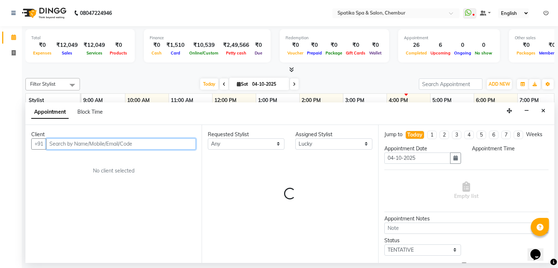
select select "900"
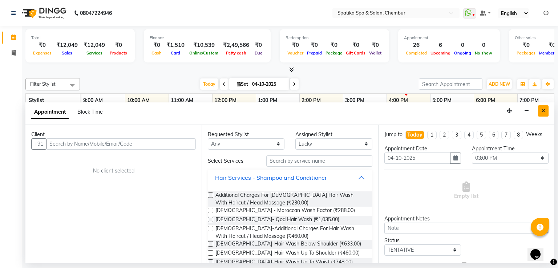
click at [547, 108] on button "Close" at bounding box center [543, 110] width 11 height 11
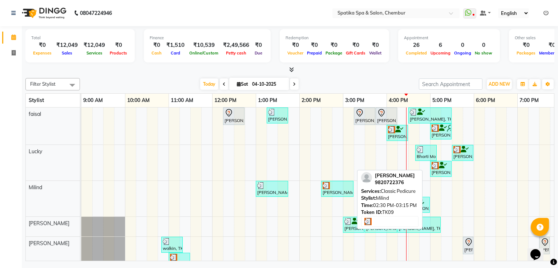
click at [340, 192] on div "[PERSON_NAME], TK09, 02:30 PM-03:15 PM, Classic Pedicure" at bounding box center [337, 189] width 31 height 14
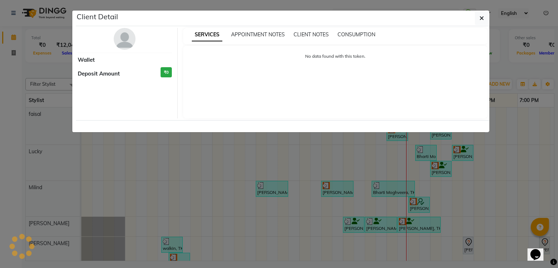
select select "3"
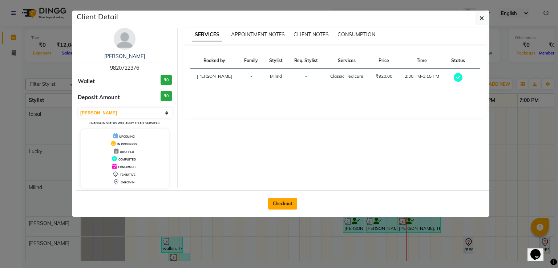
click at [287, 203] on button "Checkout" at bounding box center [282, 204] width 29 height 12
select select "service"
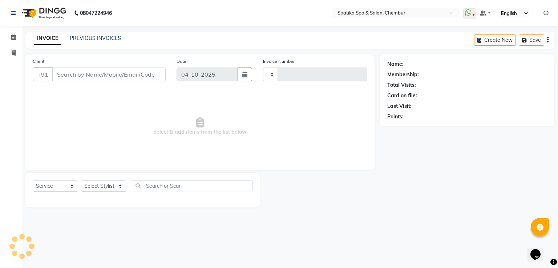
type input "2544"
select select "631"
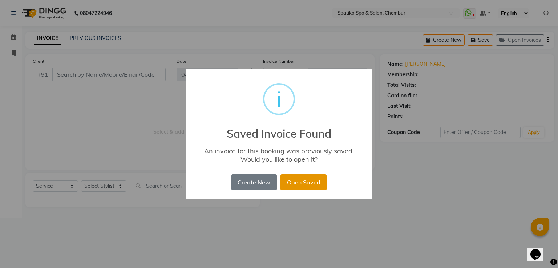
click at [304, 185] on button "Open Saved" at bounding box center [304, 183] width 46 height 16
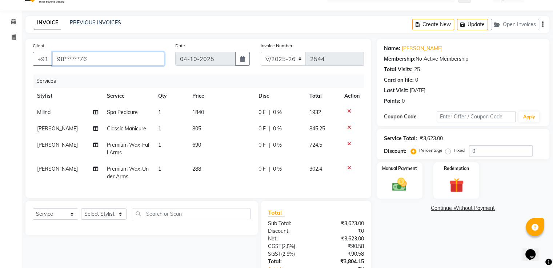
scroll to position [14, 0]
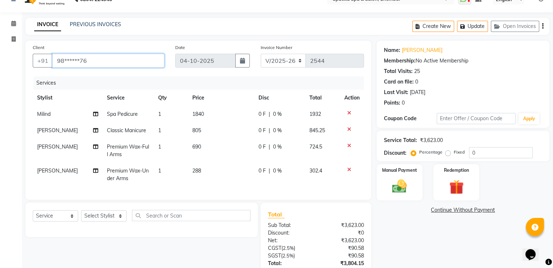
click at [98, 60] on input "98******76" at bounding box center [108, 61] width 112 height 14
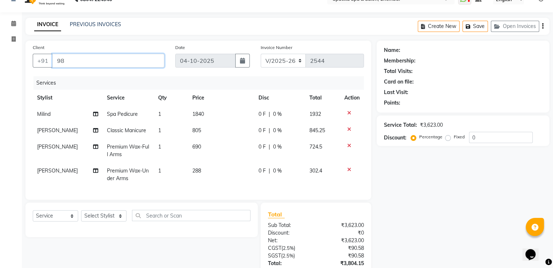
type input "9"
type input "9820130537"
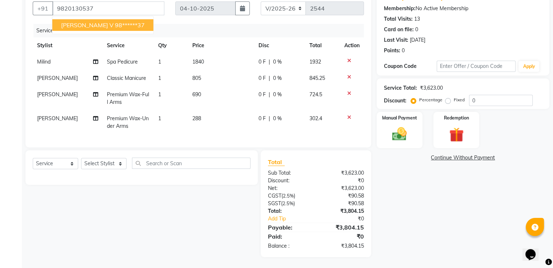
scroll to position [72, 0]
click at [400, 130] on img at bounding box center [399, 134] width 24 height 17
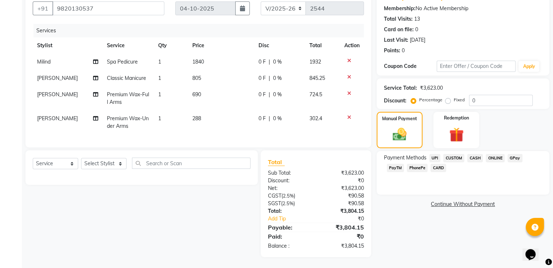
click at [510, 154] on span "GPay" at bounding box center [515, 158] width 15 height 8
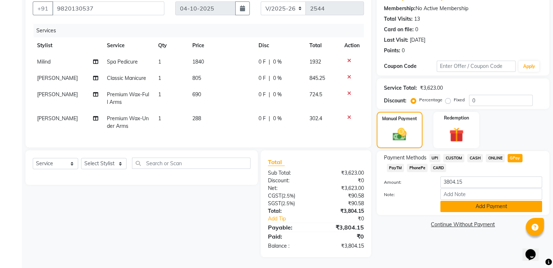
click at [476, 201] on button "Add Payment" at bounding box center [491, 206] width 102 height 11
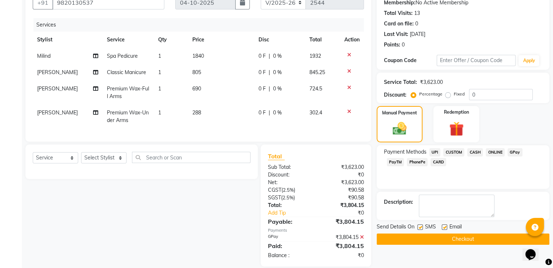
click at [451, 234] on button "Checkout" at bounding box center [463, 239] width 173 height 11
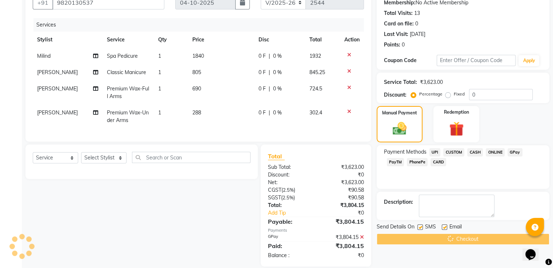
click at [467, 239] on div "Checkout" at bounding box center [463, 239] width 173 height 11
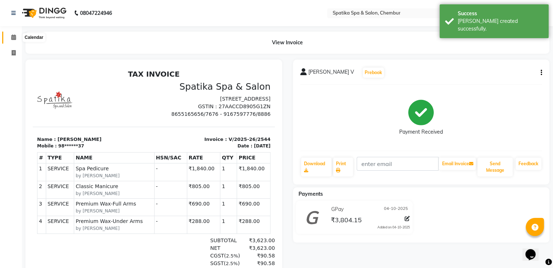
click at [13, 36] on icon at bounding box center [13, 37] width 5 height 5
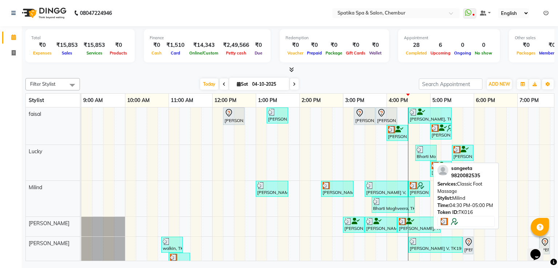
click at [417, 189] on div "[PERSON_NAME], TK16, 04:30 PM-05:00 PM, Classic Foot Massage" at bounding box center [419, 189] width 20 height 14
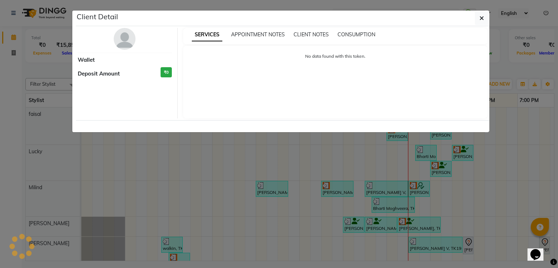
select select "3"
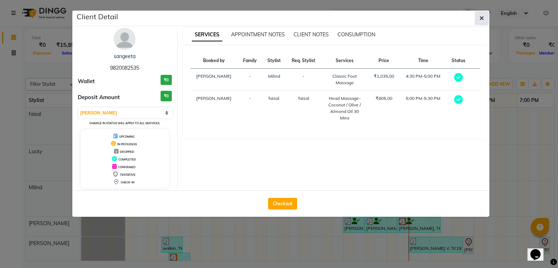
click at [484, 18] on icon "button" at bounding box center [482, 18] width 4 height 6
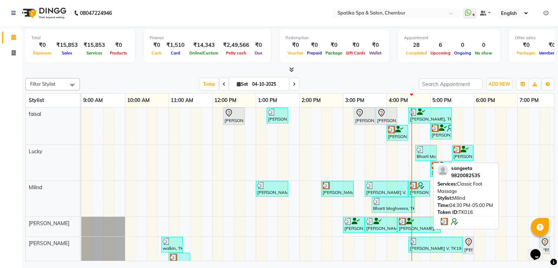
click at [428, 188] on div at bounding box center [419, 185] width 19 height 7
select select "3"
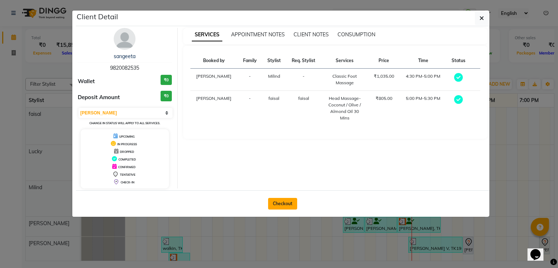
click at [292, 207] on button "Checkout" at bounding box center [282, 204] width 29 height 12
select select "service"
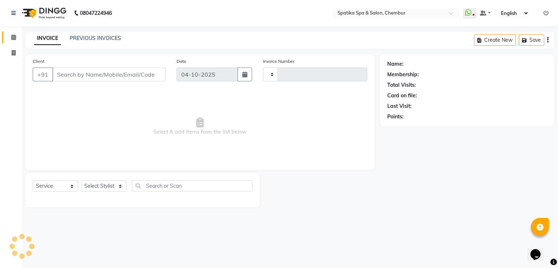
type input "2545"
select select "631"
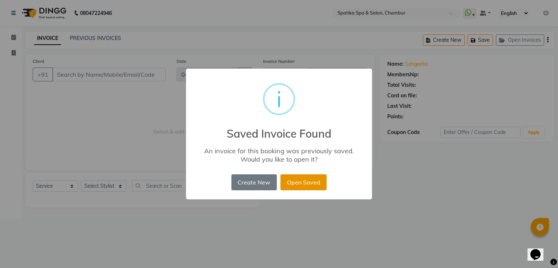
click at [303, 187] on button "Open Saved" at bounding box center [304, 183] width 46 height 16
type input "98******35"
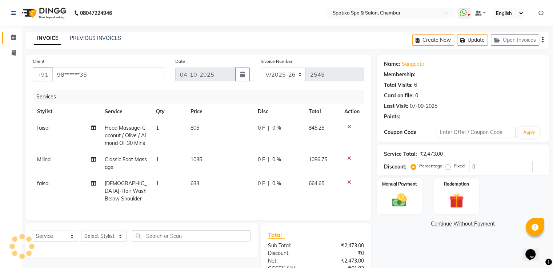
select select "1: Object"
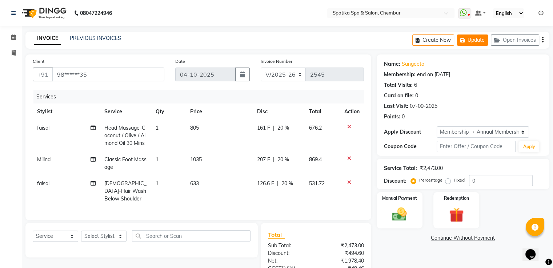
click at [477, 37] on button "Update" at bounding box center [472, 40] width 31 height 11
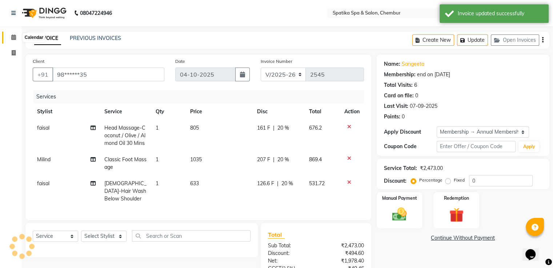
click at [12, 38] on icon at bounding box center [13, 37] width 5 height 5
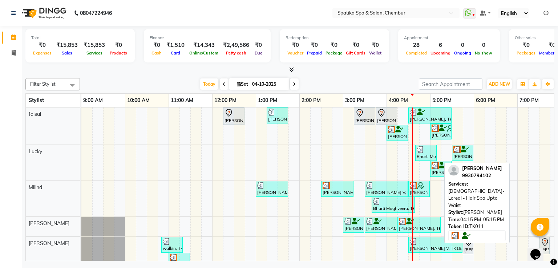
click at [414, 222] on icon at bounding box center [411, 221] width 8 height 0
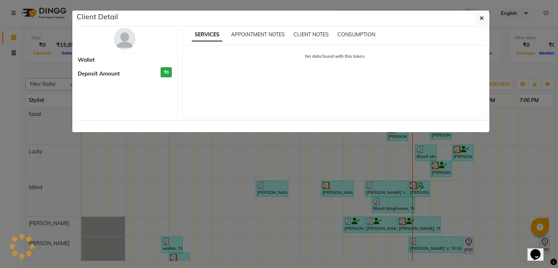
select select "3"
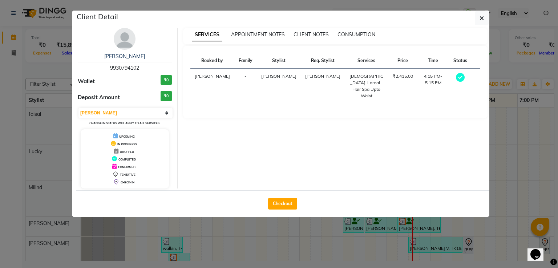
drag, startPoint x: 432, startPoint y: 170, endPoint x: 487, endPoint y: 131, distance: 67.4
click at [487, 131] on div "SERVICES APPOINTMENT NOTES CLIENT NOTES CONSUMPTION Booked by Family Stylist Re…" at bounding box center [336, 108] width 316 height 161
click at [482, 17] on icon "button" at bounding box center [482, 18] width 4 height 6
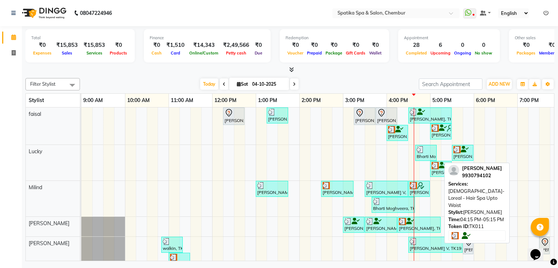
click at [427, 223] on div at bounding box center [419, 221] width 40 height 7
select select "3"
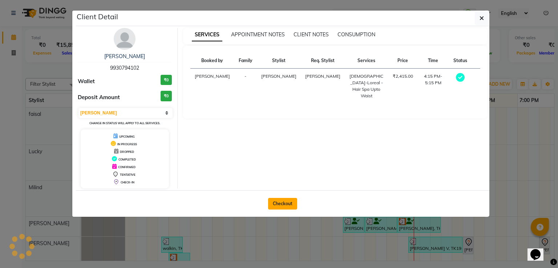
click at [291, 199] on button "Checkout" at bounding box center [282, 204] width 29 height 12
select select "631"
select select "service"
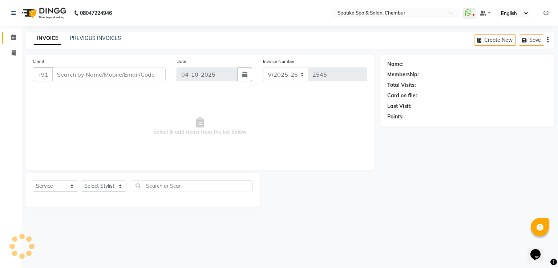
type input "99******02"
select select "17981"
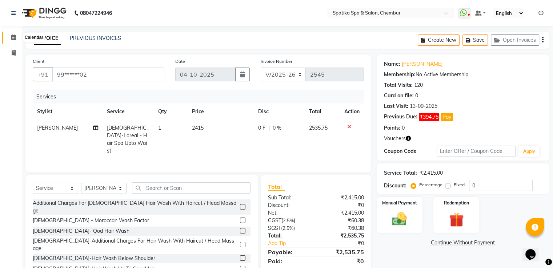
click at [13, 36] on icon at bounding box center [13, 37] width 5 height 5
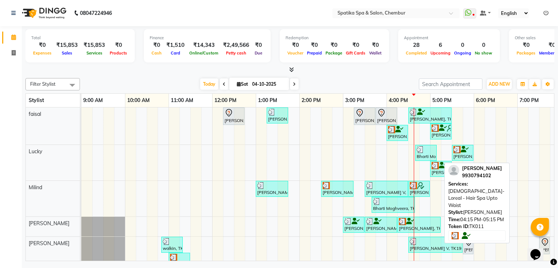
click at [420, 224] on div at bounding box center [419, 221] width 40 height 7
select select "3"
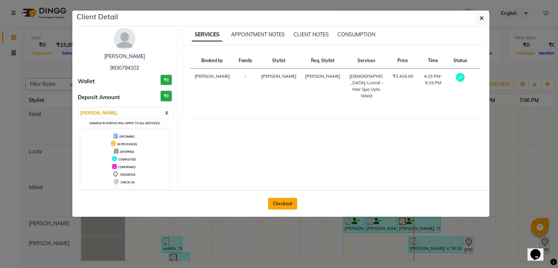
click at [280, 198] on button "Checkout" at bounding box center [282, 204] width 29 height 12
select select "631"
select select "service"
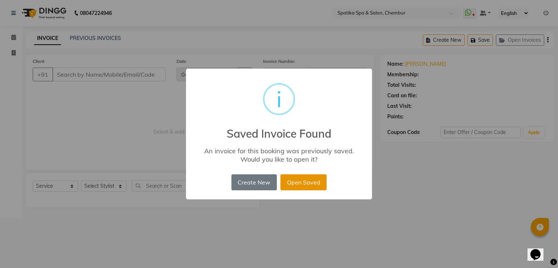
click at [292, 186] on button "Open Saved" at bounding box center [304, 183] width 46 height 16
type input "99******02"
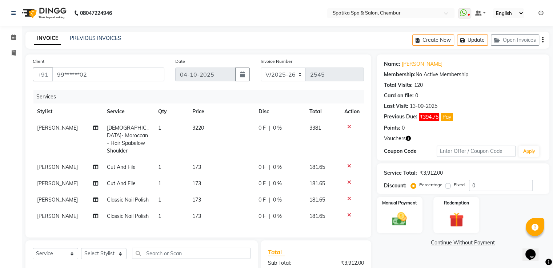
click at [347, 164] on icon at bounding box center [349, 166] width 4 height 5
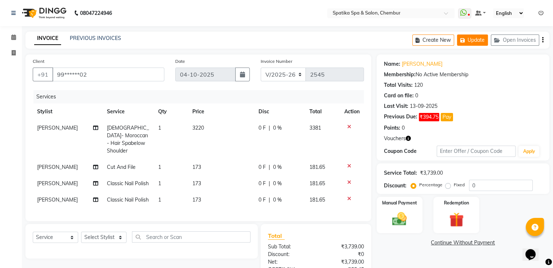
click at [475, 40] on button "Update" at bounding box center [472, 40] width 31 height 11
click at [474, 44] on button "Update" at bounding box center [472, 40] width 31 height 11
click at [15, 37] on icon at bounding box center [13, 37] width 5 height 5
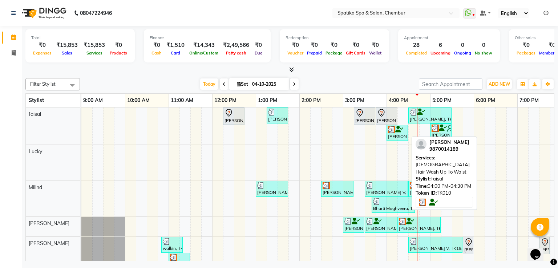
click at [396, 132] on div "[PERSON_NAME], TK10, 04:00 PM-04:30 PM, [DEMOGRAPHIC_DATA]-Hair Wash Up To Waist" at bounding box center [398, 133] width 20 height 14
select select "3"
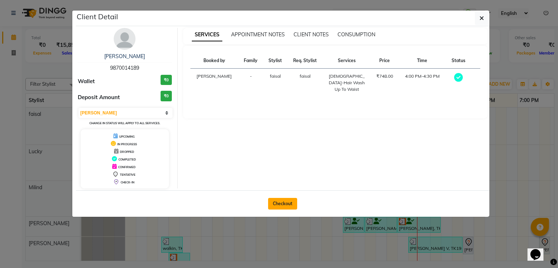
click at [287, 200] on button "Checkout" at bounding box center [282, 204] width 29 height 12
select select "service"
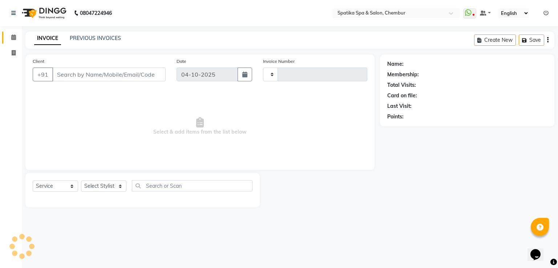
type input "2545"
select select "631"
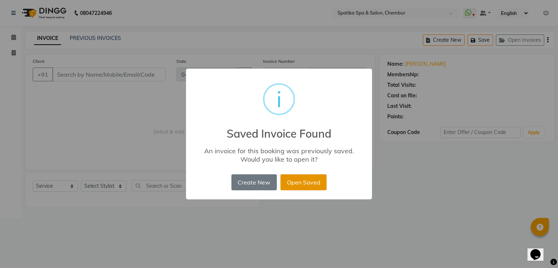
click at [316, 180] on button "Open Saved" at bounding box center [304, 183] width 46 height 16
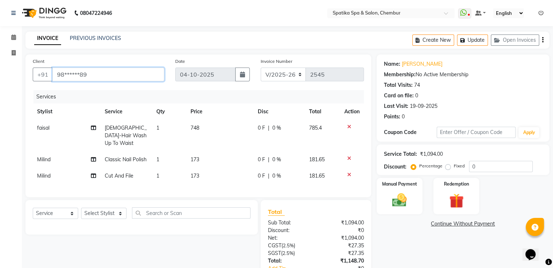
click at [88, 72] on input "98******89" at bounding box center [108, 75] width 112 height 14
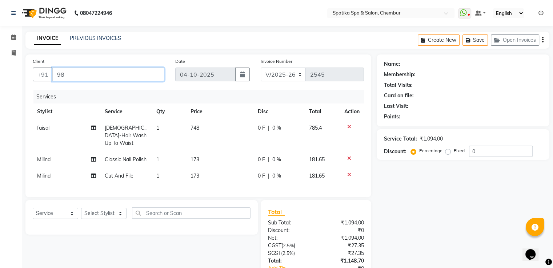
type input "9"
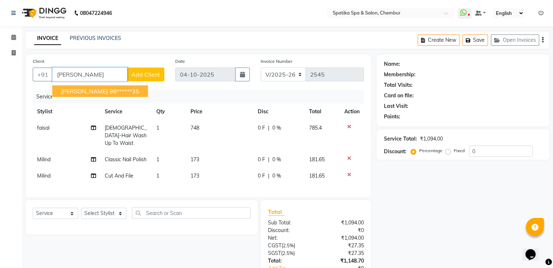
click at [88, 91] on span "[PERSON_NAME]" at bounding box center [84, 91] width 47 height 7
type input "98******35"
select select "1: Object"
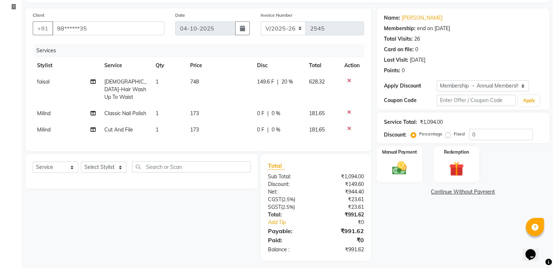
scroll to position [48, 0]
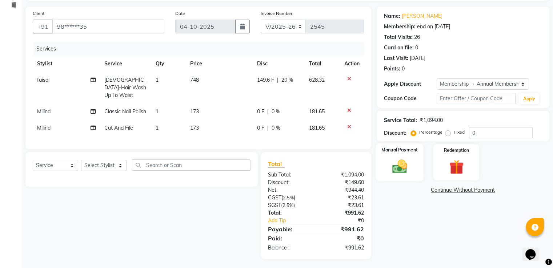
click at [395, 158] on img at bounding box center [399, 166] width 24 height 17
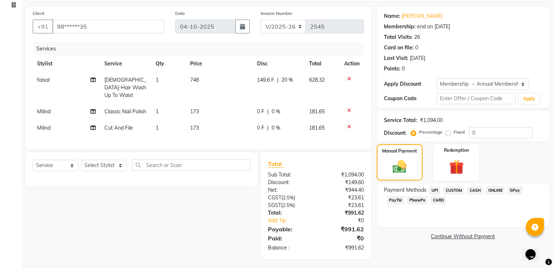
click at [473, 187] on span "CASH" at bounding box center [475, 191] width 16 height 8
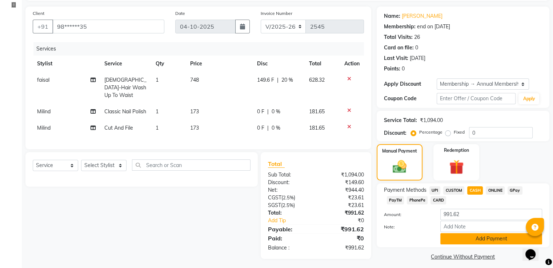
click at [487, 240] on button "Add Payment" at bounding box center [491, 238] width 102 height 11
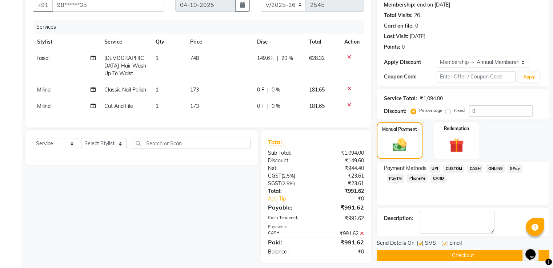
scroll to position [74, 0]
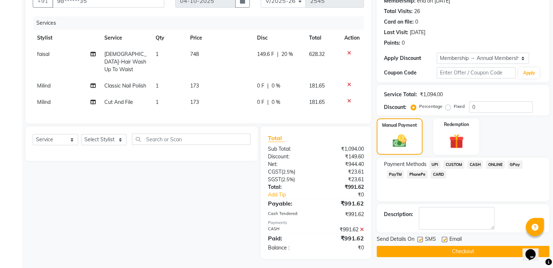
click at [465, 248] on button "Checkout" at bounding box center [463, 251] width 173 height 11
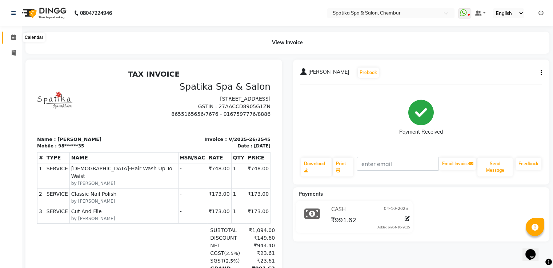
click at [13, 36] on icon at bounding box center [13, 37] width 5 height 5
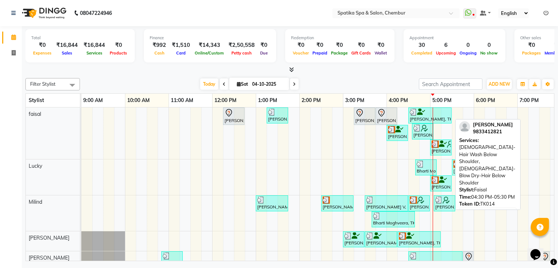
click at [419, 117] on div "[PERSON_NAME], TK14, 04:30 PM-05:30 PM, [DEMOGRAPHIC_DATA]-Hair Wash Below Shou…" at bounding box center [430, 116] width 42 height 14
select select "3"
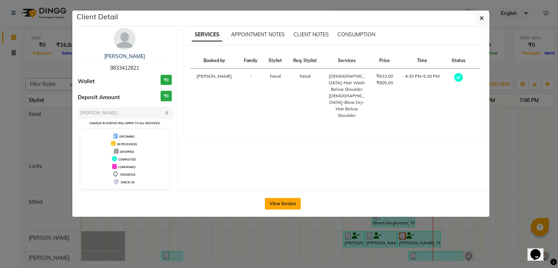
click at [279, 198] on button "View Invoice" at bounding box center [283, 204] width 36 height 12
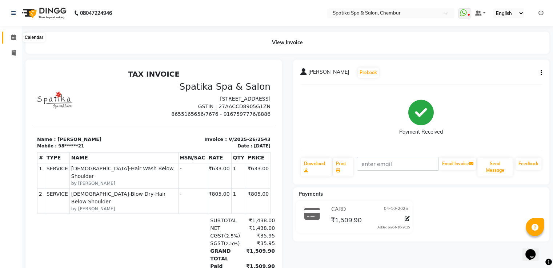
click at [11, 39] on icon at bounding box center [13, 37] width 5 height 5
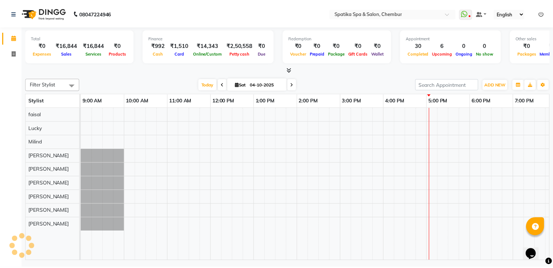
scroll to position [0, 94]
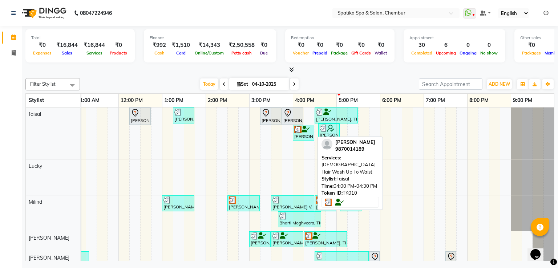
click at [304, 129] on icon at bounding box center [306, 129] width 8 height 0
select select "3"
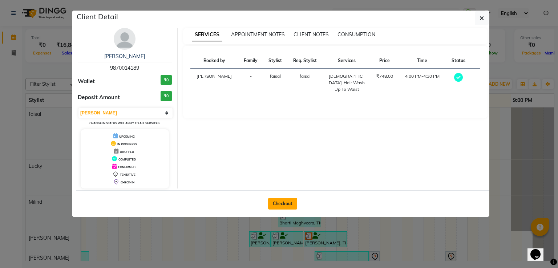
click at [283, 202] on button "Checkout" at bounding box center [282, 204] width 29 height 12
select select "service"
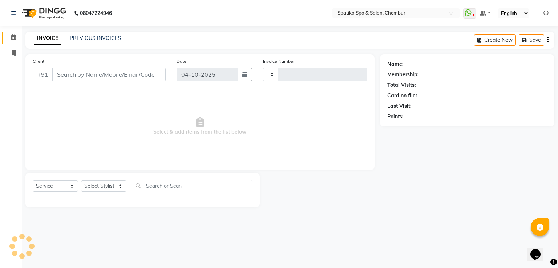
type input "2546"
select select "631"
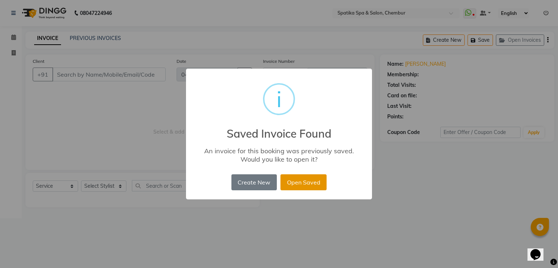
click at [295, 181] on button "Open Saved" at bounding box center [304, 183] width 46 height 16
type input "98******89"
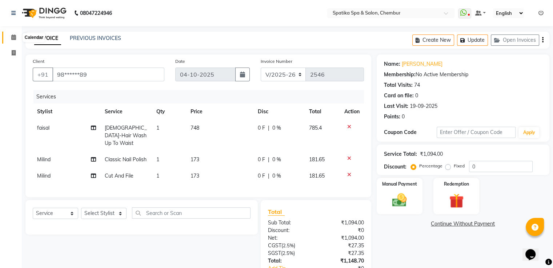
click at [15, 35] on icon at bounding box center [13, 37] width 5 height 5
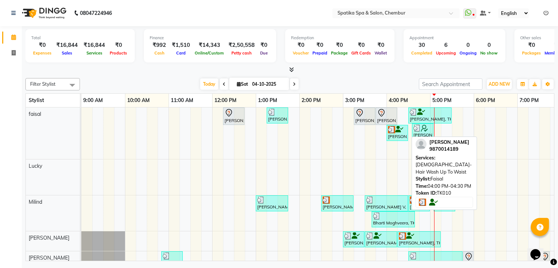
click at [401, 133] on div "[PERSON_NAME], TK10, 04:00 PM-04:30 PM, [DEMOGRAPHIC_DATA]-Hair Wash Up To Waist" at bounding box center [398, 133] width 20 height 14
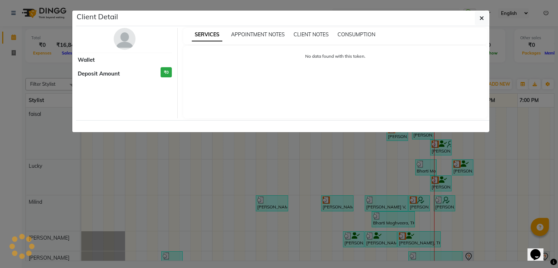
select select "3"
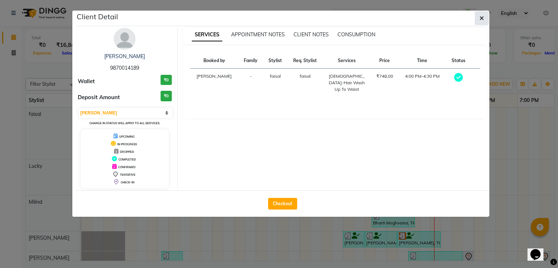
click at [481, 15] on icon "button" at bounding box center [482, 18] width 4 height 6
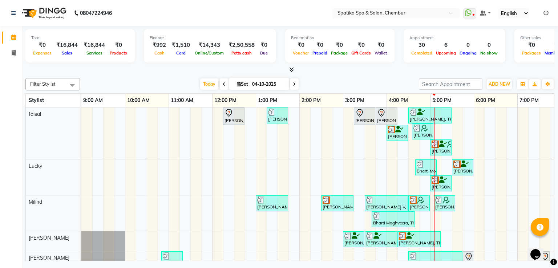
click at [481, 15] on span at bounding box center [483, 13] width 7 height 5
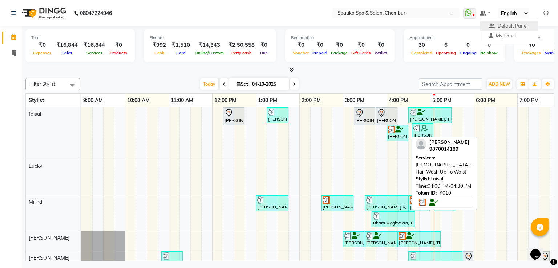
click at [394, 131] on img at bounding box center [391, 129] width 7 height 7
select select "3"
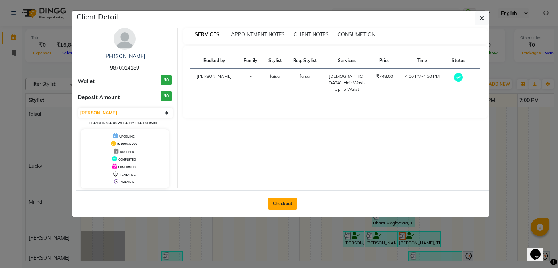
click at [291, 203] on button "Checkout" at bounding box center [282, 204] width 29 height 12
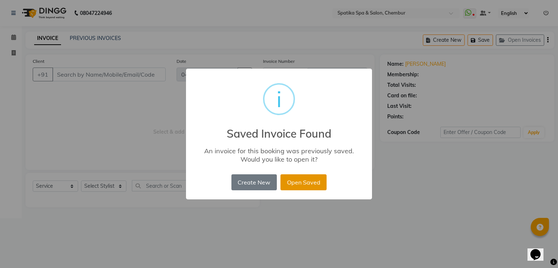
click at [304, 182] on button "Open Saved" at bounding box center [304, 183] width 46 height 16
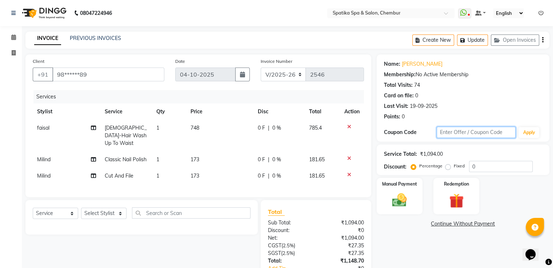
click at [457, 131] on input "text" at bounding box center [476, 132] width 79 height 11
click at [476, 166] on input "0" at bounding box center [501, 166] width 64 height 11
click at [407, 195] on img at bounding box center [399, 200] width 24 height 17
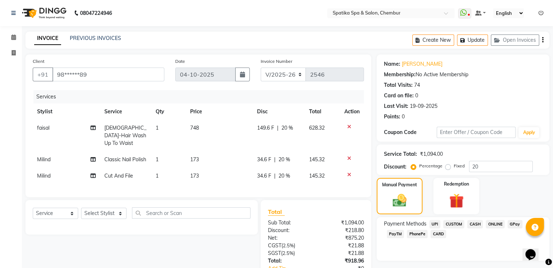
click at [475, 222] on span "CASH" at bounding box center [475, 224] width 16 height 8
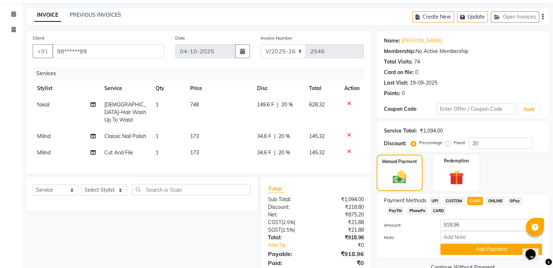
scroll to position [25, 0]
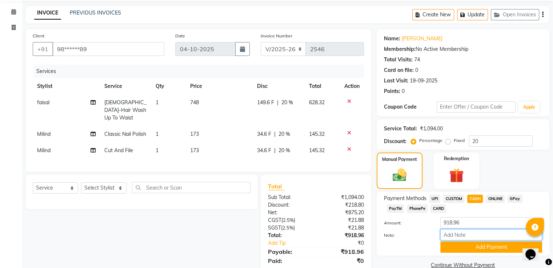
drag, startPoint x: 494, startPoint y: 223, endPoint x: 502, endPoint y: 199, distance: 24.5
click at [502, 199] on div "Payment Methods UPI CUSTOM CASH ONLINE GPay PayTM PhonePe CARD Amount: 918.96 N…" at bounding box center [463, 224] width 158 height 58
click at [502, 199] on span "ONLINE" at bounding box center [495, 199] width 19 height 8
click at [485, 246] on button "Add Payment" at bounding box center [491, 247] width 102 height 11
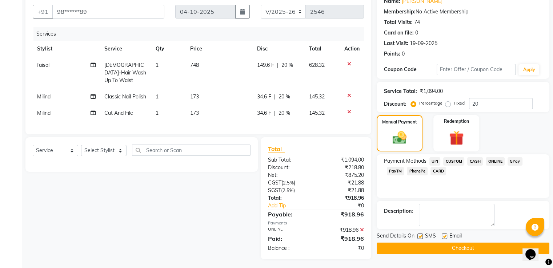
scroll to position [63, 0]
click at [479, 248] on button "Checkout" at bounding box center [463, 248] width 173 height 11
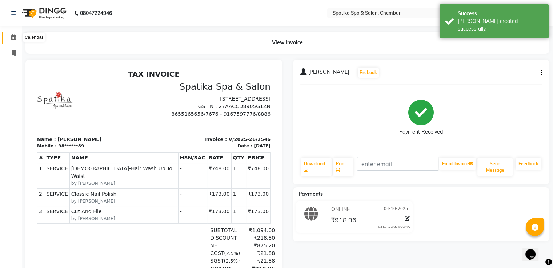
click at [12, 38] on icon at bounding box center [13, 37] width 5 height 5
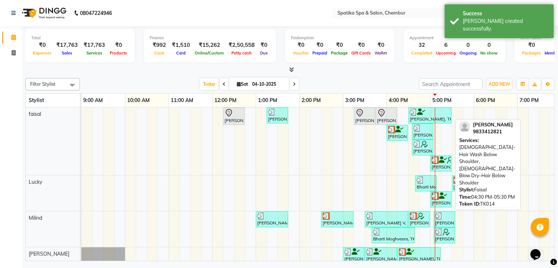
click at [416, 118] on div "[PERSON_NAME], TK14, 04:30 PM-05:30 PM, [DEMOGRAPHIC_DATA]-Hair Wash Below Shou…" at bounding box center [430, 116] width 42 height 14
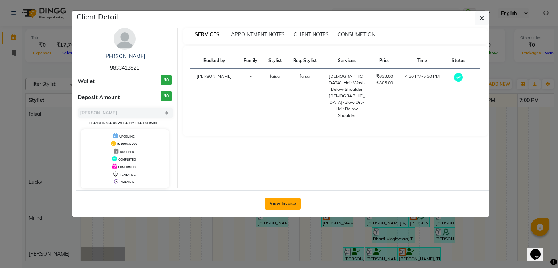
click at [281, 203] on button "View Invoice" at bounding box center [283, 204] width 36 height 12
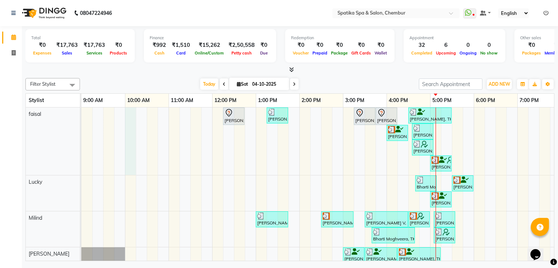
click at [127, 165] on div "Puneet Gupta, TK05, 12:15 PM-12:45 PM, Female-Hair Wash Up To Waist Binal, TK08…" at bounding box center [364, 258] width 567 height 301
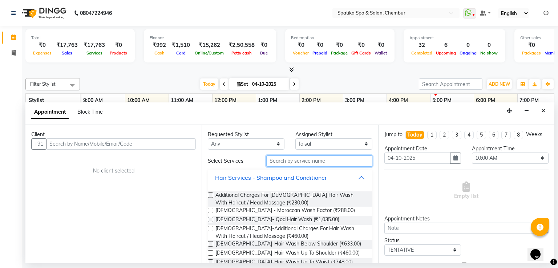
click at [283, 156] on input "text" at bounding box center [320, 161] width 106 height 11
click at [283, 157] on input "text" at bounding box center [320, 161] width 106 height 11
click at [280, 160] on input "hair" at bounding box center [320, 161] width 106 height 11
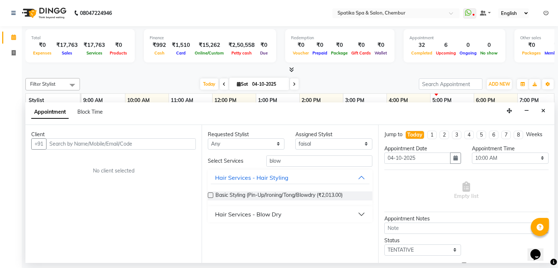
click at [237, 208] on button "Hair Services - Blow Dry" at bounding box center [290, 214] width 159 height 13
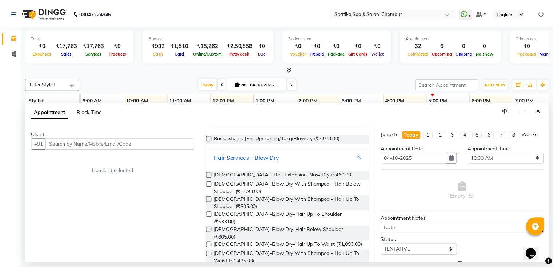
scroll to position [58, 0]
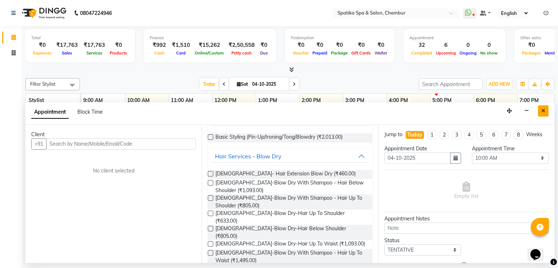
click at [544, 110] on icon "Close" at bounding box center [544, 110] width 4 height 5
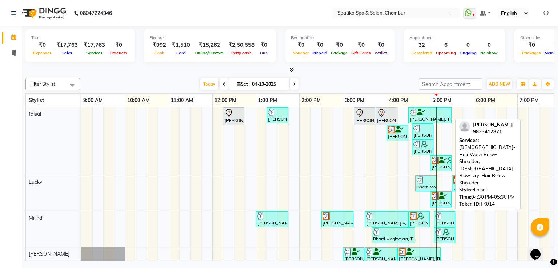
click at [428, 118] on div "[PERSON_NAME], TK14, 04:30 PM-05:30 PM, [DEMOGRAPHIC_DATA]-Hair Wash Below Shou…" at bounding box center [430, 116] width 42 height 14
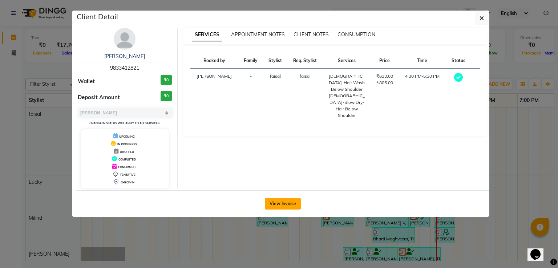
click at [279, 202] on button "View Invoice" at bounding box center [283, 204] width 36 height 12
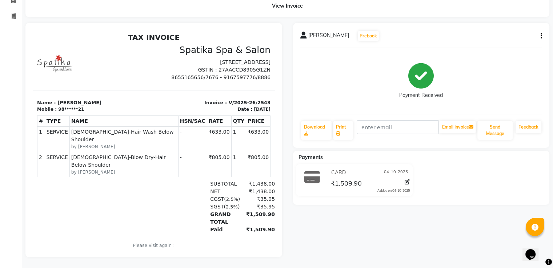
scroll to position [42, 0]
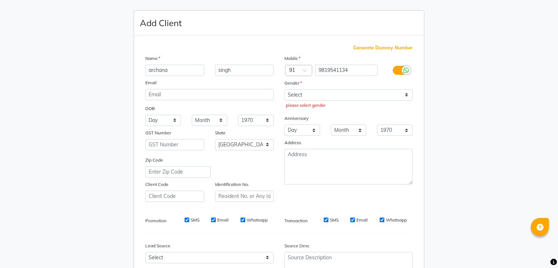
select select "22"
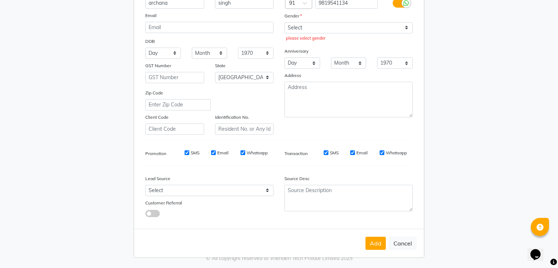
click at [422, 10] on div "Add Client Generate Dummy Number Name archana singh Email DOB Day 01 02 03 04 0…" at bounding box center [279, 100] width 291 height 315
click at [401, 239] on button "Cancel" at bounding box center [403, 244] width 28 height 14
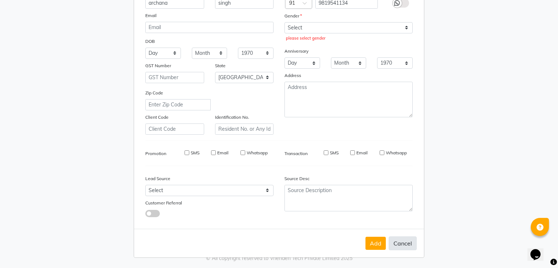
select select
select select "null"
select select
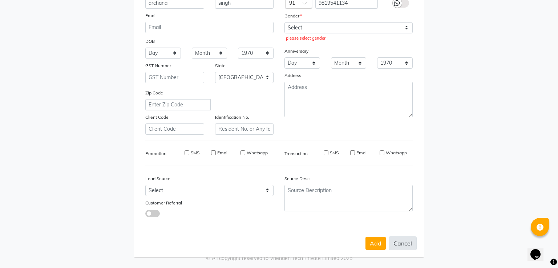
select select
checkbox input "false"
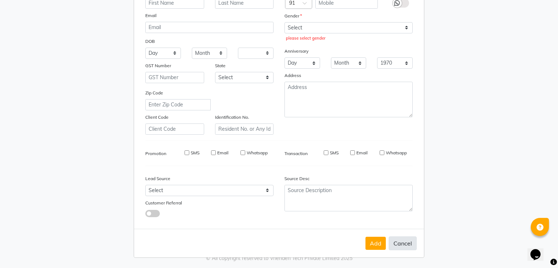
checkbox input "false"
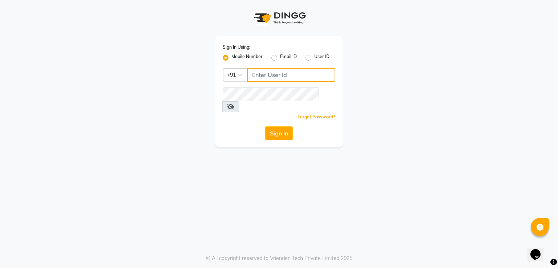
click at [273, 72] on input "Username" at bounding box center [291, 75] width 88 height 14
type input "9820786960"
click at [235, 104] on icon at bounding box center [230, 107] width 7 height 6
click at [274, 127] on button "Sign In" at bounding box center [279, 134] width 28 height 14
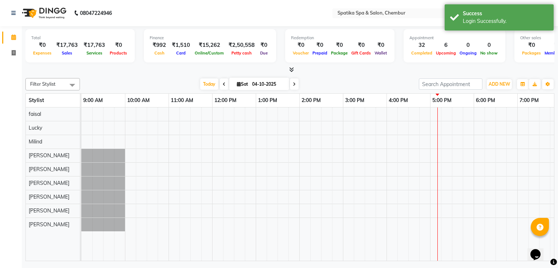
select select "en"
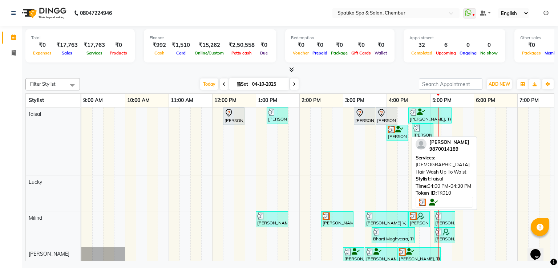
click at [403, 132] on div "[PERSON_NAME], TK10, 04:00 PM-04:30 PM, [DEMOGRAPHIC_DATA]-Hair Wash Up To Waist" at bounding box center [398, 133] width 20 height 14
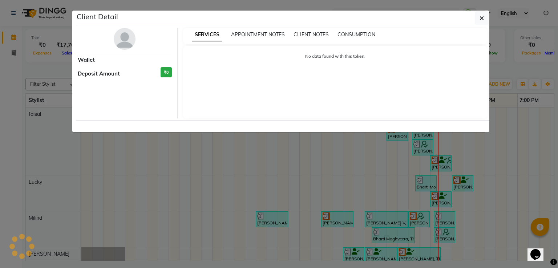
select select "3"
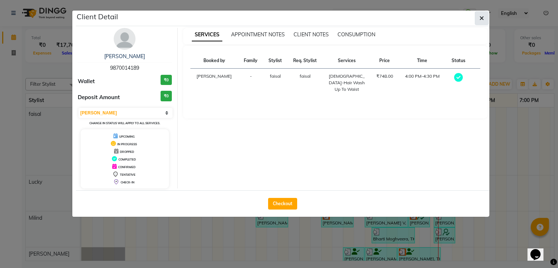
click at [481, 16] on icon "button" at bounding box center [482, 18] width 4 height 6
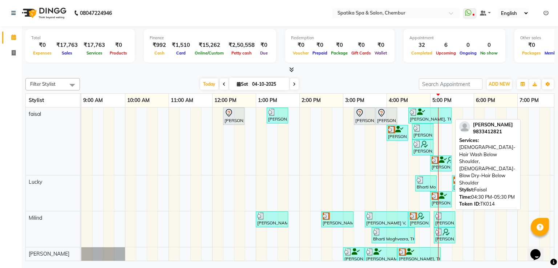
click at [434, 112] on div at bounding box center [430, 112] width 40 height 7
select select "3"
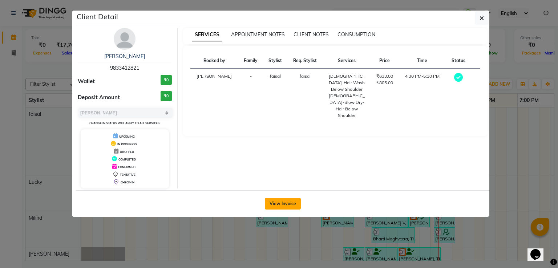
click at [283, 205] on button "View Invoice" at bounding box center [283, 204] width 36 height 12
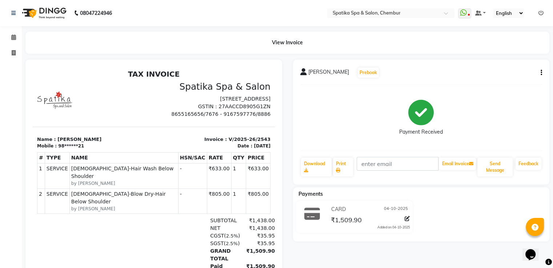
drag, startPoint x: 558, startPoint y: 0, endPoint x: 349, endPoint y: 65, distance: 218.9
click at [349, 65] on div "Aparna iyer Prebook Payment Received Download Print Email Invoice Send Message …" at bounding box center [421, 122] width 257 height 125
click at [12, 38] on icon at bounding box center [13, 37] width 5 height 5
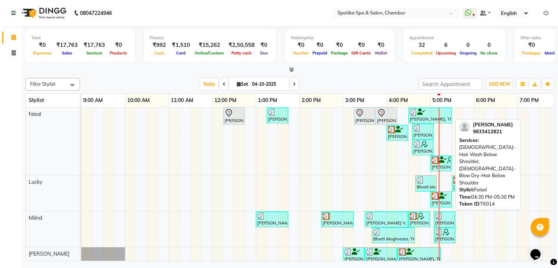
click at [428, 112] on div at bounding box center [430, 112] width 40 height 7
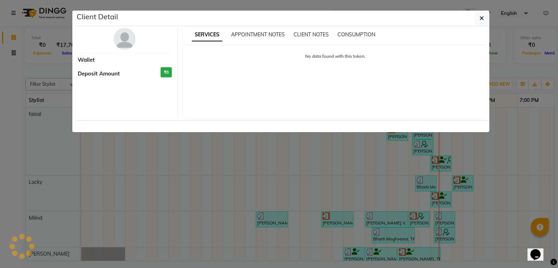
select select "3"
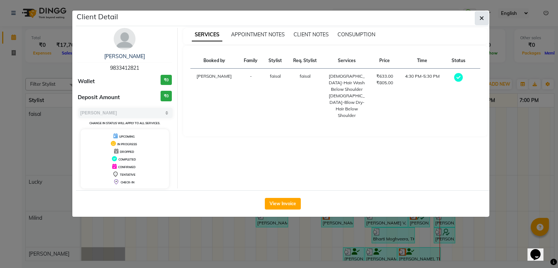
click at [478, 15] on button "button" at bounding box center [482, 18] width 14 height 14
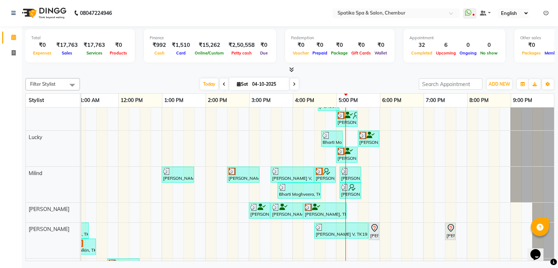
scroll to position [60, 0]
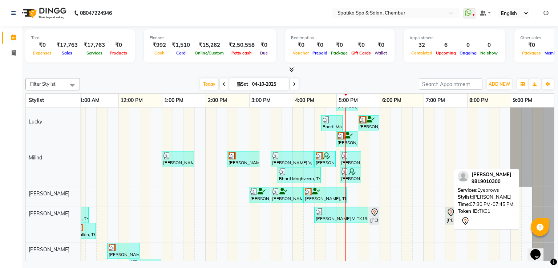
click at [450, 211] on icon at bounding box center [451, 212] width 3 height 3
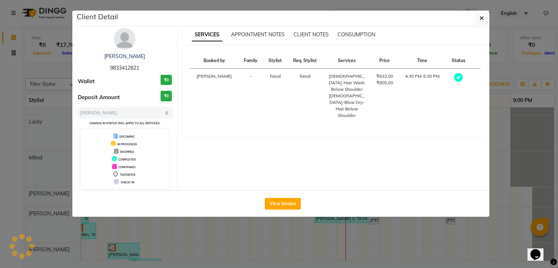
select select "7"
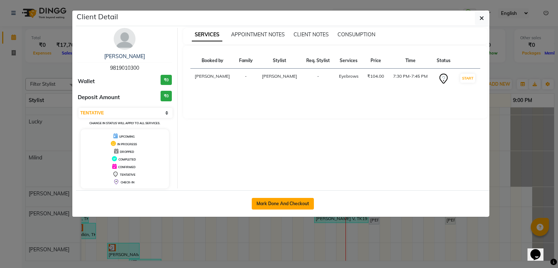
click at [311, 201] on button "Mark Done And Checkout" at bounding box center [283, 204] width 62 height 12
select select "631"
select select "service"
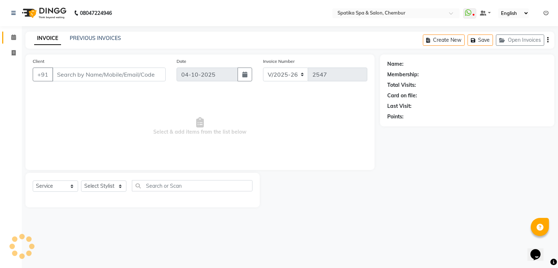
type input "98******00"
select select "29950"
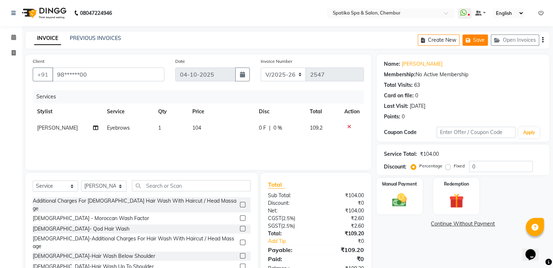
click at [474, 40] on button "Save" at bounding box center [474, 40] width 25 height 11
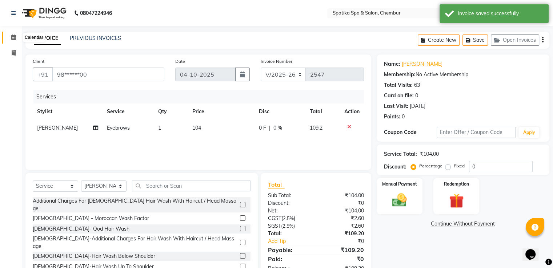
click at [12, 37] on icon at bounding box center [13, 37] width 5 height 5
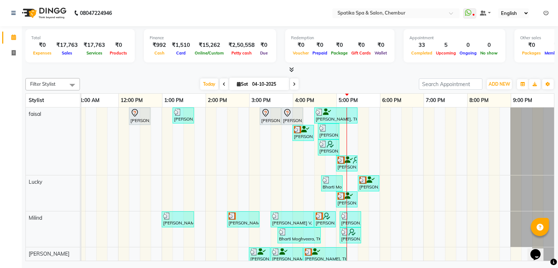
click at [437, 183] on div "Puneet Gupta, TK05, 12:15 PM-12:45 PM, Female-Hair Wash Up To Waist Binal, TK08…" at bounding box center [270, 258] width 567 height 301
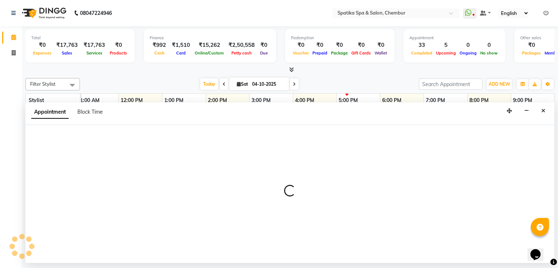
select select "9046"
select select "1155"
select select "tentative"
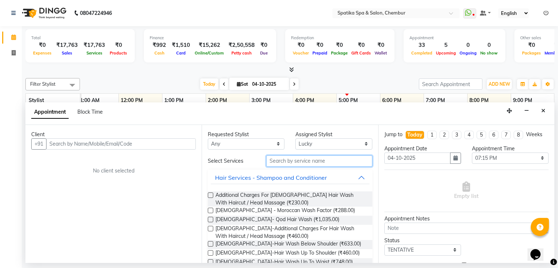
click at [330, 159] on input "text" at bounding box center [320, 161] width 106 height 11
click at [280, 162] on input "hair" at bounding box center [320, 161] width 106 height 11
type input "h"
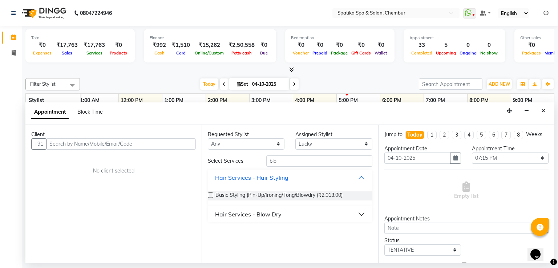
click at [259, 212] on div "Hair Services - Blow Dry" at bounding box center [248, 214] width 67 height 9
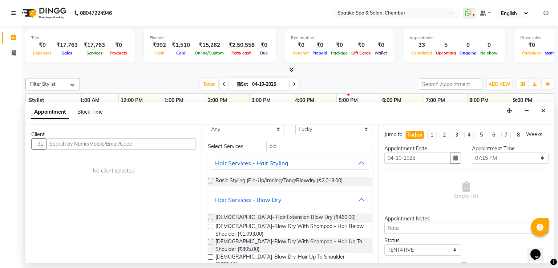
scroll to position [15, 0]
click at [277, 145] on input "blo" at bounding box center [320, 146] width 106 height 11
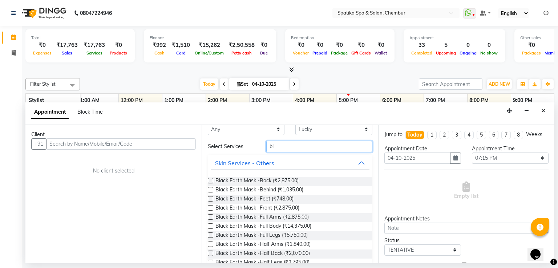
type input "b"
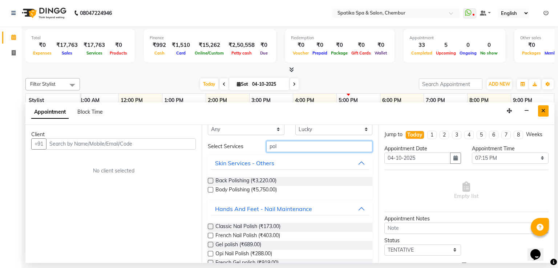
type input "pol"
click at [544, 109] on icon "Close" at bounding box center [544, 110] width 4 height 5
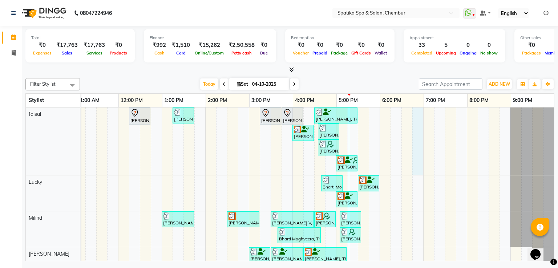
click at [415, 150] on div "Puneet Gupta, TK05, 12:15 PM-12:45 PM, Female-Hair Wash Up To Waist Binal, TK08…" at bounding box center [270, 258] width 567 height 301
select select "9045"
select select "tentative"
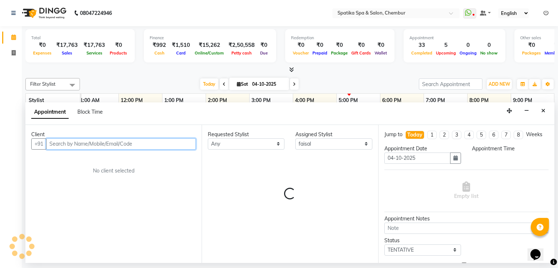
select select "1125"
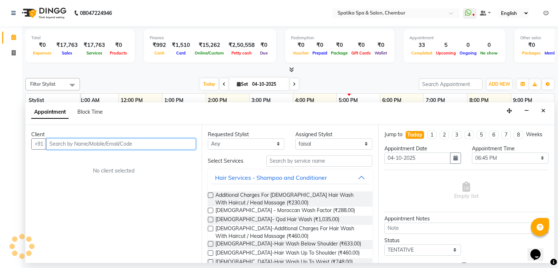
click at [124, 142] on input "text" at bounding box center [121, 144] width 150 height 11
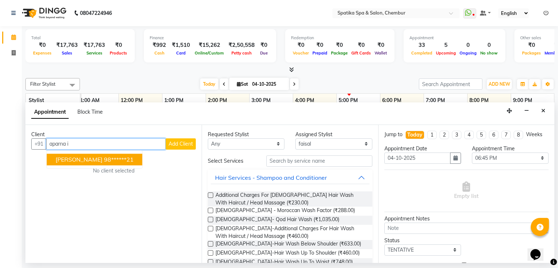
click at [116, 160] on ngb-highlight "98******21" at bounding box center [119, 159] width 30 height 7
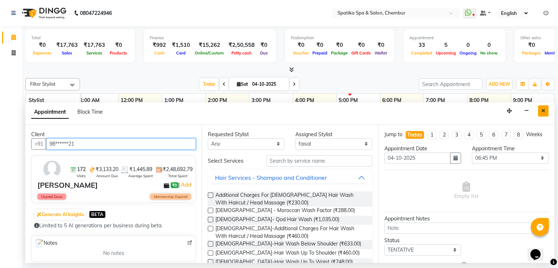
type input "98******21"
click at [543, 111] on icon "Close" at bounding box center [544, 110] width 4 height 5
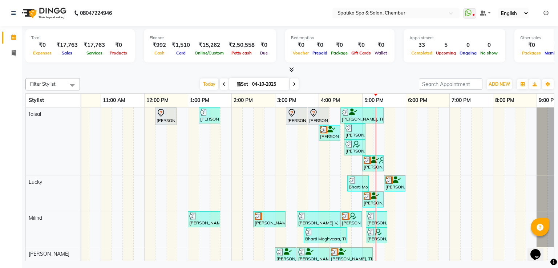
scroll to position [0, 0]
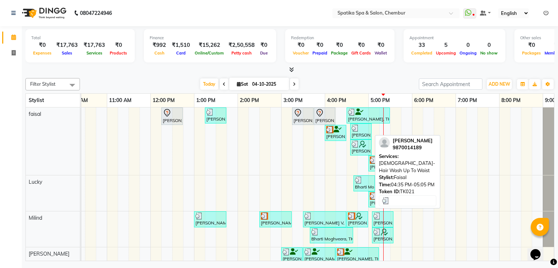
click at [355, 130] on img at bounding box center [355, 128] width 7 height 7
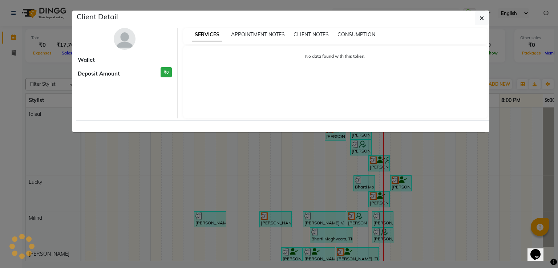
select select "3"
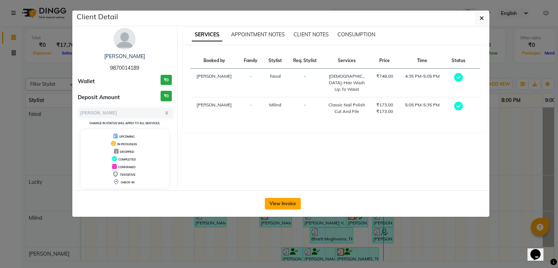
click at [280, 199] on button "View Invoice" at bounding box center [283, 204] width 36 height 12
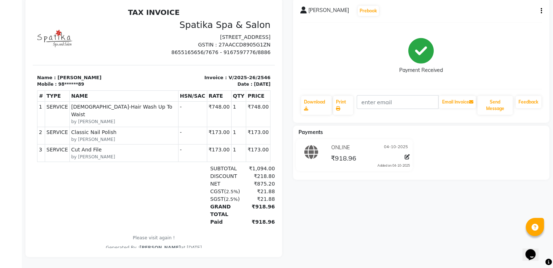
scroll to position [67, 0]
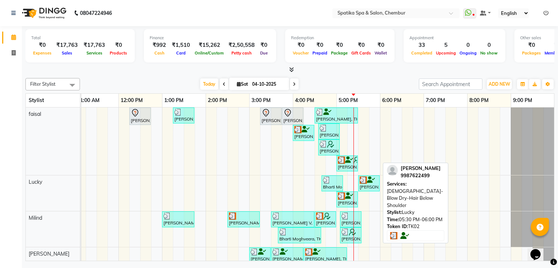
click at [363, 186] on div "[PERSON_NAME], TK02, 05:30 PM-06:00 PM, [DEMOGRAPHIC_DATA]-Blow Dry-Hair Below …" at bounding box center [369, 184] width 20 height 14
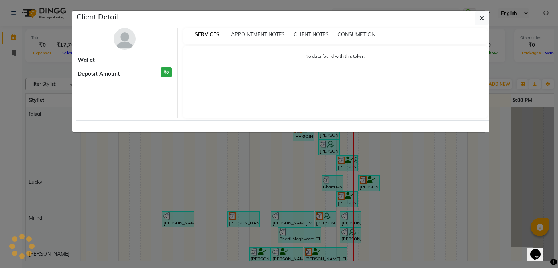
select select "3"
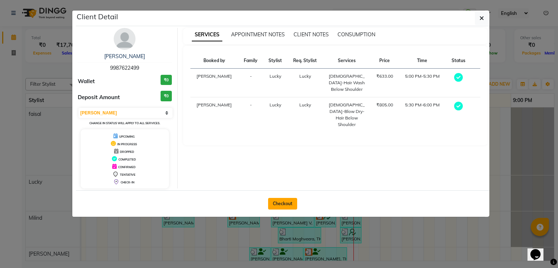
click at [284, 200] on button "Checkout" at bounding box center [282, 204] width 29 height 12
select select "631"
select select "service"
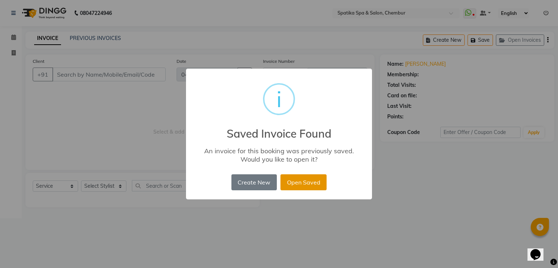
click at [310, 181] on button "Open Saved" at bounding box center [304, 183] width 46 height 16
type input "99******99"
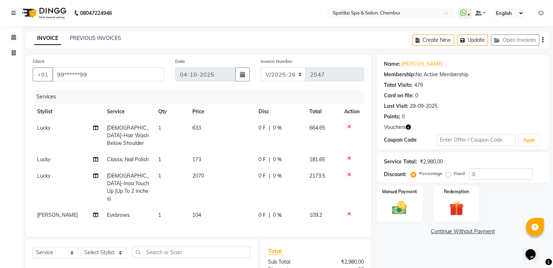
click at [234, 240] on div "Select Service Product Membership Package Voucher Prepaid Gift Card Select Styl…" at bounding box center [141, 257] width 232 height 35
click at [348, 126] on icon at bounding box center [349, 126] width 4 height 5
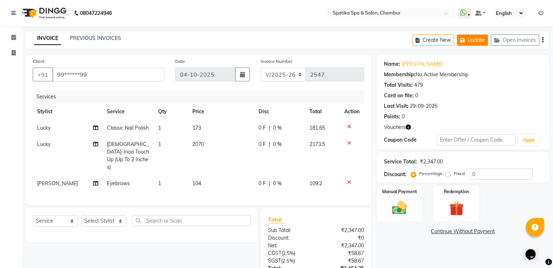
click at [474, 38] on button "Update" at bounding box center [472, 40] width 31 height 11
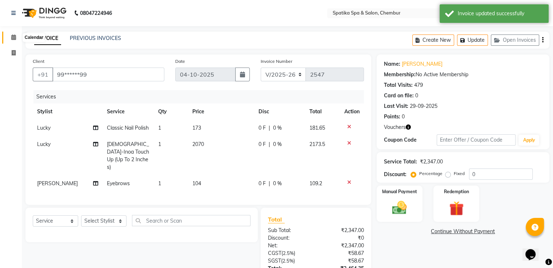
click at [13, 36] on icon at bounding box center [13, 37] width 5 height 5
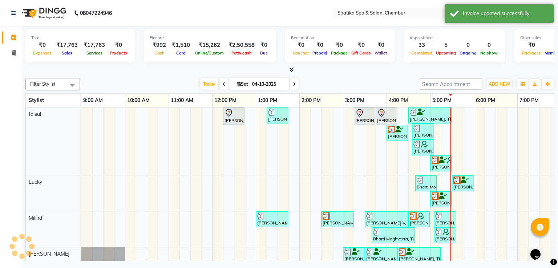
scroll to position [0, 94]
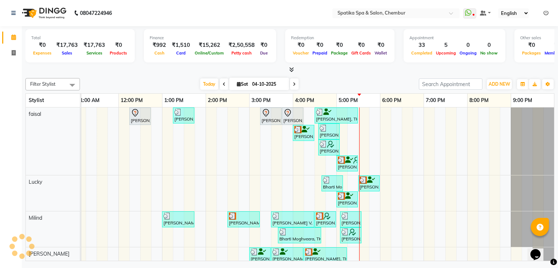
click at [293, 82] on icon at bounding box center [294, 84] width 3 height 4
type input "05-10-2025"
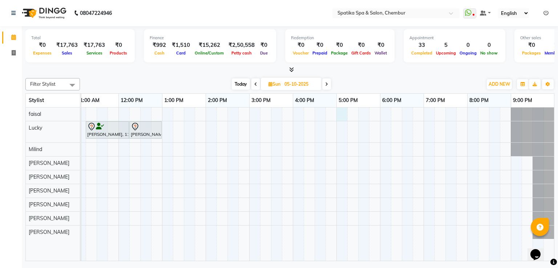
click at [344, 112] on div "Zeena Vaz, 11:15 AM-12:15 PM, Female-Inoa Touch Up (Up To 2 Inches) Zeena Vaz, …" at bounding box center [271, 185] width 567 height 154
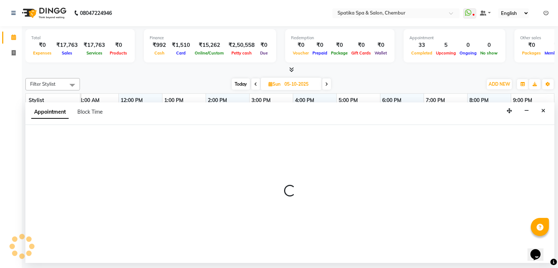
select select "9045"
select select "1020"
select select "tentative"
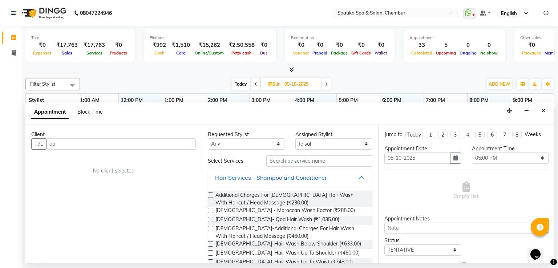
type input "ap"
click at [239, 82] on span "Today" at bounding box center [241, 84] width 18 height 11
type input "04-10-2025"
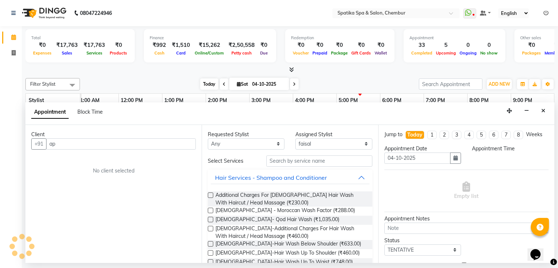
select select "1020"
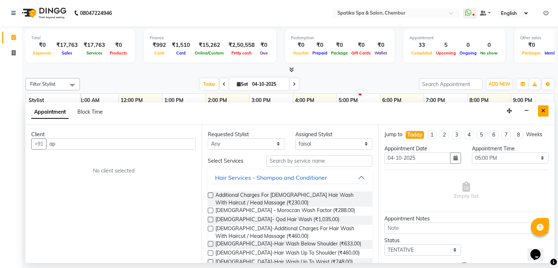
click at [544, 111] on icon "Close" at bounding box center [544, 110] width 4 height 5
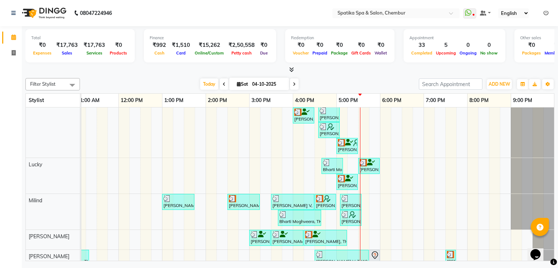
scroll to position [0, 0]
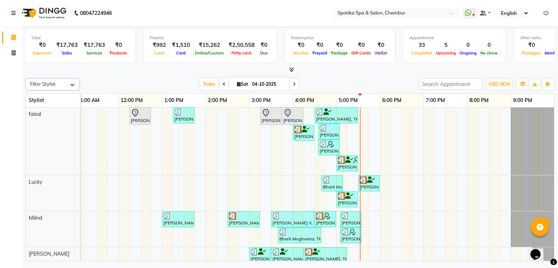
click at [294, 83] on icon at bounding box center [294, 84] width 3 height 4
type input "05-10-2025"
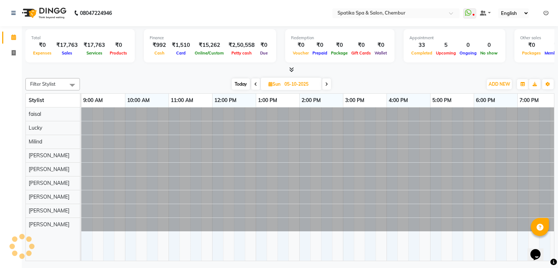
scroll to position [0, 94]
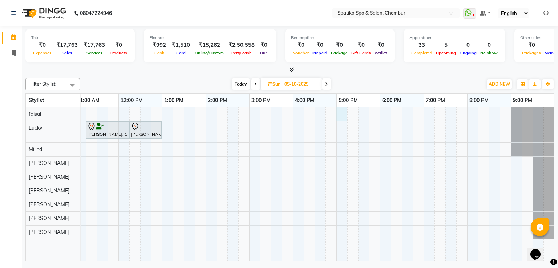
click at [342, 111] on div "Zeena Vaz, 11:15 AM-12:15 PM, Female-Inoa Touch Up (Up To 2 Inches) Zeena Vaz, …" at bounding box center [271, 185] width 567 height 154
select select "9045"
select select "1020"
select select "tentative"
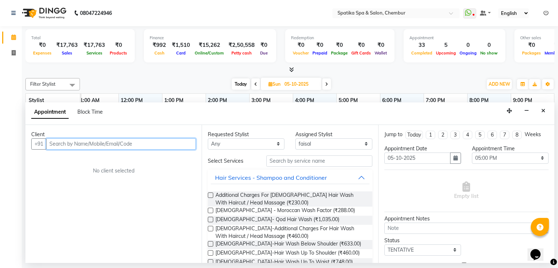
click at [166, 141] on input "text" at bounding box center [121, 144] width 150 height 11
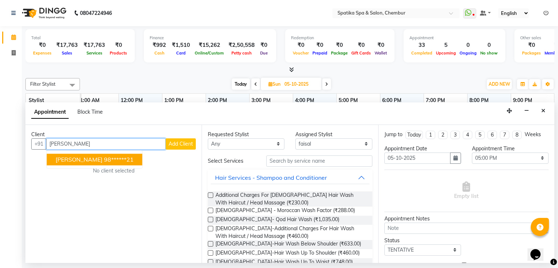
click at [121, 162] on button "Aparna iyer 98******21" at bounding box center [95, 160] width 96 height 12
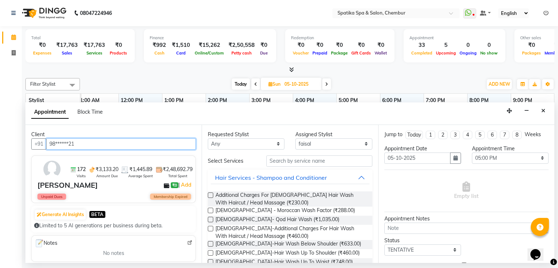
type input "98******21"
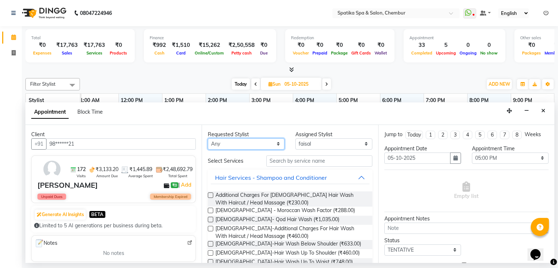
click at [275, 143] on select "Any Ali faisal Lucky Madhu Gupta Milind Sarita Fernandes Seema misquita shahruk…" at bounding box center [246, 144] width 77 height 11
select select "9045"
click at [208, 139] on select "Any Ali faisal Lucky Madhu Gupta Milind Sarita Fernandes Seema misquita shahruk…" at bounding box center [246, 144] width 77 height 11
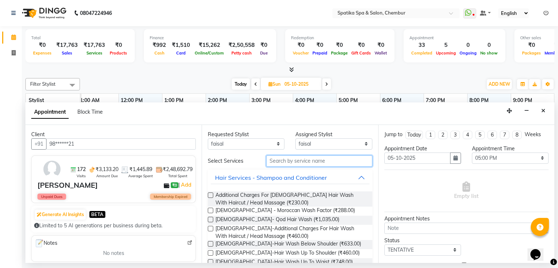
click at [312, 160] on input "text" at bounding box center [320, 161] width 106 height 11
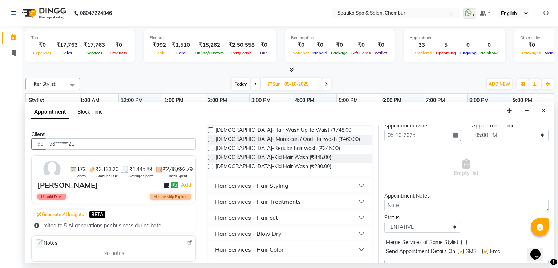
scroll to position [131, 0]
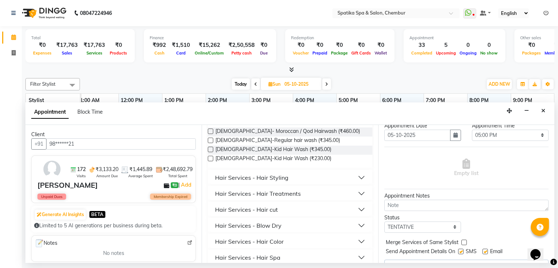
type input "air"
click at [336, 213] on button "Hair Services - Hair cut" at bounding box center [290, 209] width 159 height 13
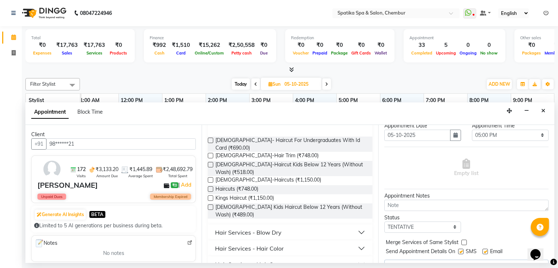
scroll to position [218, 0]
click at [211, 186] on label at bounding box center [210, 188] width 5 height 5
click at [211, 187] on input "checkbox" at bounding box center [210, 189] width 5 height 5
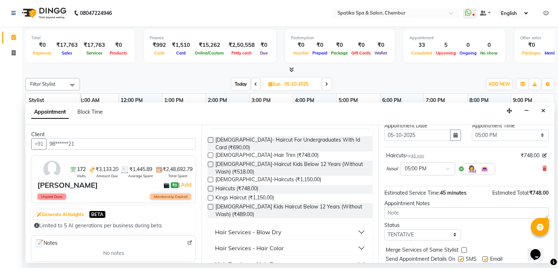
click at [212, 186] on label at bounding box center [210, 188] width 5 height 5
click at [212, 187] on input "checkbox" at bounding box center [210, 189] width 5 height 5
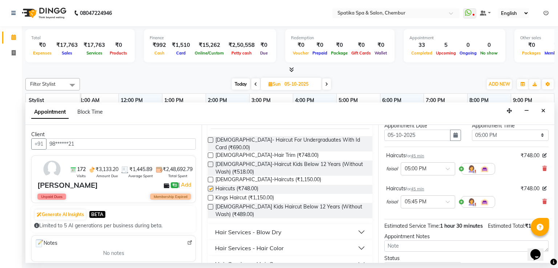
checkbox input "false"
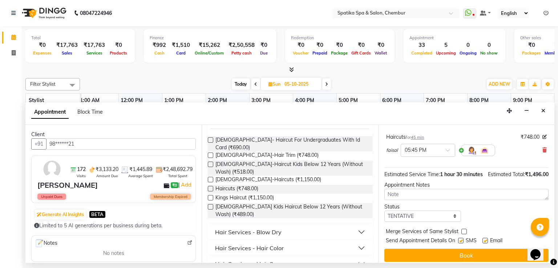
scroll to position [86, 0]
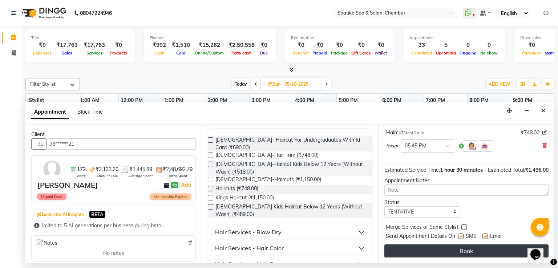
click at [460, 247] on button "Book" at bounding box center [467, 251] width 164 height 13
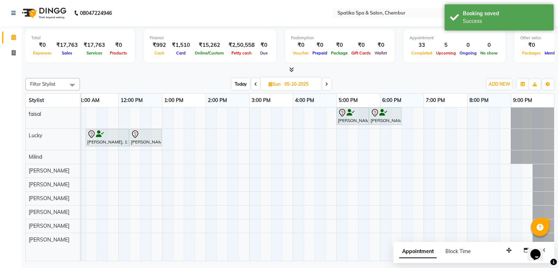
click at [237, 82] on span "Today" at bounding box center [241, 84] width 18 height 11
type input "04-10-2025"
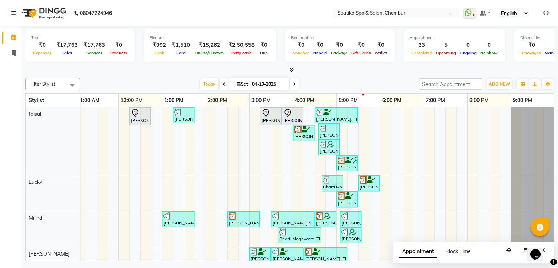
scroll to position [129, 0]
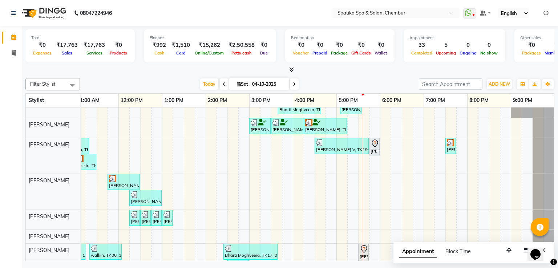
click at [551, 246] on div "Appointment Block Time" at bounding box center [474, 253] width 161 height 23
click at [553, 246] on div "Appointment Block Time" at bounding box center [474, 253] width 161 height 23
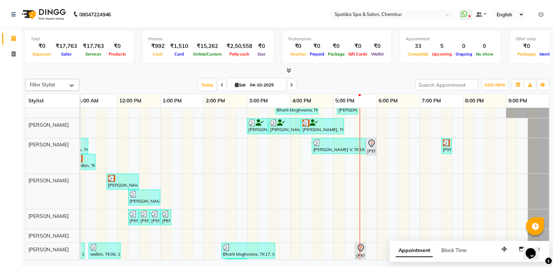
scroll to position [0, 0]
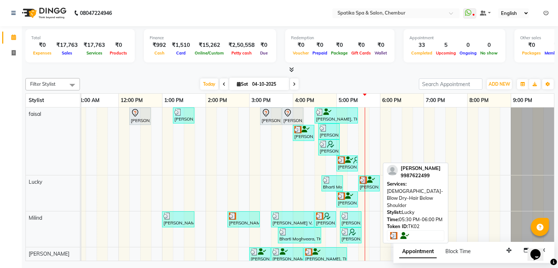
click at [371, 180] on icon at bounding box center [371, 180] width 8 height 0
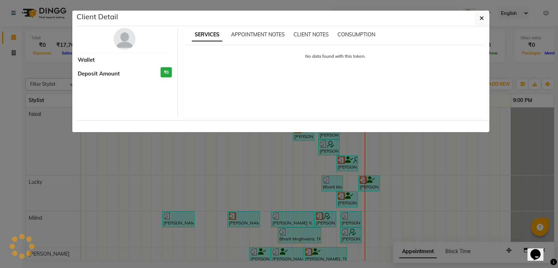
select select "3"
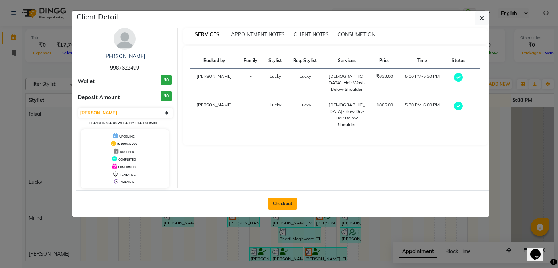
click at [290, 204] on button "Checkout" at bounding box center [282, 204] width 29 height 12
select select "service"
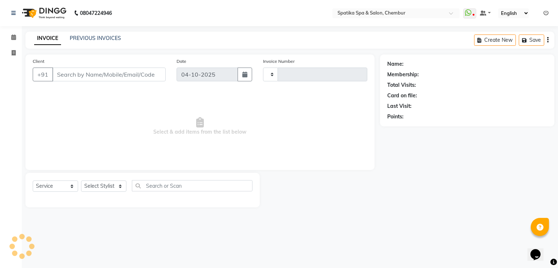
type input "2547"
select select "631"
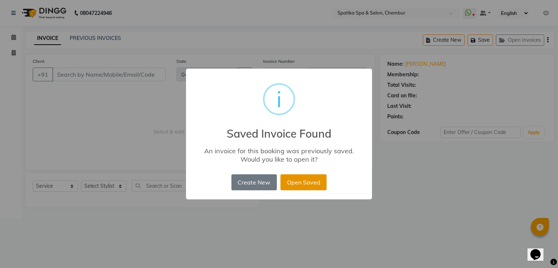
click at [301, 182] on button "Open Saved" at bounding box center [304, 183] width 46 height 16
type input "99******99"
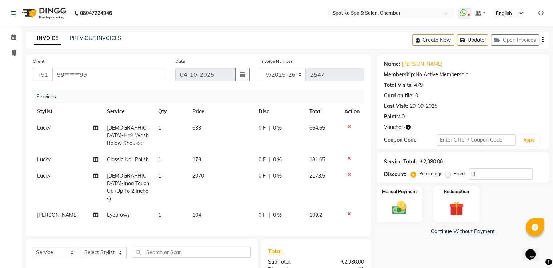
click at [348, 126] on icon at bounding box center [349, 126] width 4 height 5
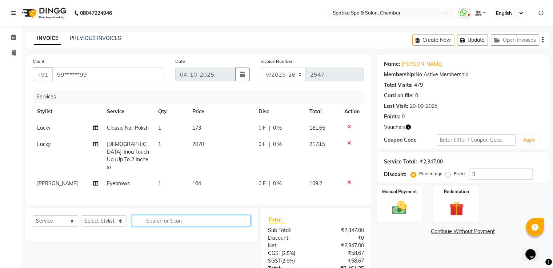
click at [180, 219] on input "text" at bounding box center [191, 220] width 119 height 11
type input "blow"
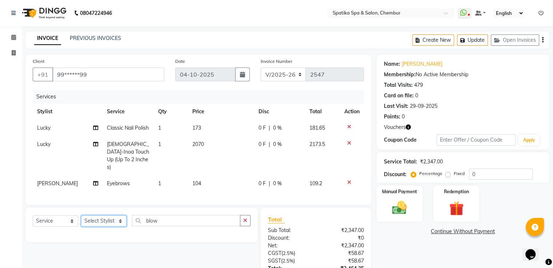
click at [120, 219] on select "Select Stylist [PERSON_NAME] [PERSON_NAME] [PERSON_NAME] [PERSON_NAME] [PERSON_…" at bounding box center [103, 221] width 45 height 11
select select "9046"
click at [81, 216] on select "Select Stylist [PERSON_NAME] [PERSON_NAME] [PERSON_NAME] [PERSON_NAME] [PERSON_…" at bounding box center [103, 221] width 45 height 11
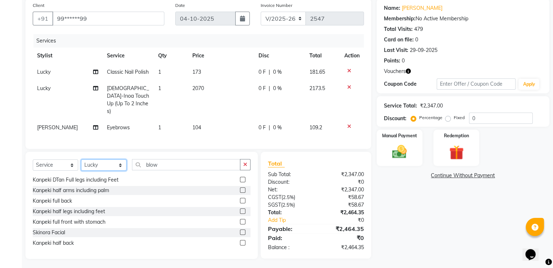
scroll to position [291, 0]
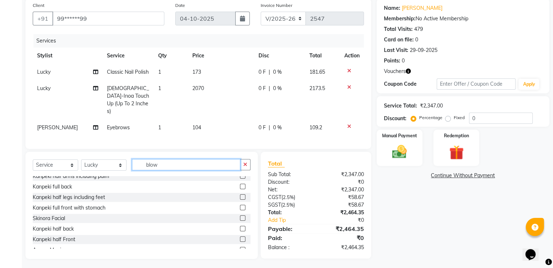
click at [158, 163] on input "blow" at bounding box center [186, 164] width 108 height 11
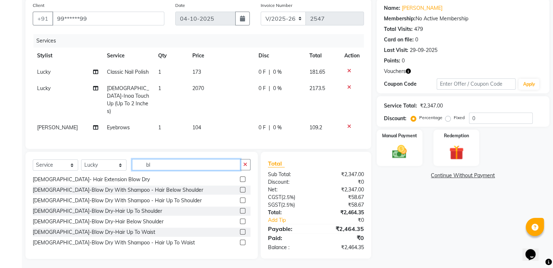
type input "b"
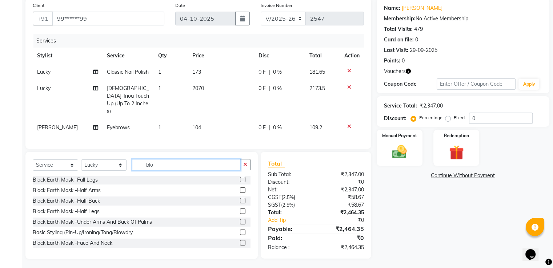
scroll to position [0, 0]
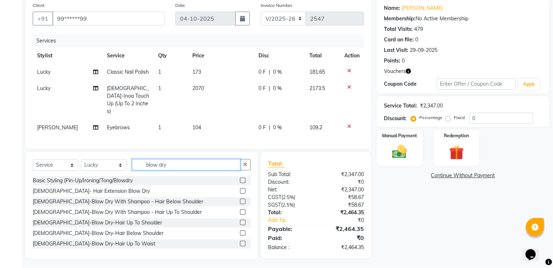
type input "blow dry"
click at [240, 211] on label at bounding box center [242, 211] width 5 height 5
click at [240, 211] on input "checkbox" at bounding box center [242, 212] width 5 height 5
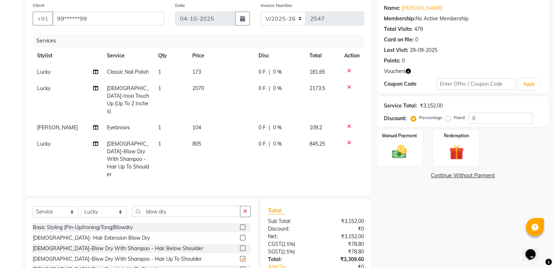
checkbox input "false"
click at [348, 140] on icon at bounding box center [349, 142] width 4 height 5
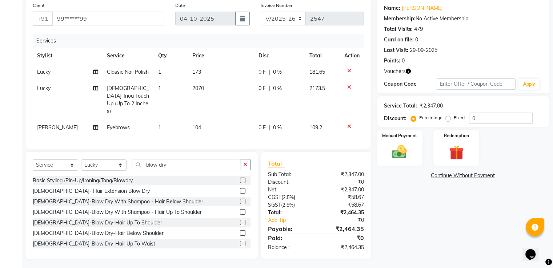
click at [240, 232] on label at bounding box center [242, 233] width 5 height 5
click at [240, 232] on input "checkbox" at bounding box center [242, 233] width 5 height 5
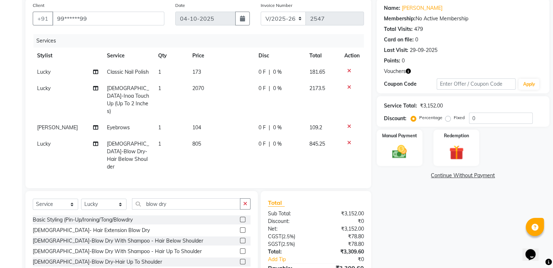
checkbox input "false"
click at [347, 140] on icon at bounding box center [349, 142] width 4 height 5
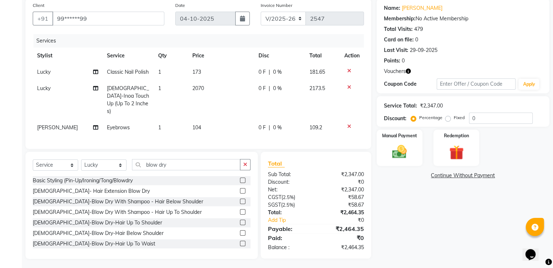
click at [240, 220] on div at bounding box center [245, 223] width 11 height 9
click at [240, 220] on label at bounding box center [242, 222] width 5 height 5
click at [240, 221] on input "checkbox" at bounding box center [242, 223] width 5 height 5
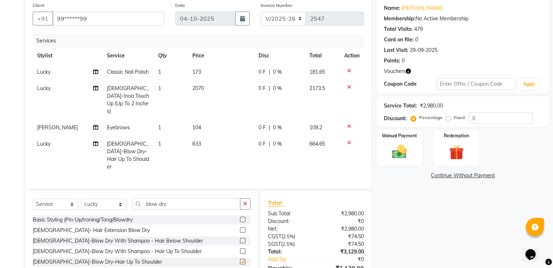
checkbox input "false"
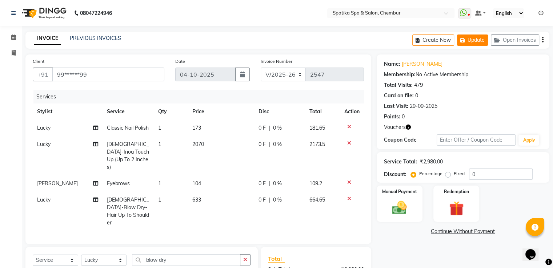
click at [473, 40] on button "Update" at bounding box center [472, 40] width 31 height 11
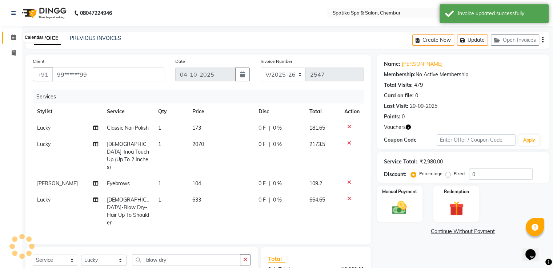
click at [16, 38] on span at bounding box center [13, 37] width 13 height 8
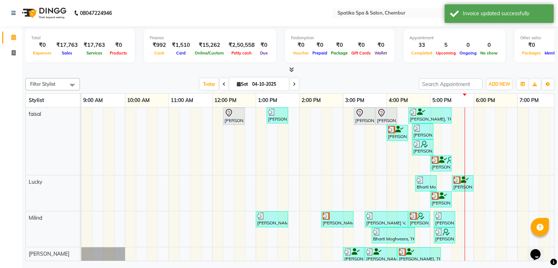
click at [292, 82] on span at bounding box center [294, 84] width 9 height 11
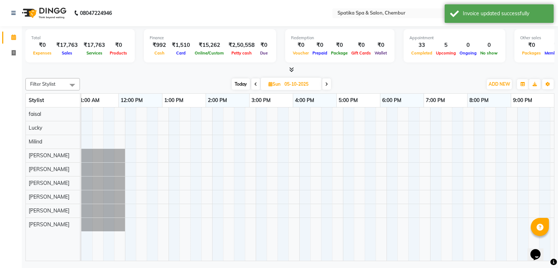
scroll to position [0, 94]
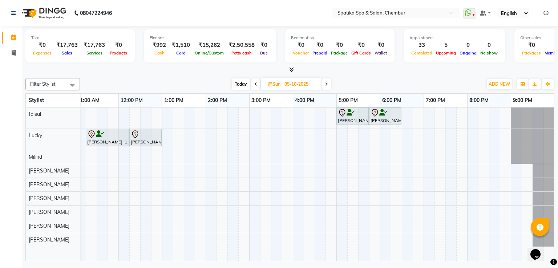
click at [243, 82] on span "Today" at bounding box center [241, 84] width 18 height 11
type input "04-10-2025"
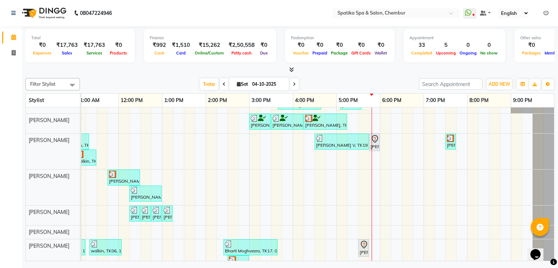
scroll to position [152, 0]
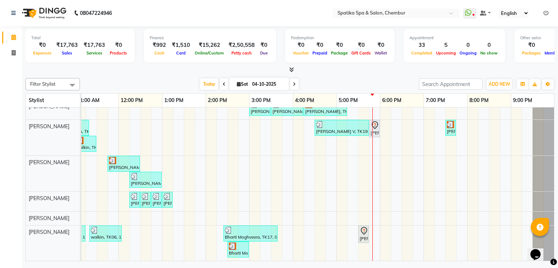
click at [385, 165] on div "Puneet Gupta, TK05, 12:15 PM-12:45 PM, Female-Hair Wash Up To Waist Binal, TK08…" at bounding box center [271, 110] width 567 height 301
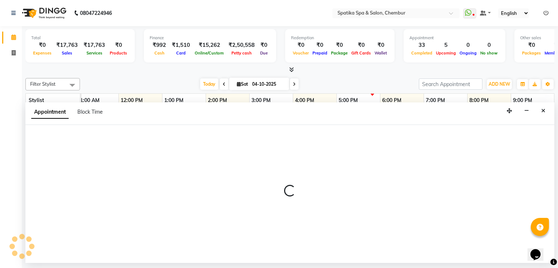
select select "62535"
select select "1080"
select select "tentative"
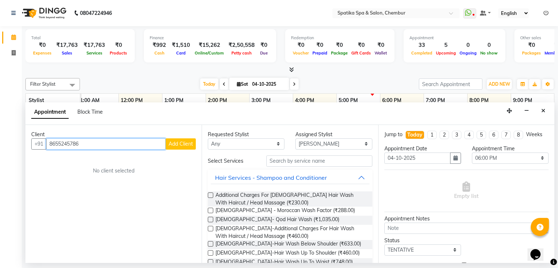
click at [80, 144] on input "8655245786" at bounding box center [106, 144] width 120 height 11
type input "8"
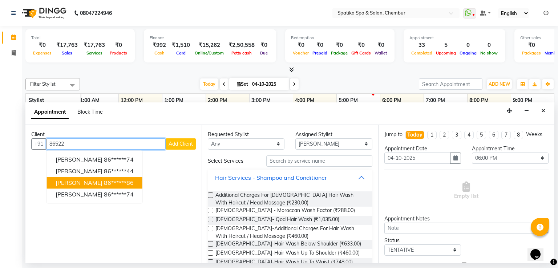
click at [75, 184] on span "[PERSON_NAME]" at bounding box center [79, 182] width 47 height 7
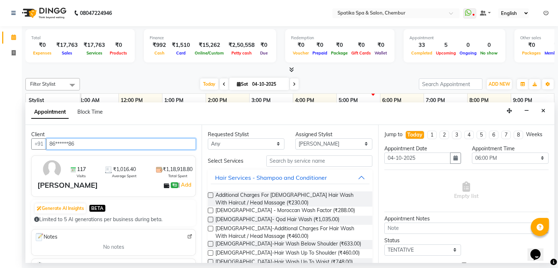
type input "86******86"
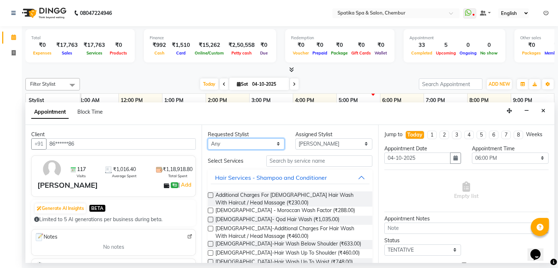
click at [273, 141] on select "Any Ali faisal Lucky Madhu Gupta Milind Sarita Fernandes Seema misquita shahruk…" at bounding box center [246, 144] width 77 height 11
select select "62535"
click at [208, 139] on select "Any Ali faisal Lucky Madhu Gupta Milind Sarita Fernandes Seema misquita shahruk…" at bounding box center [246, 144] width 77 height 11
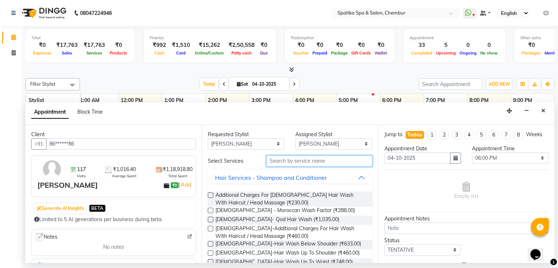
click at [302, 161] on input "text" at bounding box center [320, 161] width 106 height 11
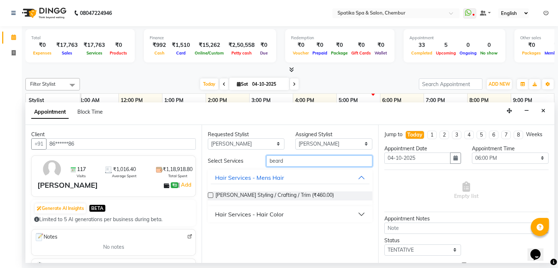
type input "beard"
click at [210, 193] on label at bounding box center [210, 195] width 5 height 5
click at [210, 194] on input "checkbox" at bounding box center [210, 196] width 5 height 5
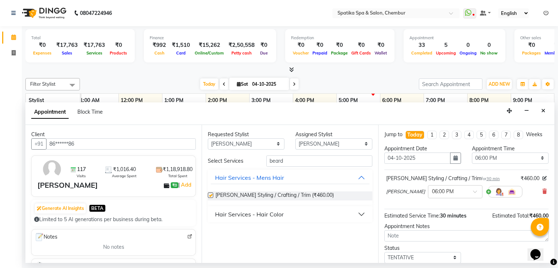
checkbox input "false"
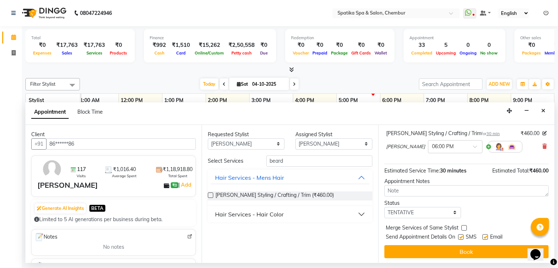
scroll to position [45, 0]
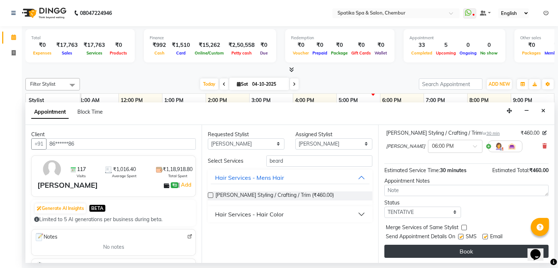
click at [494, 251] on button "Book" at bounding box center [467, 251] width 164 height 13
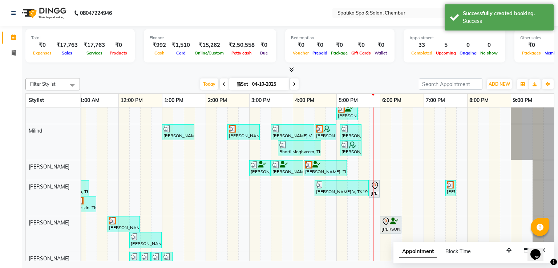
scroll to position [82, 0]
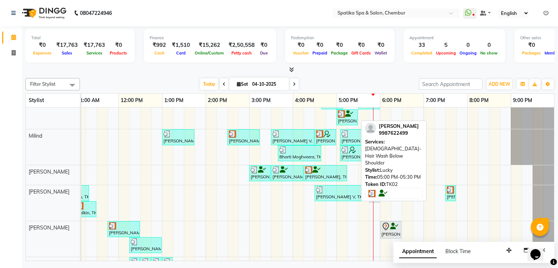
click at [344, 113] on img at bounding box center [341, 114] width 7 height 7
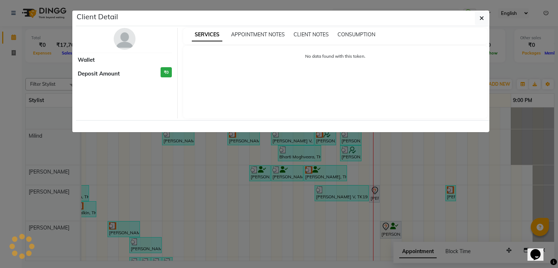
select select "3"
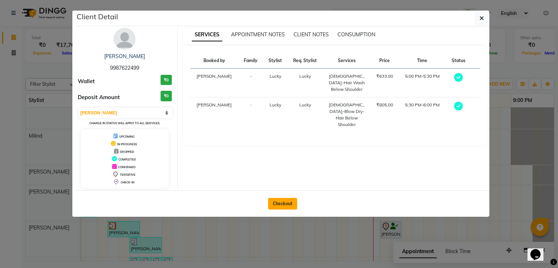
click at [279, 201] on button "Checkout" at bounding box center [282, 204] width 29 height 12
select select "service"
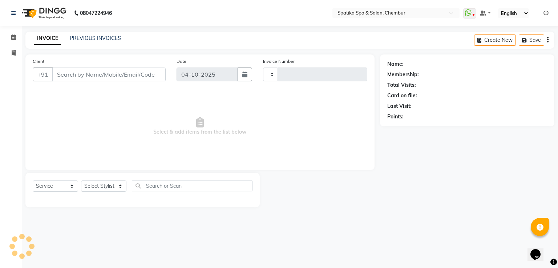
type input "2547"
select select "631"
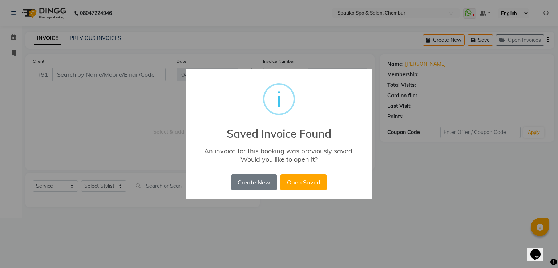
click at [311, 174] on div "Create New No Open Saved" at bounding box center [279, 183] width 99 height 20
click at [310, 182] on button "Open Saved" at bounding box center [304, 183] width 46 height 16
type input "99******99"
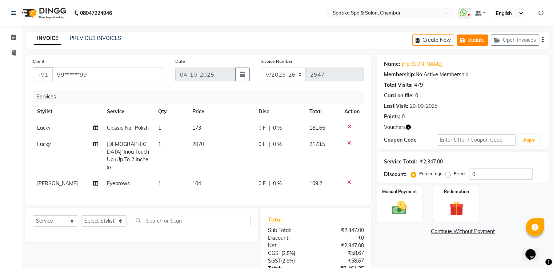
click at [477, 40] on button "Update" at bounding box center [472, 40] width 31 height 11
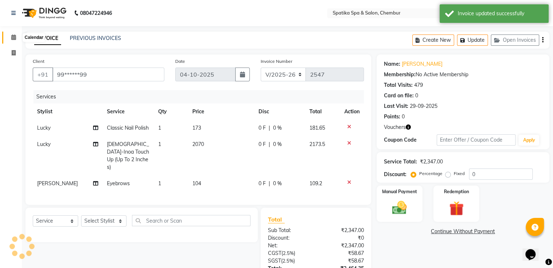
click at [14, 36] on icon at bounding box center [13, 37] width 5 height 5
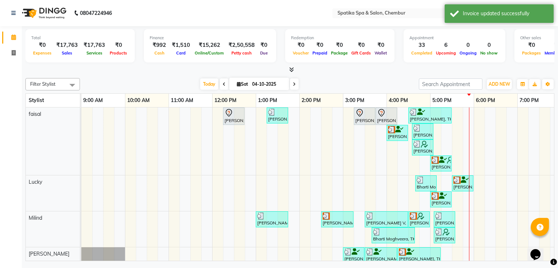
click at [294, 80] on span at bounding box center [294, 84] width 9 height 11
type input "05-10-2025"
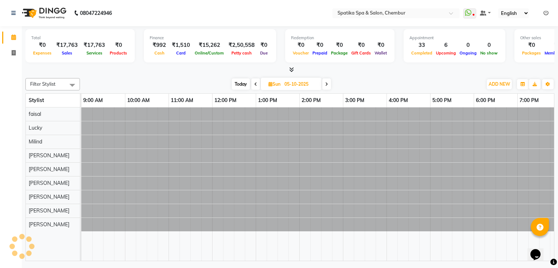
scroll to position [0, 94]
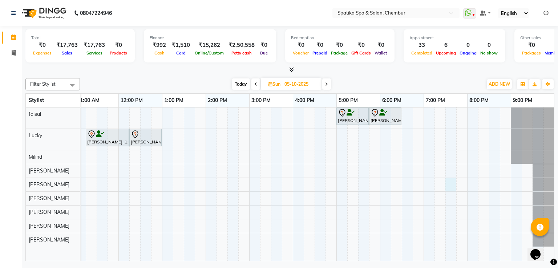
click at [449, 179] on div "Aparna iyer, 05:00 PM-05:45 PM, Haircuts Aparna iyer, 05:45 PM-06:30 PM, Haircu…" at bounding box center [271, 185] width 567 height 154
select select "29950"
select select "tentative"
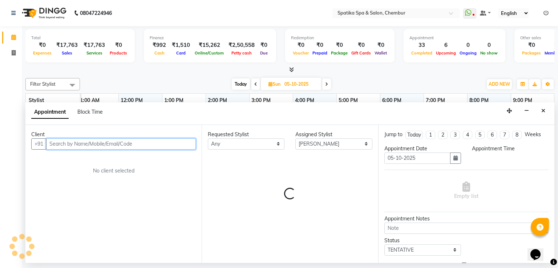
select select "1170"
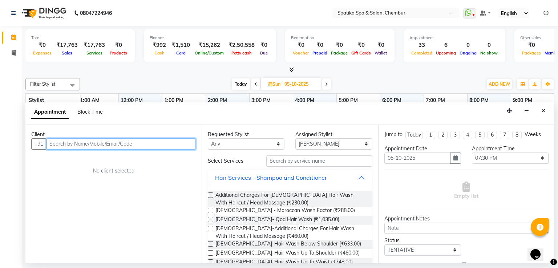
click at [167, 144] on input "text" at bounding box center [121, 144] width 150 height 11
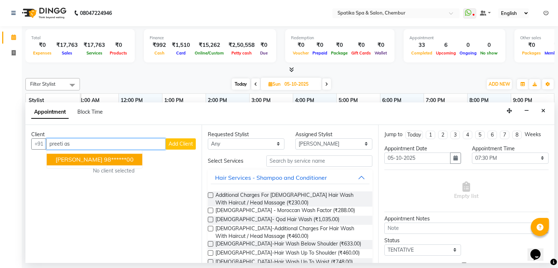
type input "preeti as"
drag, startPoint x: 167, startPoint y: 144, endPoint x: 116, endPoint y: 157, distance: 52.7
click at [116, 150] on div "+91 preeti as Preeti Asrani 98******00 Add Client" at bounding box center [113, 144] width 165 height 11
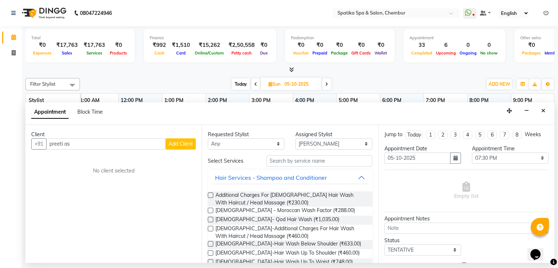
click at [116, 157] on div "Client +91 preeti as Add Client No client selected" at bounding box center [113, 194] width 176 height 139
click at [278, 140] on select "Any Ali faisal Lucky Madhu Gupta Milind Sarita Fernandes Seema misquita shahruk…" at bounding box center [246, 144] width 77 height 11
click at [259, 253] on span "Female-Hair Wash Up To Shoulder (₹460.00)" at bounding box center [288, 253] width 144 height 9
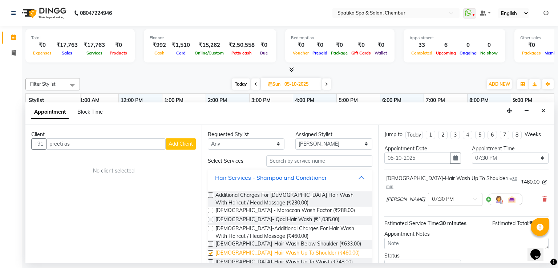
checkbox input "false"
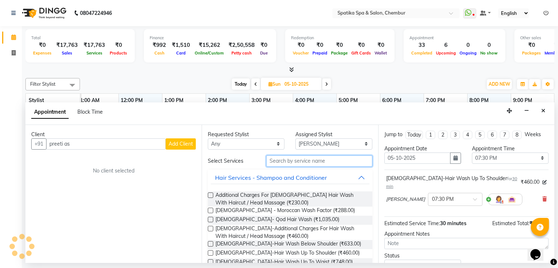
click at [291, 161] on input "text" at bounding box center [320, 161] width 106 height 11
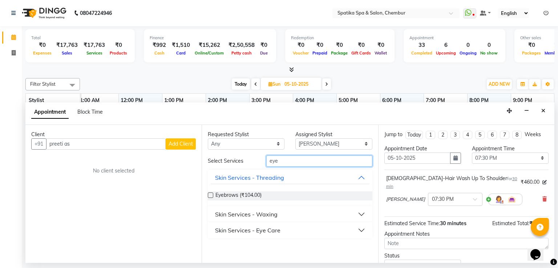
type input "eye"
click at [211, 196] on label at bounding box center [210, 195] width 5 height 5
click at [211, 196] on input "checkbox" at bounding box center [210, 196] width 5 height 5
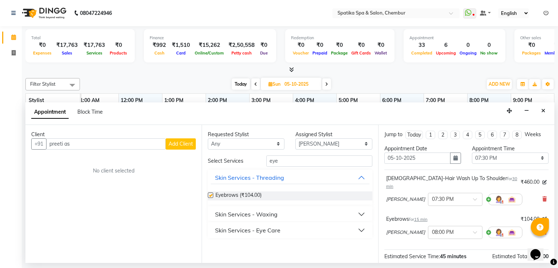
checkbox input "false"
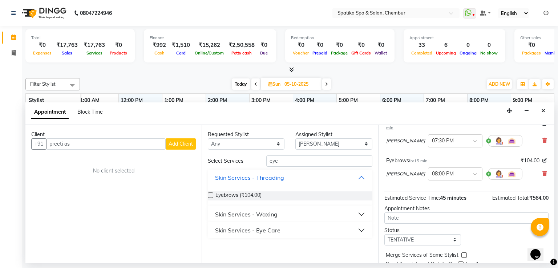
scroll to position [79, 0]
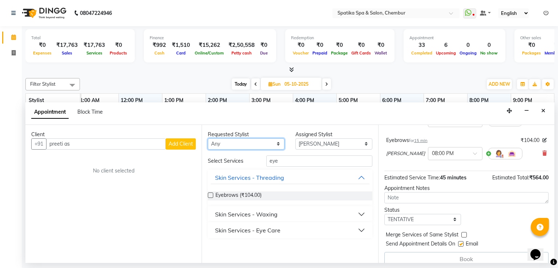
click at [279, 140] on select "Any Ali faisal Lucky Madhu Gupta Milind Sarita Fernandes Seema misquita shahruk…" at bounding box center [246, 144] width 77 height 11
click at [261, 248] on div "Requested Stylist Any Ali faisal Lucky Madhu Gupta Milind Sarita Fernandes Seem…" at bounding box center [290, 194] width 176 height 139
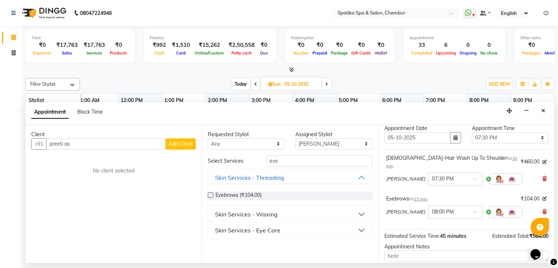
scroll to position [0, 0]
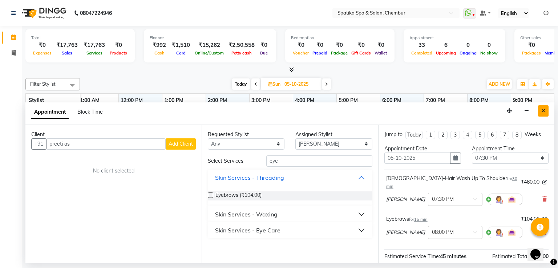
click at [545, 111] on icon "Close" at bounding box center [544, 110] width 4 height 5
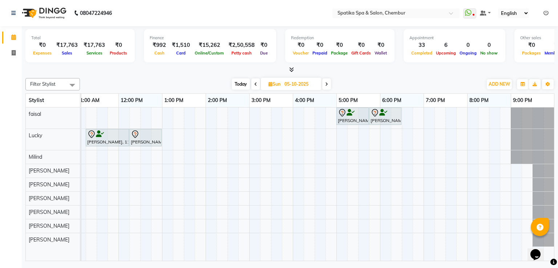
click at [238, 79] on span "Today" at bounding box center [241, 84] width 18 height 11
type input "04-10-2025"
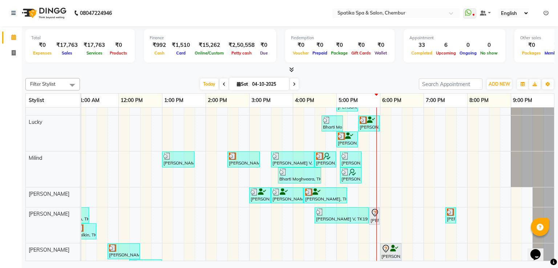
scroll to position [76, 0]
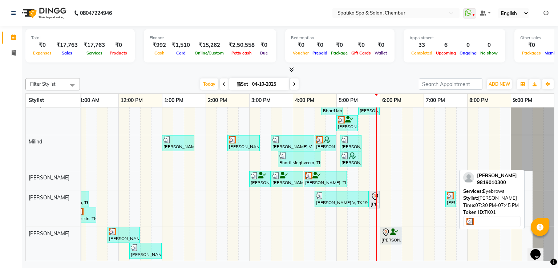
click at [450, 192] on img at bounding box center [450, 195] width 7 height 7
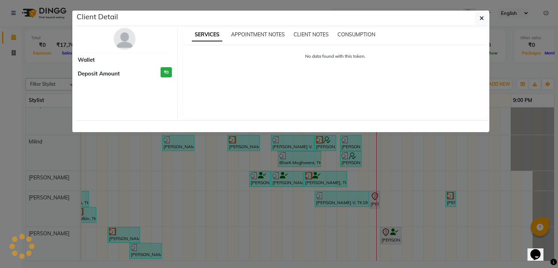
select select "3"
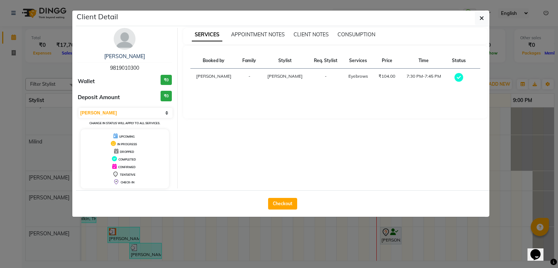
click at [123, 149] on div "DROPPED" at bounding box center [125, 152] width 83 height 8
click at [480, 15] on span "button" at bounding box center [482, 18] width 4 height 7
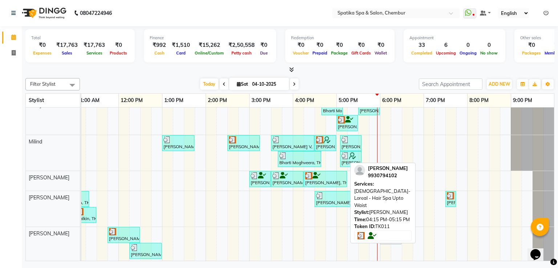
click at [322, 178] on div at bounding box center [325, 175] width 40 height 7
select select "3"
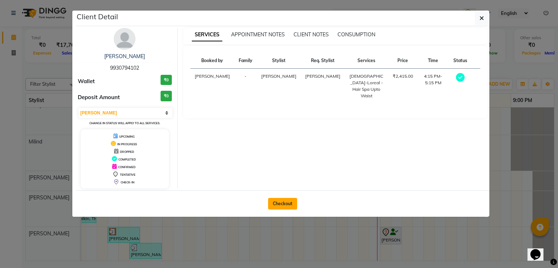
click at [287, 204] on button "Checkout" at bounding box center [282, 204] width 29 height 12
select select "631"
select select "service"
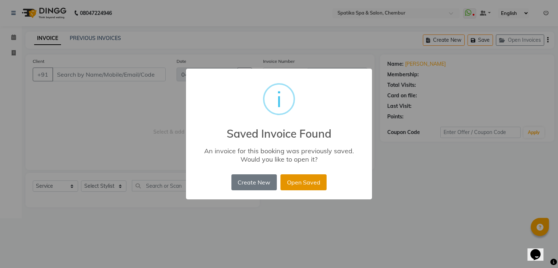
click at [309, 188] on button "Open Saved" at bounding box center [304, 183] width 46 height 16
type input "99******02"
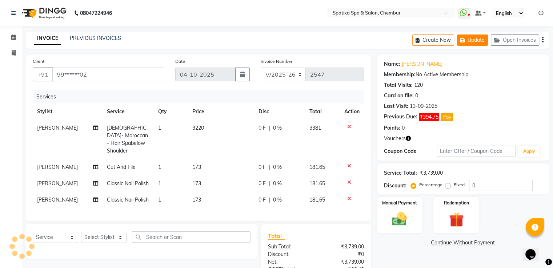
click at [474, 39] on button "Update" at bounding box center [472, 40] width 31 height 11
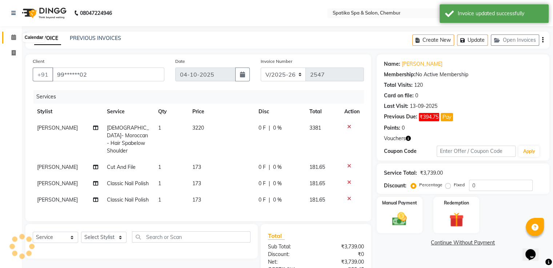
click at [12, 37] on icon at bounding box center [13, 37] width 5 height 5
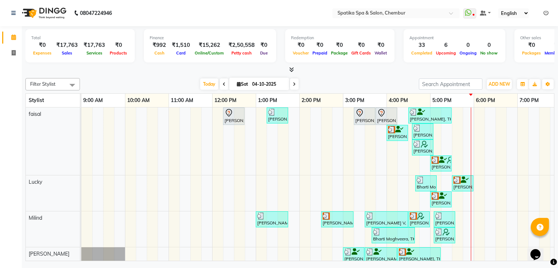
click at [295, 83] on icon at bounding box center [294, 84] width 3 height 4
type input "05-10-2025"
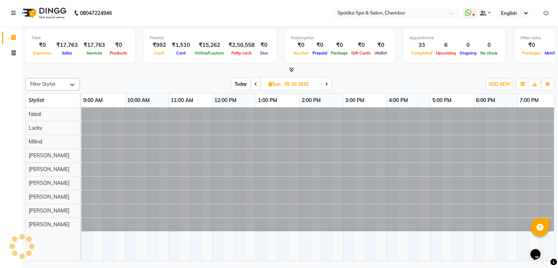
scroll to position [0, 94]
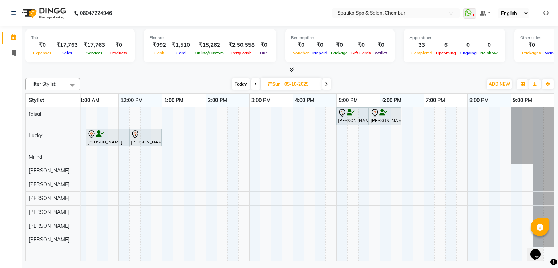
click at [435, 180] on div "Aparna iyer, 05:00 PM-05:45 PM, Haircuts Aparna iyer, 05:45 PM-06:30 PM, Haircu…" at bounding box center [271, 185] width 567 height 154
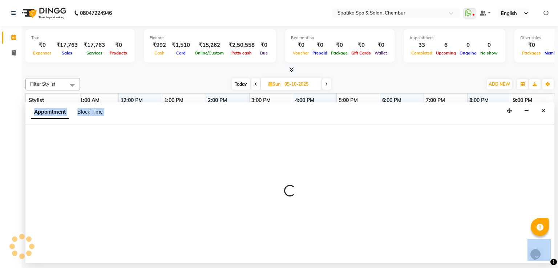
select select "29950"
select select "tentative"
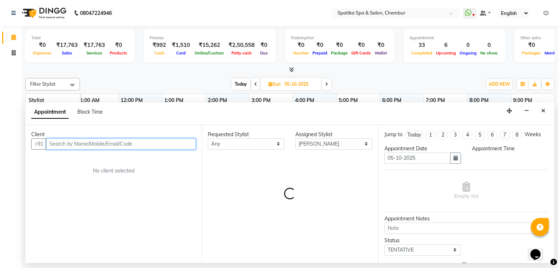
select select "1140"
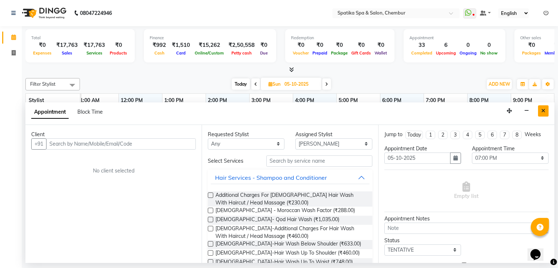
click at [544, 111] on icon "Close" at bounding box center [544, 110] width 4 height 5
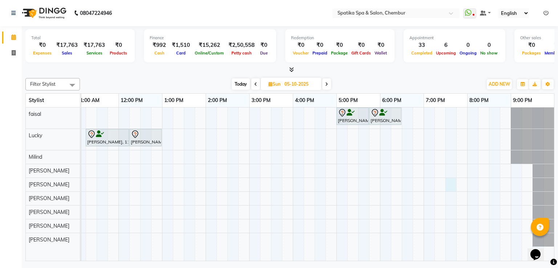
click at [449, 182] on div "Aparna iyer, 05:00 PM-05:45 PM, Haircuts Aparna iyer, 05:45 PM-06:30 PM, Haircu…" at bounding box center [271, 185] width 567 height 154
select select "29950"
select select "1170"
select select "tentative"
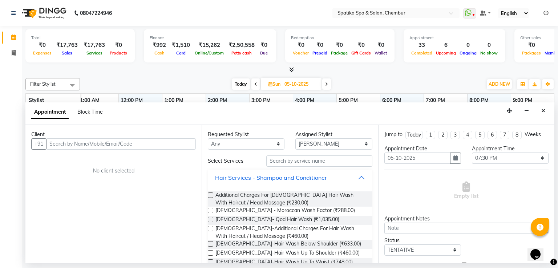
click at [89, 141] on input "text" at bounding box center [121, 144] width 150 height 11
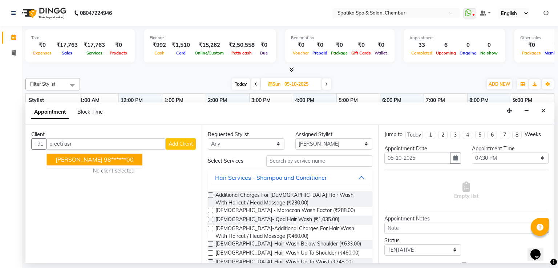
click at [75, 156] on span "[PERSON_NAME]" at bounding box center [79, 159] width 47 height 7
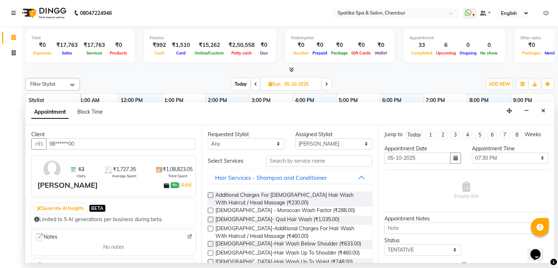
type input "98******00"
click at [273, 142] on select "Any Ali faisal Lucky Madhu Gupta Milind Sarita Fernandes Seema misquita shahruk…" at bounding box center [246, 144] width 77 height 11
click at [331, 157] on input "text" at bounding box center [320, 161] width 106 height 11
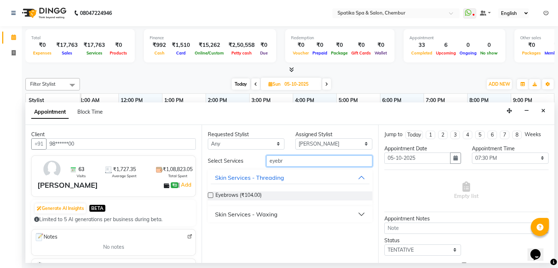
type input "eyebr"
click at [211, 193] on label at bounding box center [210, 195] width 5 height 5
click at [211, 194] on input "checkbox" at bounding box center [210, 196] width 5 height 5
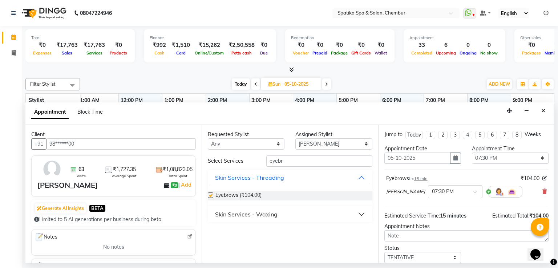
checkbox input "false"
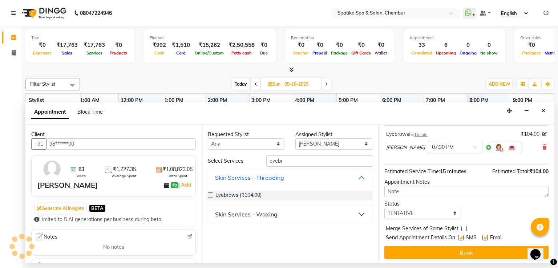
scroll to position [45, 0]
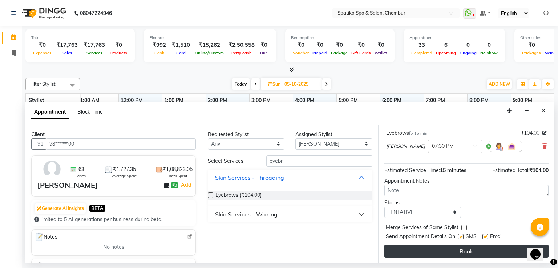
click at [453, 249] on button "Book" at bounding box center [467, 251] width 164 height 13
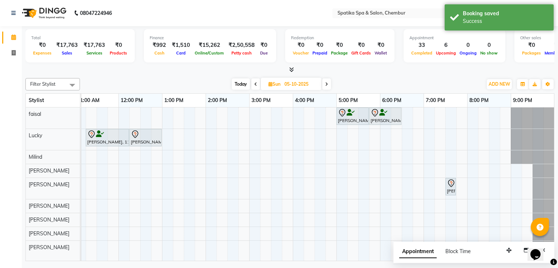
click at [240, 83] on span "Today" at bounding box center [241, 84] width 18 height 11
type input "04-10-2025"
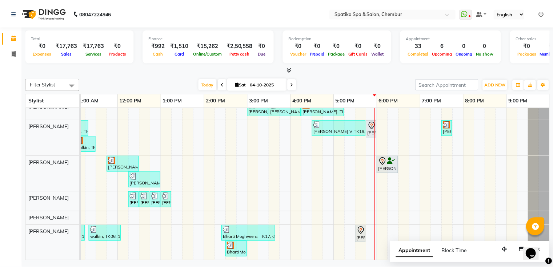
scroll to position [152, 0]
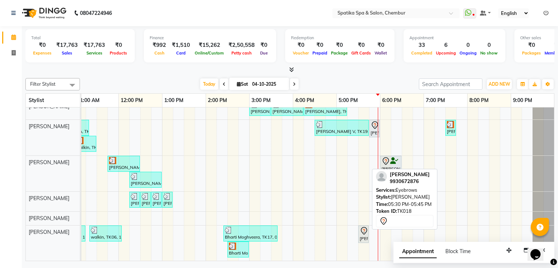
click at [362, 232] on div "[PERSON_NAME], TK18, 05:30 PM-05:45 PM, Eyebrows" at bounding box center [363, 234] width 9 height 15
select select "7"
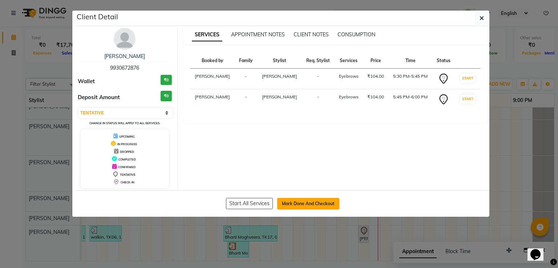
click at [323, 204] on button "Mark Done And Checkout" at bounding box center [308, 204] width 62 height 12
select select "631"
select select "service"
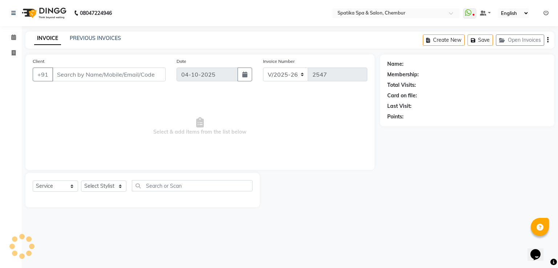
type input "99******76"
select select "92993"
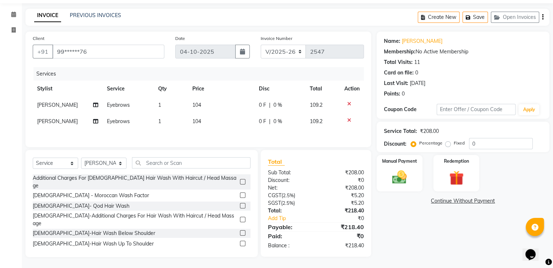
scroll to position [24, 0]
click at [400, 174] on img at bounding box center [399, 177] width 24 height 17
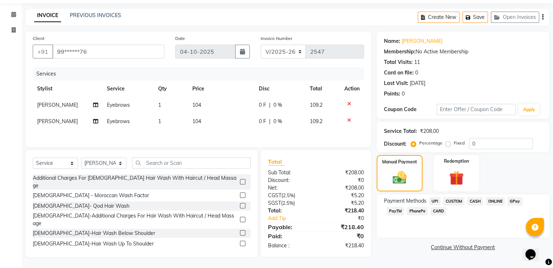
click at [514, 199] on span "GPay" at bounding box center [515, 201] width 15 height 8
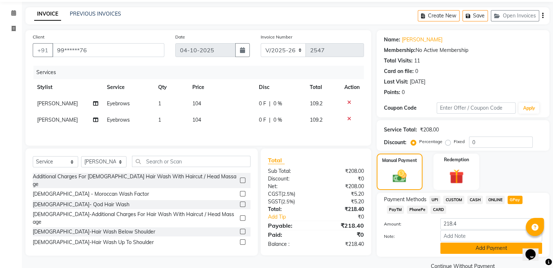
click at [502, 248] on button "Add Payment" at bounding box center [491, 248] width 102 height 11
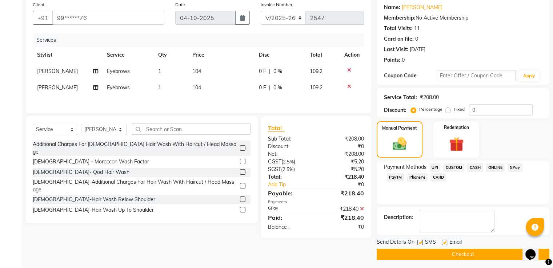
scroll to position [59, 0]
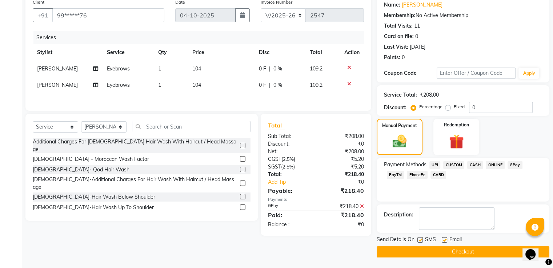
click at [502, 248] on button "Checkout" at bounding box center [463, 252] width 173 height 11
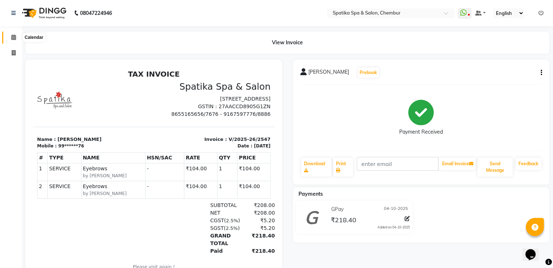
click at [11, 37] on icon at bounding box center [13, 37] width 5 height 5
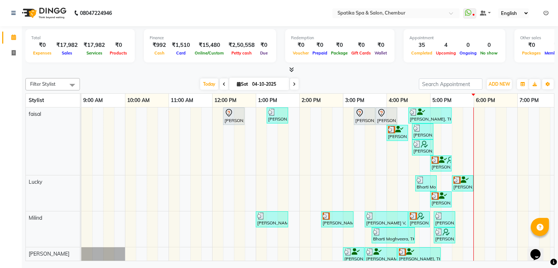
click at [117, 56] on div "Products" at bounding box center [118, 53] width 21 height 8
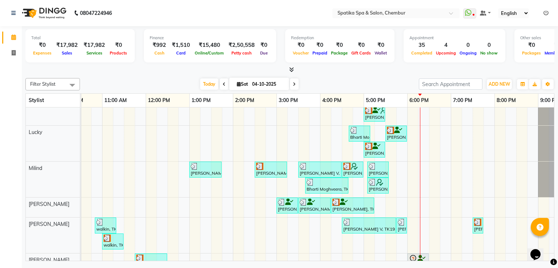
scroll to position [73, 0]
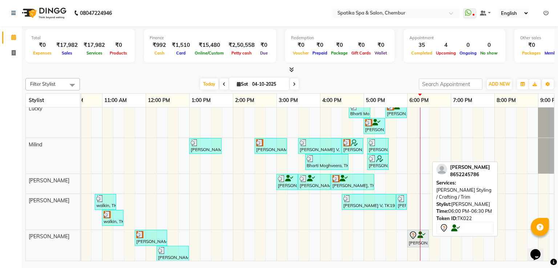
click at [418, 237] on div at bounding box center [418, 235] width 19 height 9
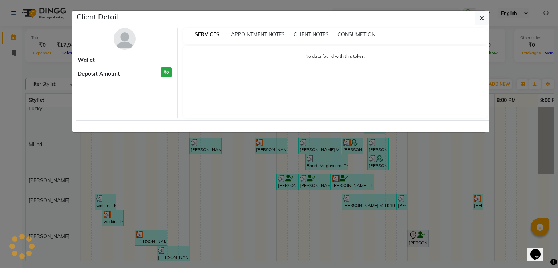
select select "7"
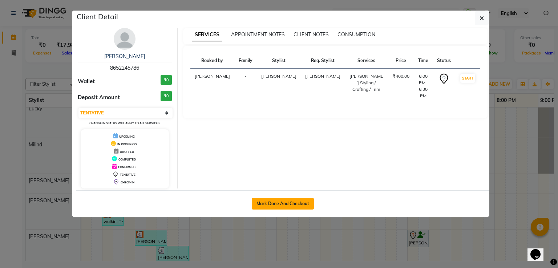
click at [301, 201] on button "Mark Done And Checkout" at bounding box center [283, 204] width 62 height 12
select select "service"
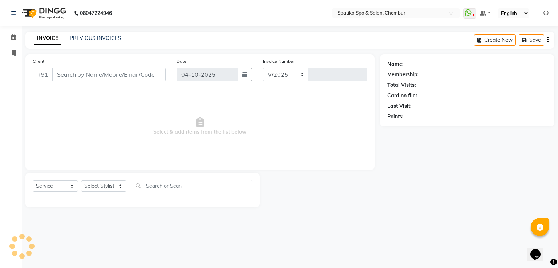
select select "631"
type input "2548"
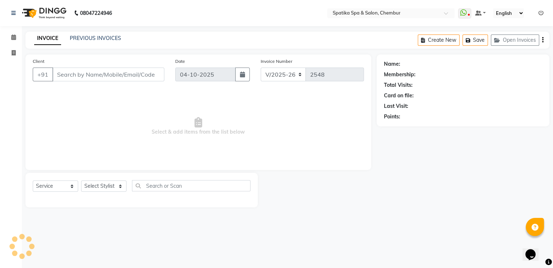
type input "86******86"
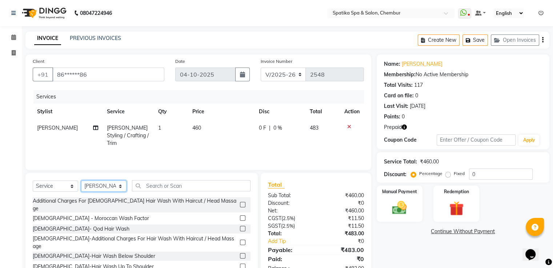
click at [118, 185] on select "Select Stylist [PERSON_NAME] [PERSON_NAME] [PERSON_NAME] [PERSON_NAME] [PERSON_…" at bounding box center [103, 186] width 45 height 11
select select "9061"
click at [81, 181] on select "Select Stylist [PERSON_NAME] [PERSON_NAME] [PERSON_NAME] [PERSON_NAME] [PERSON_…" at bounding box center [103, 186] width 45 height 11
click at [165, 182] on input "text" at bounding box center [191, 185] width 119 height 11
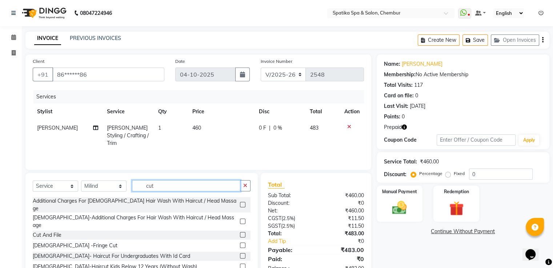
type input "cut"
click at [240, 232] on label at bounding box center [242, 234] width 5 height 5
click at [240, 233] on input "checkbox" at bounding box center [242, 235] width 5 height 5
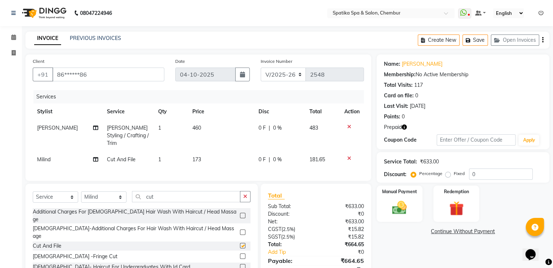
checkbox input "false"
click at [480, 38] on button "Save" at bounding box center [474, 40] width 25 height 11
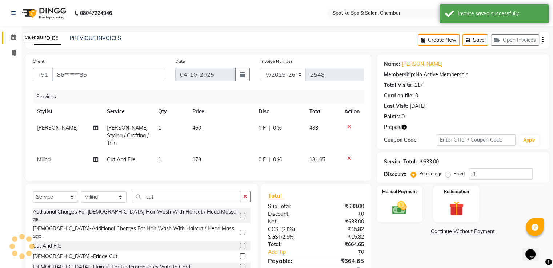
click at [11, 37] on icon at bounding box center [13, 37] width 5 height 5
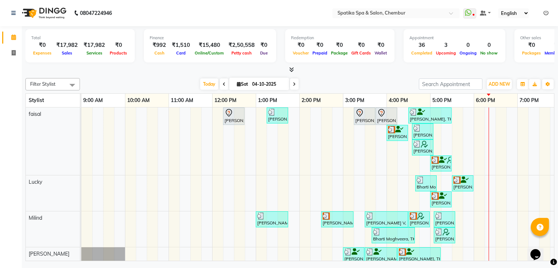
click at [117, 142] on td at bounding box center [119, 258] width 11 height 301
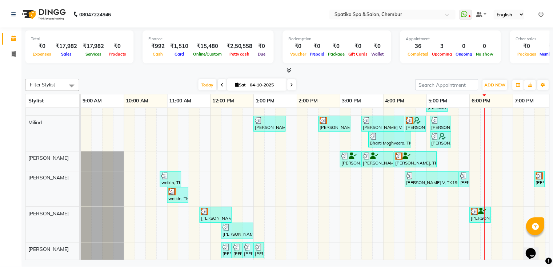
scroll to position [93, 0]
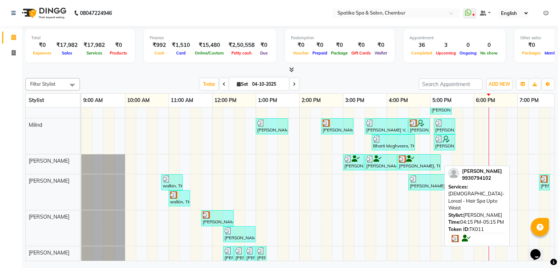
click at [408, 159] on icon at bounding box center [411, 159] width 8 height 0
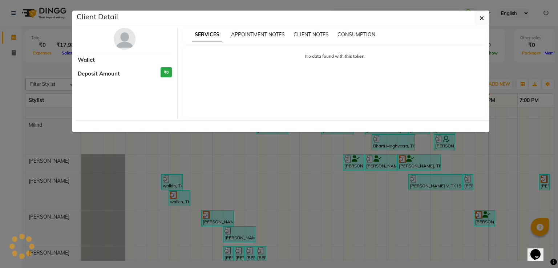
select select "3"
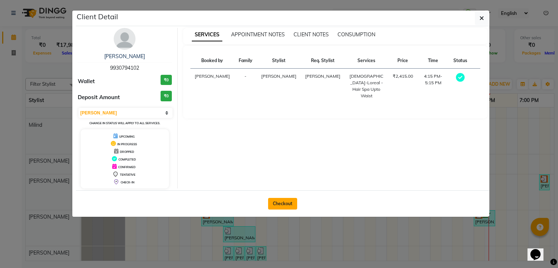
click at [283, 205] on button "Checkout" at bounding box center [282, 204] width 29 height 12
select select "631"
select select "service"
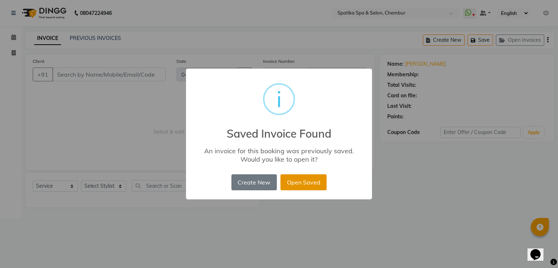
click at [297, 181] on button "Open Saved" at bounding box center [304, 183] width 46 height 16
type input "99******02"
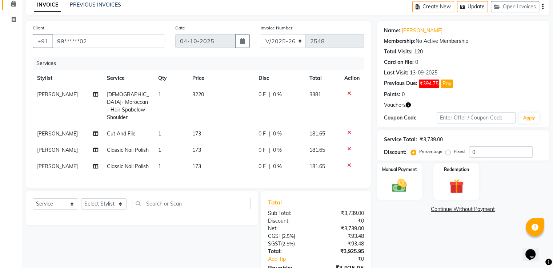
scroll to position [38, 0]
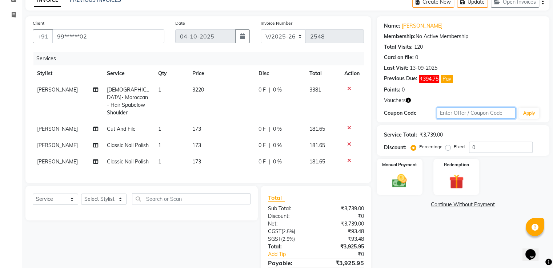
click at [462, 109] on input "text" at bounding box center [476, 113] width 79 height 11
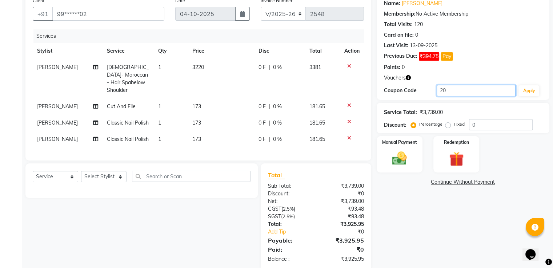
scroll to position [72, 0]
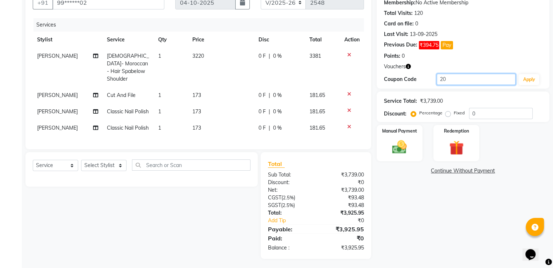
click at [445, 80] on input "20" at bounding box center [476, 79] width 79 height 11
type input "2"
click at [477, 115] on input "0" at bounding box center [501, 113] width 64 height 11
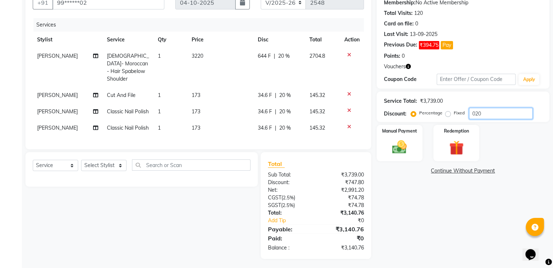
click at [482, 112] on input "020" at bounding box center [501, 113] width 64 height 11
type input "0"
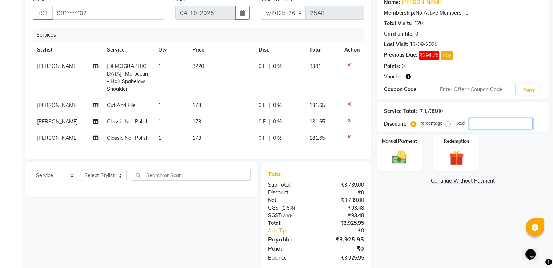
scroll to position [28, 0]
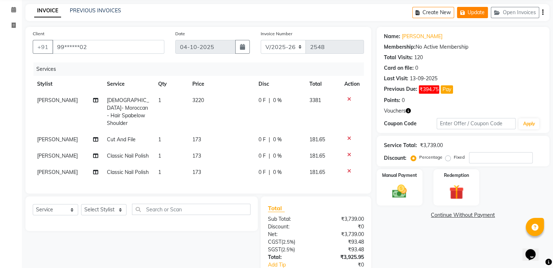
click at [479, 9] on button "Update" at bounding box center [472, 12] width 31 height 11
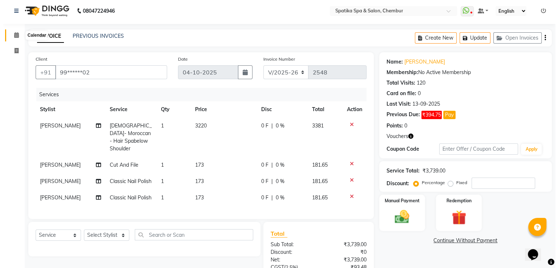
scroll to position [0, 0]
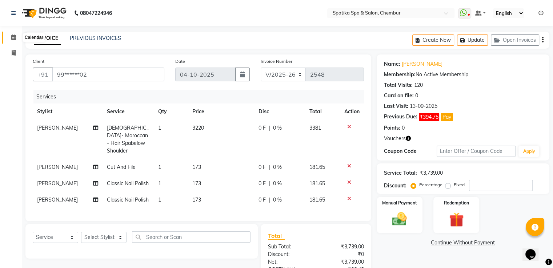
click at [12, 37] on icon at bounding box center [13, 37] width 5 height 5
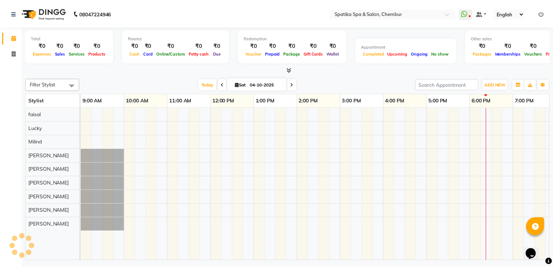
scroll to position [0, 94]
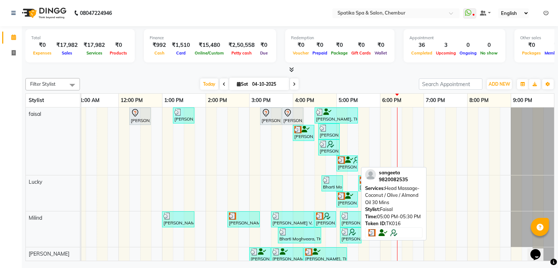
click at [349, 160] on icon at bounding box center [349, 160] width 8 height 0
select select "3"
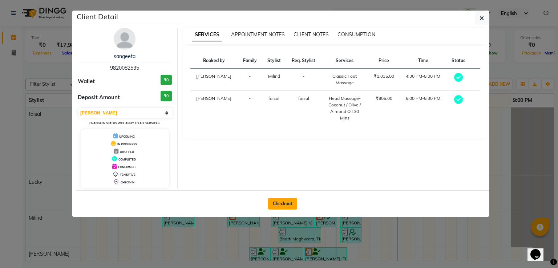
click at [281, 200] on button "Checkout" at bounding box center [282, 204] width 29 height 12
select select "service"
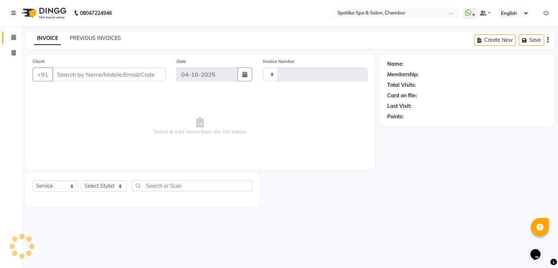
type input "2548"
select select "631"
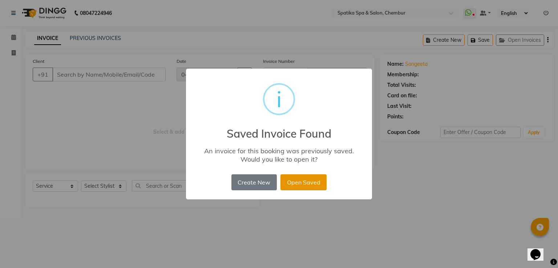
click at [308, 176] on button "Open Saved" at bounding box center [304, 183] width 46 height 16
type input "98******35"
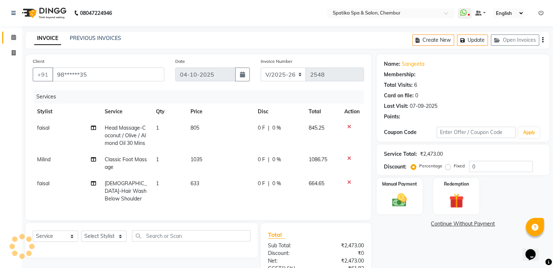
select select "1: Object"
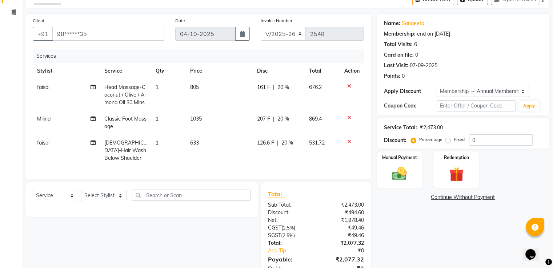
scroll to position [41, 0]
click at [477, 137] on input "0" at bounding box center [501, 139] width 64 height 11
type input "2"
click at [476, 140] on input "number" at bounding box center [501, 139] width 64 height 11
type input "20"
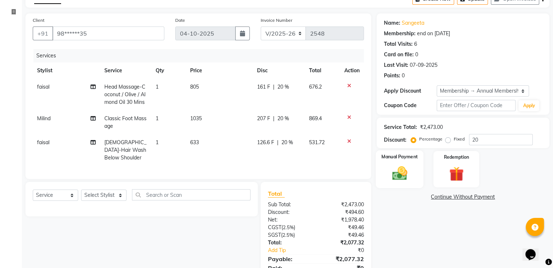
click at [395, 173] on img at bounding box center [399, 173] width 24 height 17
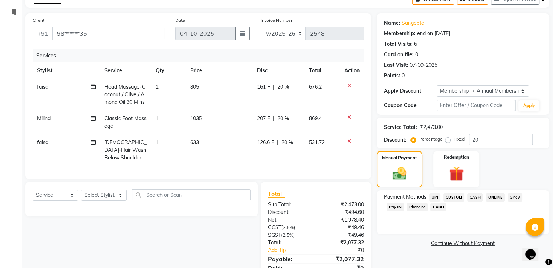
click at [431, 208] on span "CARD" at bounding box center [439, 207] width 16 height 8
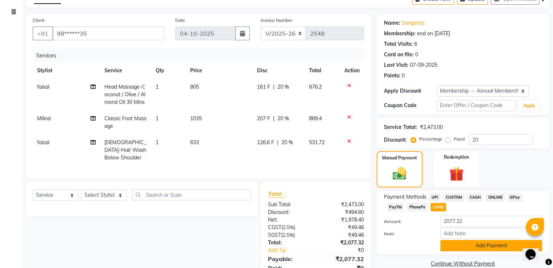
click at [455, 249] on button "Add Payment" at bounding box center [491, 245] width 102 height 11
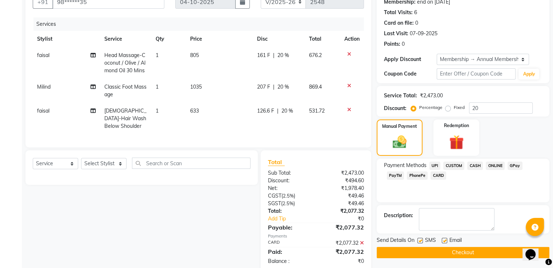
scroll to position [75, 0]
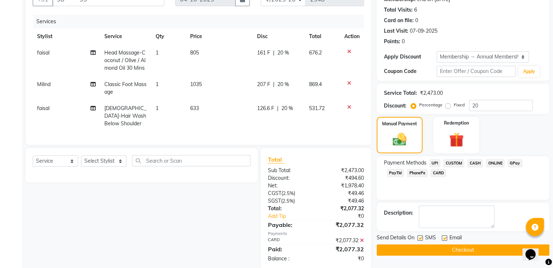
click at [455, 249] on button "Checkout" at bounding box center [463, 250] width 173 height 11
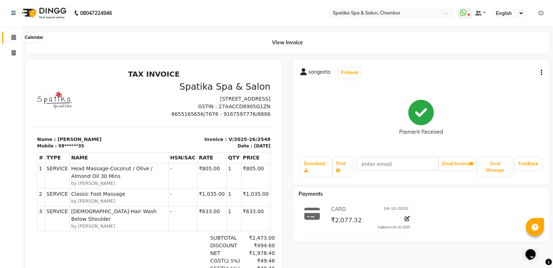
click at [13, 35] on icon at bounding box center [13, 37] width 5 height 5
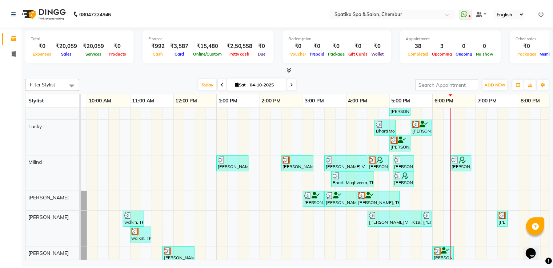
scroll to position [61, 0]
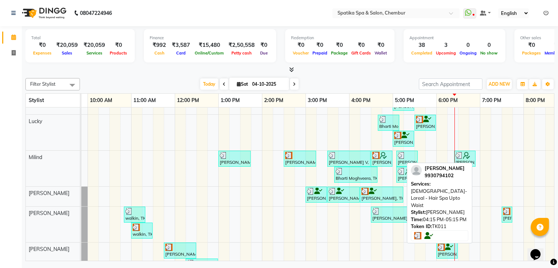
click at [371, 191] on icon at bounding box center [373, 191] width 8 height 0
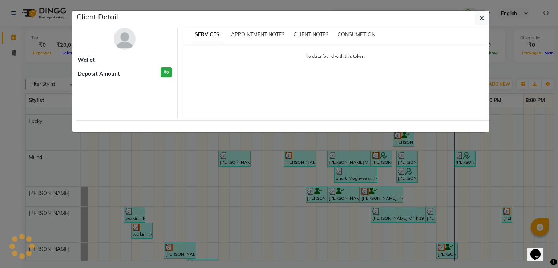
select select "3"
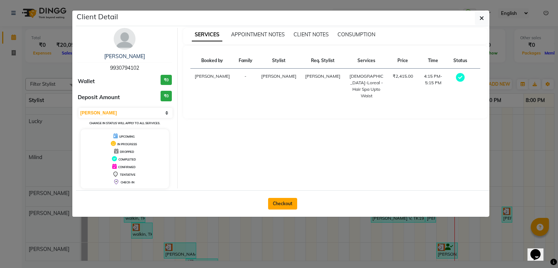
click at [290, 203] on button "Checkout" at bounding box center [282, 204] width 29 height 12
select select "service"
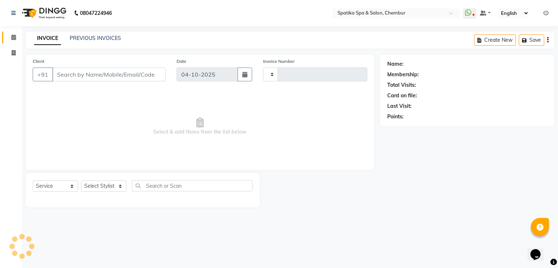
type input "2549"
select select "631"
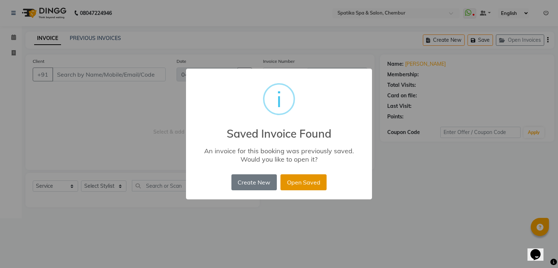
click at [299, 175] on button "Open Saved" at bounding box center [304, 183] width 46 height 16
type input "99******02"
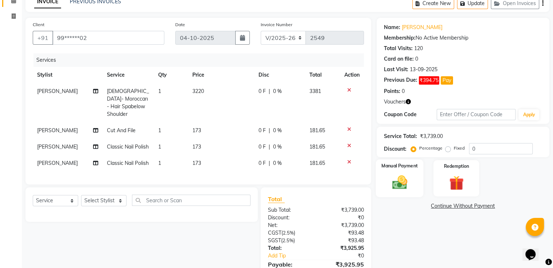
scroll to position [39, 0]
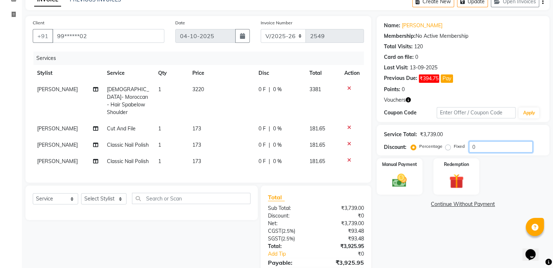
click at [475, 146] on input "0" at bounding box center [501, 146] width 64 height 11
type input "20"
click at [408, 179] on img at bounding box center [399, 180] width 24 height 17
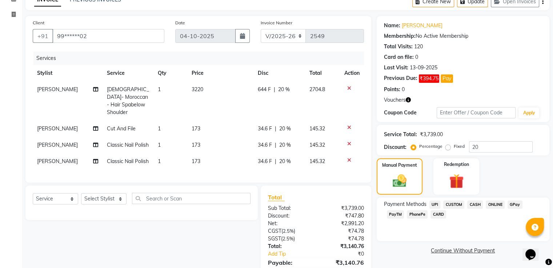
click at [478, 205] on span "CASH" at bounding box center [475, 205] width 16 height 8
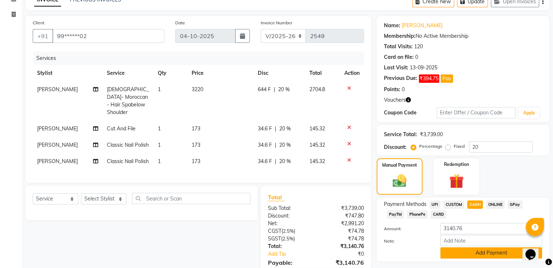
click at [486, 254] on button "Add Payment" at bounding box center [491, 253] width 102 height 11
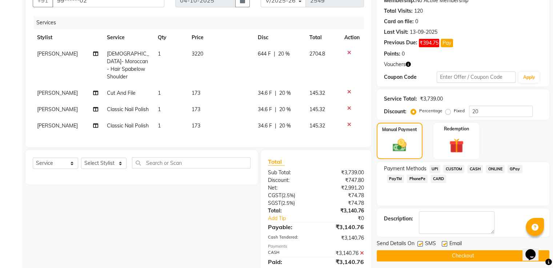
scroll to position [80, 0]
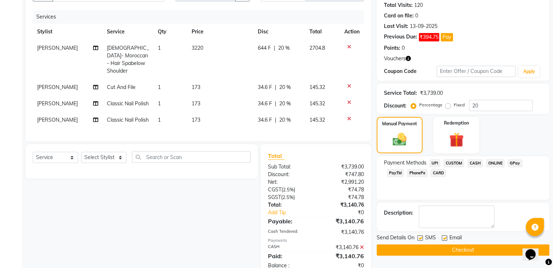
click at [486, 249] on button "Checkout" at bounding box center [463, 250] width 173 height 11
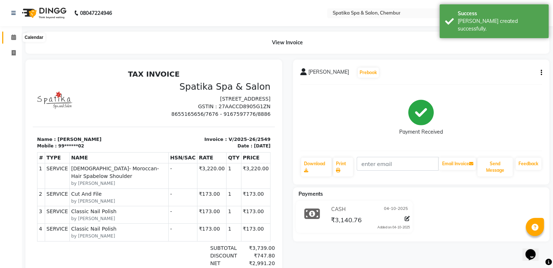
click at [15, 37] on icon at bounding box center [13, 37] width 5 height 5
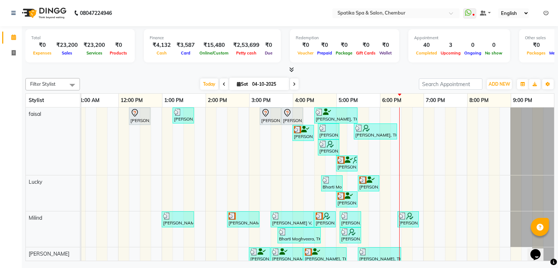
scroll to position [0, 99]
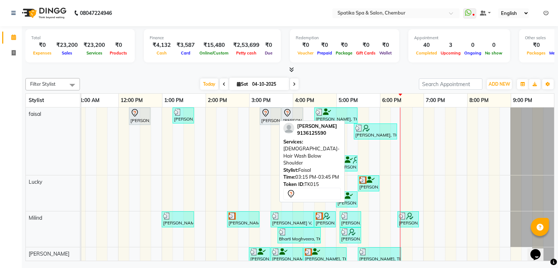
click at [273, 116] on div "[PERSON_NAME], TK15, 03:15 PM-03:45 PM, [DEMOGRAPHIC_DATA]-Hair Wash Below Shou…" at bounding box center [271, 116] width 20 height 15
select select "7"
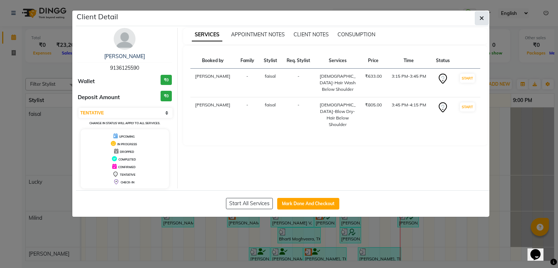
click at [478, 20] on button "button" at bounding box center [482, 18] width 14 height 14
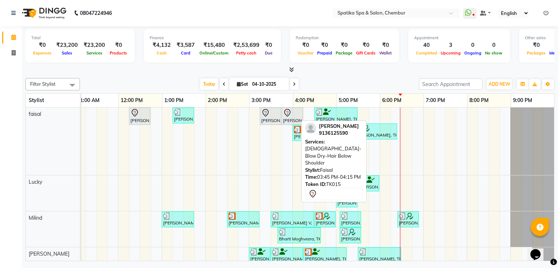
click at [287, 117] on div "[PERSON_NAME], TK15, 03:45 PM-04:15 PM, [DEMOGRAPHIC_DATA]-Blow Dry-Hair Below …" at bounding box center [293, 116] width 20 height 15
select select "7"
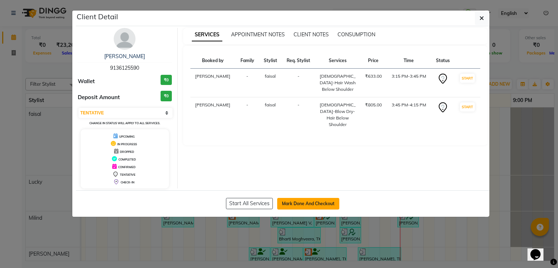
click at [305, 200] on button "Mark Done And Checkout" at bounding box center [308, 204] width 62 height 12
select select "631"
select select "service"
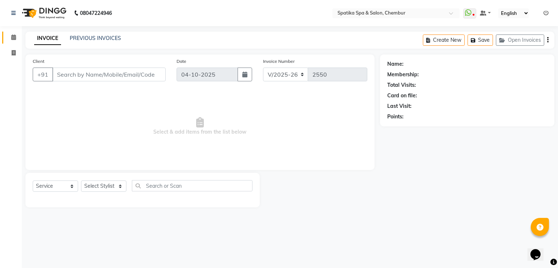
type input "91******90"
select select "9045"
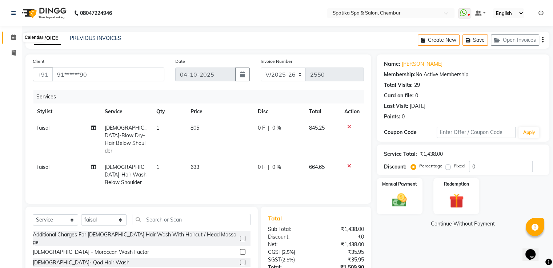
click at [13, 38] on icon at bounding box center [13, 37] width 5 height 5
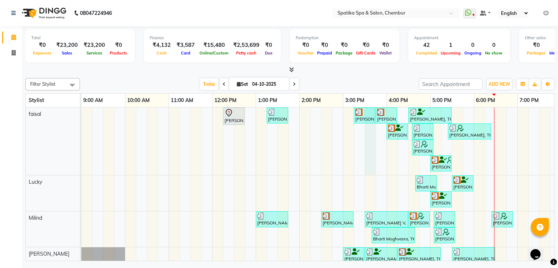
click at [375, 115] on div "[PERSON_NAME], TK15, 03:15 PM-03:45 PM, [DEMOGRAPHIC_DATA]-Hair Wash Below Shou…" at bounding box center [365, 116] width 22 height 16
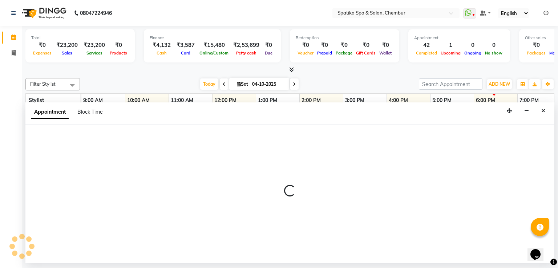
select select "9045"
select select "930"
select select "tentative"
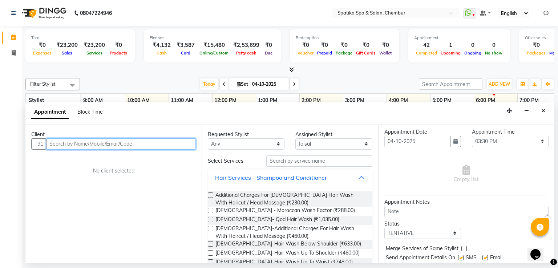
scroll to position [38, 0]
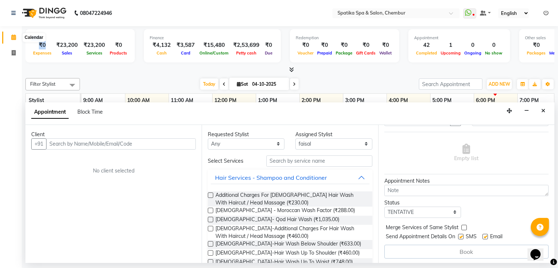
drag, startPoint x: 28, startPoint y: 52, endPoint x: 13, endPoint y: 39, distance: 19.3
click at [13, 39] on app-home "08047224946 Select Location × Spatika Spa & Salon, Chembur WhatsApp Status ✕ St…" at bounding box center [279, 131] width 558 height 263
click at [13, 39] on icon at bounding box center [13, 37] width 5 height 5
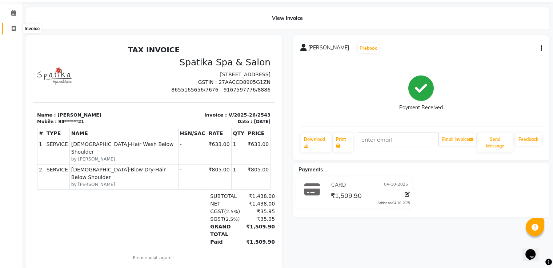
scroll to position [1, 0]
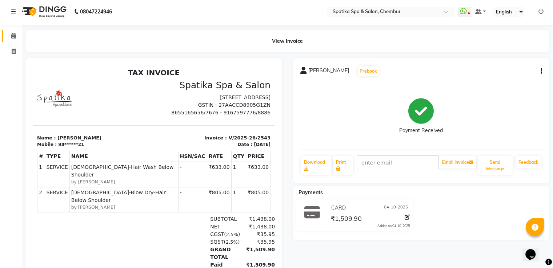
click at [13, 30] on link "Calendar" at bounding box center [10, 36] width 17 height 12
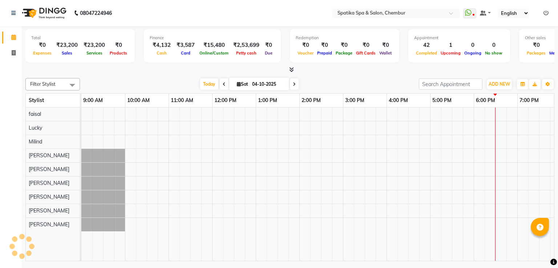
select select "en"
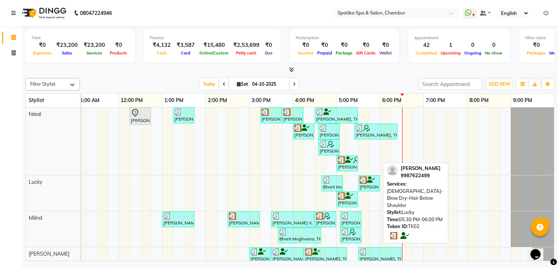
click at [365, 182] on img at bounding box center [363, 180] width 7 height 7
select select "3"
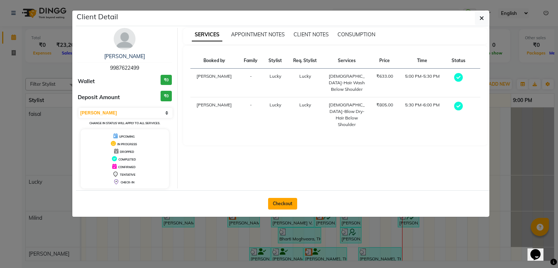
click at [286, 202] on button "Checkout" at bounding box center [282, 204] width 29 height 12
select select "service"
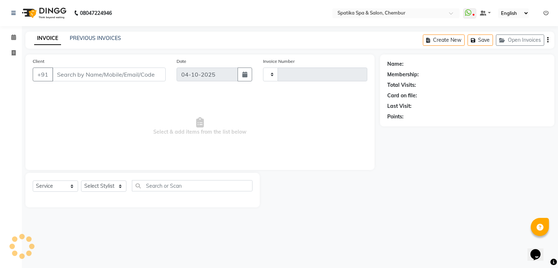
type input "2550"
select select "631"
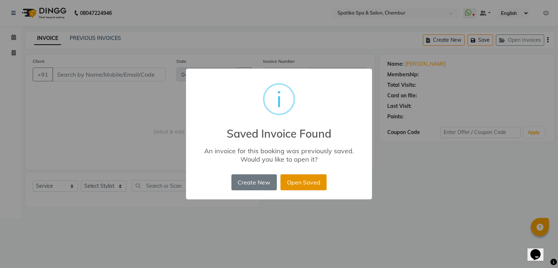
click at [299, 179] on button "Open Saved" at bounding box center [304, 183] width 46 height 16
type input "99******99"
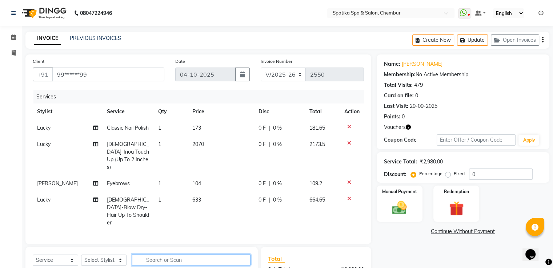
click at [168, 255] on input "text" at bounding box center [191, 260] width 119 height 11
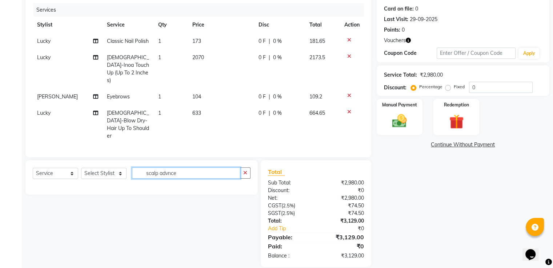
scroll to position [87, 0]
click at [176, 167] on input "scalp advnce" at bounding box center [186, 172] width 108 height 11
type input "s"
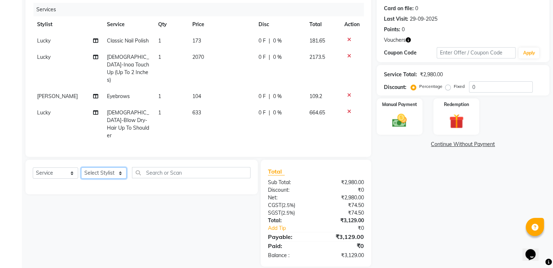
click at [119, 168] on select "Select Stylist [PERSON_NAME] [PERSON_NAME] [PERSON_NAME] [PERSON_NAME] [PERSON_…" at bounding box center [103, 173] width 45 height 11
select select "9046"
click at [81, 168] on select "Select Stylist [PERSON_NAME] [PERSON_NAME] [PERSON_NAME] [PERSON_NAME] [PERSON_…" at bounding box center [103, 173] width 45 height 11
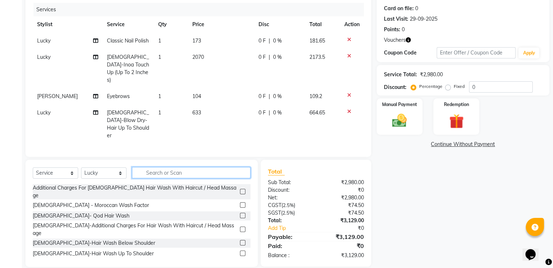
click at [166, 167] on input "text" at bounding box center [191, 172] width 119 height 11
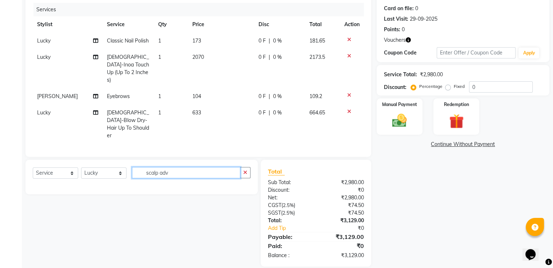
click at [167, 167] on input "scalp adv" at bounding box center [186, 172] width 108 height 11
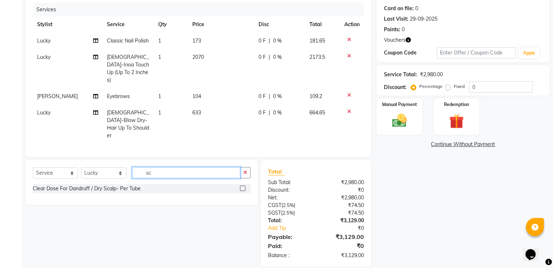
type input "s"
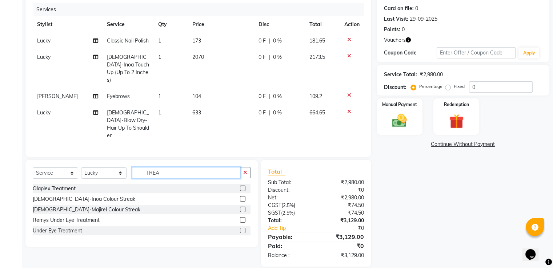
type input "TREA"
click at [243, 196] on label at bounding box center [242, 198] width 5 height 5
click at [243, 197] on input "checkbox" at bounding box center [242, 199] width 5 height 5
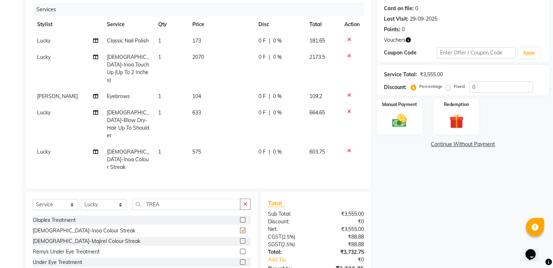
checkbox input "false"
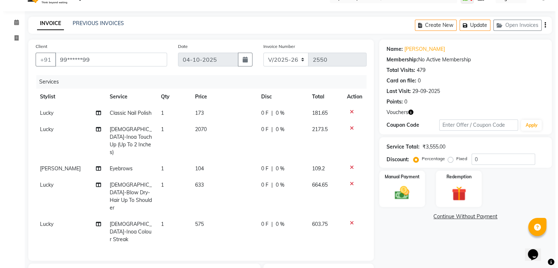
scroll to position [0, 0]
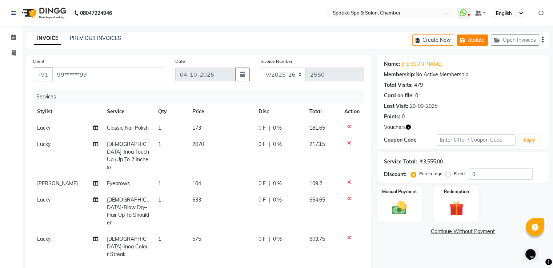
click at [469, 38] on button "Update" at bounding box center [472, 40] width 31 height 11
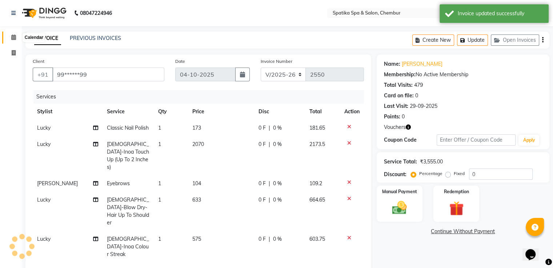
click at [13, 35] on icon at bounding box center [13, 37] width 5 height 5
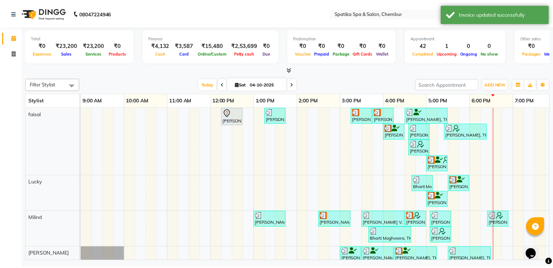
scroll to position [0, 67]
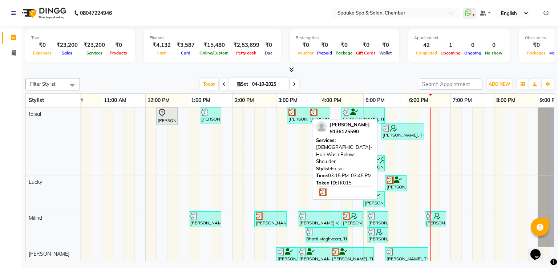
click at [306, 110] on div at bounding box center [298, 112] width 19 height 7
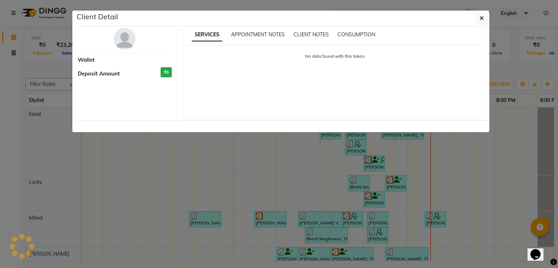
select select "3"
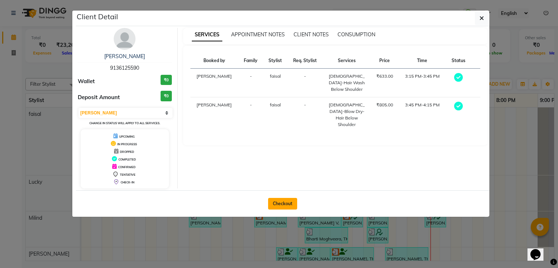
click at [287, 205] on button "Checkout" at bounding box center [282, 204] width 29 height 12
select select "631"
select select "service"
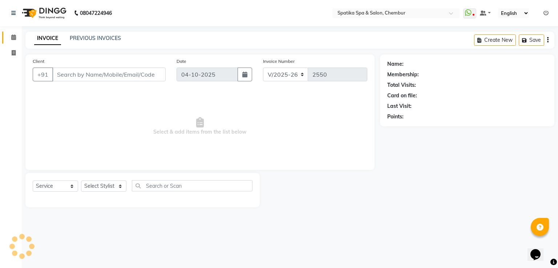
type input "91******90"
select select "9045"
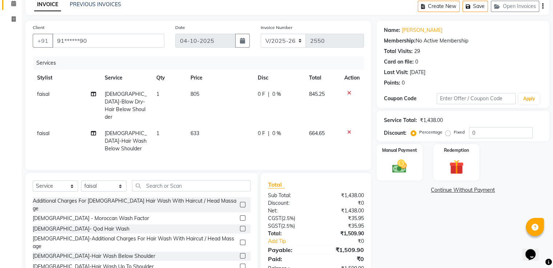
scroll to position [35, 0]
click at [476, 131] on input "0" at bounding box center [501, 132] width 64 height 11
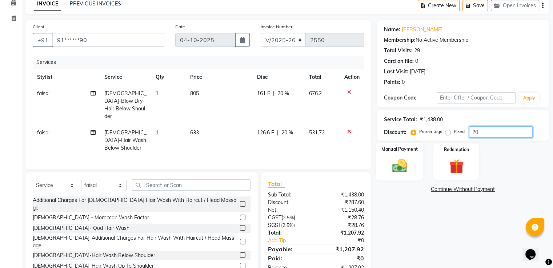
type input "20"
click at [400, 164] on img at bounding box center [399, 165] width 24 height 17
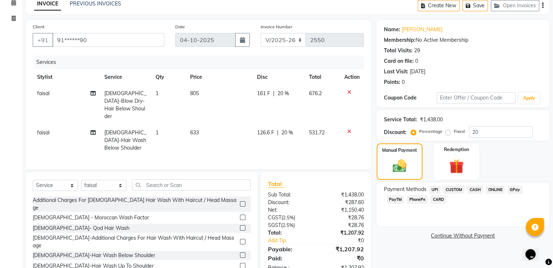
click at [512, 187] on span "GPay" at bounding box center [515, 190] width 15 height 8
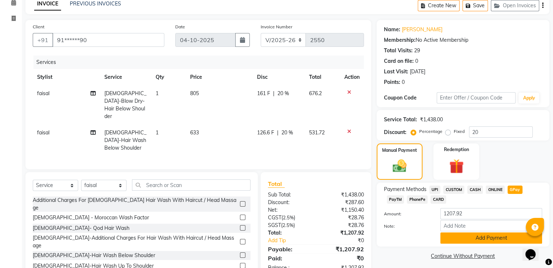
click at [489, 238] on button "Add Payment" at bounding box center [491, 238] width 102 height 11
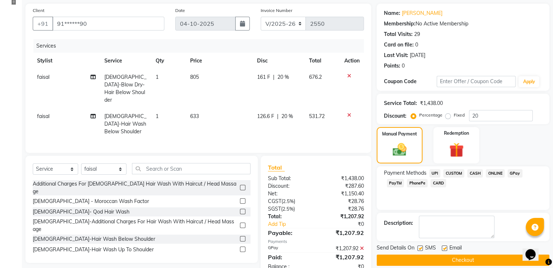
scroll to position [62, 0]
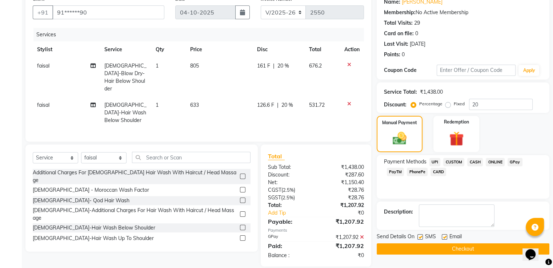
click at [476, 247] on button "Checkout" at bounding box center [463, 249] width 173 height 11
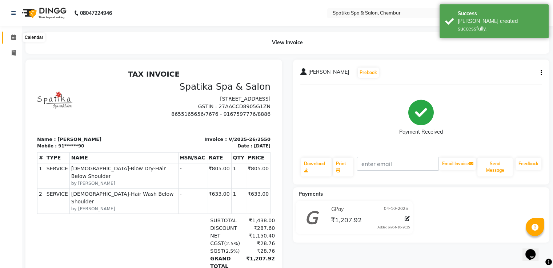
click at [13, 38] on icon at bounding box center [13, 37] width 5 height 5
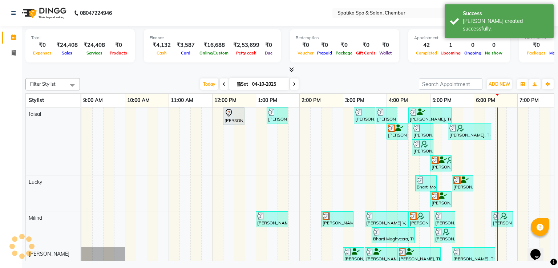
scroll to position [0, 94]
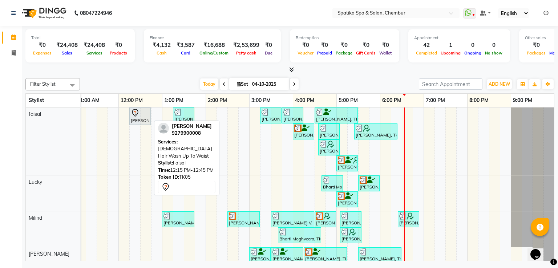
click at [137, 111] on icon at bounding box center [135, 113] width 6 height 8
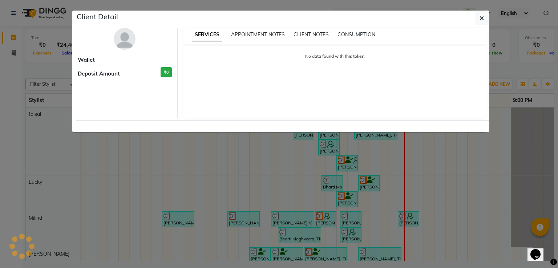
select select "7"
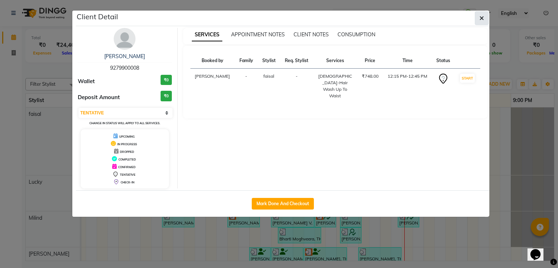
click at [484, 15] on icon "button" at bounding box center [482, 18] width 4 height 6
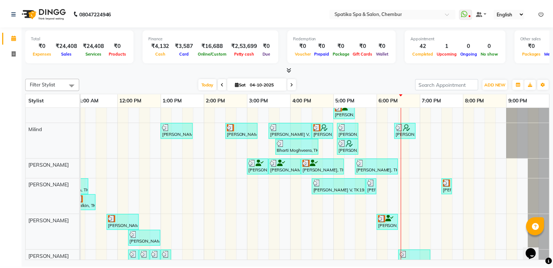
scroll to position [92, 0]
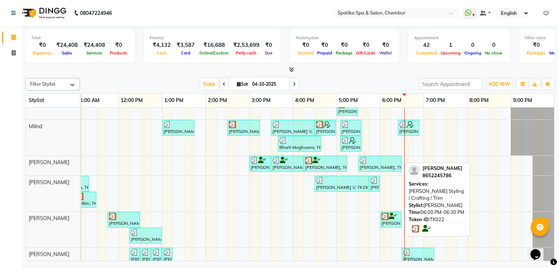
click at [393, 217] on icon at bounding box center [393, 216] width 8 height 0
select select "3"
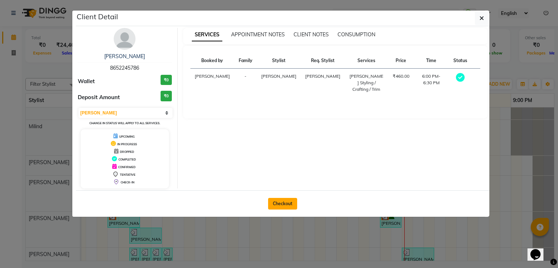
click at [281, 199] on button "Checkout" at bounding box center [282, 204] width 29 height 12
select select "631"
select select "service"
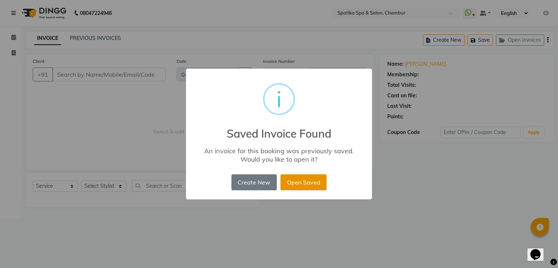
click at [297, 184] on button "Open Saved" at bounding box center [304, 183] width 46 height 16
type input "86******86"
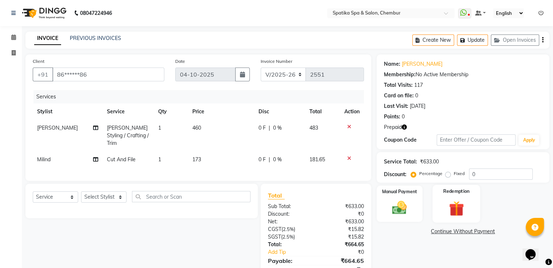
click at [457, 209] on img at bounding box center [456, 209] width 24 height 19
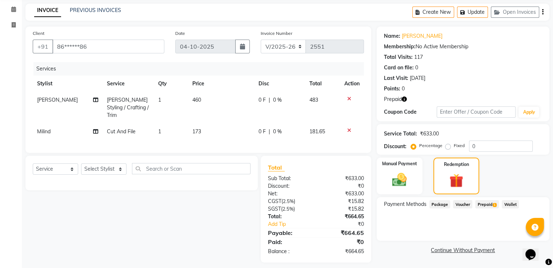
scroll to position [32, 0]
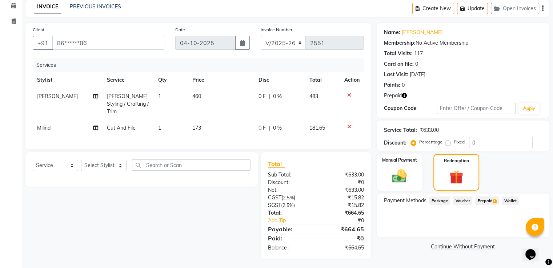
click at [451, 245] on link "Continue Without Payment" at bounding box center [463, 247] width 170 height 8
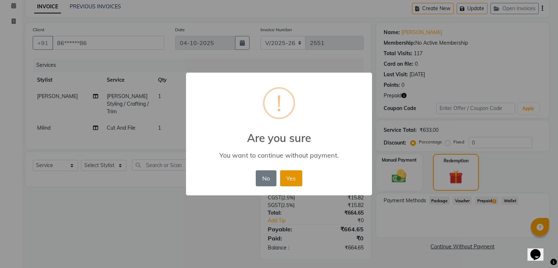
click at [293, 178] on button "Yes" at bounding box center [291, 179] width 22 height 16
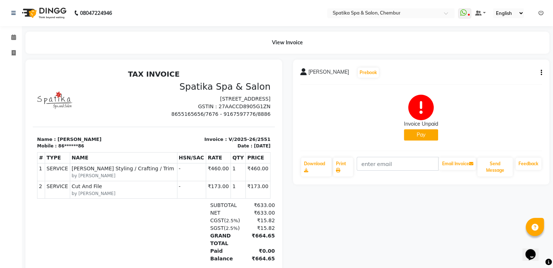
click at [340, 220] on div "[PERSON_NAME] Prebook Invoice Unpaid Pay Download Print Email Invoice Send Mess…" at bounding box center [422, 181] width 268 height 242
click at [338, 202] on div "[PERSON_NAME] Prebook Invoice Unpaid Pay Download Print Email Invoice Send Mess…" at bounding box center [422, 181] width 268 height 242
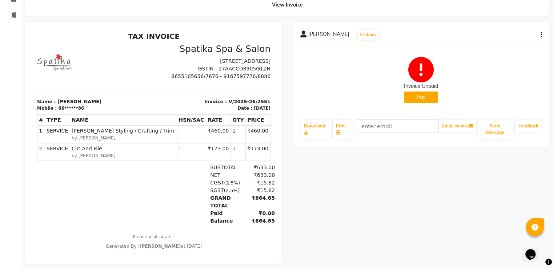
scroll to position [41, 0]
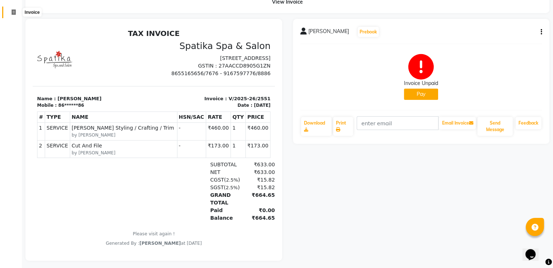
click at [15, 9] on icon at bounding box center [14, 11] width 4 height 5
select select "service"
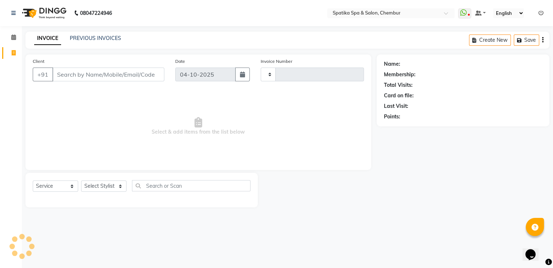
type input "2552"
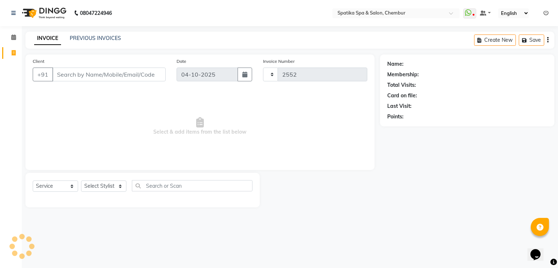
select select "631"
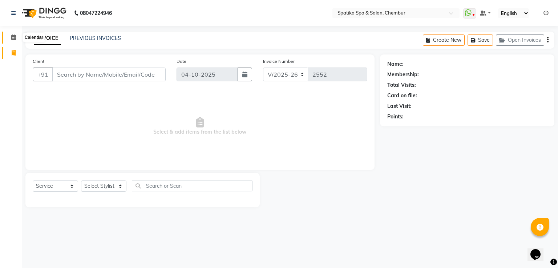
click at [14, 37] on icon at bounding box center [13, 37] width 5 height 5
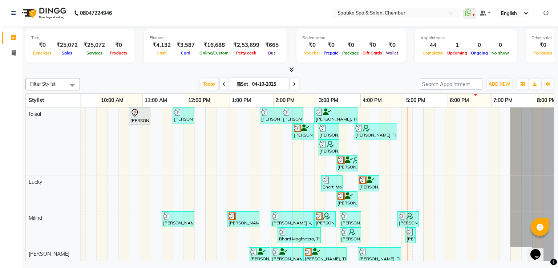
scroll to position [0, 94]
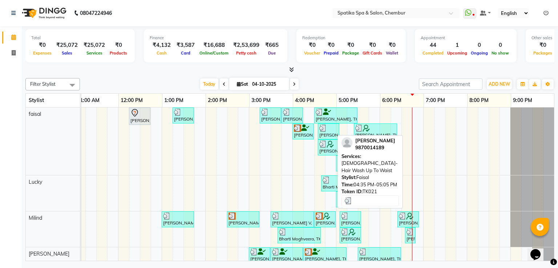
drag, startPoint x: 325, startPoint y: 133, endPoint x: 329, endPoint y: 137, distance: 5.7
click at [329, 137] on div "[PERSON_NAME], TK21, 04:35 PM-05:05 PM, [DEMOGRAPHIC_DATA]-Hair Wash Up To Waist" at bounding box center [329, 132] width 20 height 14
select select "3"
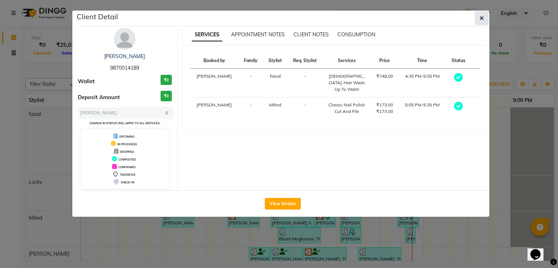
click at [482, 19] on icon "button" at bounding box center [482, 18] width 4 height 6
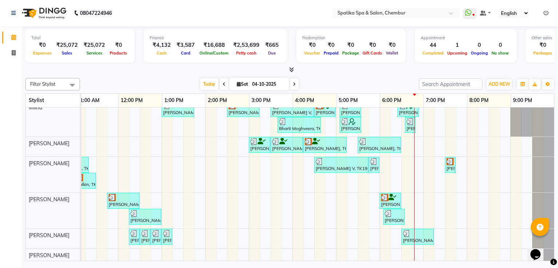
scroll to position [115, 0]
